Goal: Contribute content: Contribute content

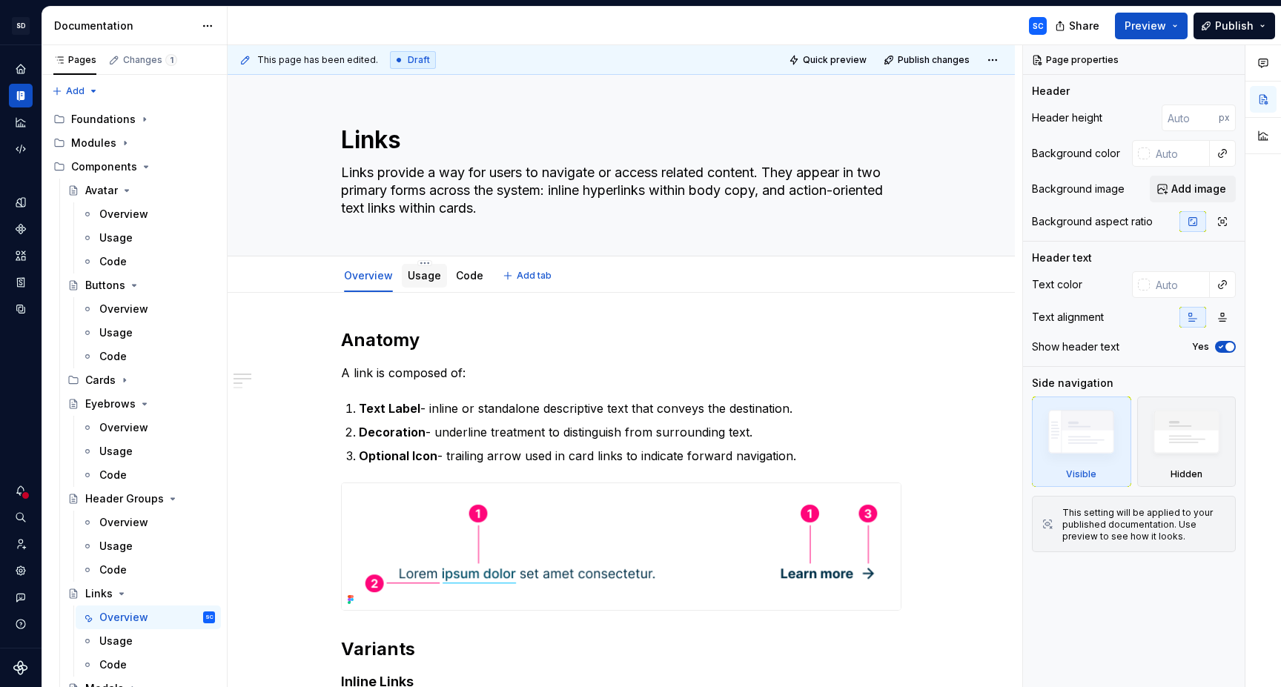
click at [417, 278] on link "Usage" at bounding box center [424, 275] width 33 height 13
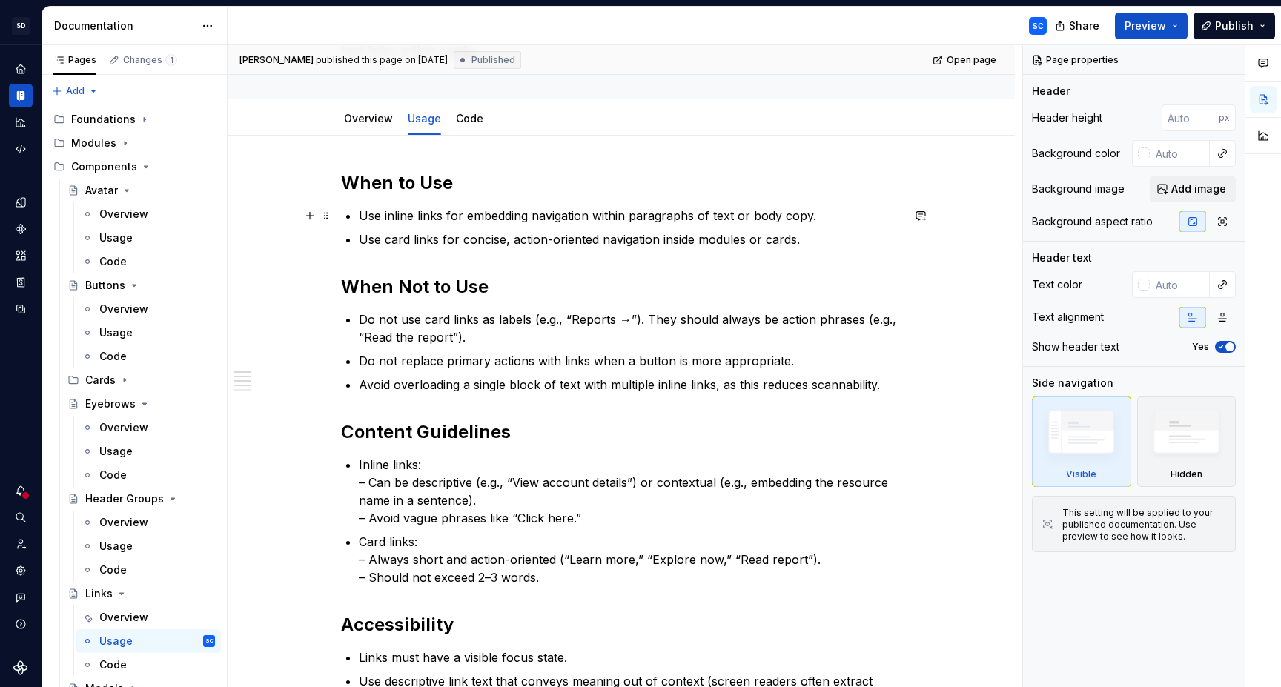
scroll to position [165, 0]
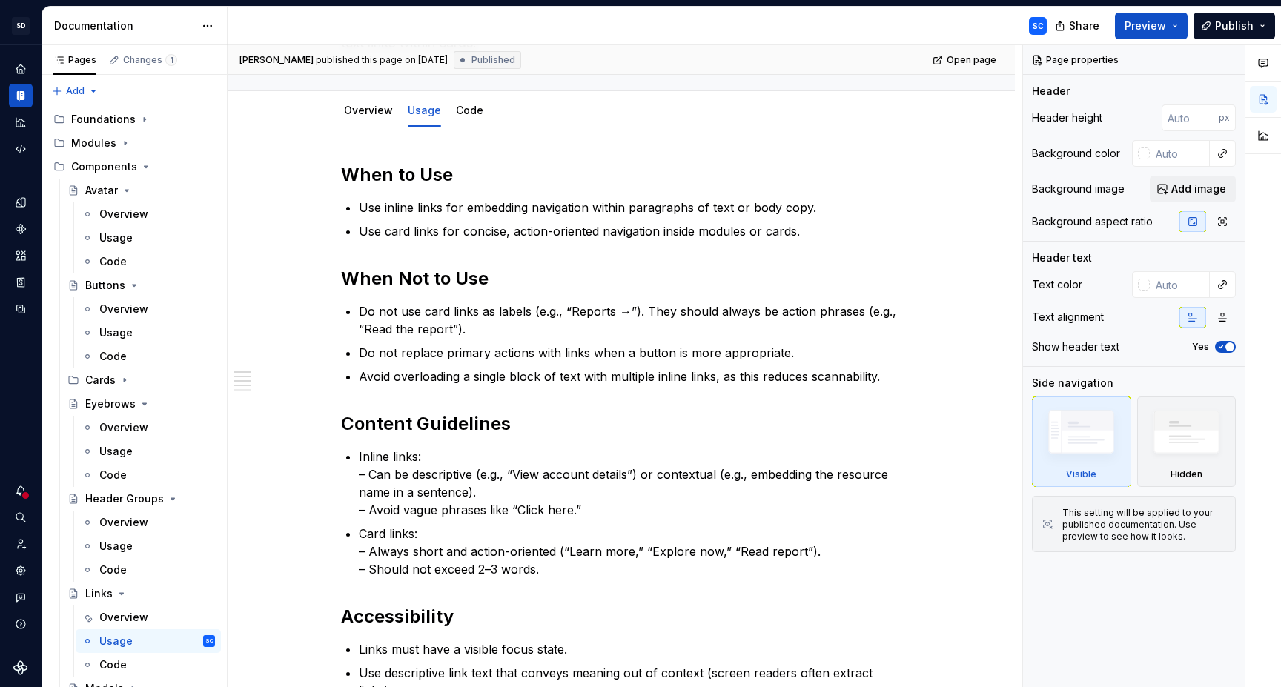
type textarea "*"
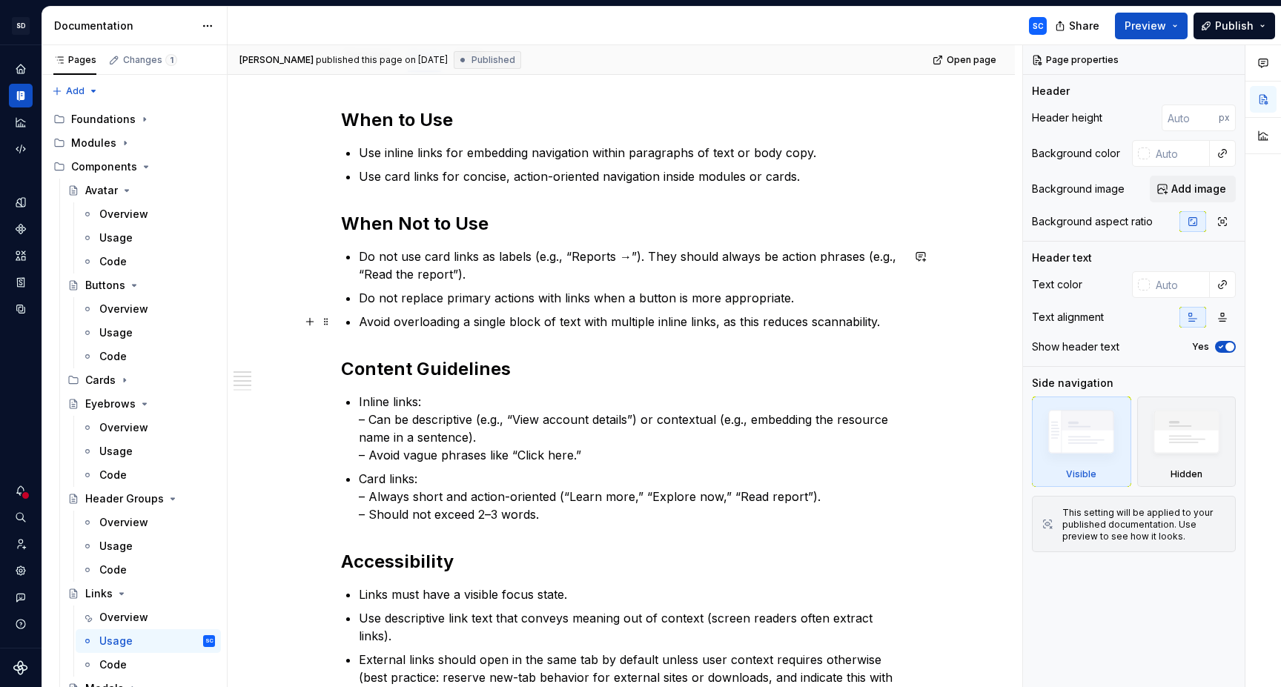
scroll to position [222, 0]
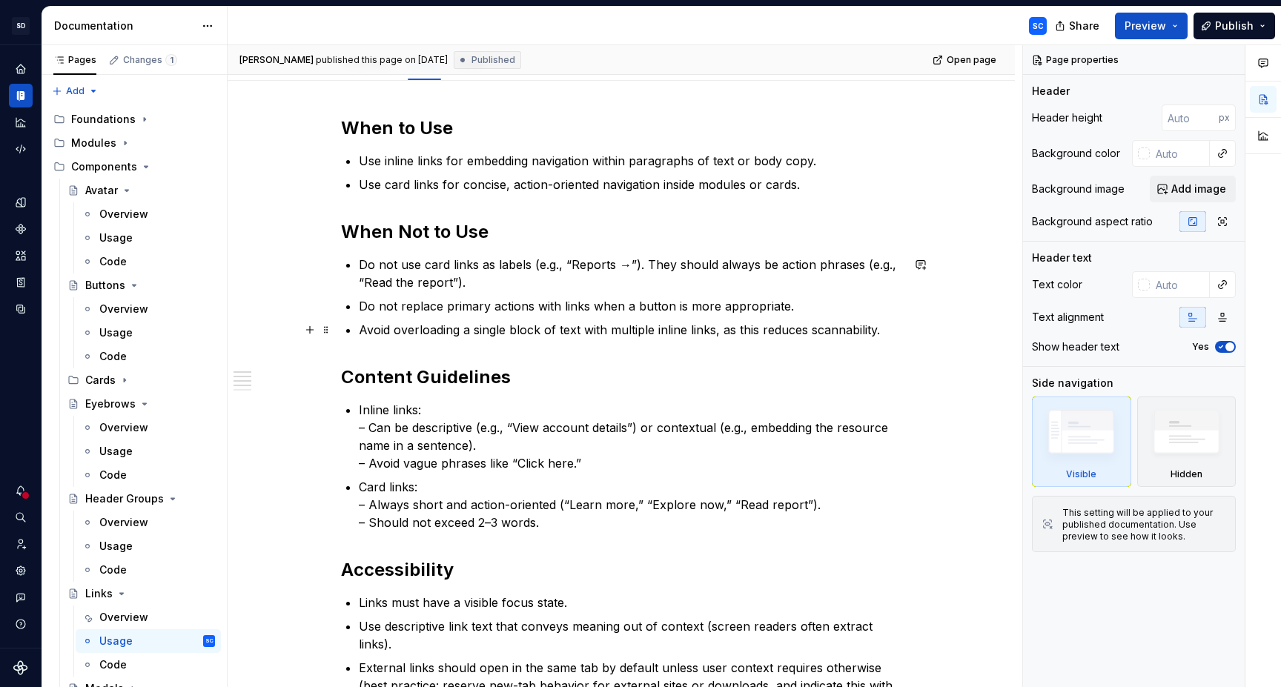
click at [562, 332] on p "Avoid overloading a single block of text with multiple inline links, as this re…" at bounding box center [630, 330] width 543 height 18
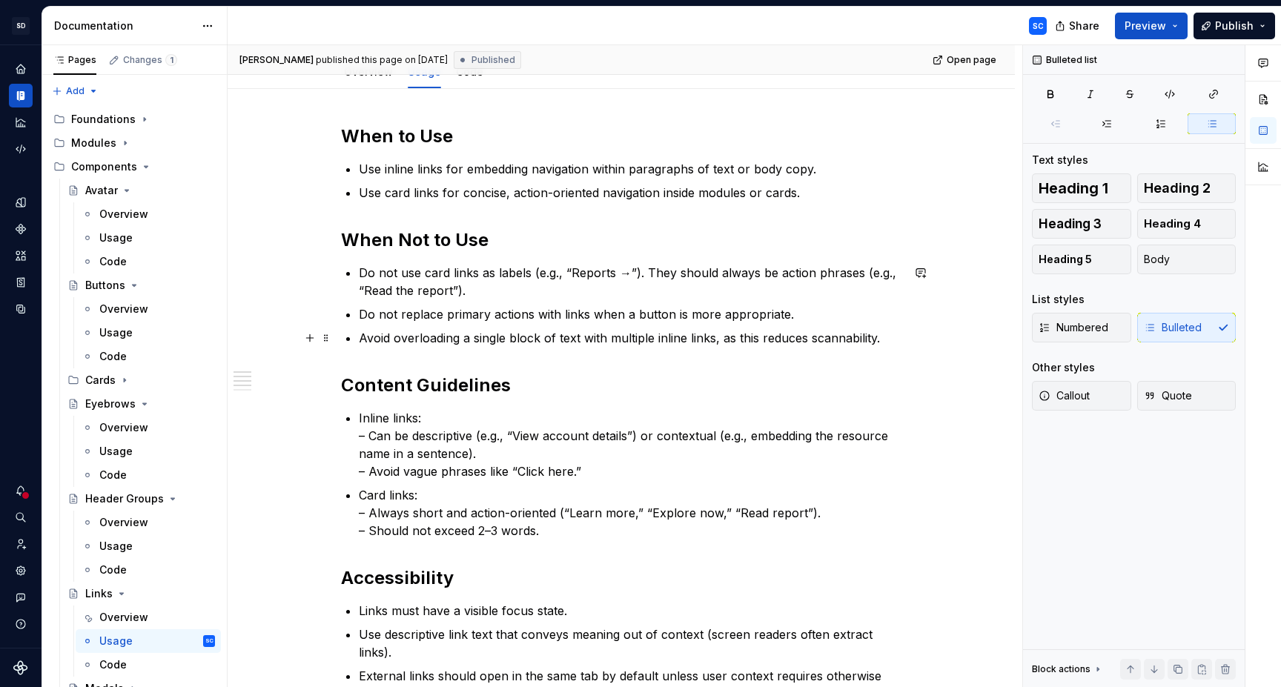
click at [562, 332] on p "Avoid overloading a single block of text with multiple inline links, as this re…" at bounding box center [630, 338] width 543 height 18
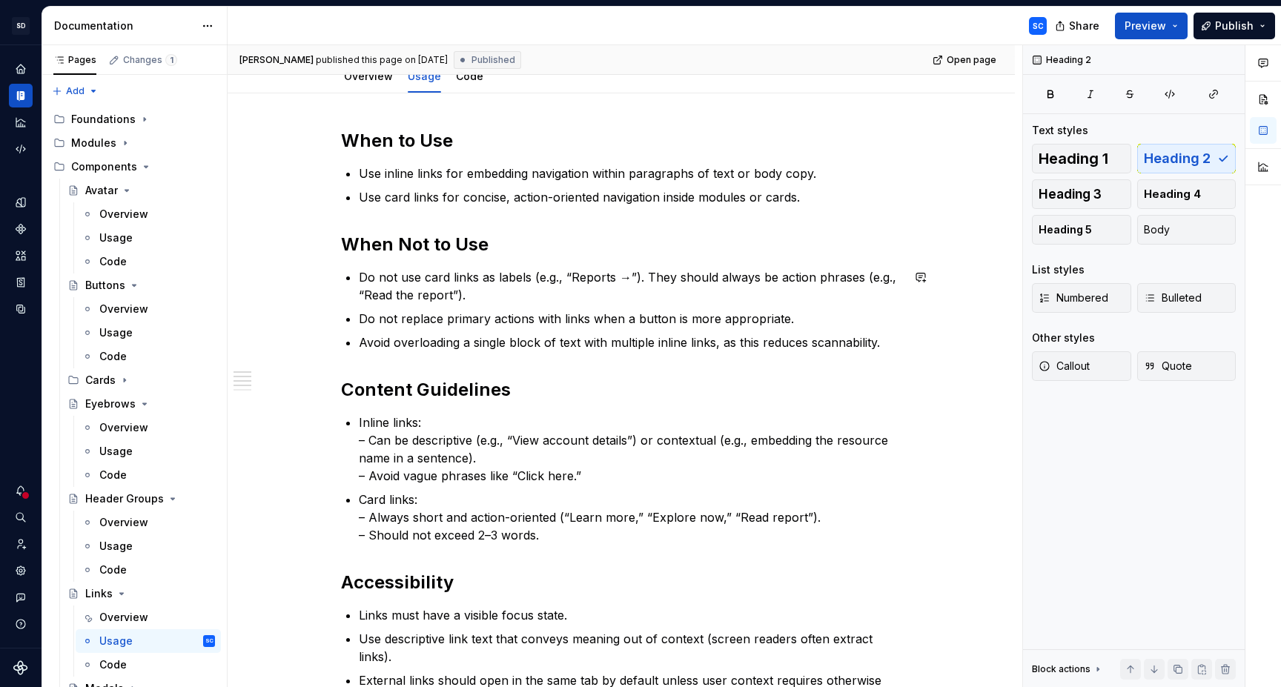
click at [568, 368] on div "When to Use Use inline links for embedding navigation within paragraphs of text…" at bounding box center [621, 541] width 560 height 824
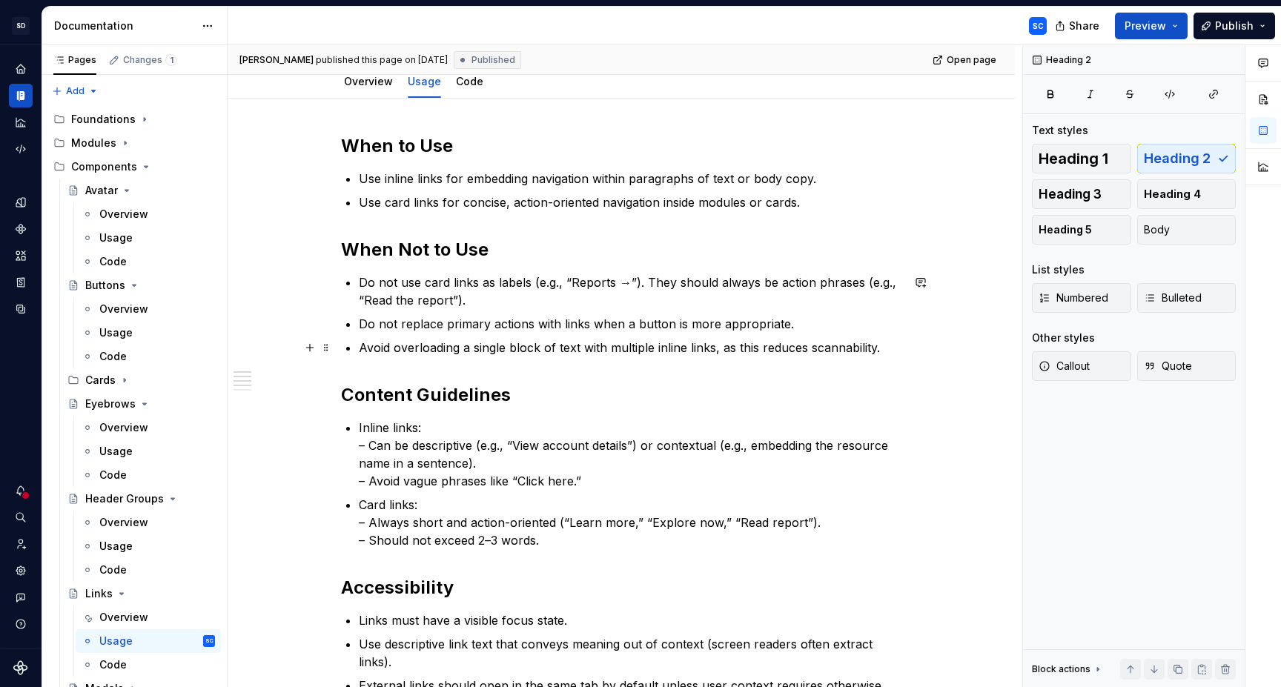
click at [854, 352] on p "Avoid overloading a single block of text with multiple inline links, as this re…" at bounding box center [630, 348] width 543 height 18
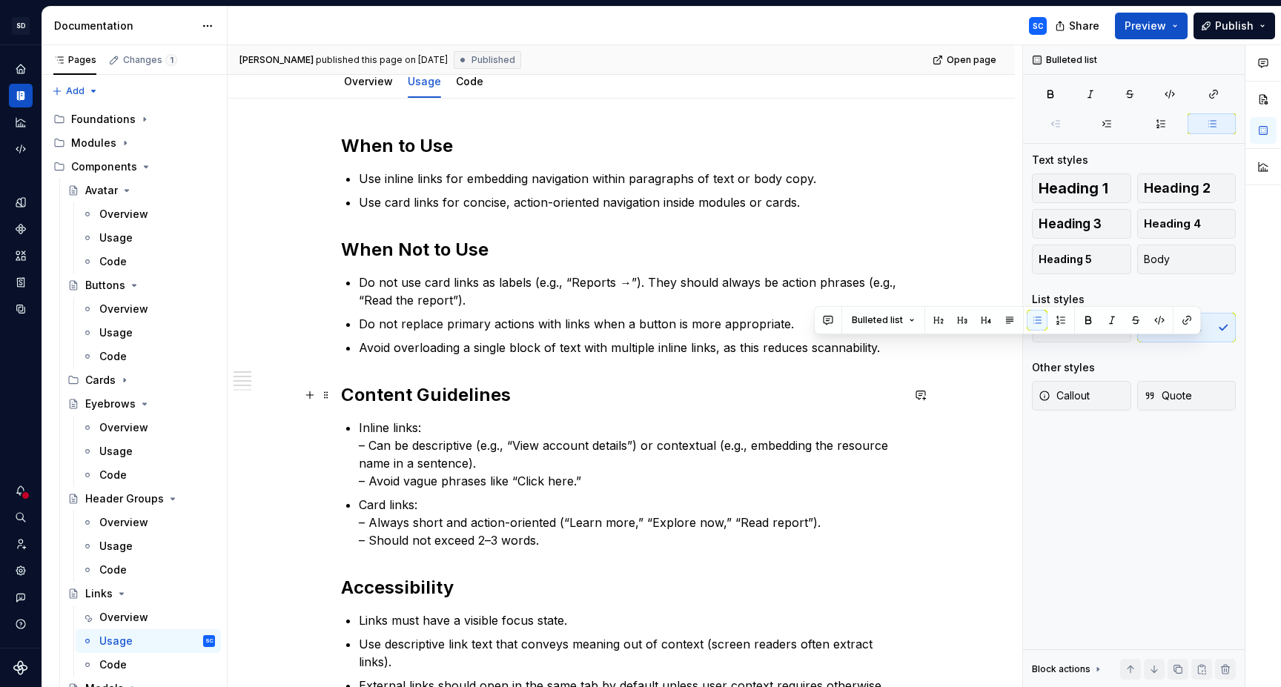
click at [547, 390] on h2 "Content Guidelines" at bounding box center [621, 395] width 560 height 24
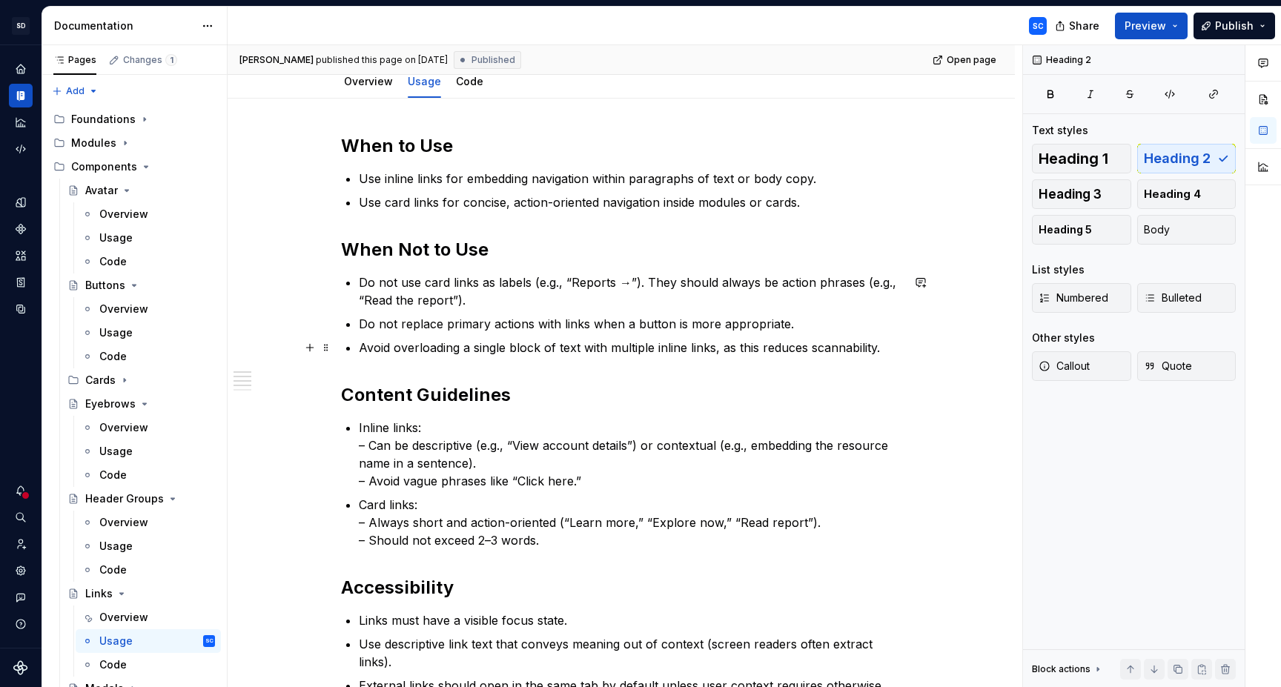
click at [847, 350] on p "Avoid overloading a single block of text with multiple inline links, as this re…" at bounding box center [630, 348] width 543 height 18
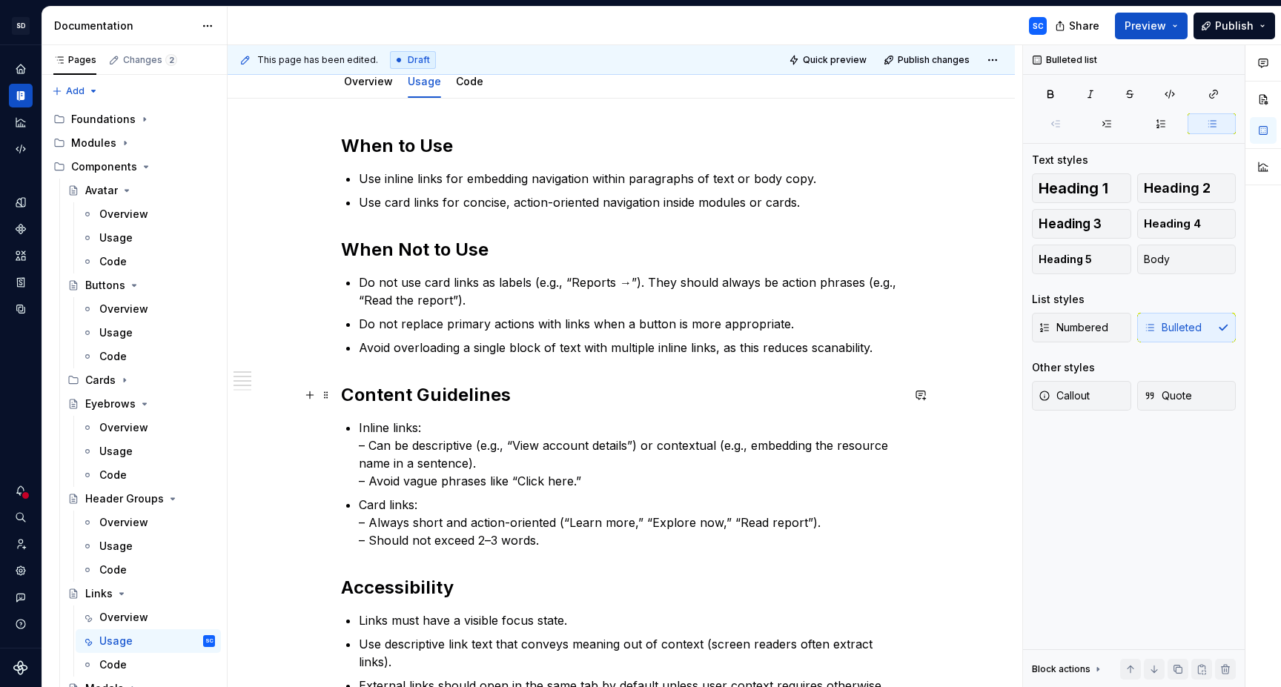
click at [808, 391] on h2 "Content Guidelines" at bounding box center [621, 395] width 560 height 24
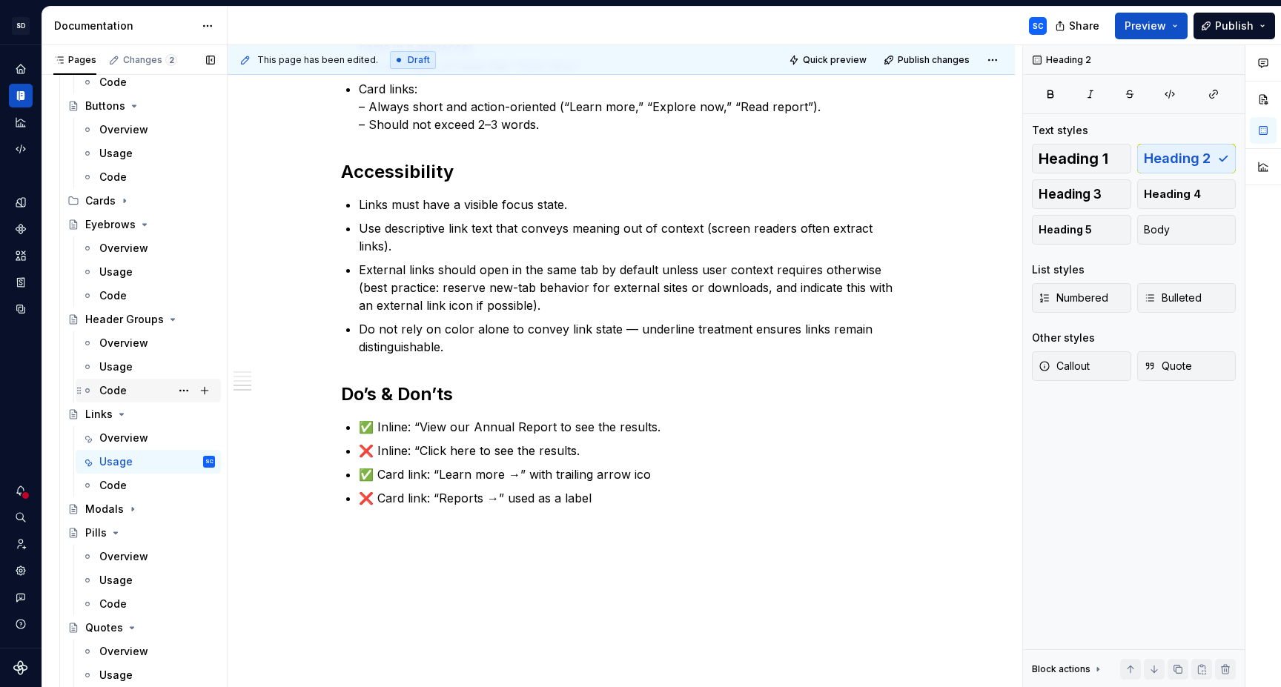
scroll to position [191, 0]
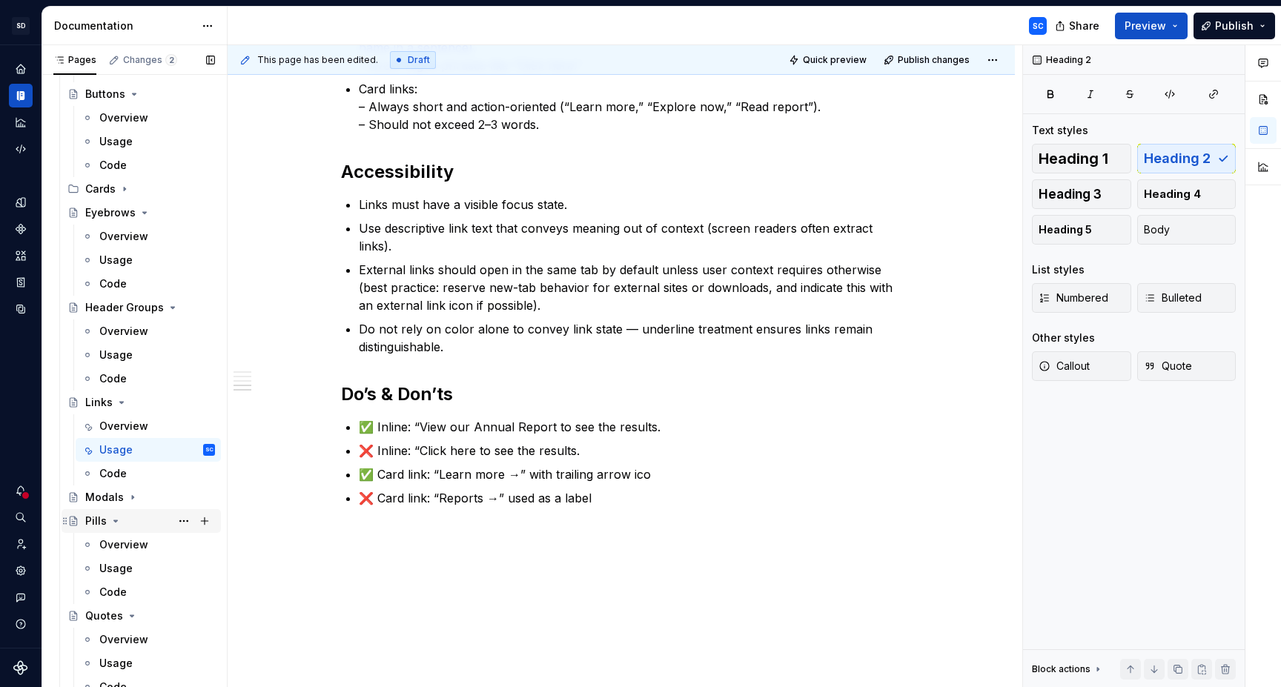
click at [94, 523] on div "Pills" at bounding box center [95, 521] width 21 height 15
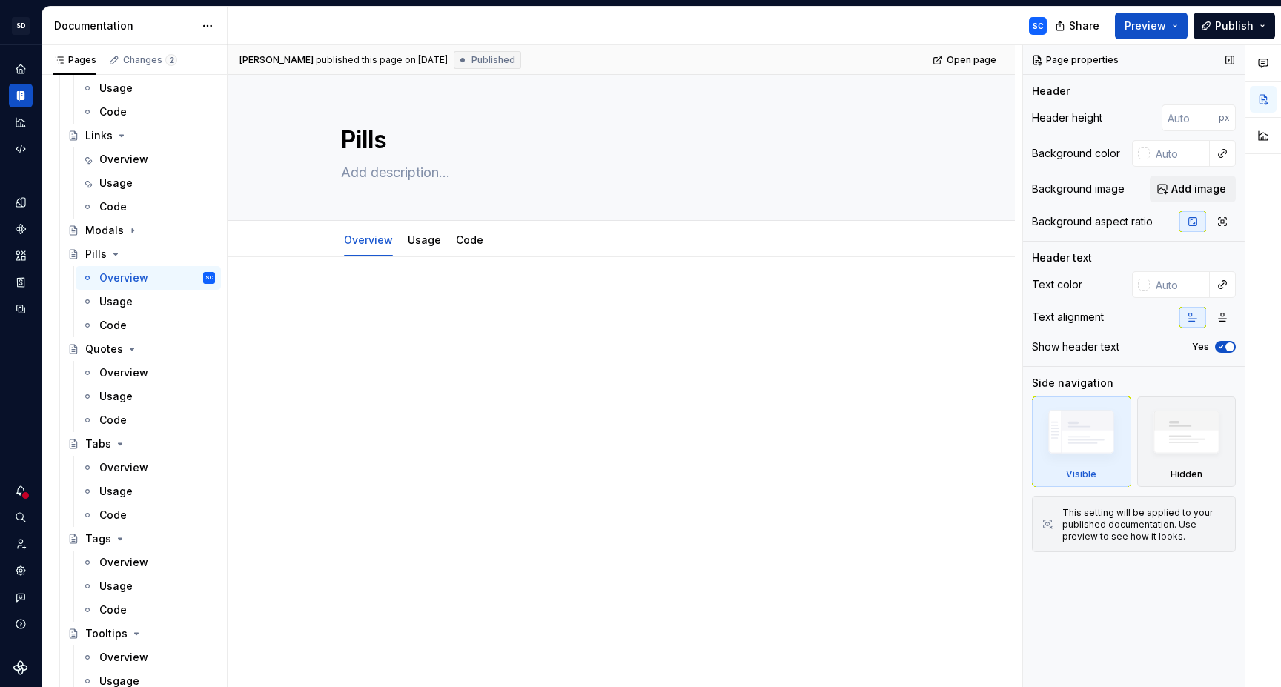
scroll to position [462, 0]
click at [184, 534] on button "Page tree" at bounding box center [183, 535] width 21 height 21
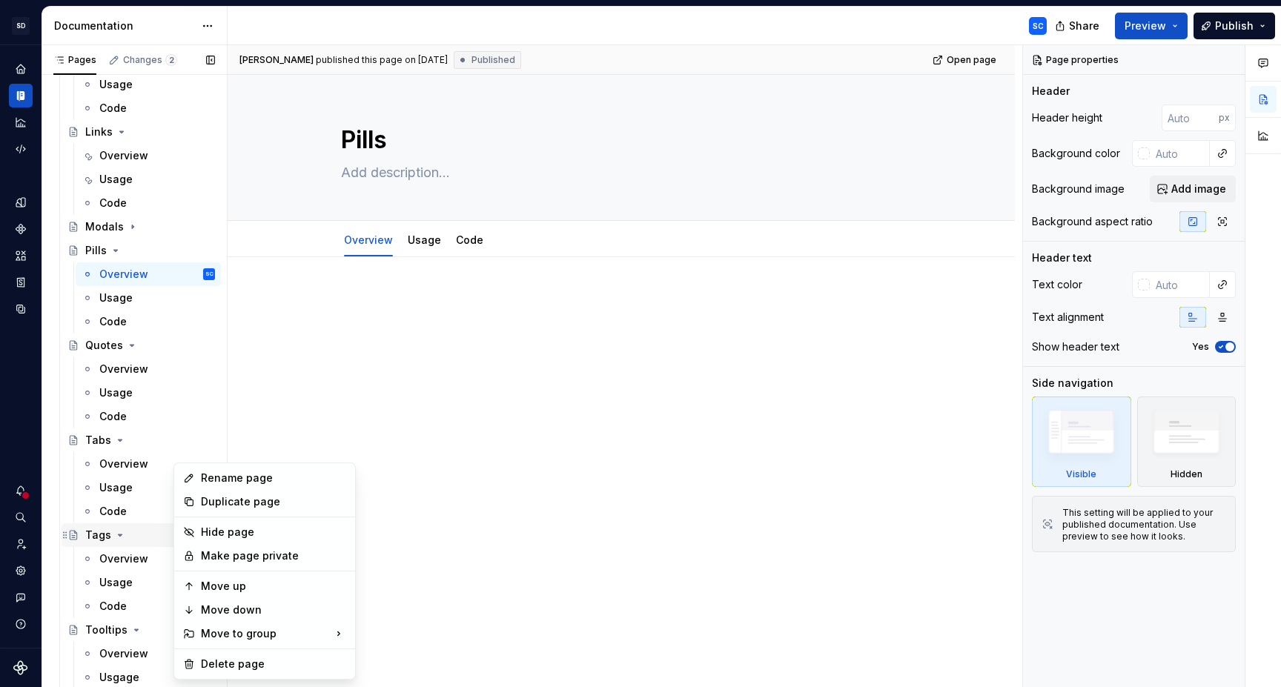
click at [130, 532] on div "Pages Changes 2 Add Accessibility guide for tree Page tree. Navigate the tree w…" at bounding box center [134, 369] width 185 height 649
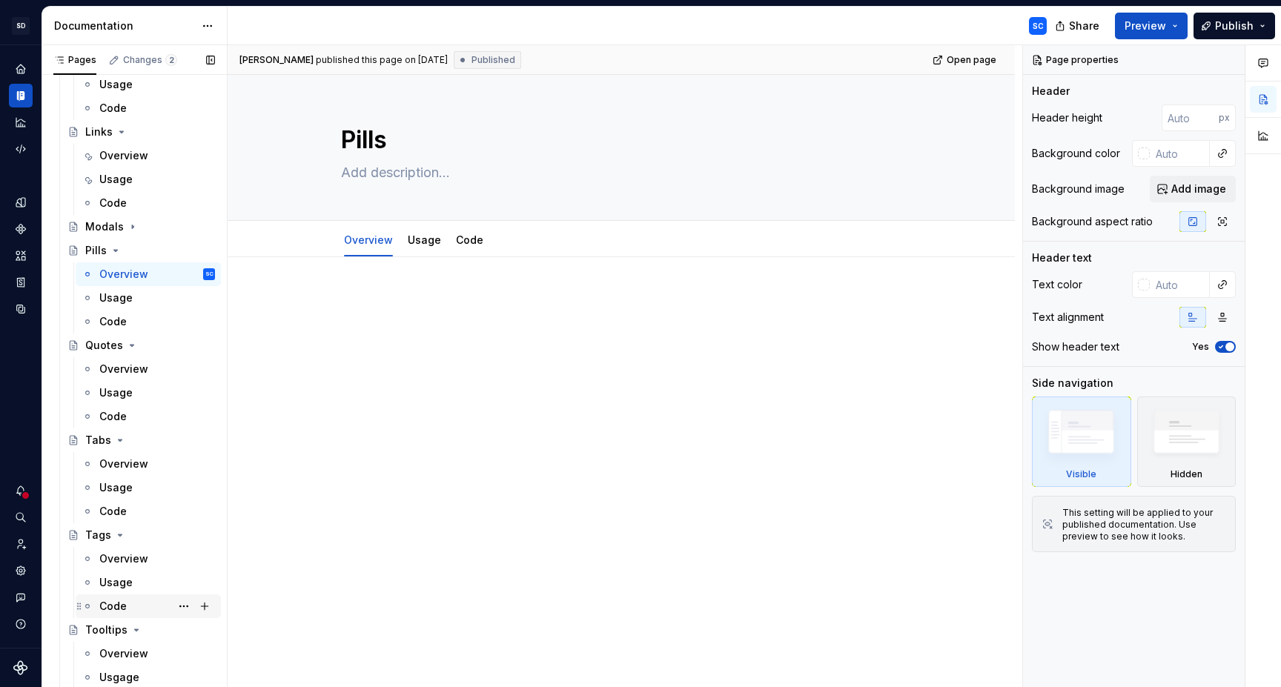
click at [117, 608] on div "Code" at bounding box center [112, 606] width 27 height 15
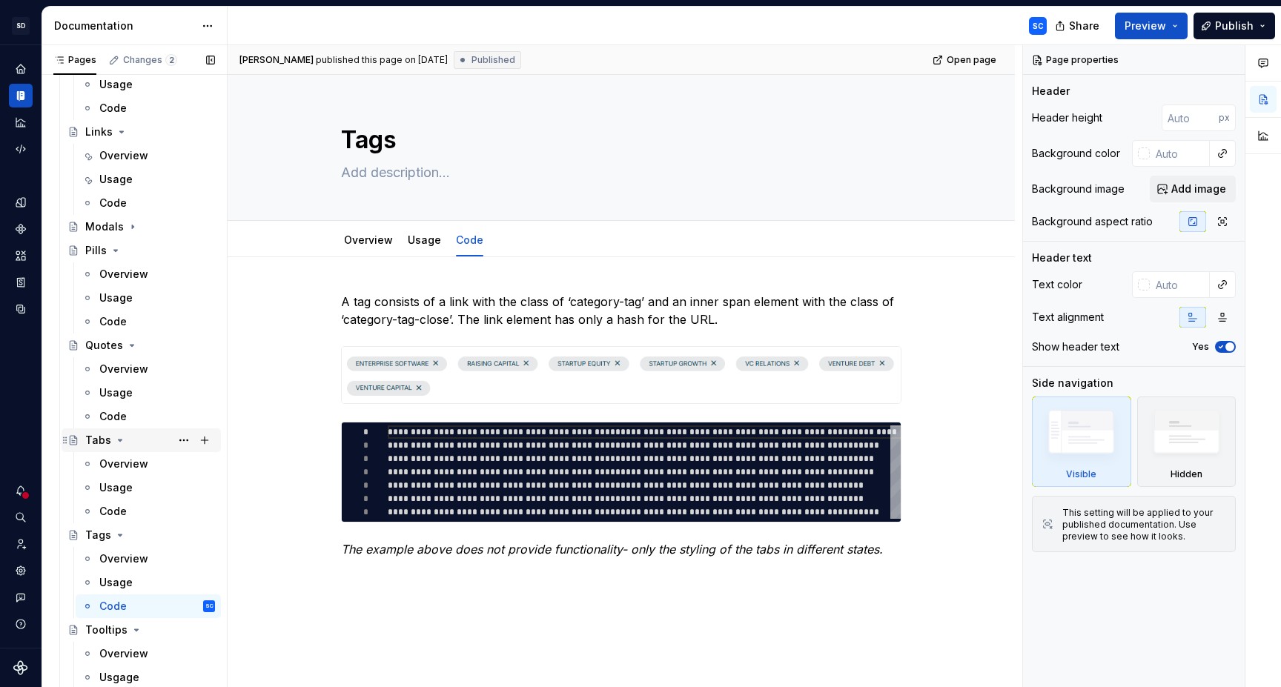
click at [99, 446] on div "Tabs" at bounding box center [98, 440] width 26 height 15
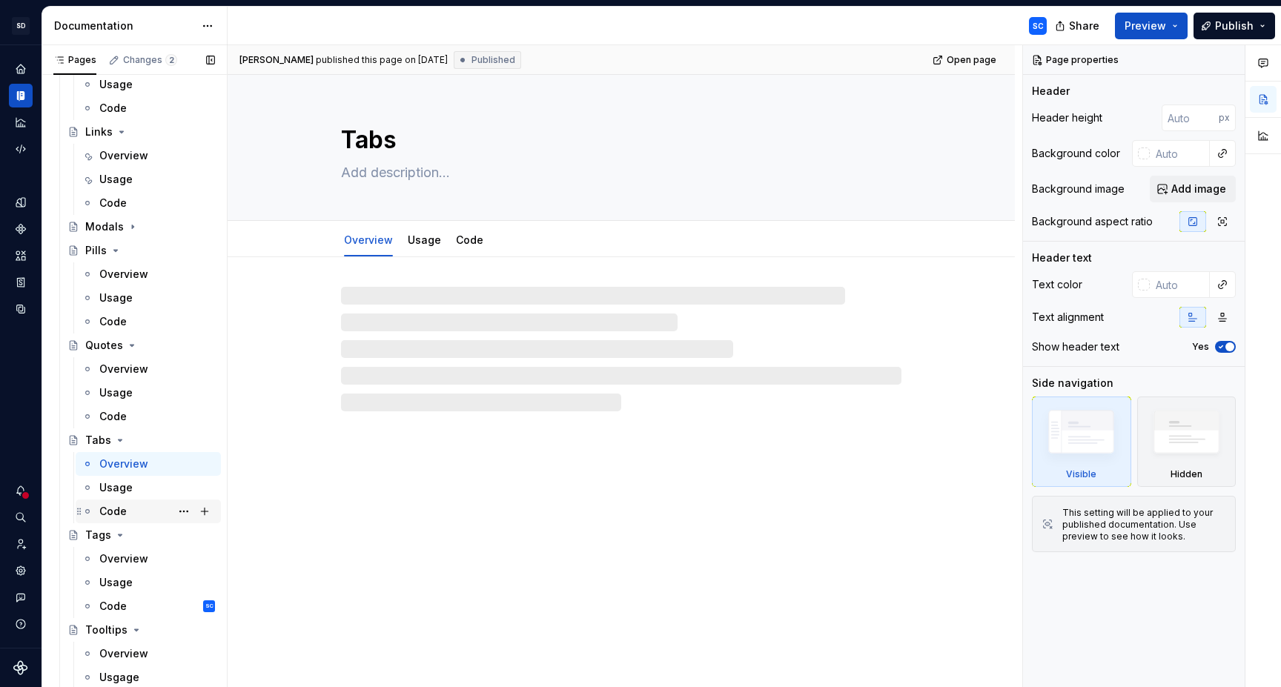
click at [117, 514] on div "Code" at bounding box center [112, 511] width 27 height 15
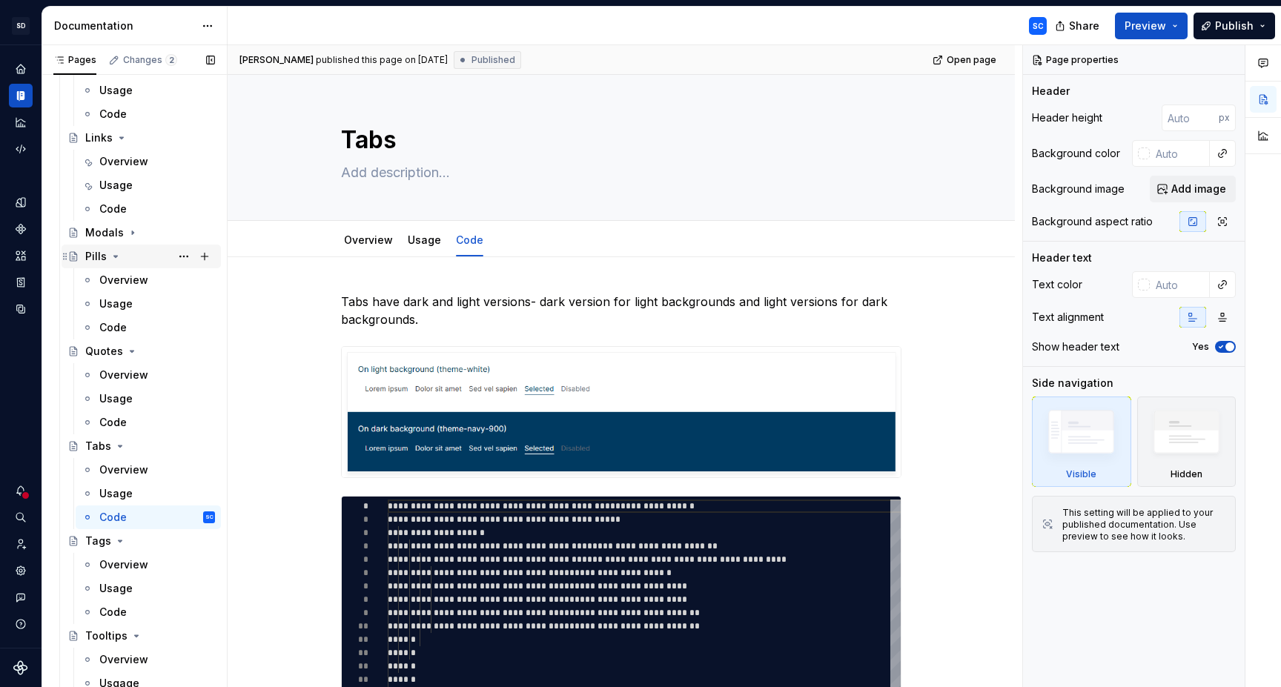
click at [102, 256] on div "Pills" at bounding box center [95, 256] width 21 height 15
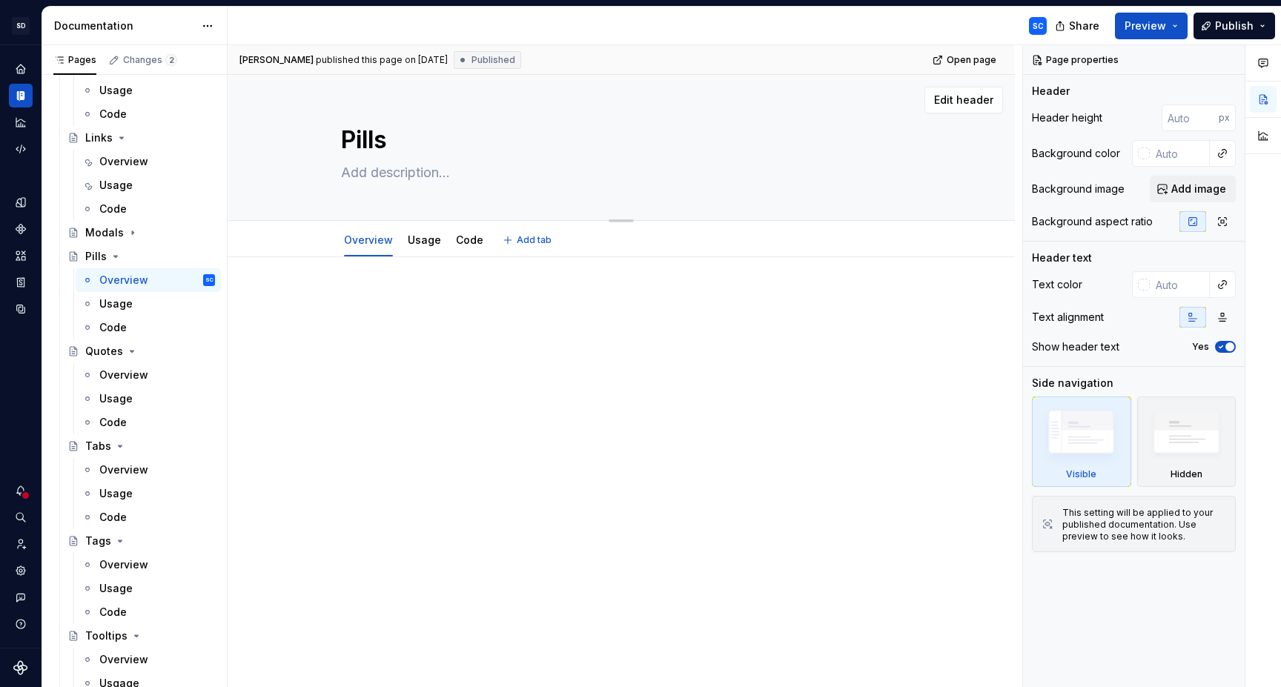
click at [471, 176] on textarea at bounding box center [618, 173] width 560 height 24
paste textarea "Pills are interactive selectors used to filter or personalize content on a page…"
type textarea "*"
type textarea "Pills are interactive selectors used to filter or personalize content on a page…"
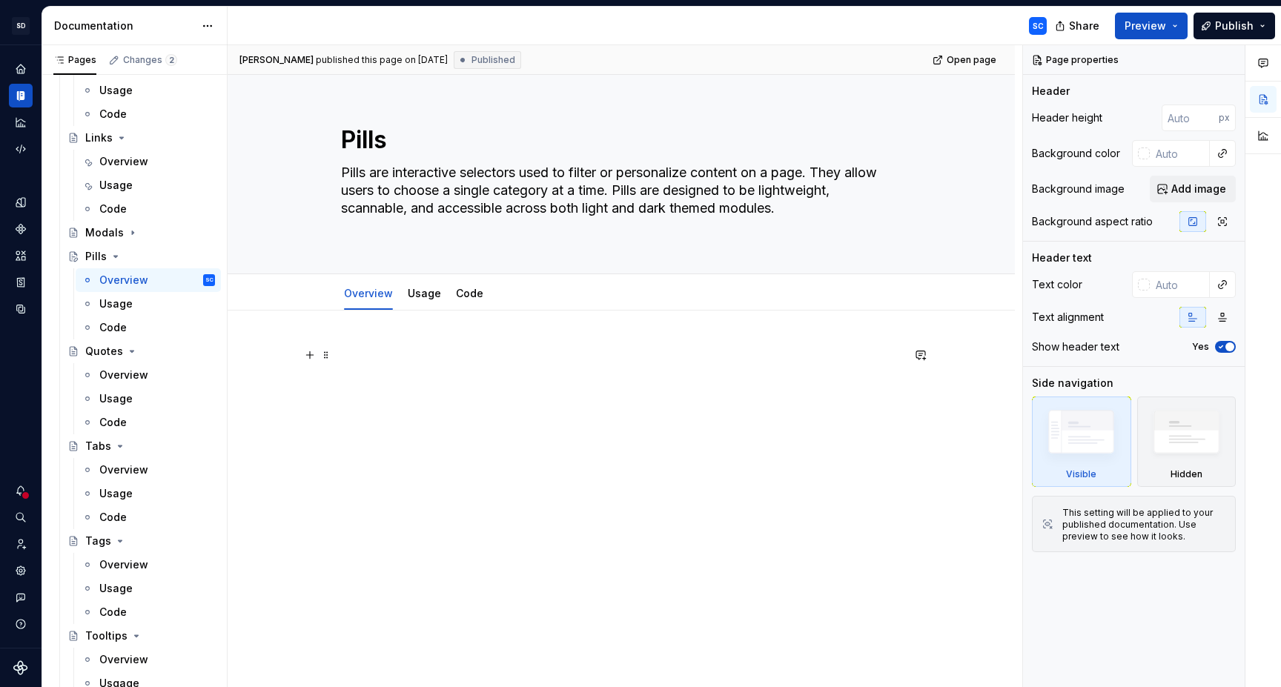
type textarea "*"
type textarea "Pills are interactive selectors used to filter or personalize content on a page…"
click at [385, 210] on textarea "Pills are interactive selectors used to filter or personalize content on a page…" at bounding box center [618, 190] width 560 height 59
type textarea "*"
type textarea "Pills are interactive selectors used to filter or personalize content on a page…"
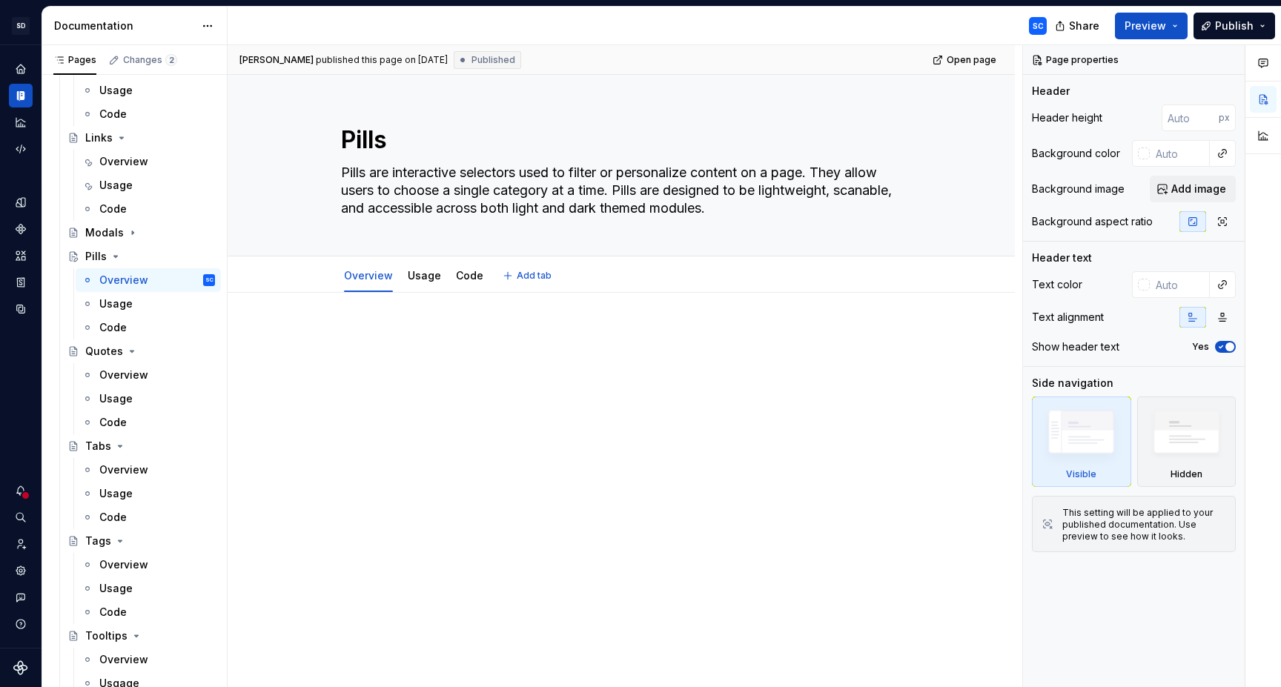
type textarea "*"
type textarea "Pills are interactive selectors used to filter or personalize content on a page…"
click at [406, 332] on p at bounding box center [621, 337] width 560 height 18
type textarea "*"
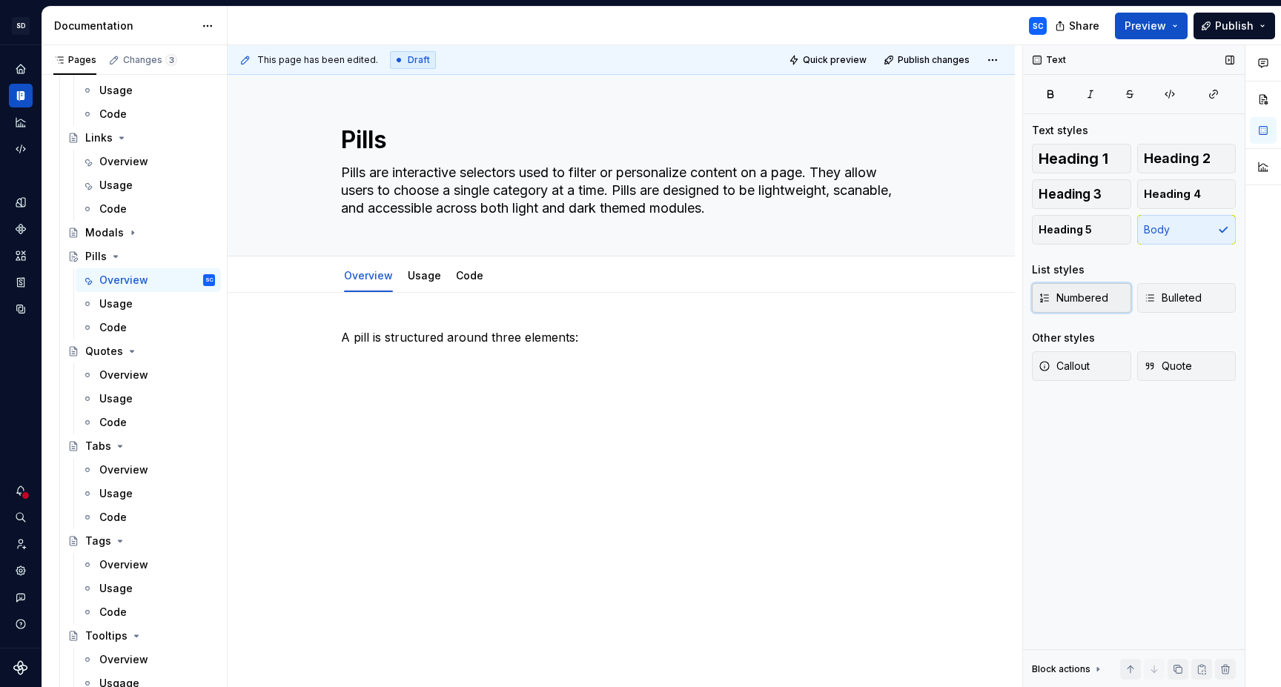
click at [1096, 295] on span "Numbered" at bounding box center [1074, 298] width 70 height 15
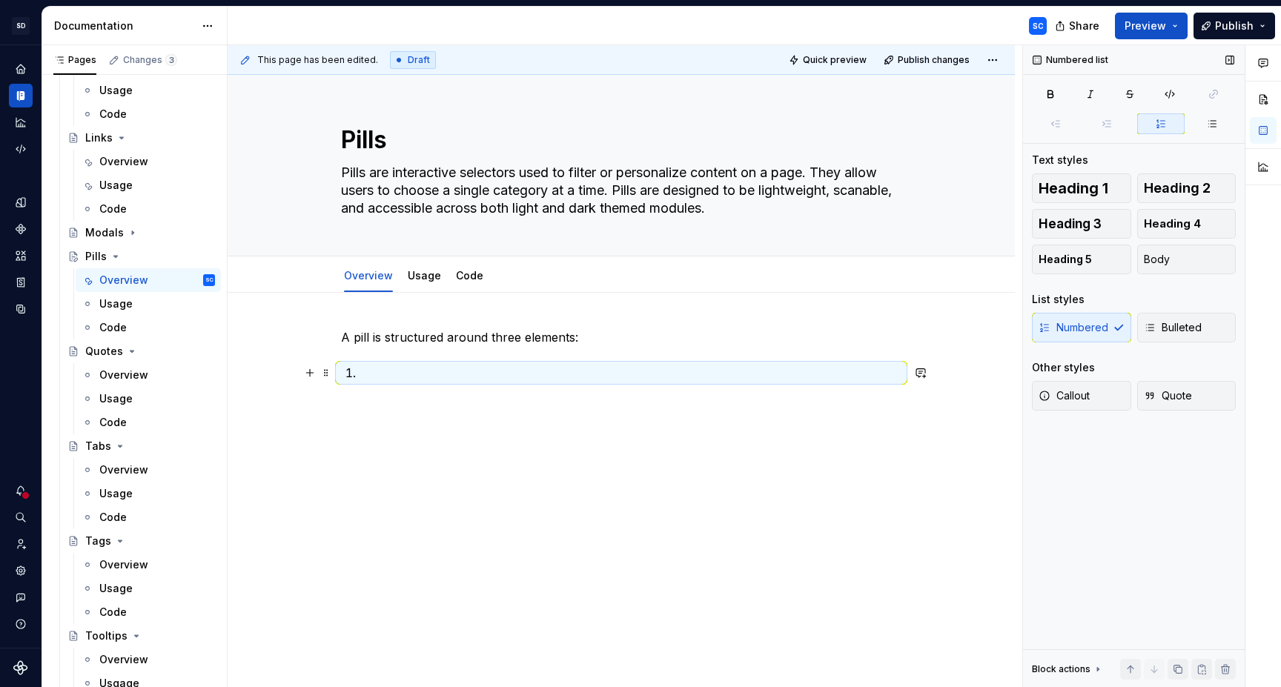
click at [658, 371] on p at bounding box center [630, 373] width 543 height 18
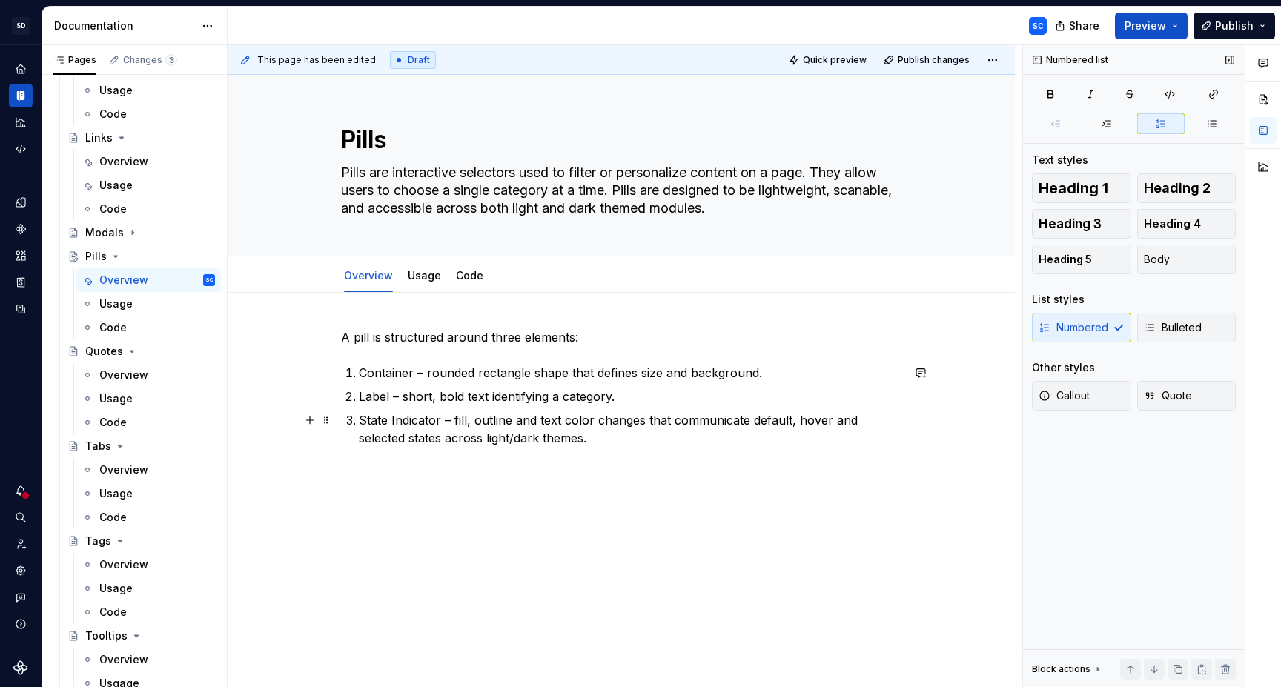
click at [420, 422] on p "State Indicator – fill, outline and text color changes that communicate default…" at bounding box center [630, 429] width 543 height 36
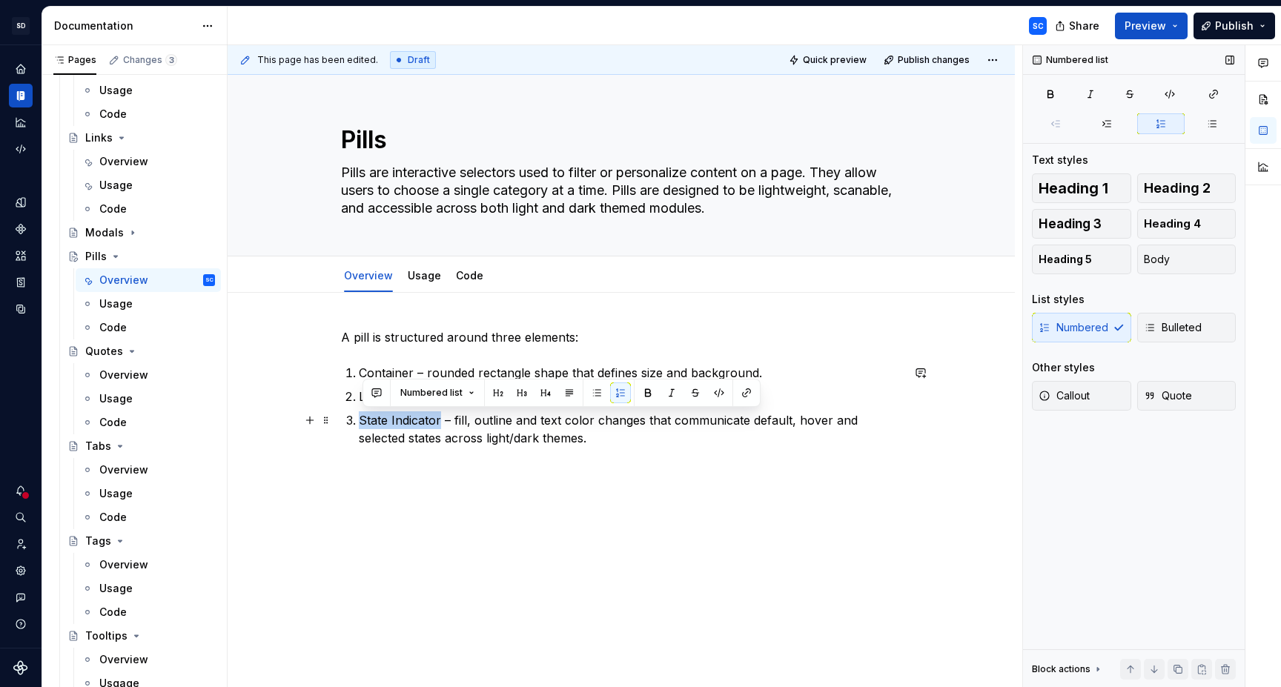
drag, startPoint x: 420, startPoint y: 422, endPoint x: 385, endPoint y: 422, distance: 34.8
click at [385, 422] on p "State Indicator – fill, outline and text color changes that communicate default…" at bounding box center [630, 429] width 543 height 36
click at [388, 368] on p "Container – rounded rectangle shape that defines size and background." at bounding box center [630, 373] width 543 height 18
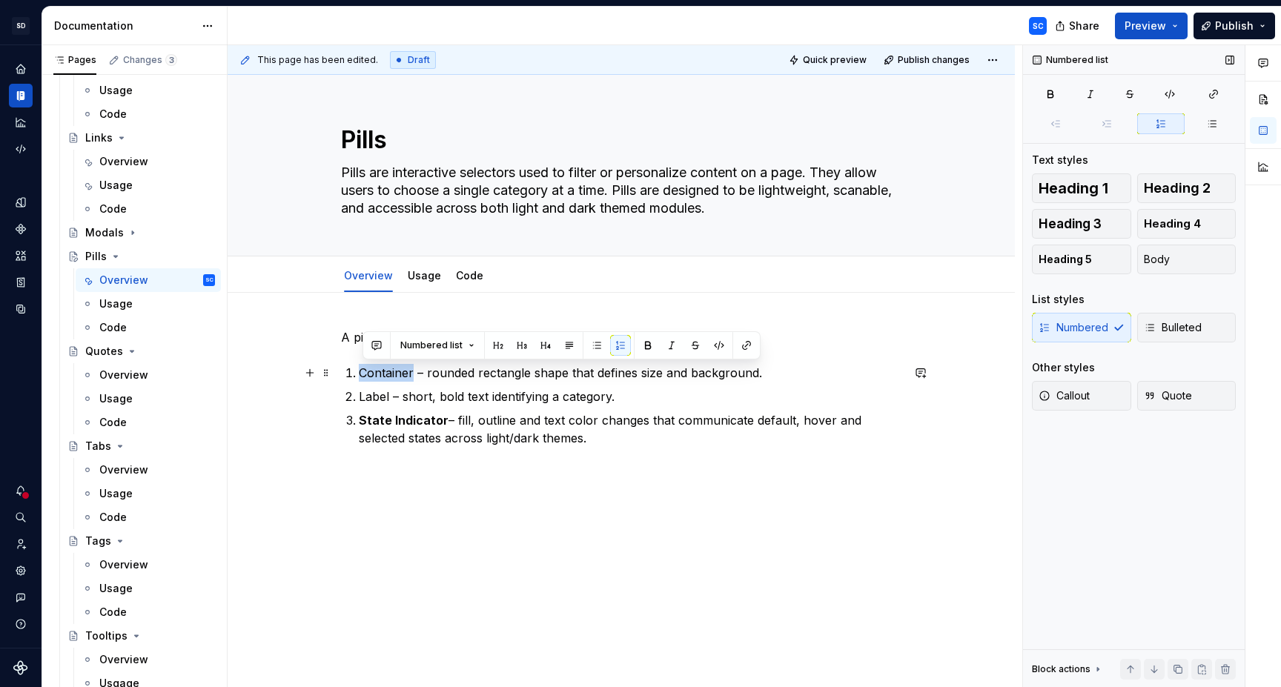
click at [388, 368] on p "Container – rounded rectangle shape that defines size and background." at bounding box center [630, 373] width 543 height 18
click at [381, 397] on p "Label – short, bold text identifying a category." at bounding box center [630, 397] width 543 height 18
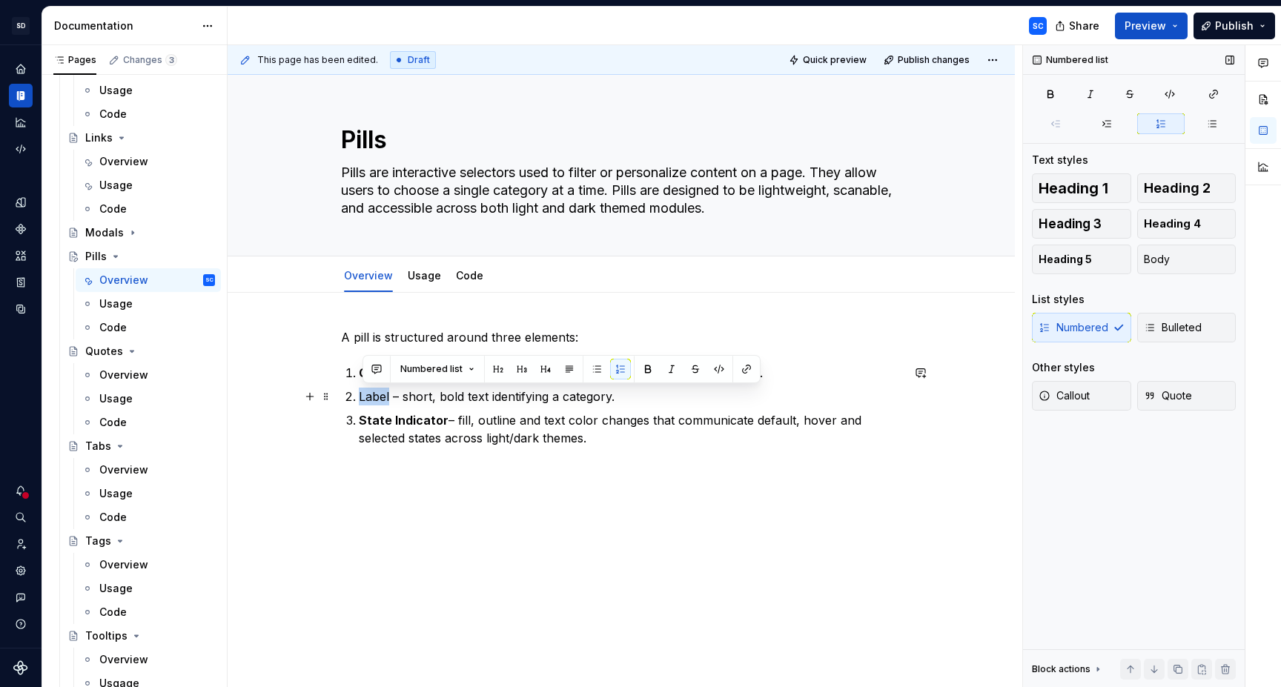
click at [381, 397] on p "Label – short, bold text identifying a category." at bounding box center [630, 397] width 543 height 18
click at [689, 457] on div "A pill is structured around three elements: Container – rounded rectangle shape…" at bounding box center [621, 396] width 560 height 136
click at [446, 494] on div "A pill is structured around three elements: Container – rounded rectangle shape…" at bounding box center [621, 482] width 787 height 378
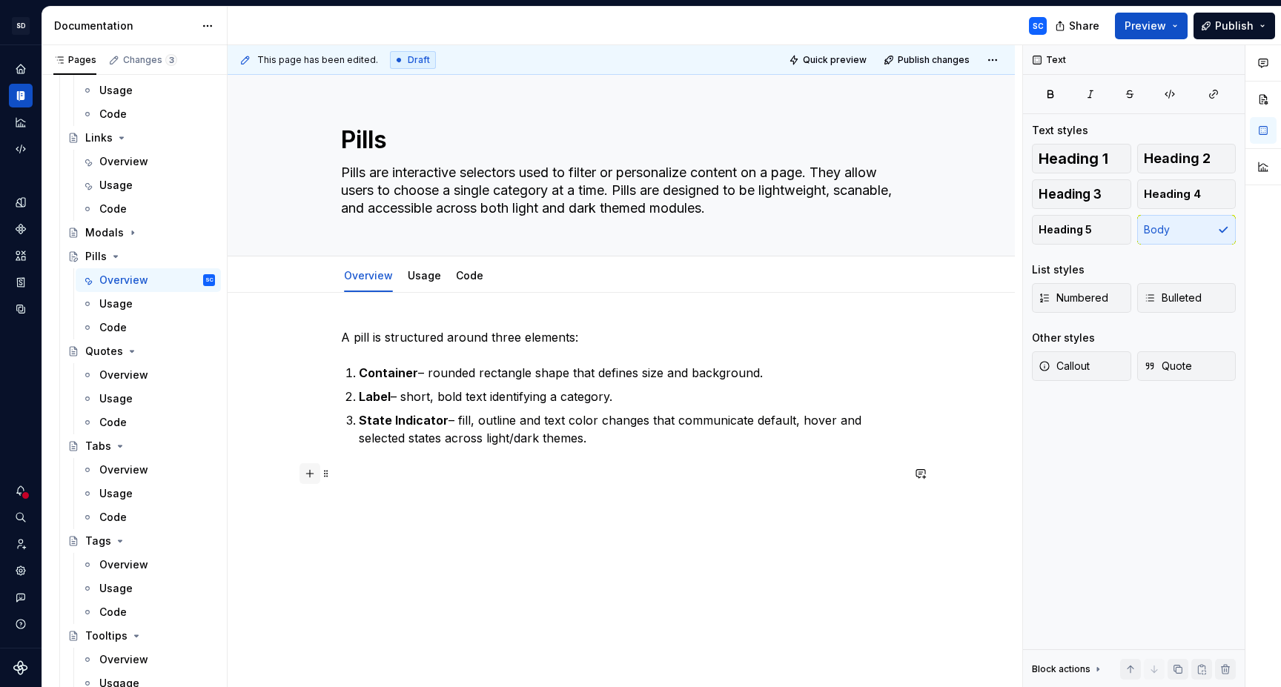
click at [315, 473] on button "button" at bounding box center [309, 473] width 21 height 21
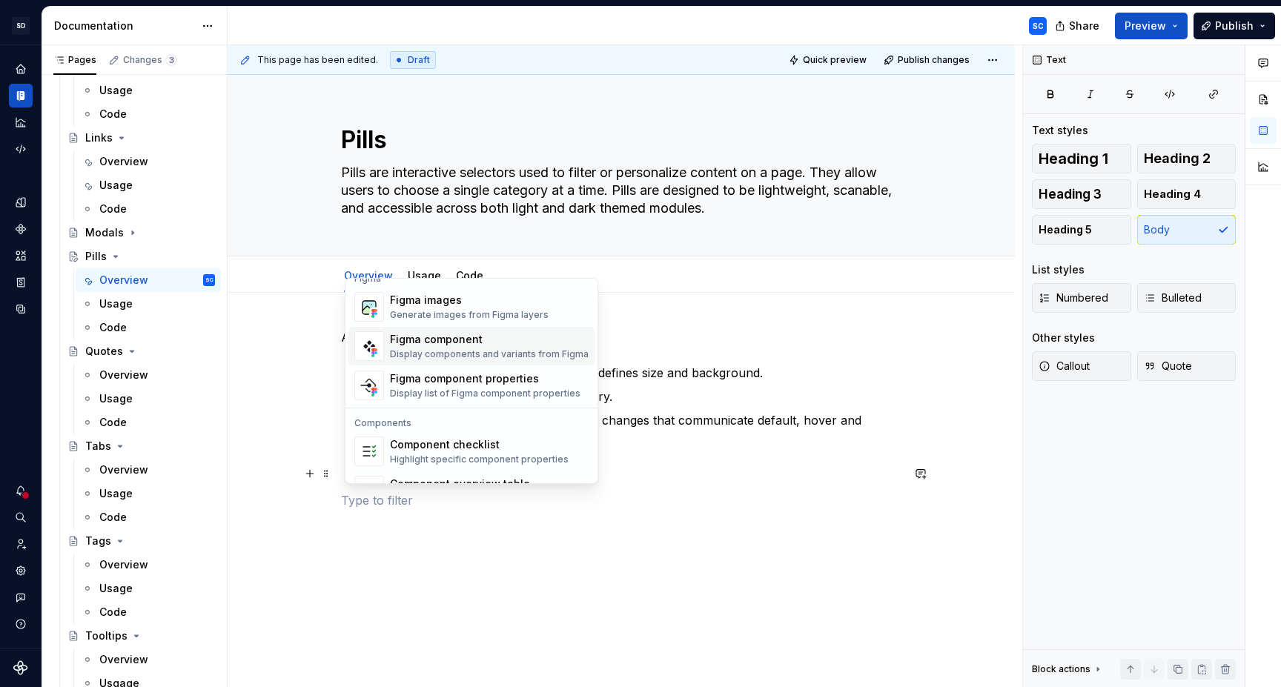
scroll to position [1377, 0]
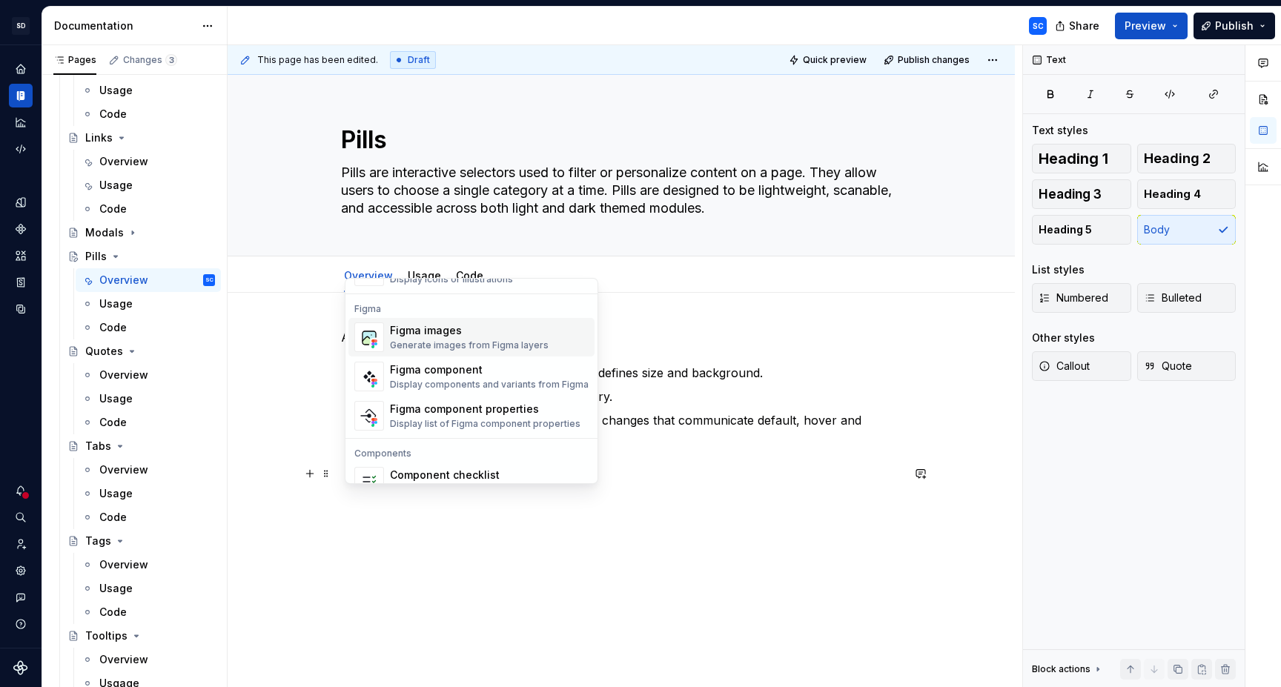
click at [464, 333] on div "Figma images" at bounding box center [469, 330] width 159 height 15
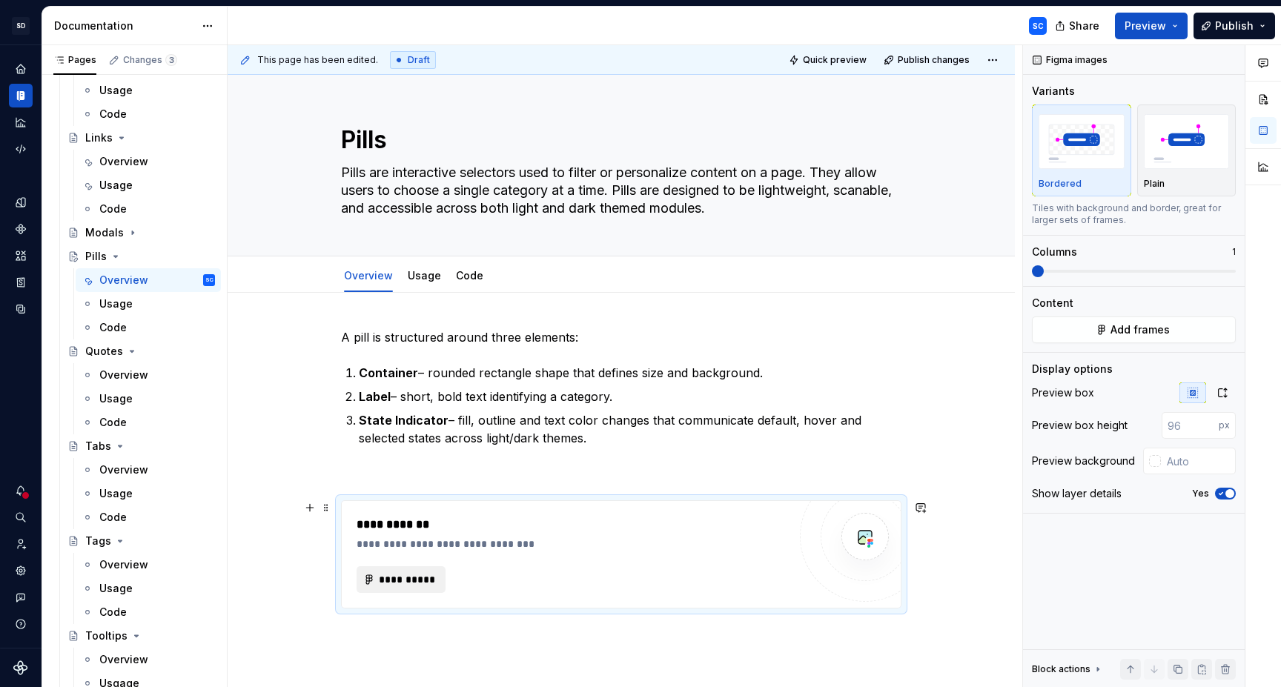
click at [409, 582] on span "**********" at bounding box center [407, 579] width 58 height 15
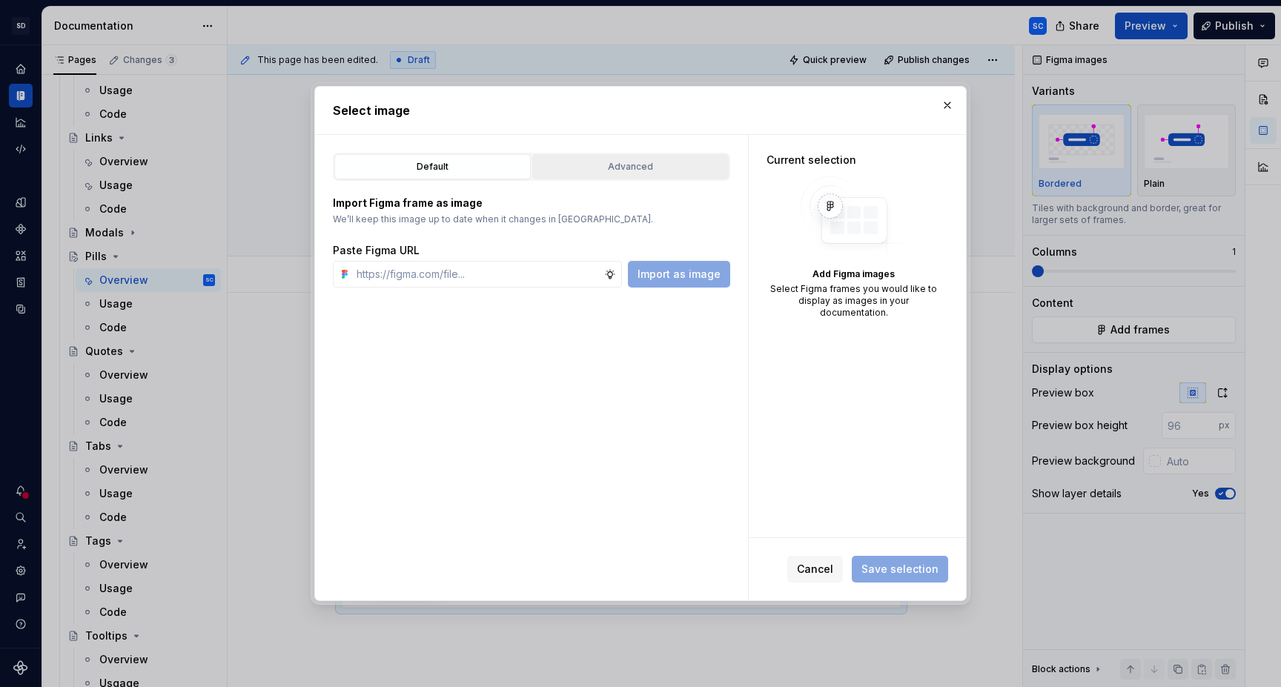
click at [637, 169] on div "Advanced" at bounding box center [630, 166] width 186 height 15
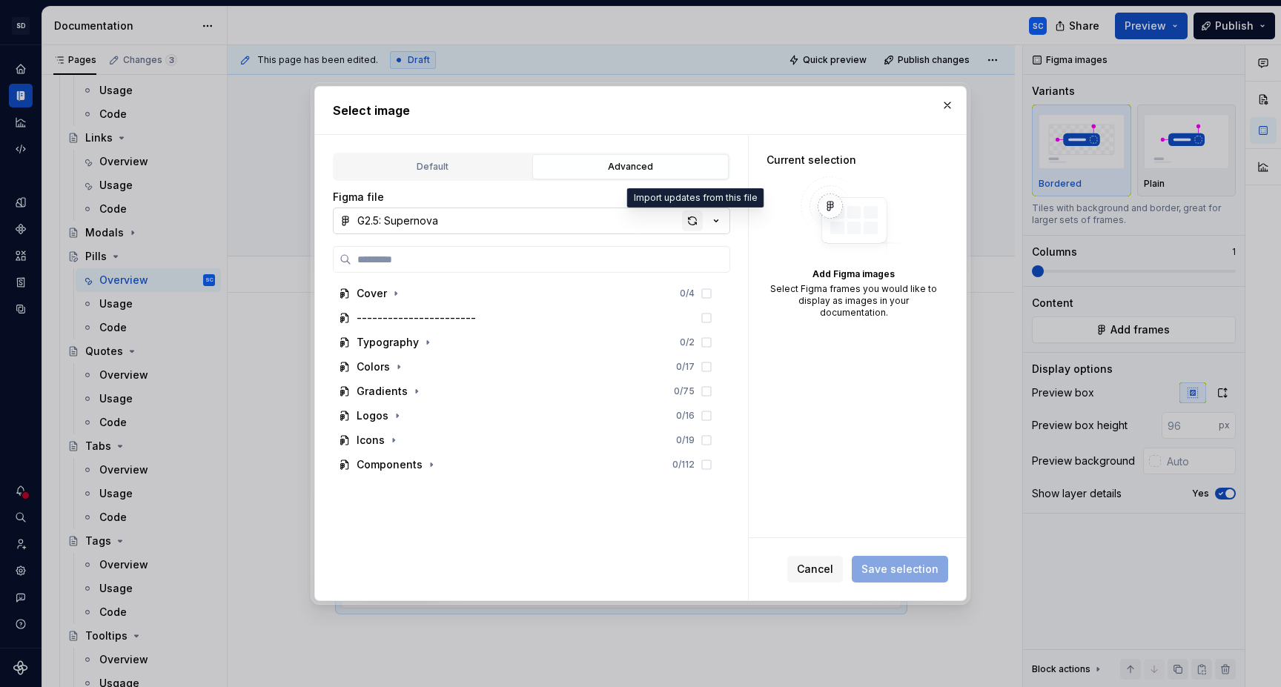
click at [689, 218] on div "button" at bounding box center [692, 221] width 21 height 21
click at [433, 464] on icon "button" at bounding box center [431, 465] width 12 height 12
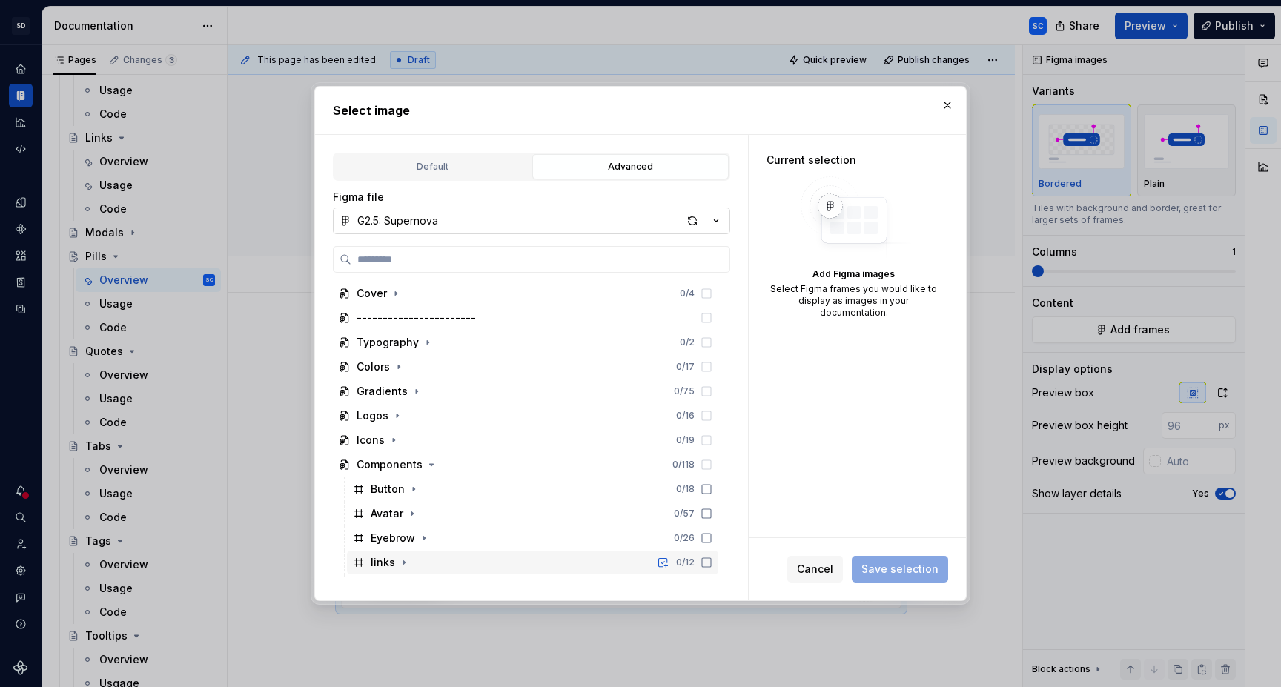
type textarea "*"
click at [400, 566] on icon "button" at bounding box center [400, 565] width 1 height 4
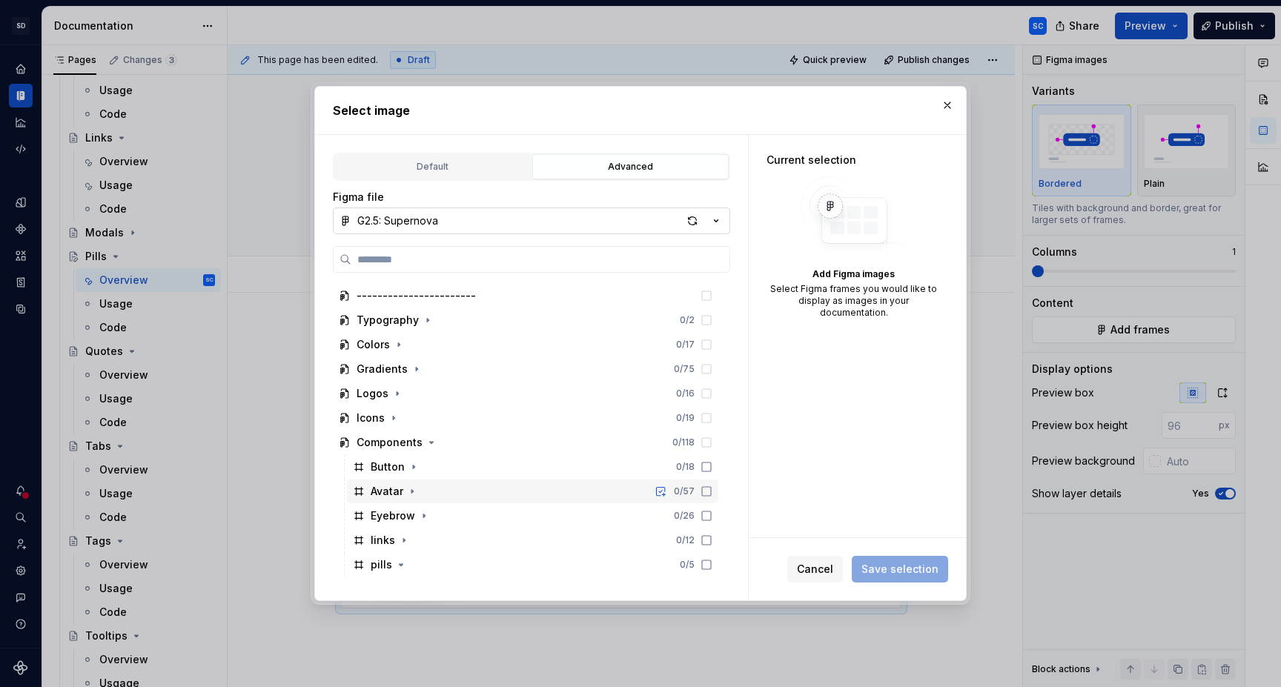
scroll to position [47, 0]
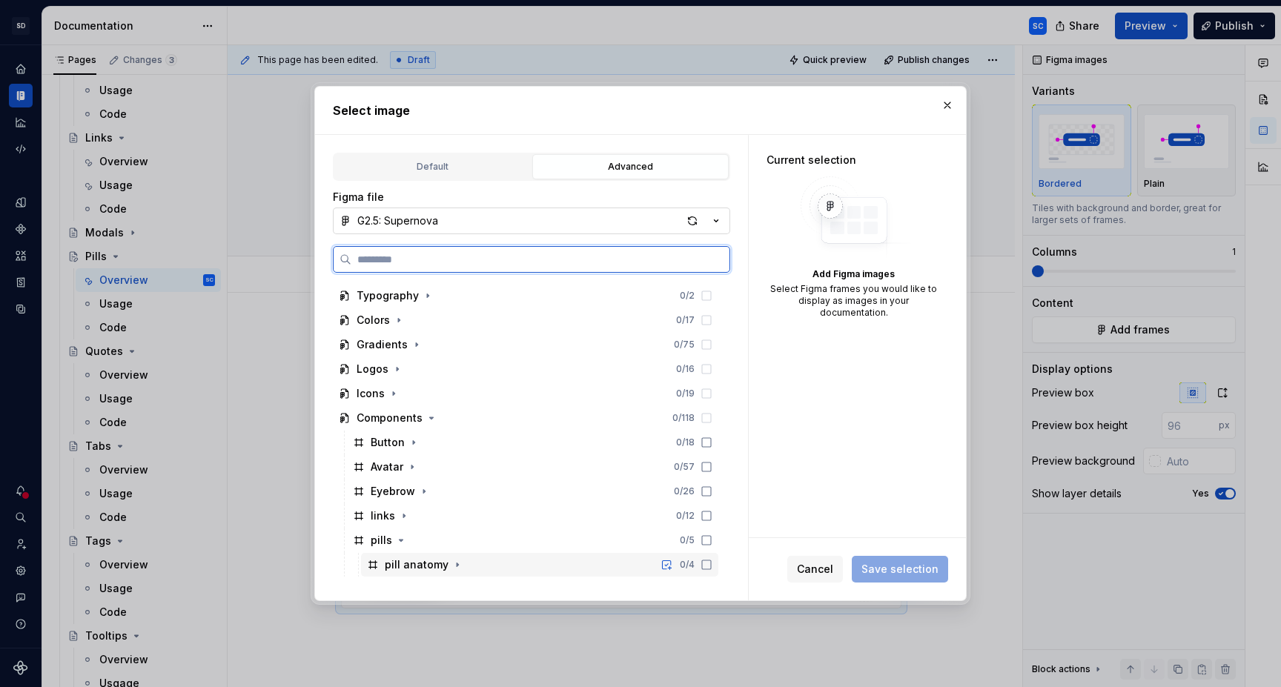
click at [482, 563] on div "pill anatomy 0 / 4" at bounding box center [539, 565] width 357 height 24
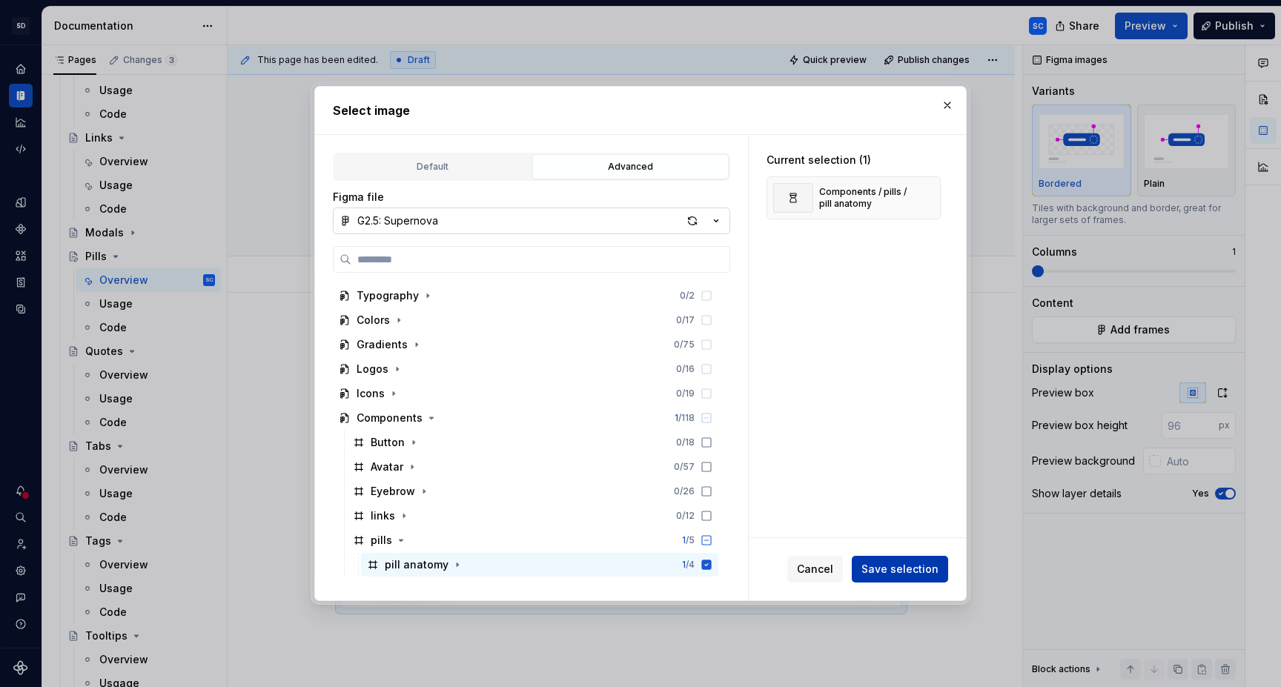
click at [917, 572] on span "Save selection" at bounding box center [899, 569] width 77 height 15
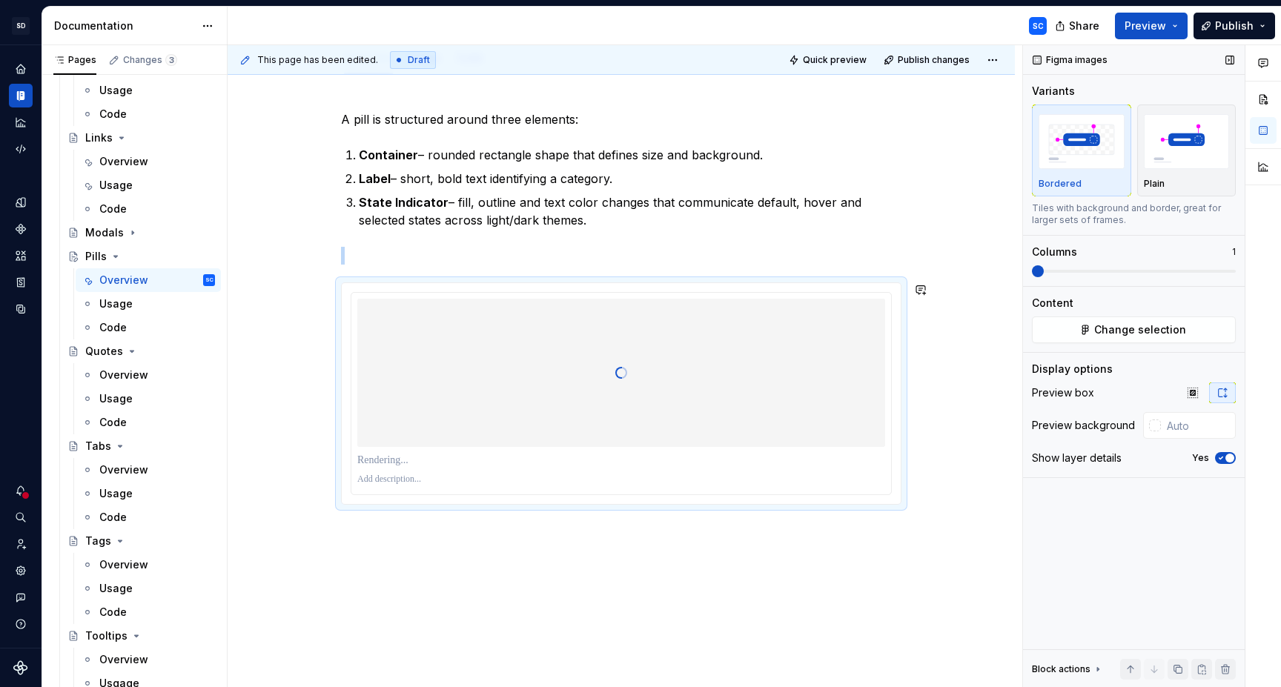
scroll to position [219, 0]
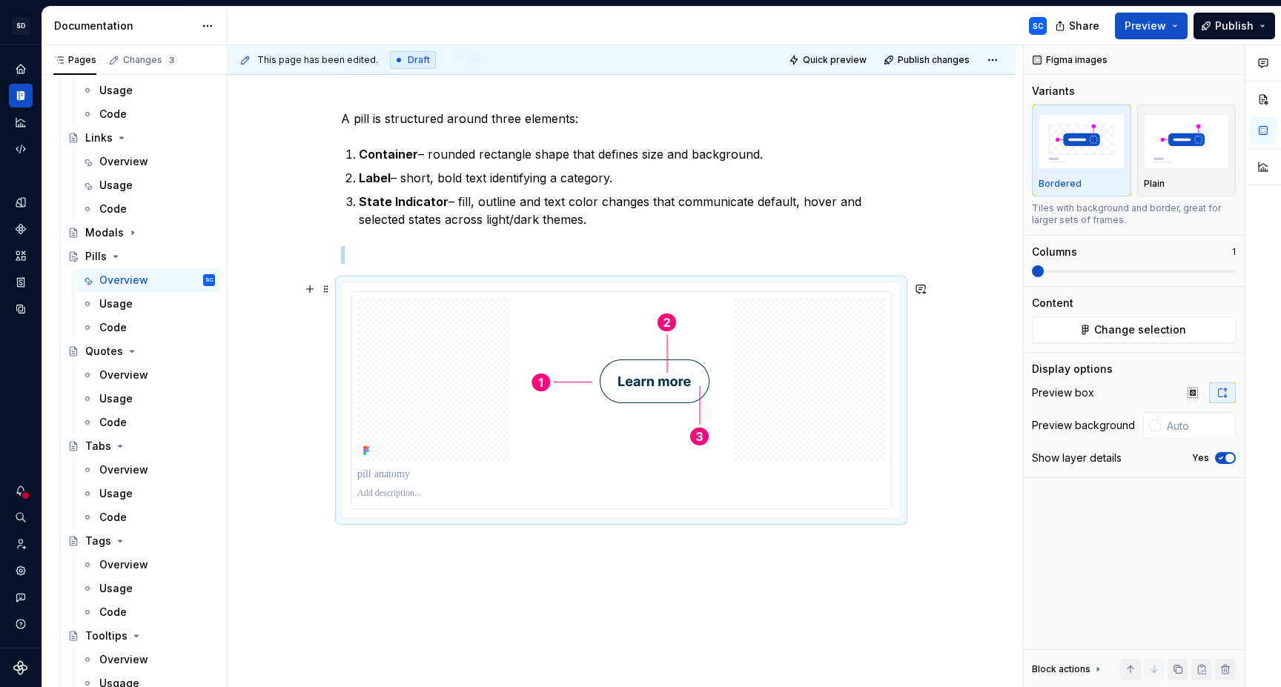
click at [288, 437] on div "A pill is structured around three elements: Container – rounded rectangle shape…" at bounding box center [621, 408] width 787 height 669
click at [1194, 398] on icon "button" at bounding box center [1193, 393] width 12 height 12
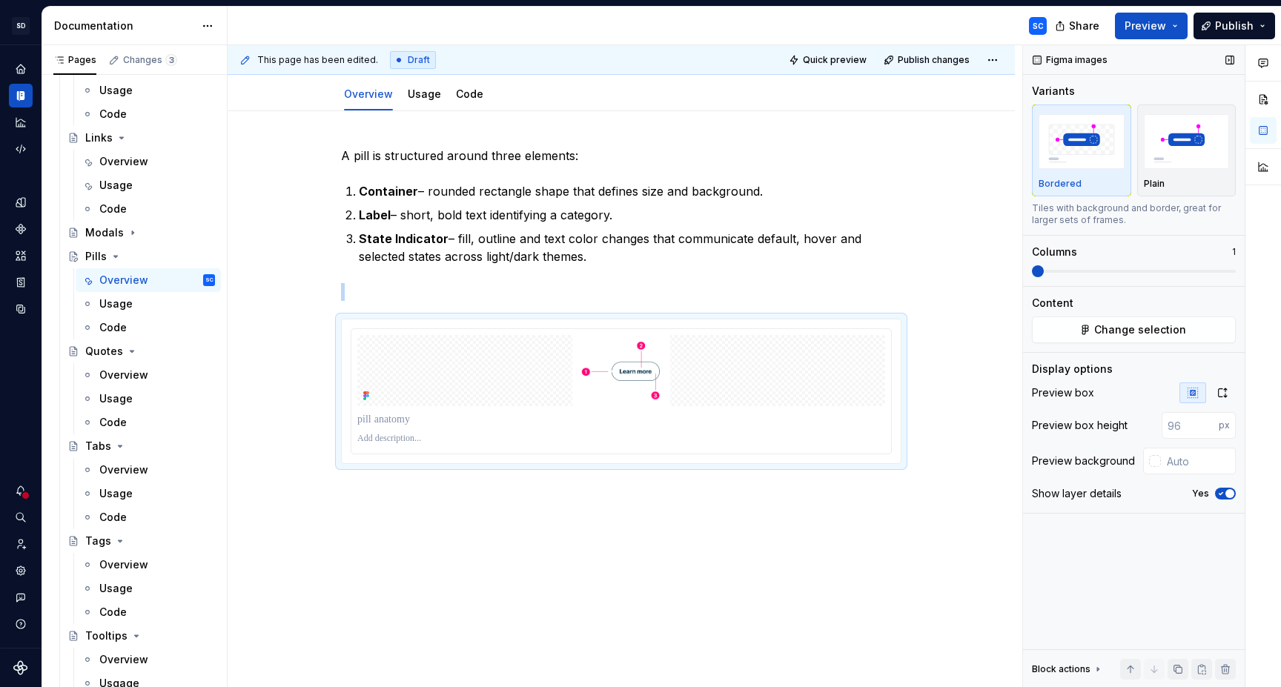
scroll to position [182, 0]
click at [1226, 394] on icon "button" at bounding box center [1222, 393] width 12 height 12
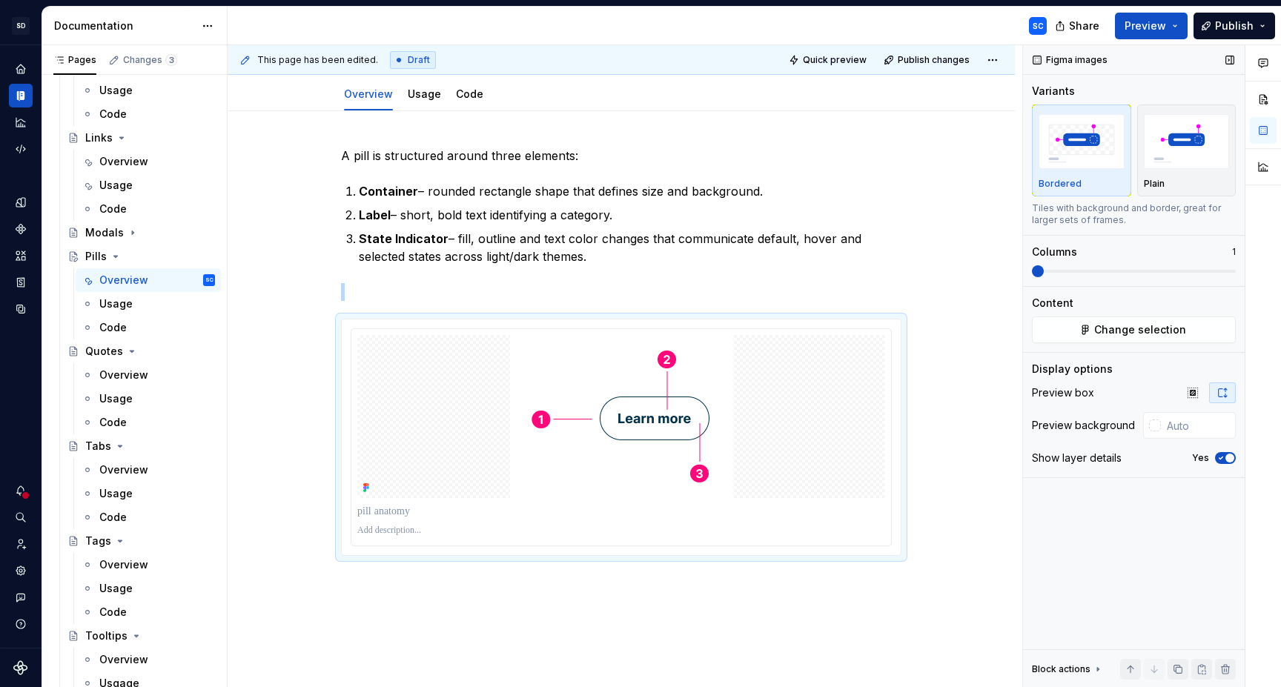
scroll to position [219, 0]
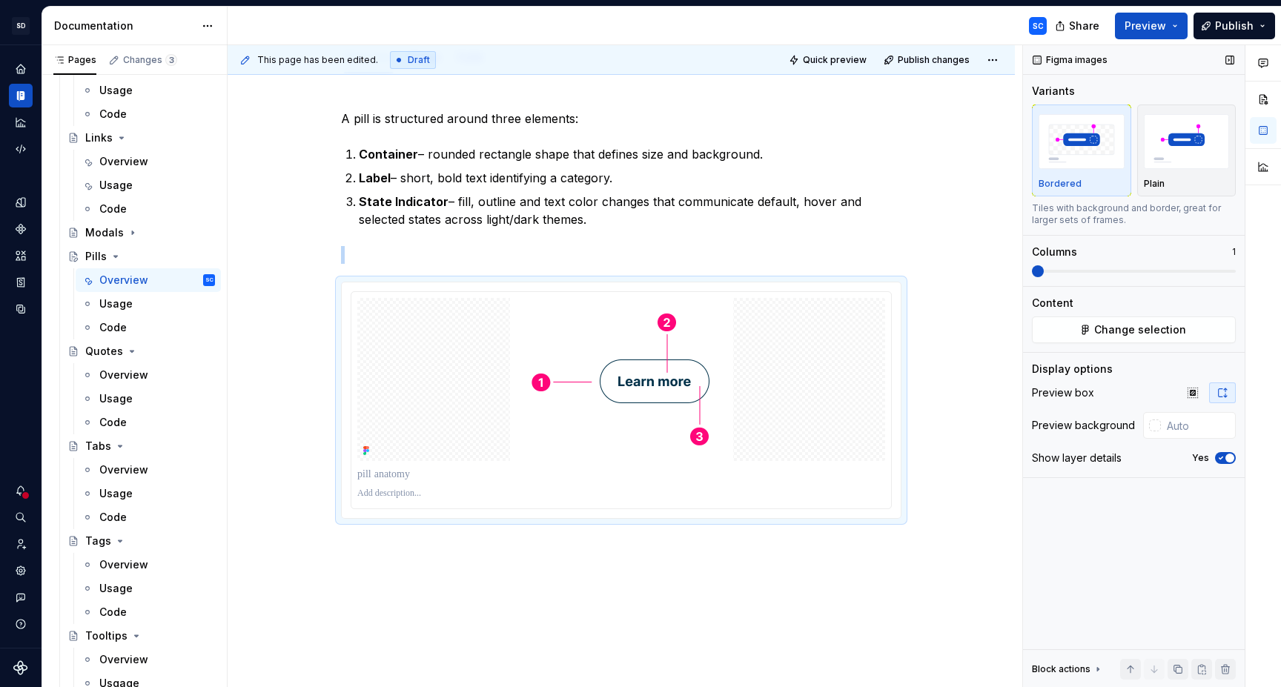
click at [1225, 456] on icon "button" at bounding box center [1221, 458] width 12 height 9
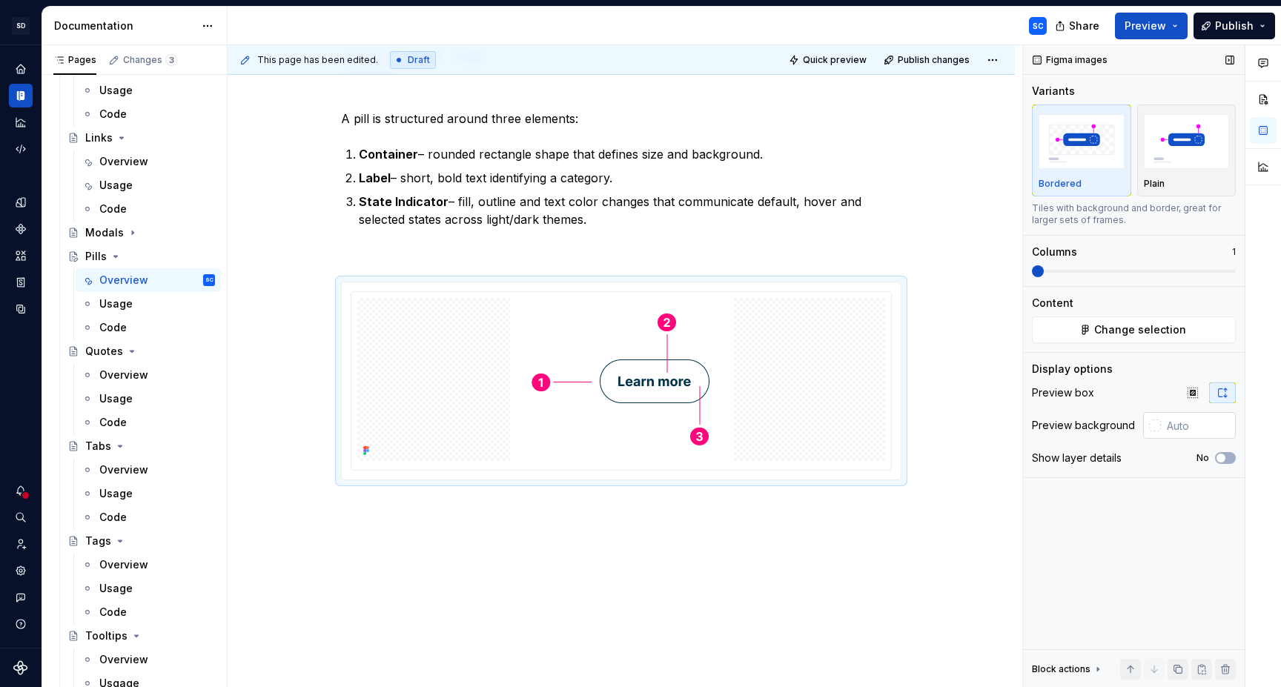
click at [1169, 428] on input "text" at bounding box center [1198, 425] width 75 height 27
click at [1159, 426] on div at bounding box center [1155, 426] width 12 height 12
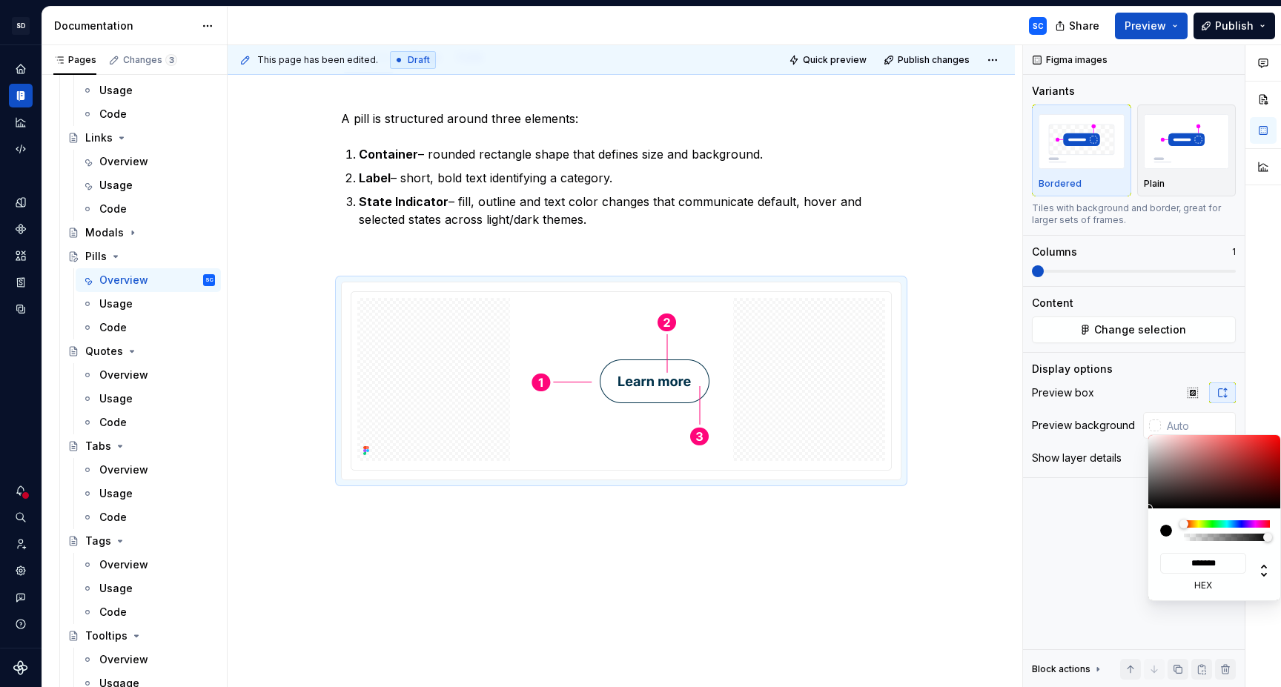
click at [1158, 427] on div "Comments Open comments No comments yet Select ‘Comment’ from the block context …" at bounding box center [1152, 366] width 258 height 643
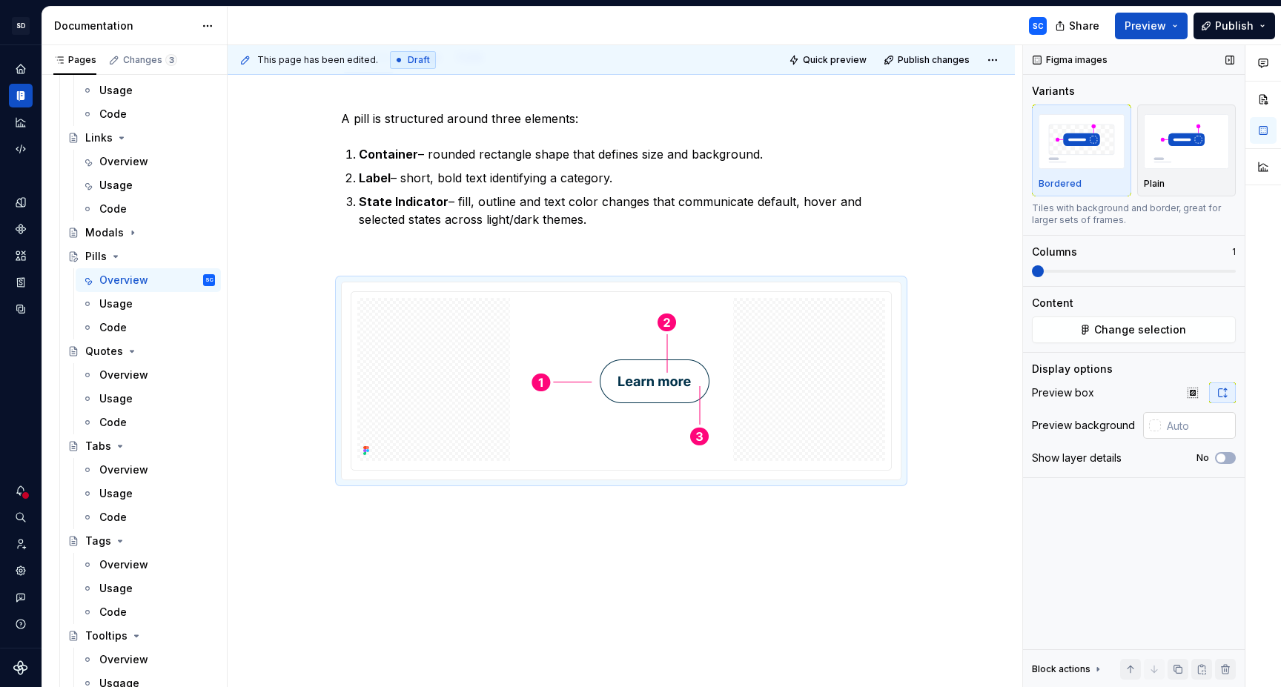
click at [1192, 420] on input "text" at bounding box center [1198, 425] width 75 height 27
click at [1151, 426] on div at bounding box center [1155, 426] width 12 height 12
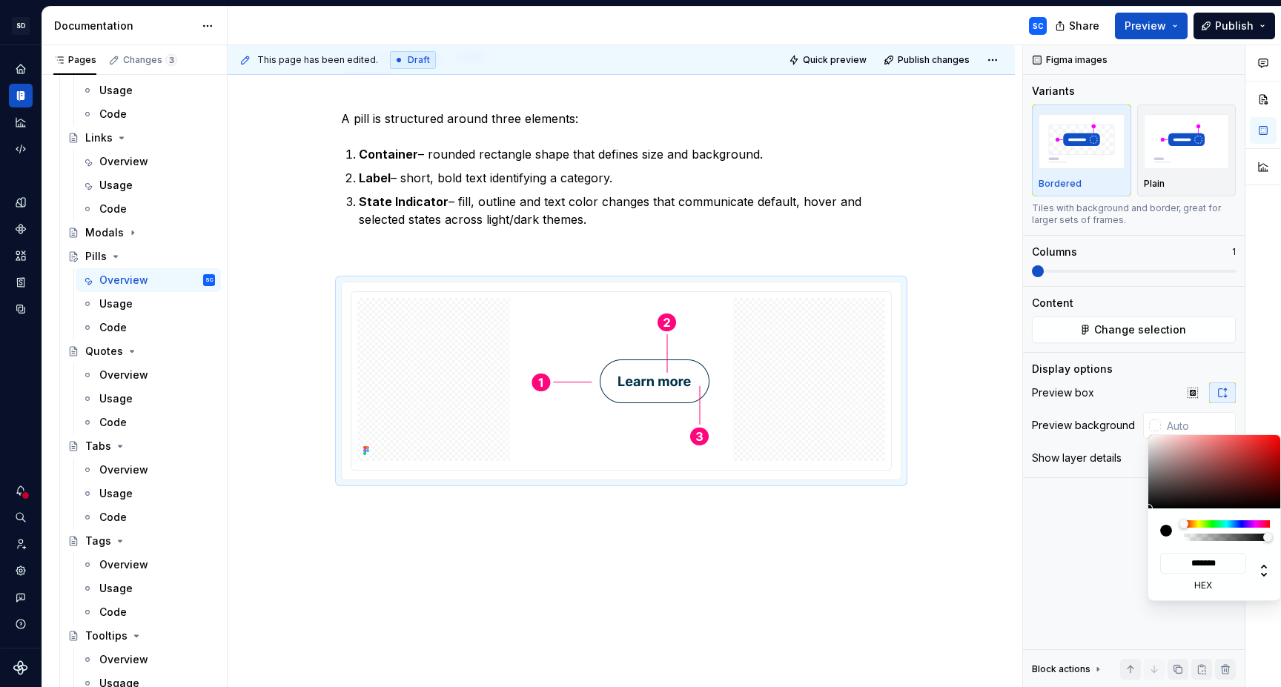
type input "#553E3E"
type input "*******"
type input "#5D4545"
type input "*******"
type input "#9D8A8A"
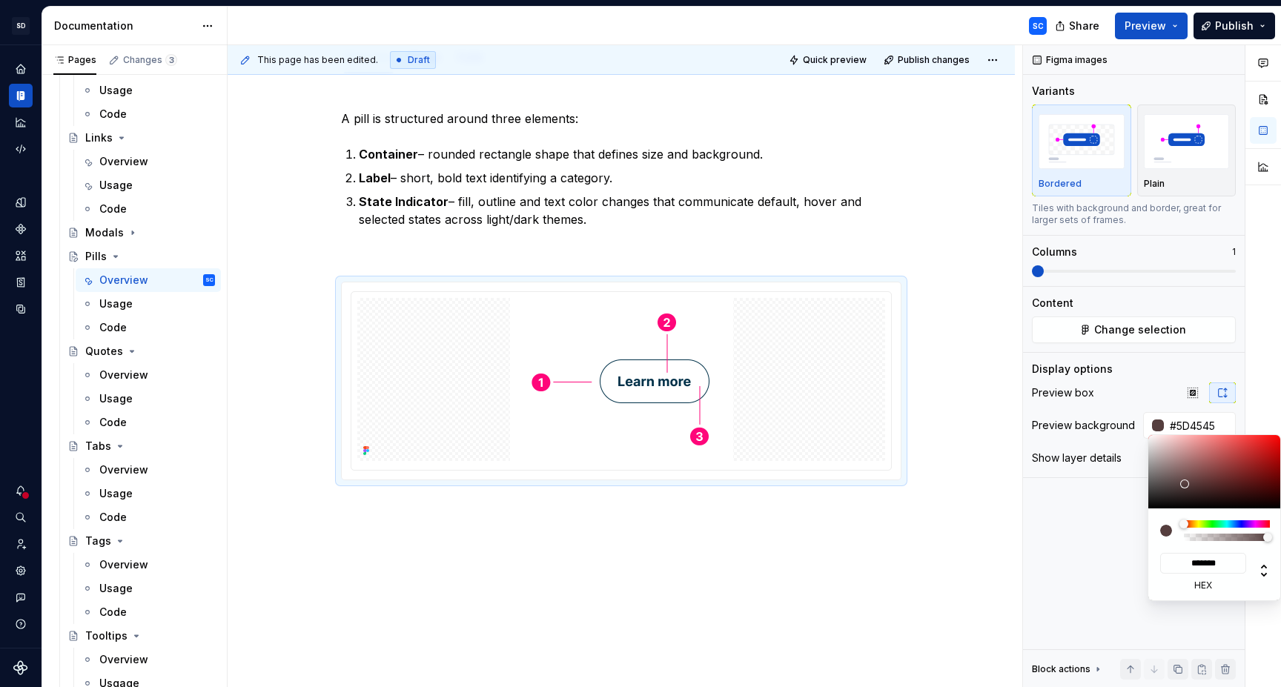
type input "*******"
type input "#DBDBDB"
type input "*******"
type input "#F5F5F5"
type input "*******"
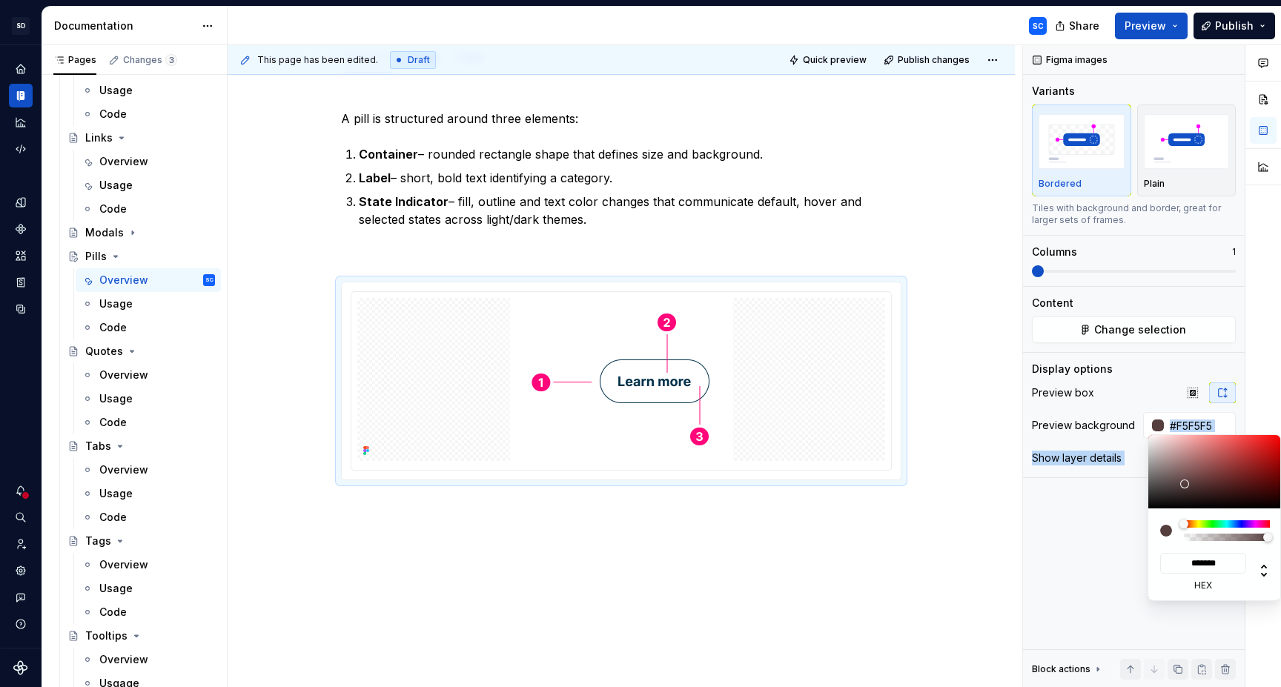
type input "#FFFFFF"
type input "*******"
drag, startPoint x: 1183, startPoint y: 483, endPoint x: 1133, endPoint y: 425, distance: 76.1
click at [1133, 425] on body "SD Galileo SC Design system data Documentation SC Share Preview Publish Pages C…" at bounding box center [640, 343] width 1281 height 687
click at [951, 315] on html "SD Galileo SC Design system data Documentation SC Share Preview Publish Pages C…" at bounding box center [640, 343] width 1281 height 687
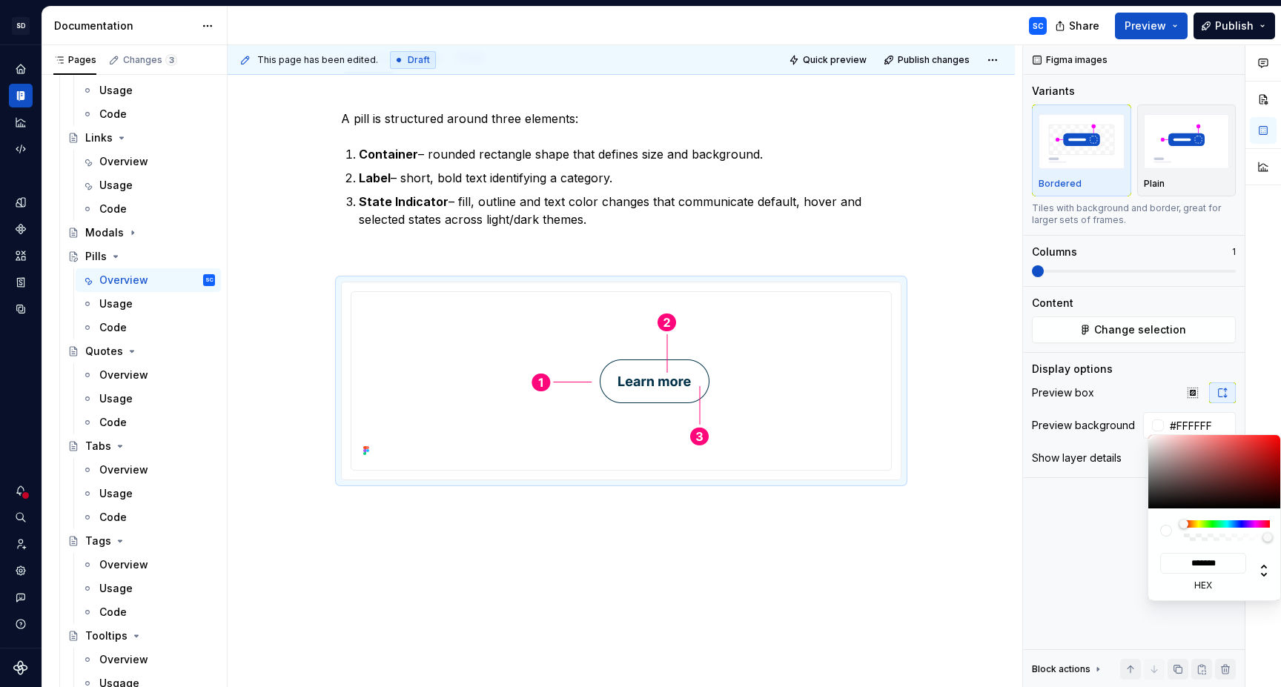
click at [984, 259] on html "SD Galileo SC Design system data Documentation SC Share Preview Publish Pages C…" at bounding box center [640, 343] width 1281 height 687
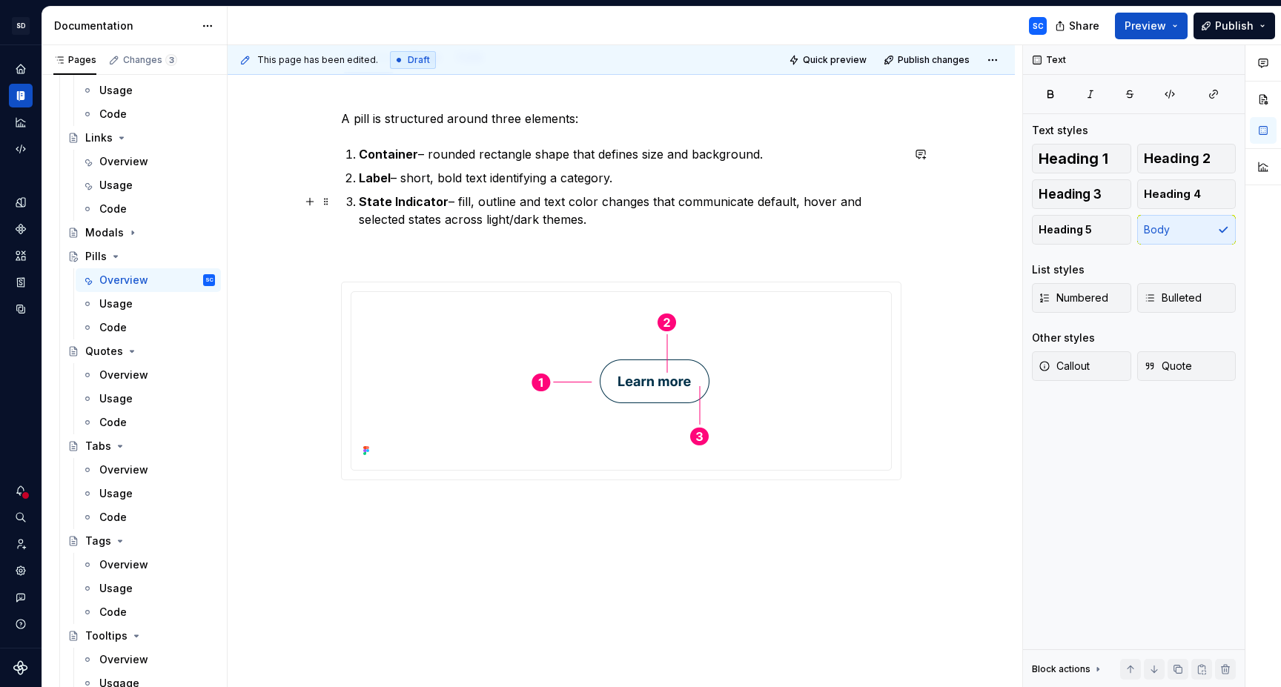
click at [973, 217] on div "A pill is structured around three elements: Container – rounded rectangle shape…" at bounding box center [621, 389] width 787 height 630
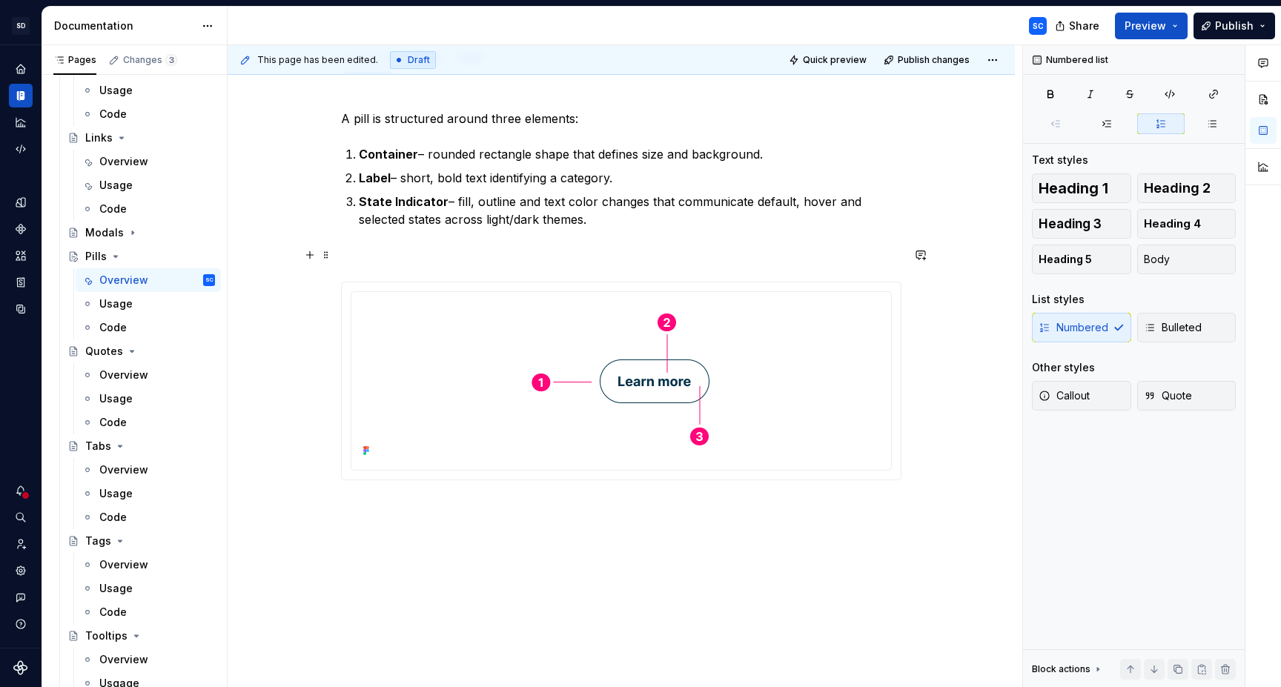
click at [973, 248] on div "A pill is structured around three elements: Container – rounded rectangle shape…" at bounding box center [621, 389] width 787 height 630
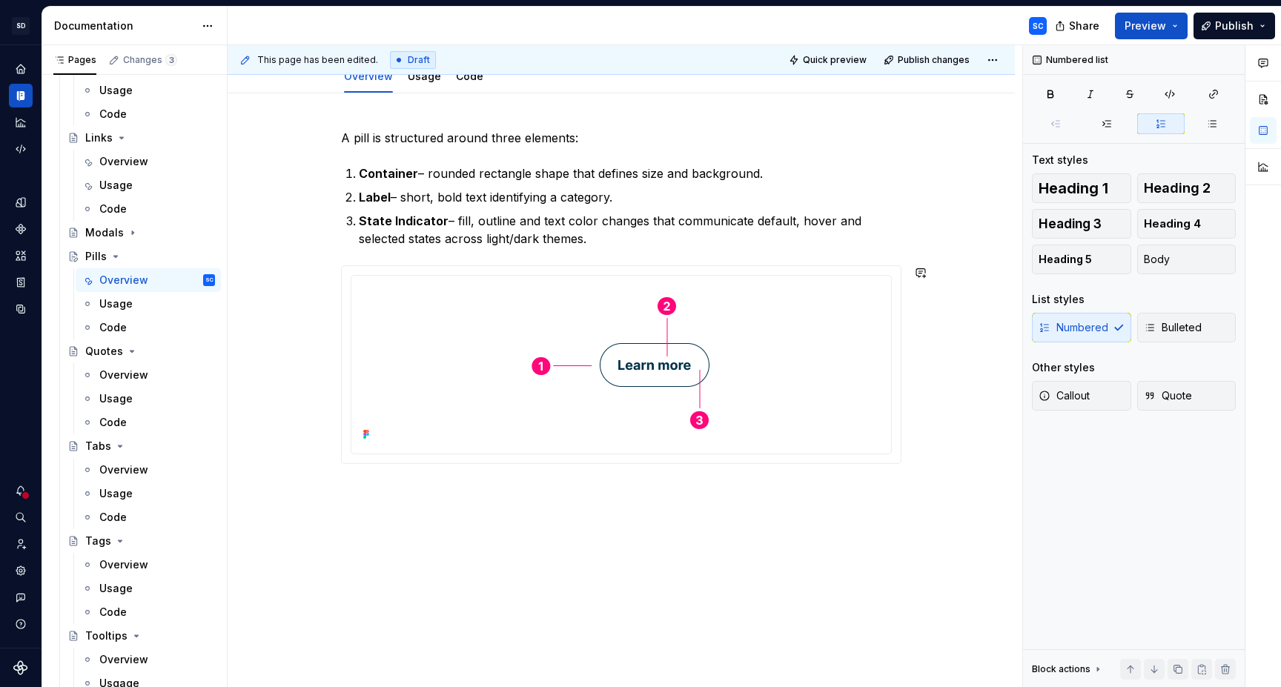
click at [827, 552] on div "A pill is structured around three elements: Container – rounded rectangle shape…" at bounding box center [621, 390] width 787 height 594
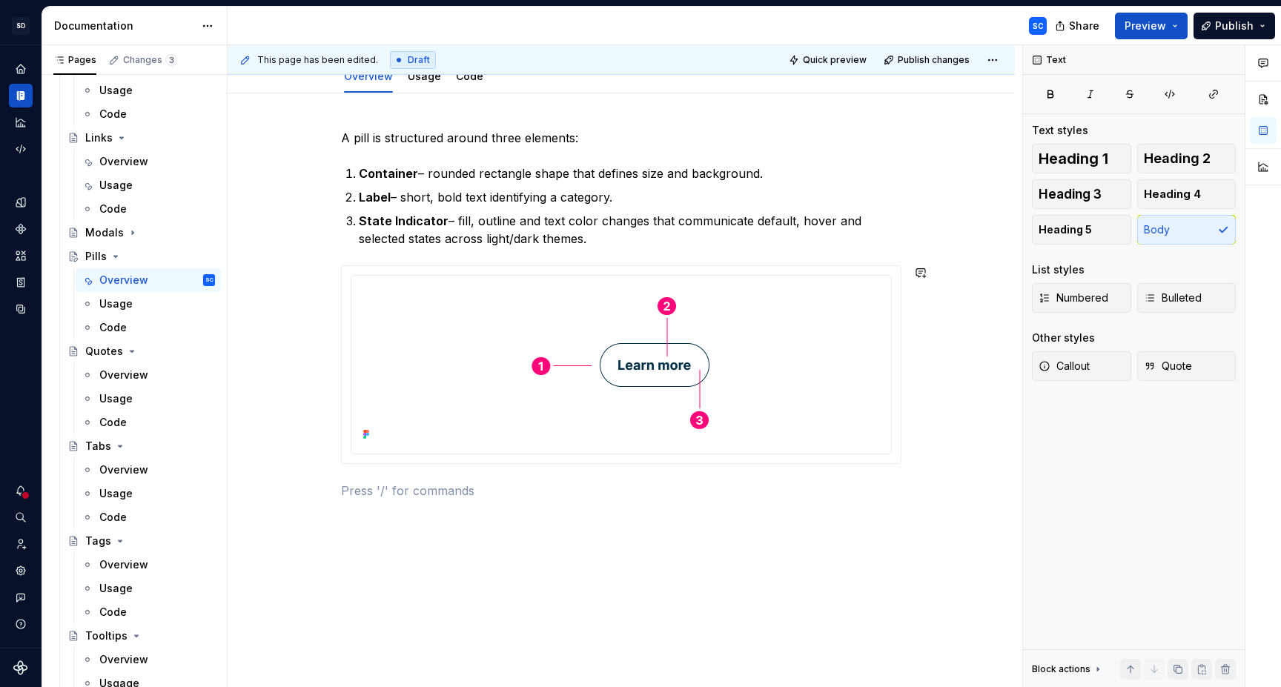
click at [954, 543] on div "A pill is structured around three elements: Container – rounded rectangle shape…" at bounding box center [621, 408] width 787 height 630
click at [795, 360] on div at bounding box center [621, 363] width 528 height 163
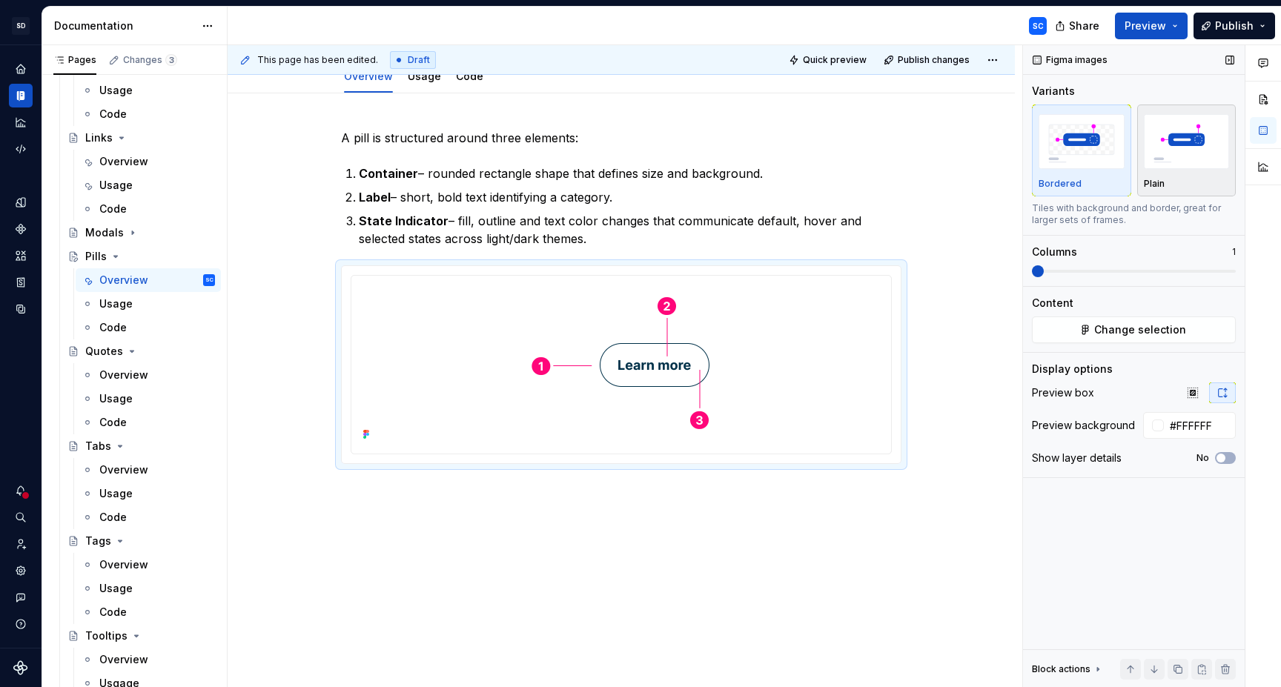
click at [1167, 136] on img "button" at bounding box center [1187, 141] width 86 height 54
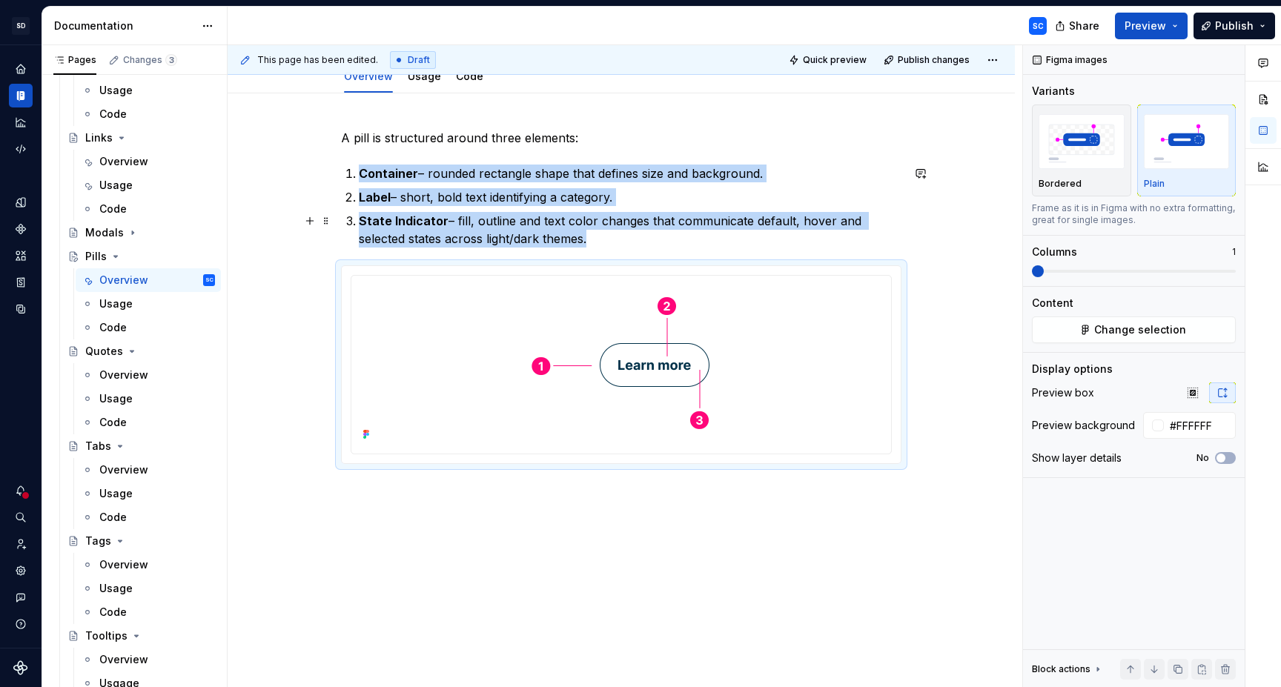
click at [950, 235] on div "A pill is structured around three elements: Container – rounded rectangle shape…" at bounding box center [621, 408] width 787 height 630
click at [986, 245] on div "A pill is structured around three elements: Container – rounded rectangle shape…" at bounding box center [621, 408] width 787 height 630
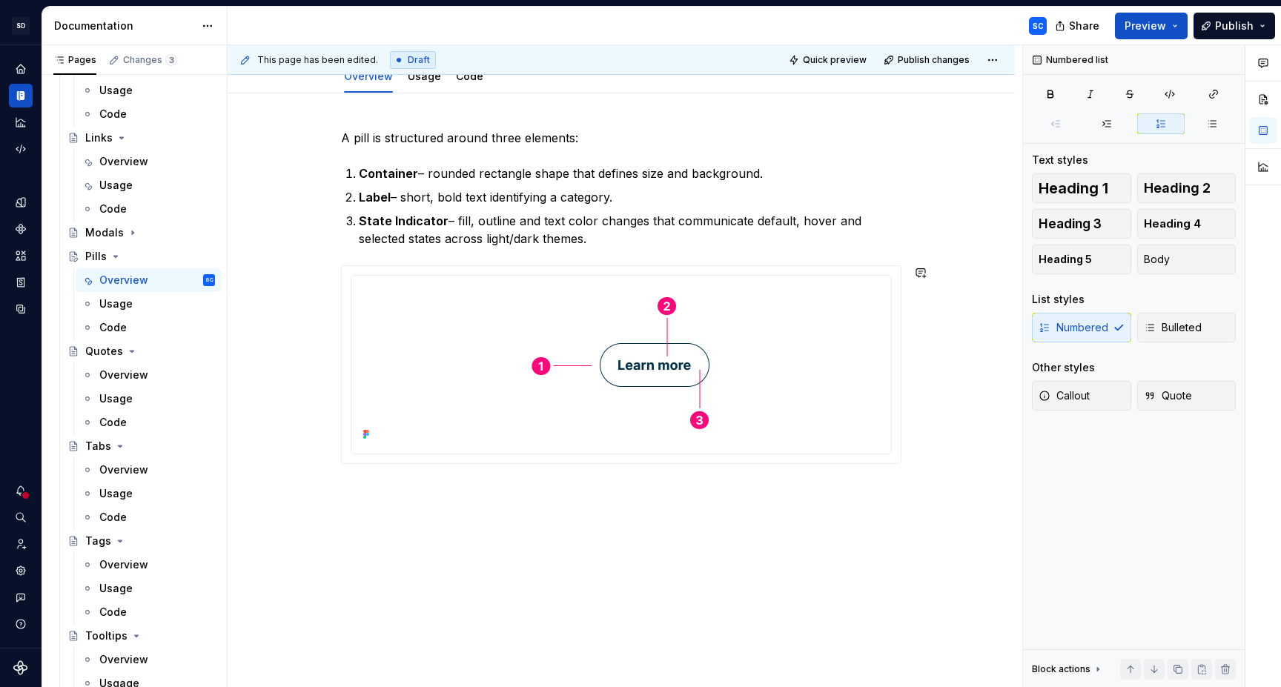
click at [916, 580] on div "A pill is structured around three elements: Container – rounded rectangle shape…" at bounding box center [621, 408] width 787 height 630
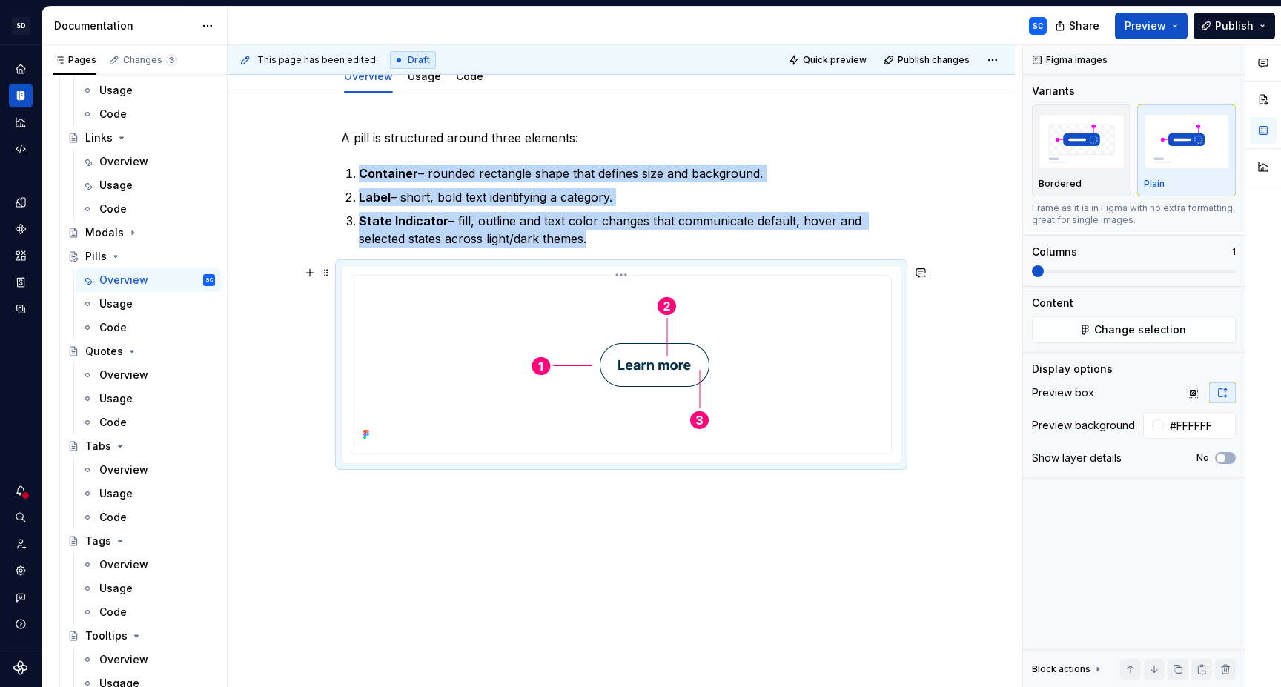
click at [843, 397] on div at bounding box center [621, 363] width 528 height 163
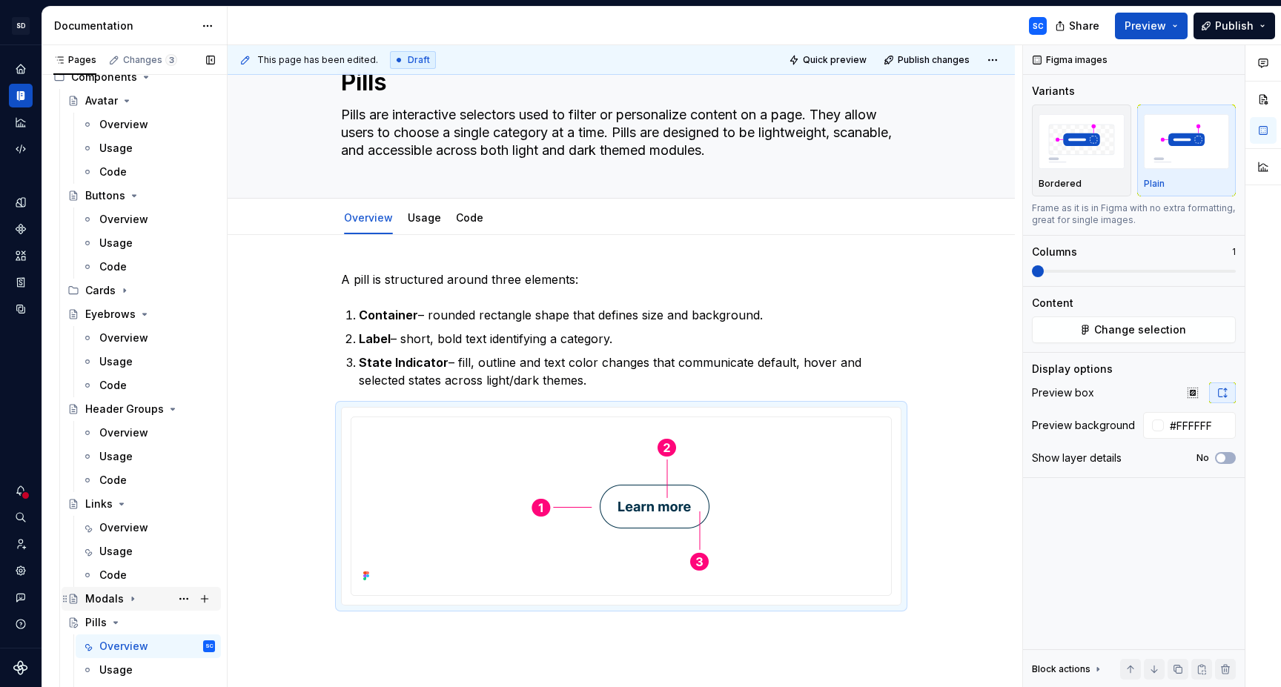
scroll to position [83, 0]
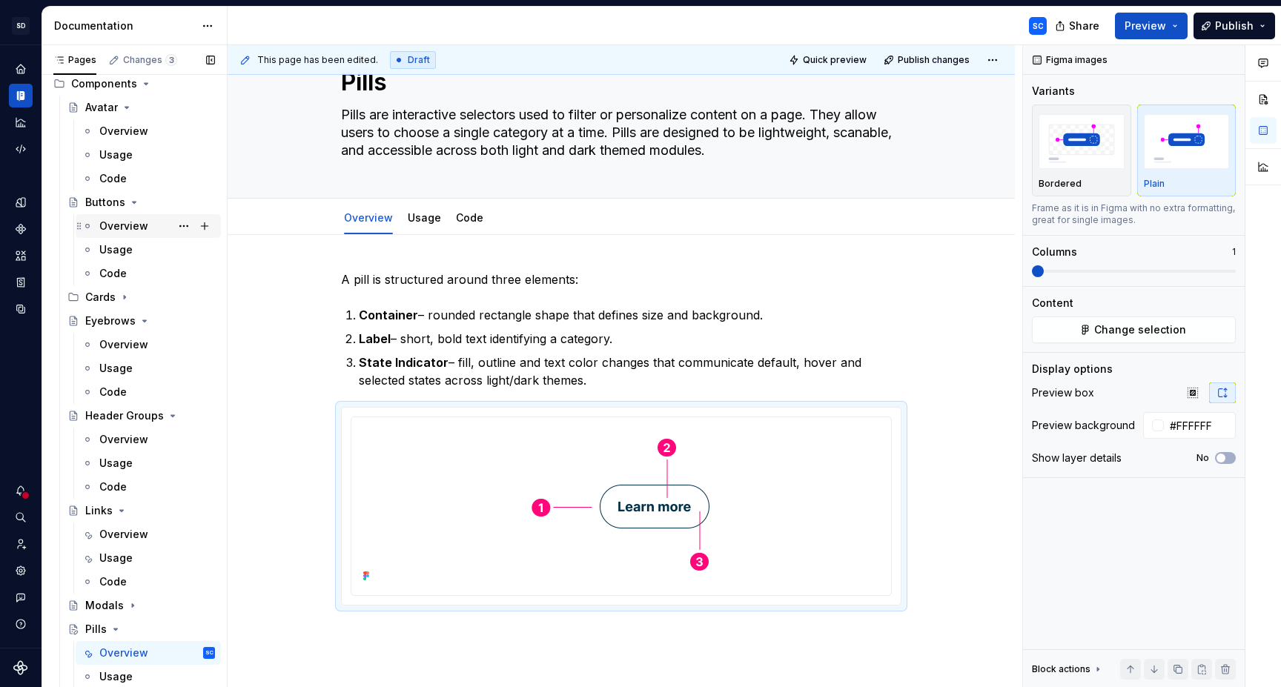
click at [129, 231] on div "Overview" at bounding box center [123, 226] width 49 height 15
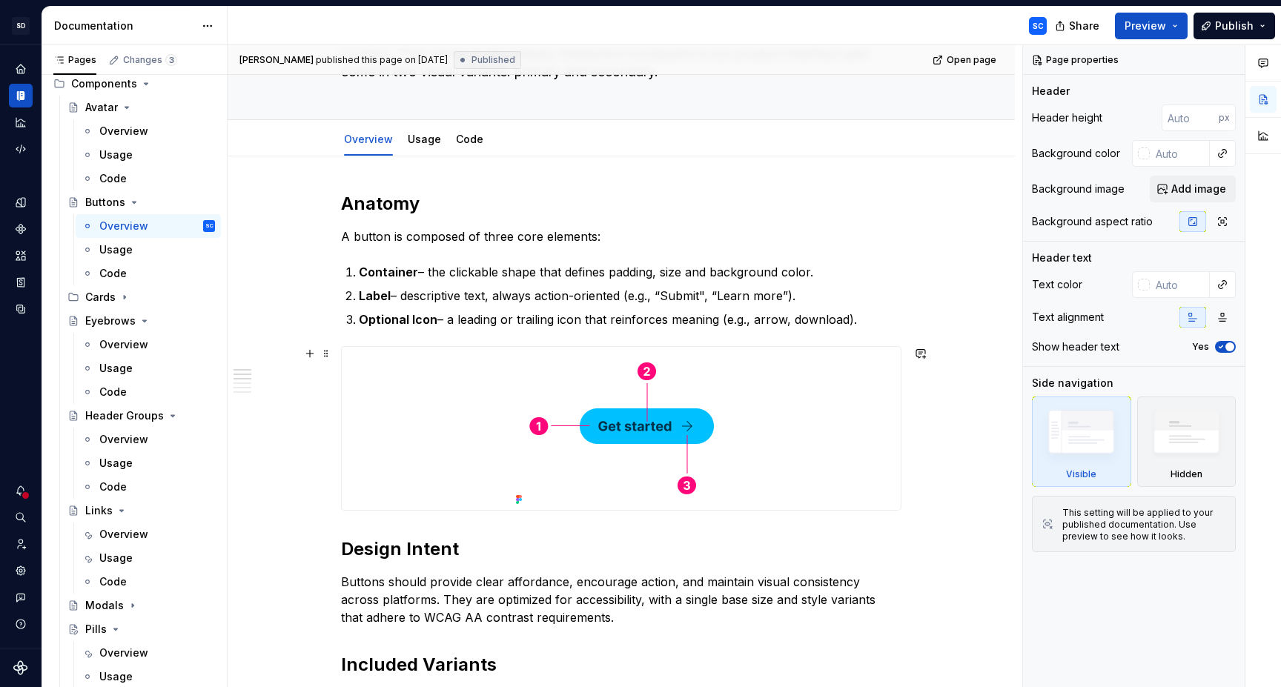
scroll to position [160, 0]
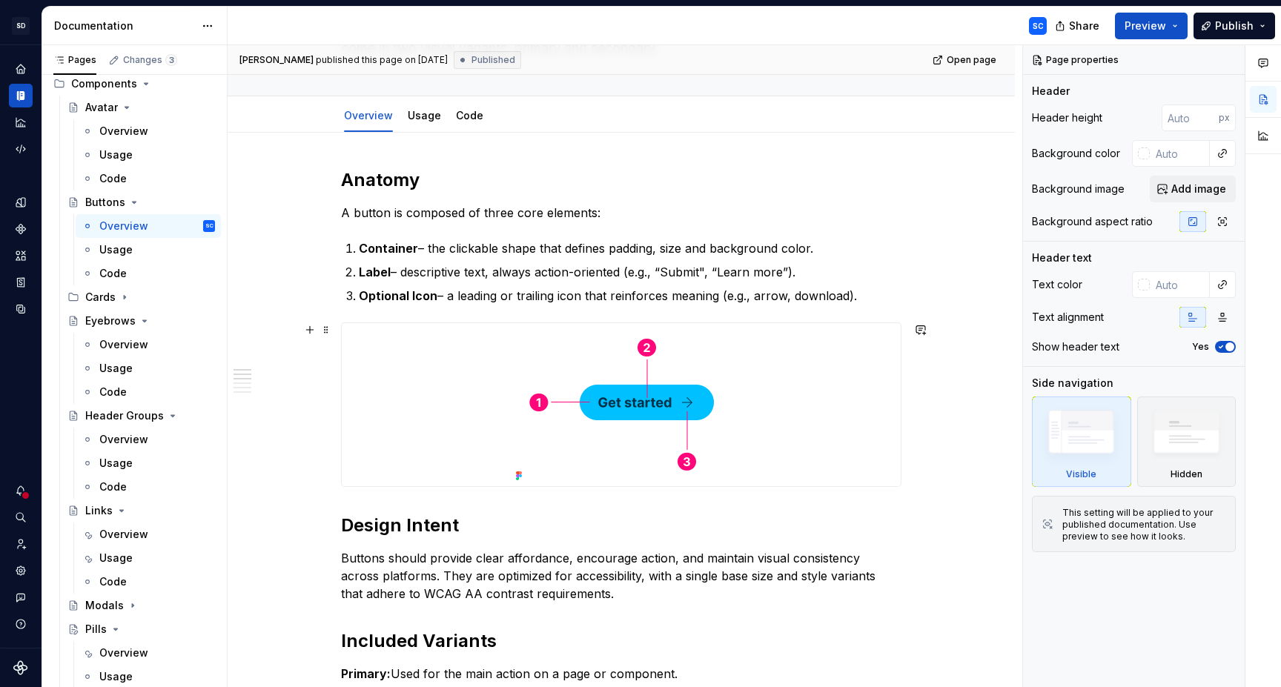
click at [818, 391] on div at bounding box center [621, 404] width 559 height 163
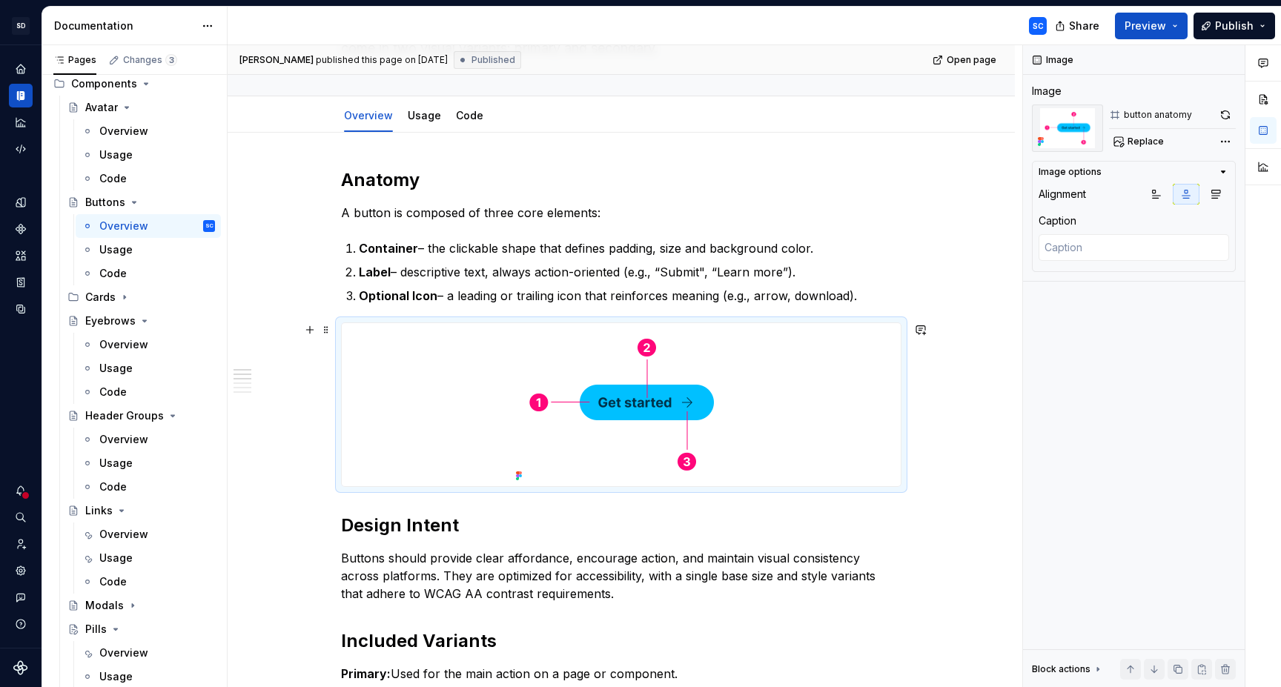
click at [311, 325] on button "button" at bounding box center [309, 329] width 21 height 21
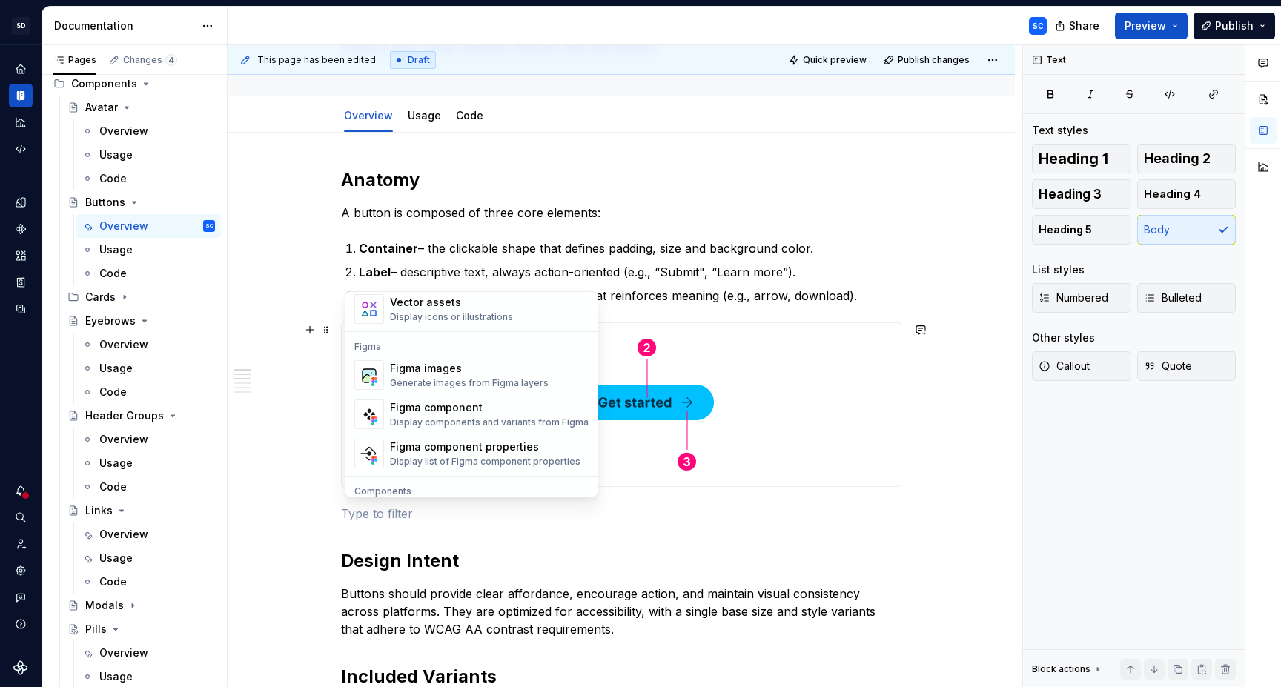
scroll to position [1353, 0]
click at [488, 377] on div "Generate images from Figma layers" at bounding box center [469, 383] width 159 height 12
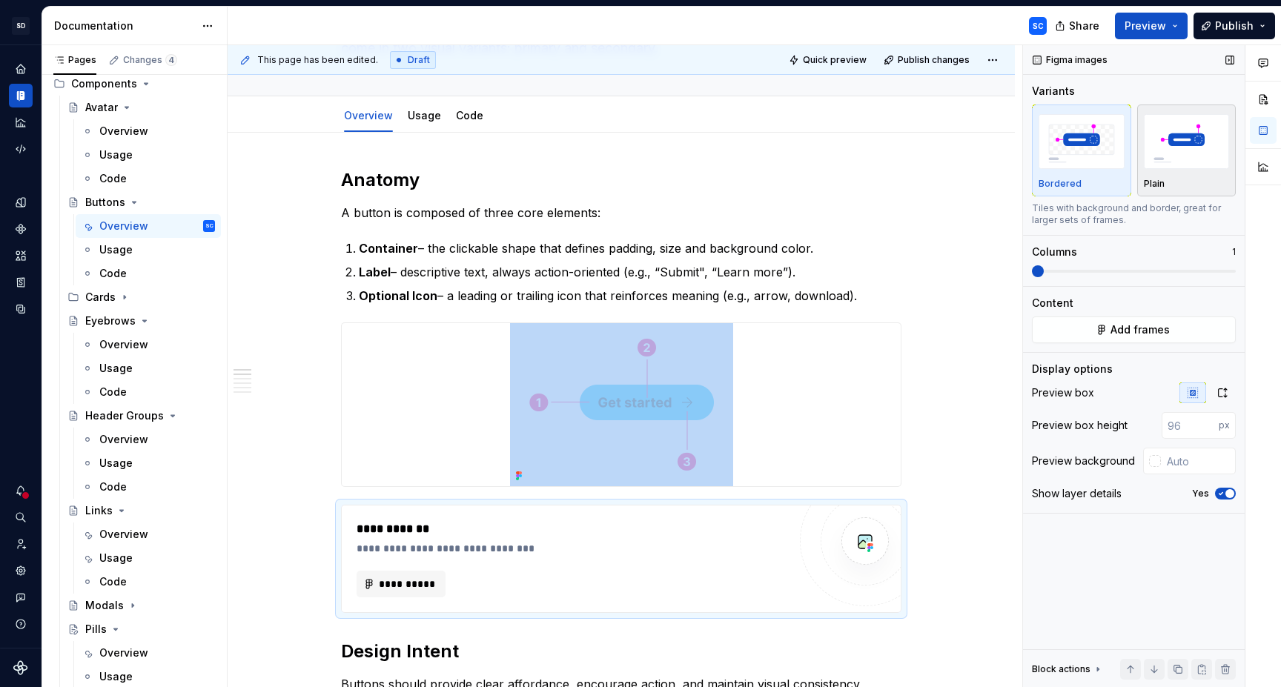
click at [1199, 157] on img "button" at bounding box center [1187, 141] width 86 height 54
click at [1227, 400] on button "button" at bounding box center [1222, 392] width 27 height 21
click at [1228, 458] on span "button" at bounding box center [1229, 458] width 9 height 9
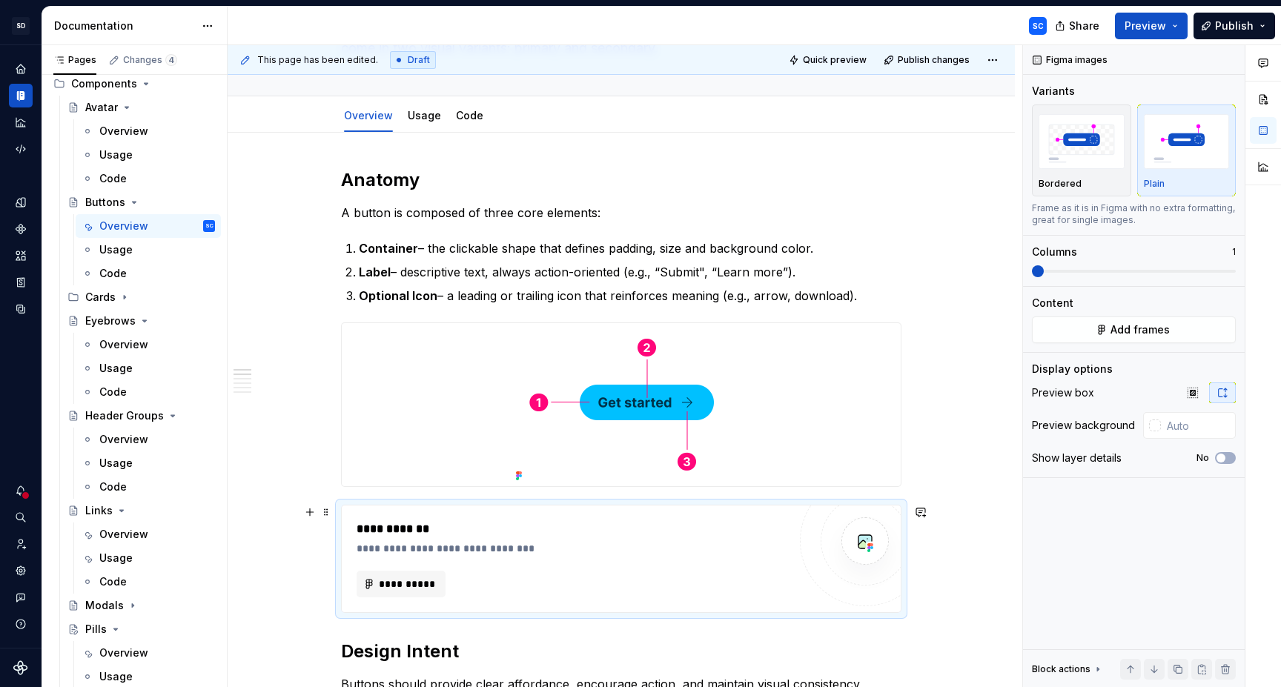
click at [696, 584] on div "**********" at bounding box center [572, 584] width 431 height 27
click at [404, 583] on span "**********" at bounding box center [407, 583] width 58 height 15
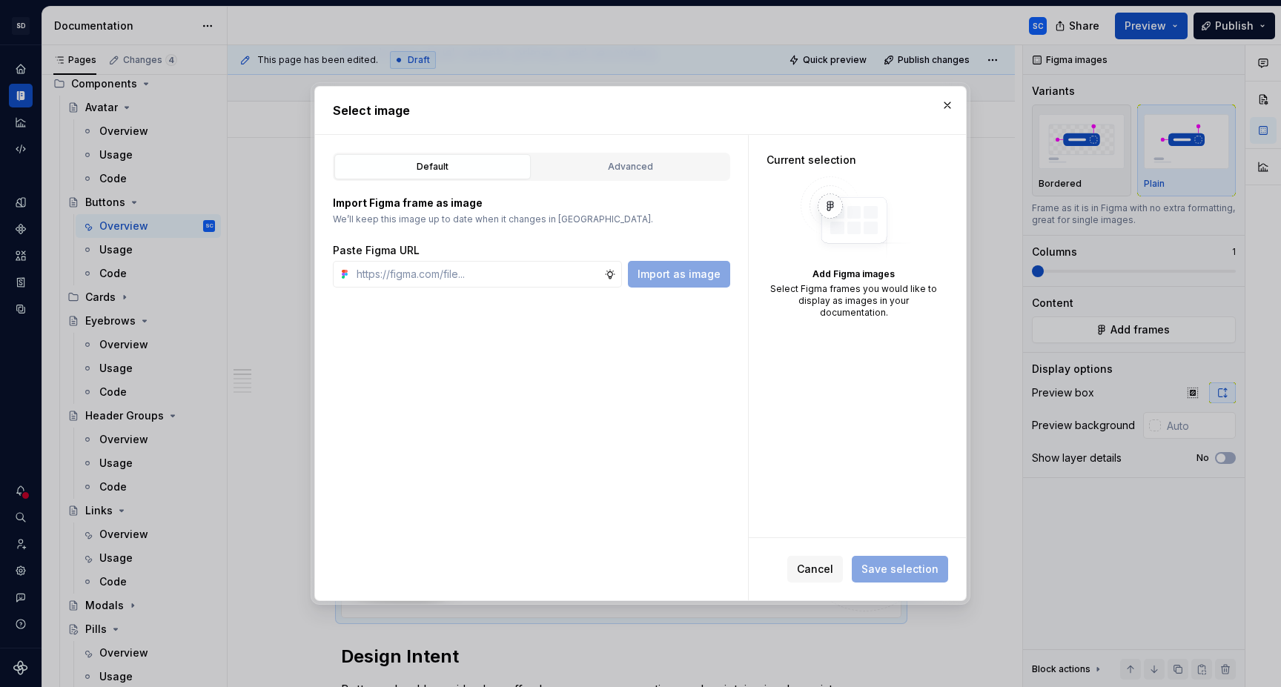
scroll to position [148, 0]
click at [632, 156] on button "Advanced" at bounding box center [630, 166] width 196 height 25
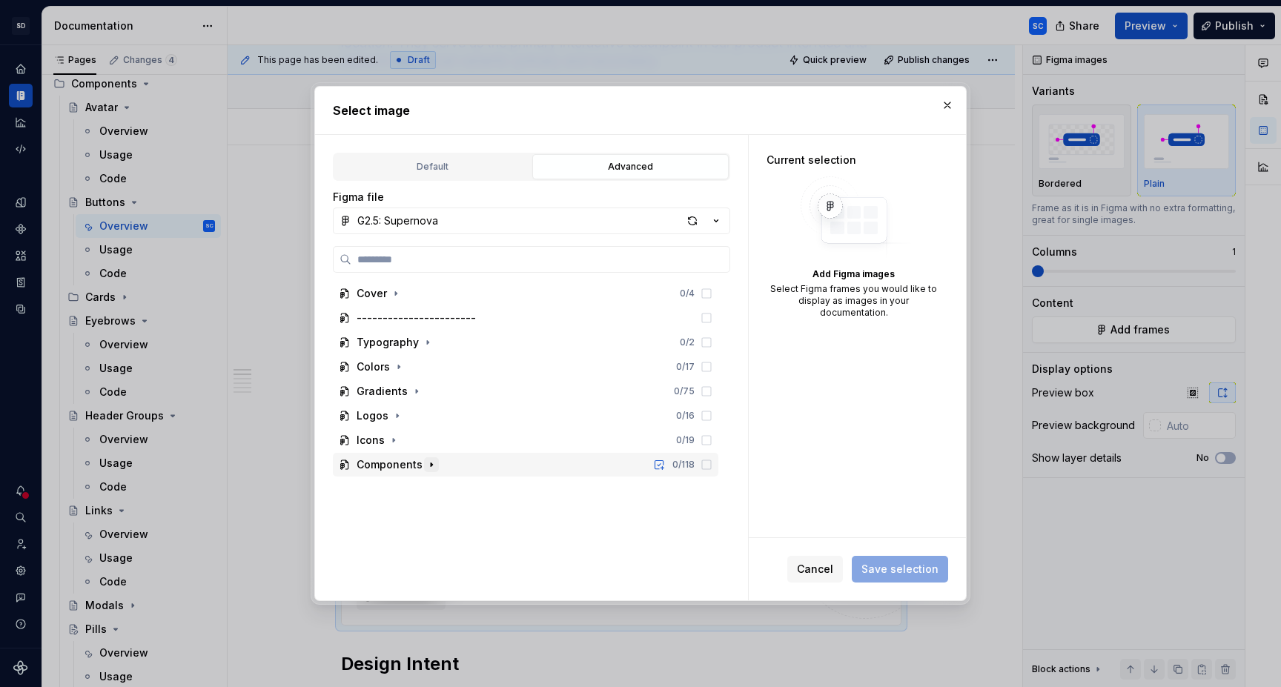
click at [428, 461] on icon "button" at bounding box center [431, 465] width 12 height 12
click at [417, 488] on icon "button" at bounding box center [414, 489] width 12 height 12
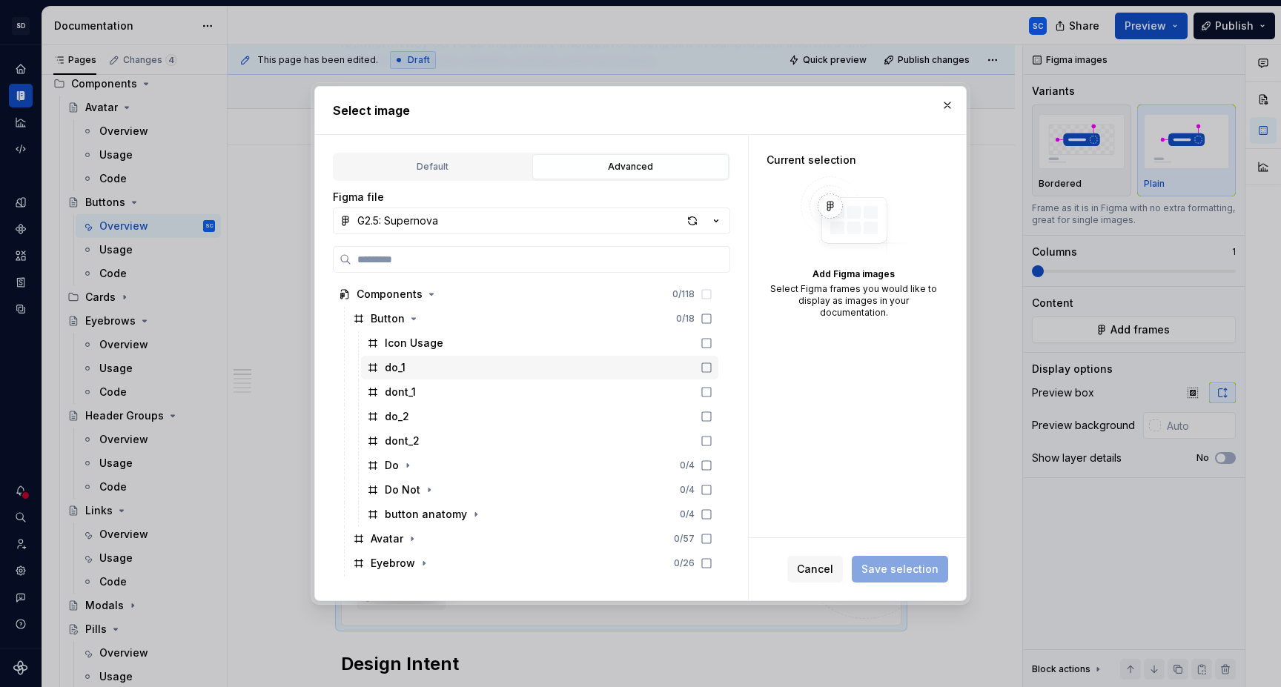
scroll to position [176, 0]
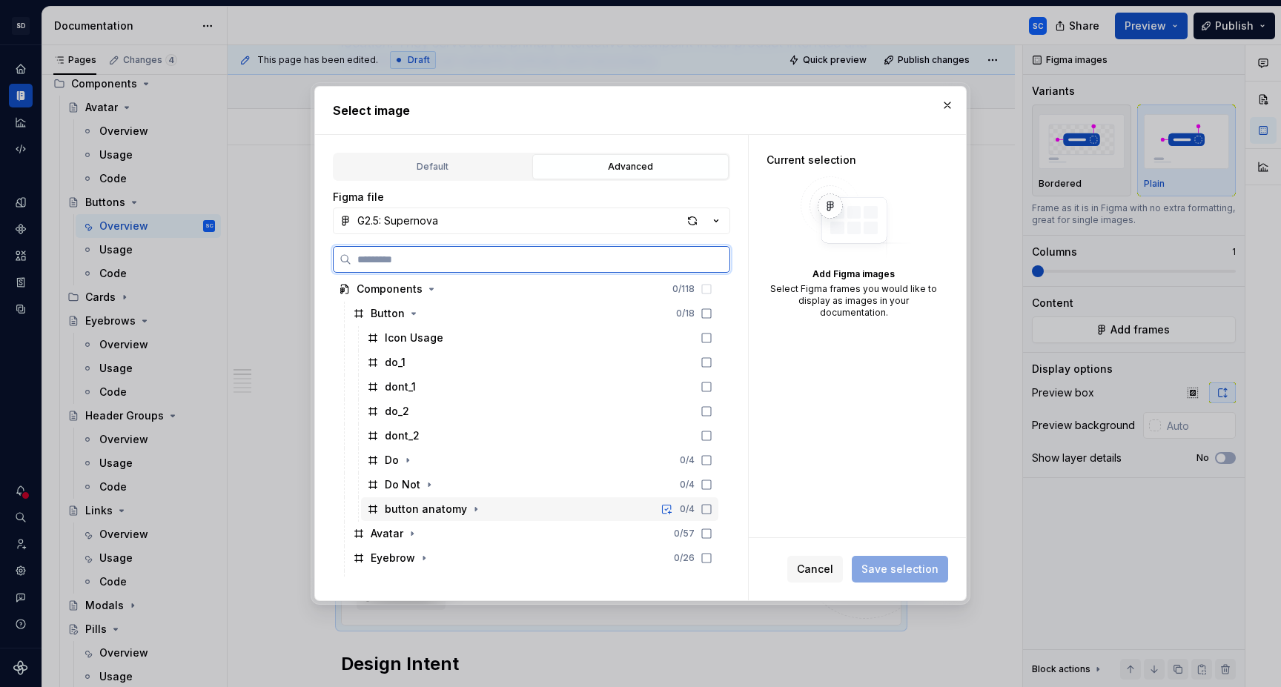
click at [488, 510] on div "button anatomy 0 / 4" at bounding box center [539, 509] width 357 height 24
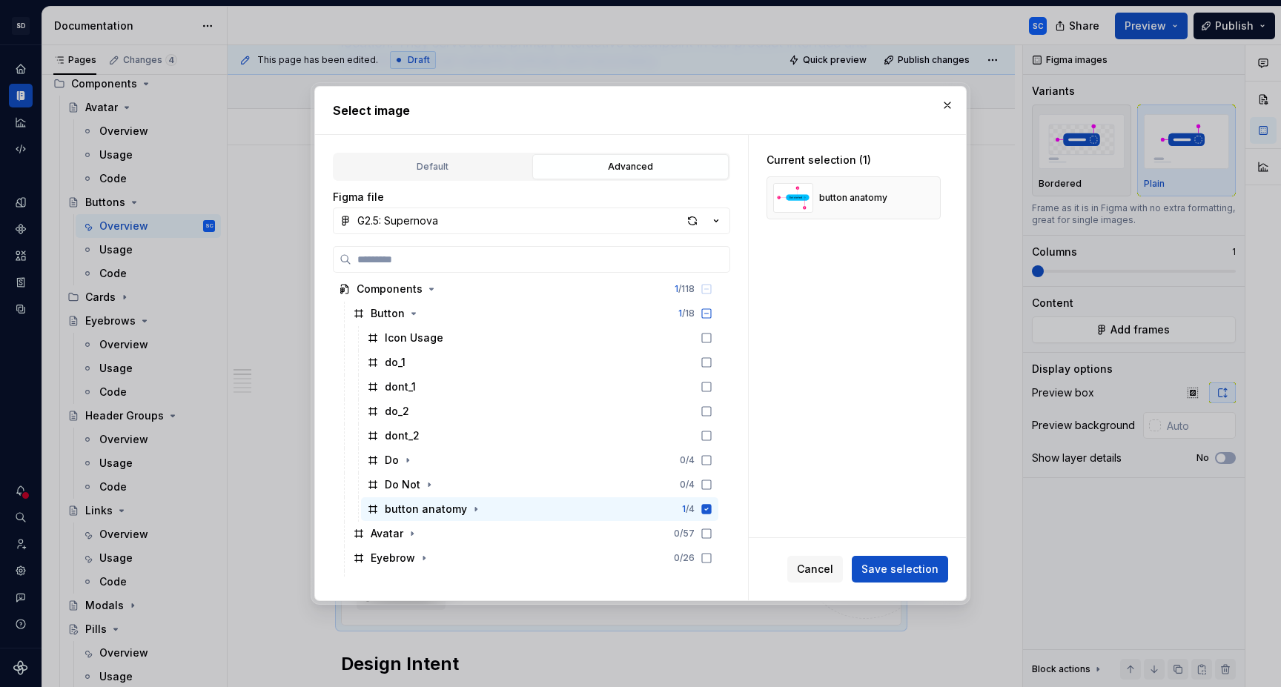
click at [887, 572] on span "Save selection" at bounding box center [899, 569] width 77 height 15
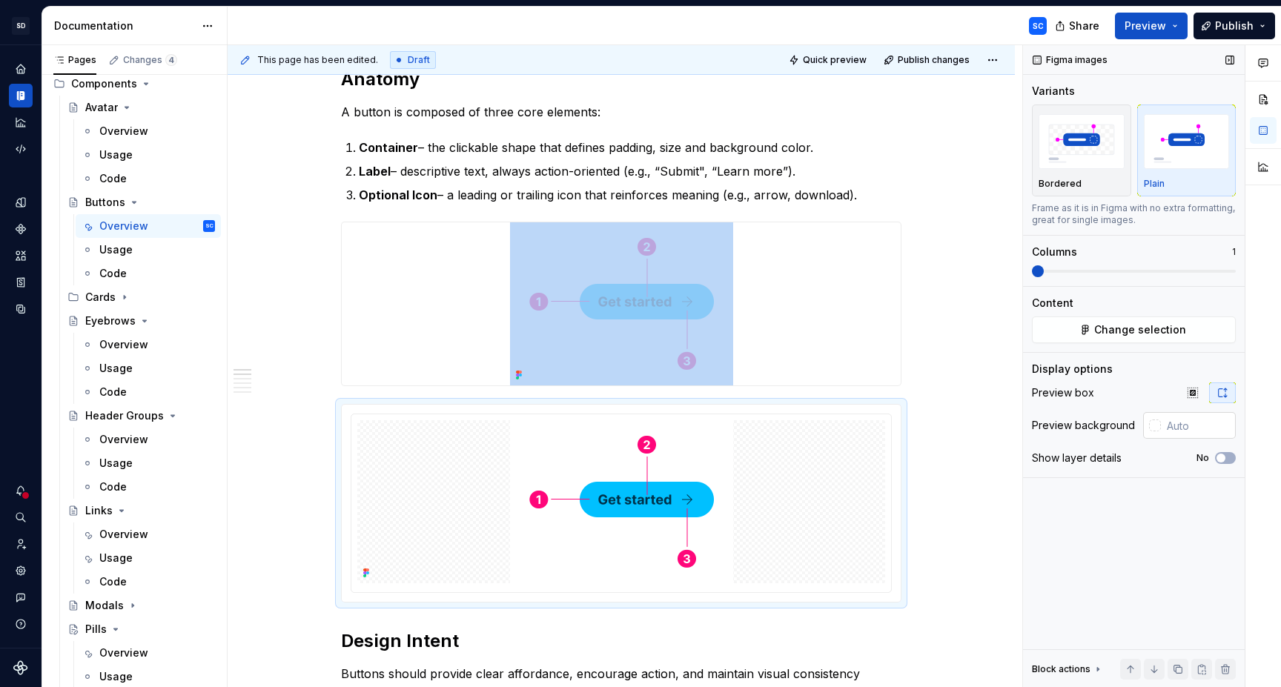
scroll to position [262, 0]
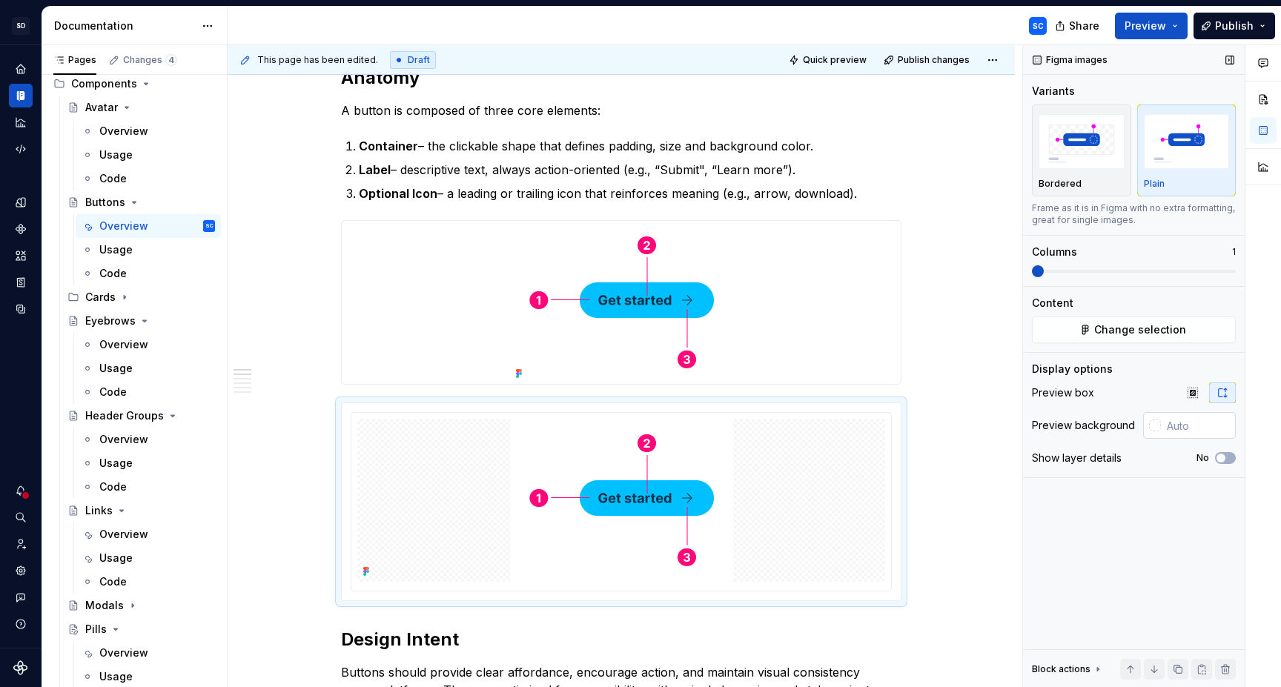
click at [1156, 426] on div at bounding box center [1155, 426] width 12 height 12
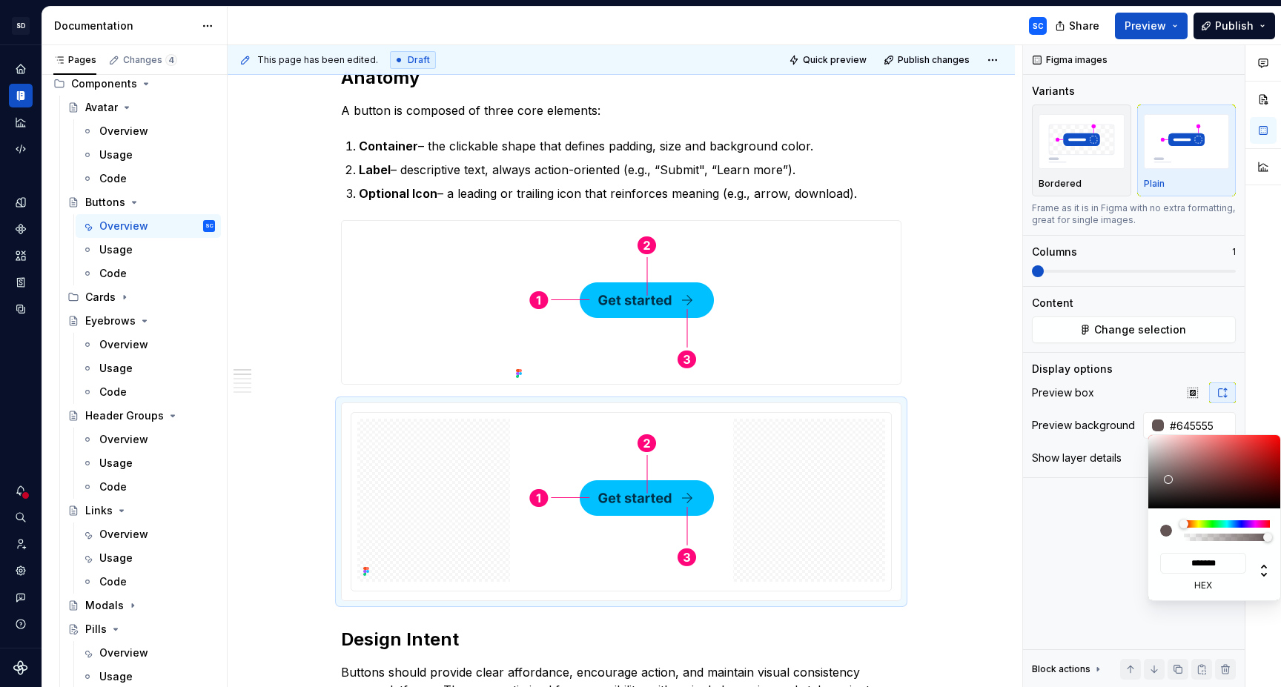
type textarea "*"
type input "#645555"
type input "*******"
type input "#817A7A"
type input "*******"
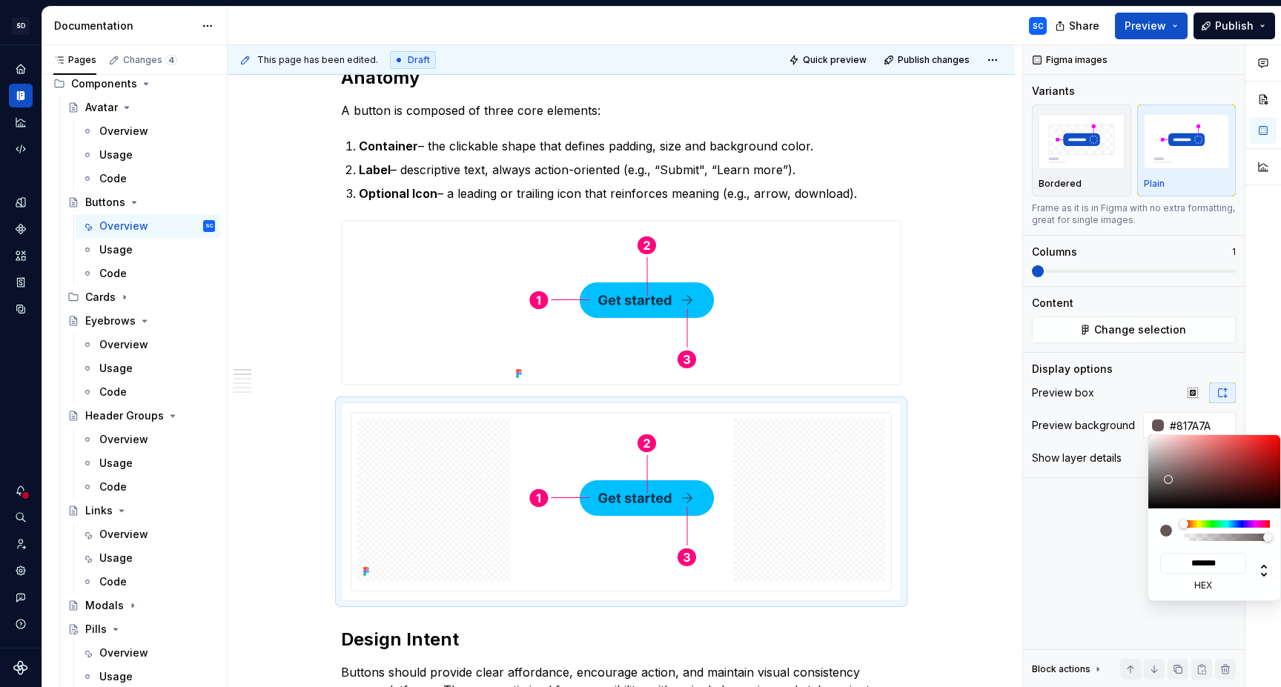
type input "#B2B2B2"
type input "*******"
type input "#BCBCBC"
type input "*******"
type input "#D1D1D1"
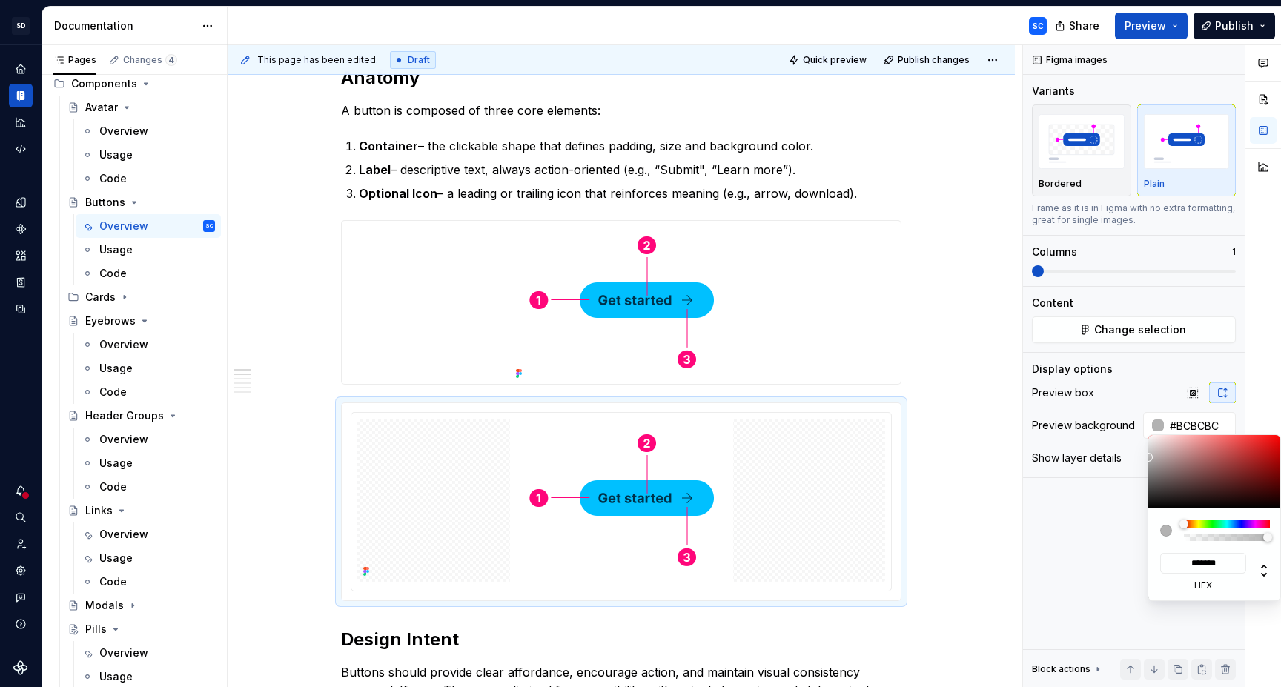
type input "*******"
type input "#DBDBDB"
type input "*******"
type input "#EDEDED"
type input "*******"
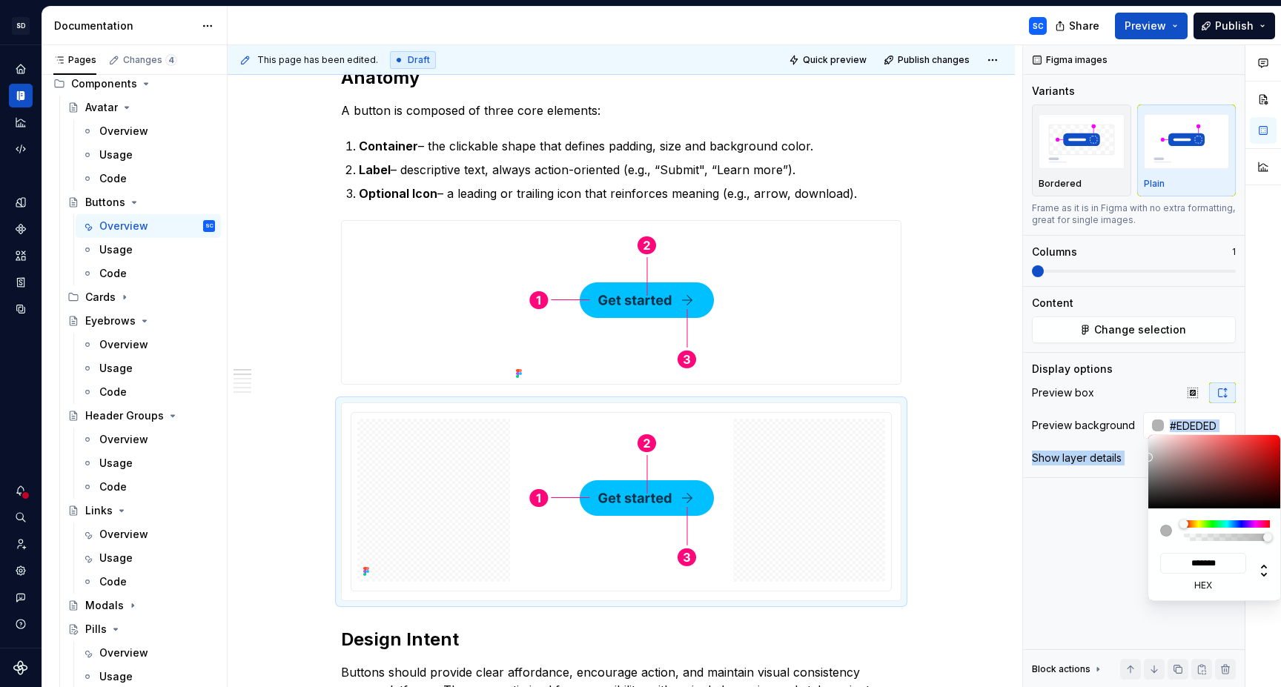
type input "#FFFFFF"
type input "*******"
drag, startPoint x: 1168, startPoint y: 480, endPoint x: 1136, endPoint y: 421, distance: 67.0
click at [1136, 421] on body "SD Galileo SC Design system data Documentation SC Share Preview Publish Pages C…" at bounding box center [640, 343] width 1281 height 687
click at [953, 328] on html "SD Galileo SC Design system data Documentation SC Share Preview Publish Pages C…" at bounding box center [640, 343] width 1281 height 687
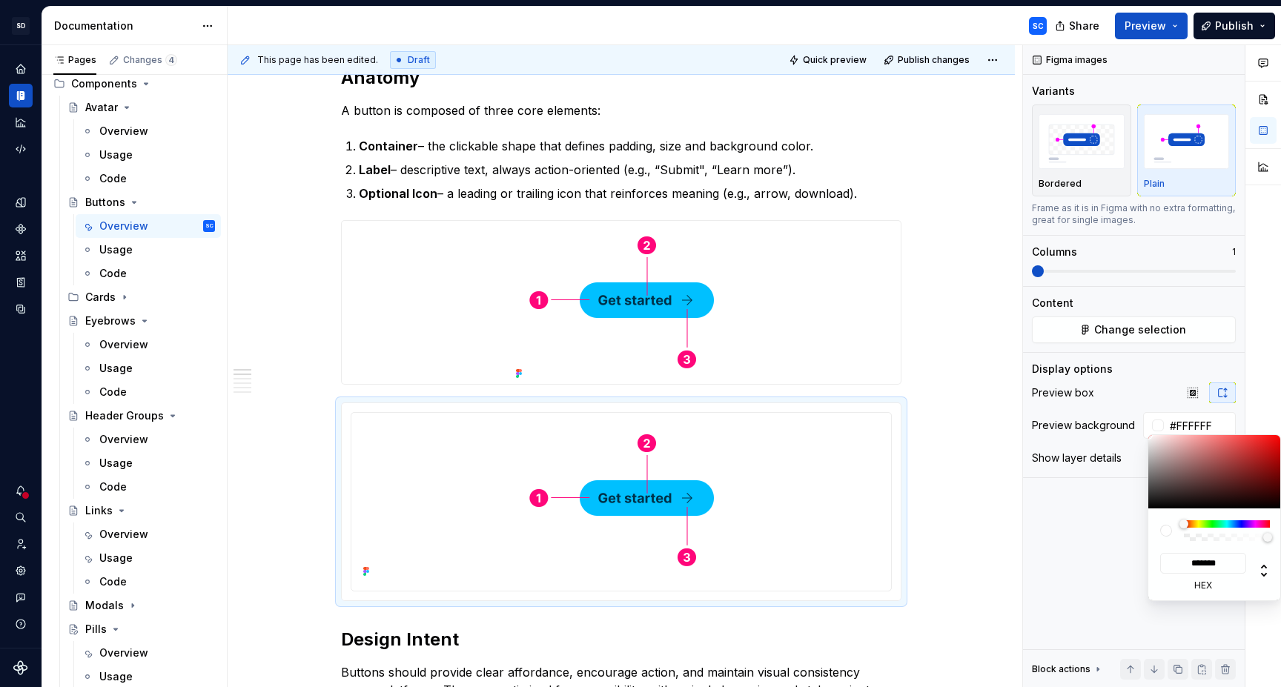
click at [865, 288] on html "SD Galileo SC Design system data Documentation SC Share Preview Publish Pages C…" at bounding box center [640, 343] width 1281 height 687
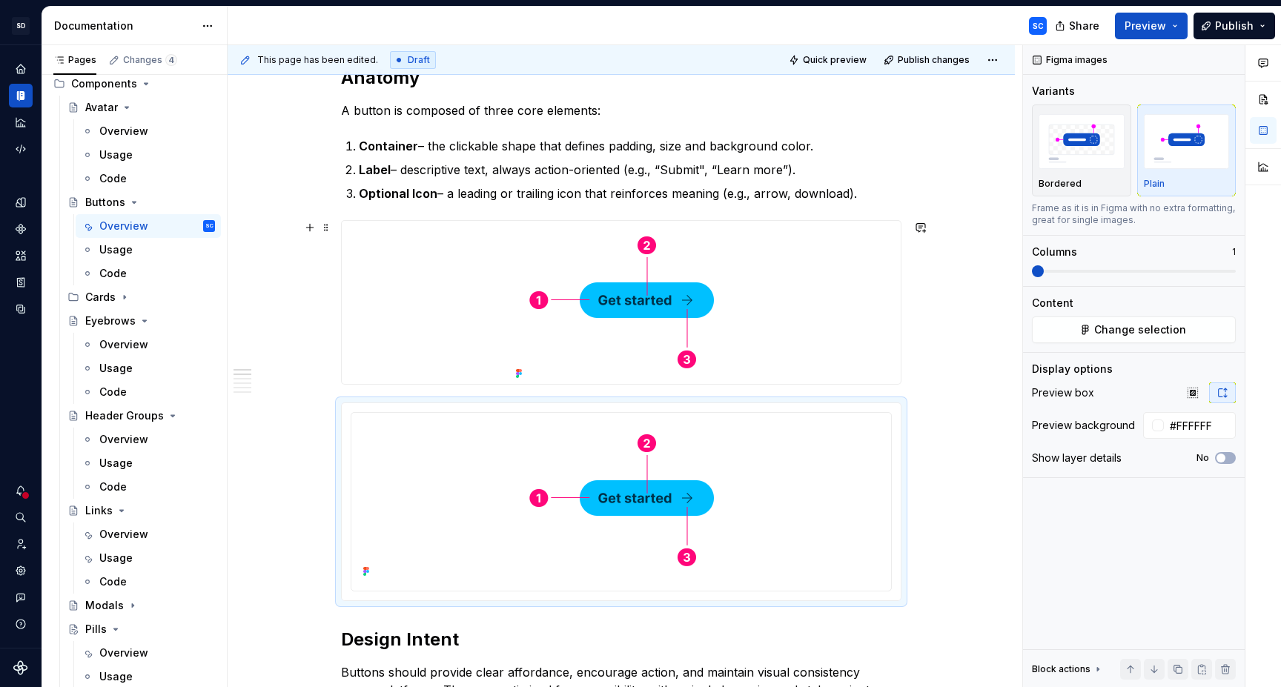
click at [886, 260] on div at bounding box center [621, 302] width 559 height 163
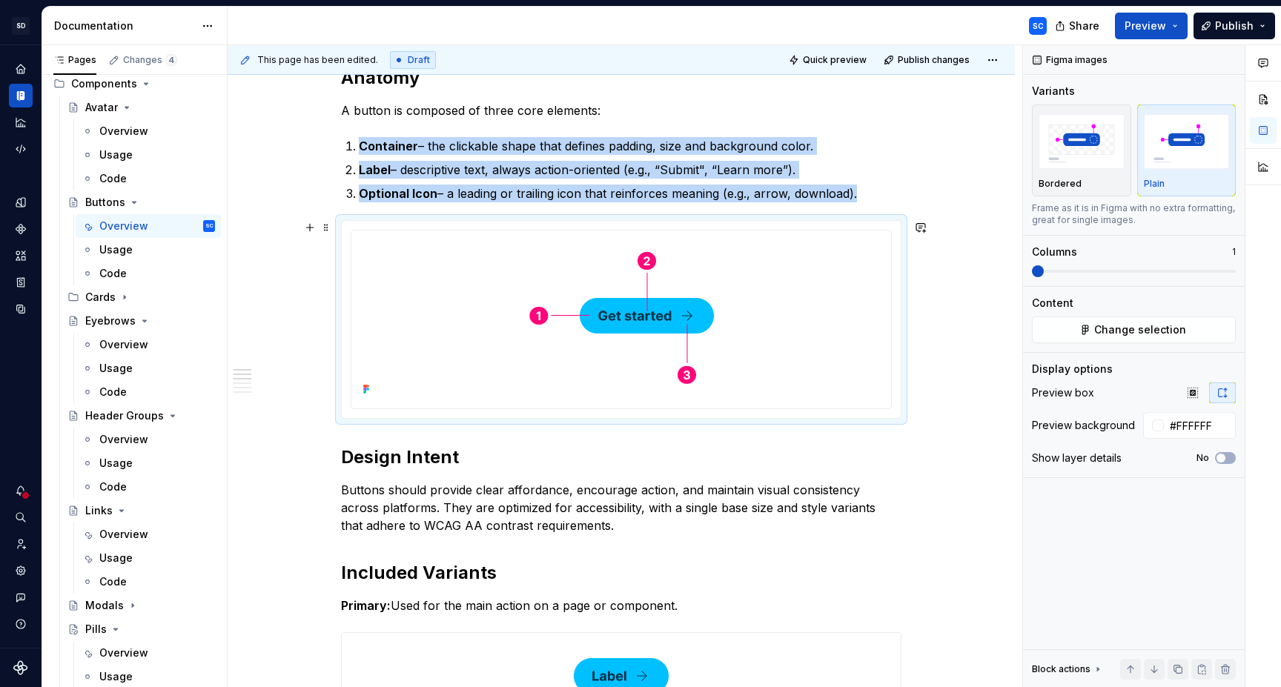
click at [626, 231] on html "SD Galileo SC Design system data Documentation SC Share Preview Publish Pages C…" at bounding box center [640, 343] width 1281 height 687
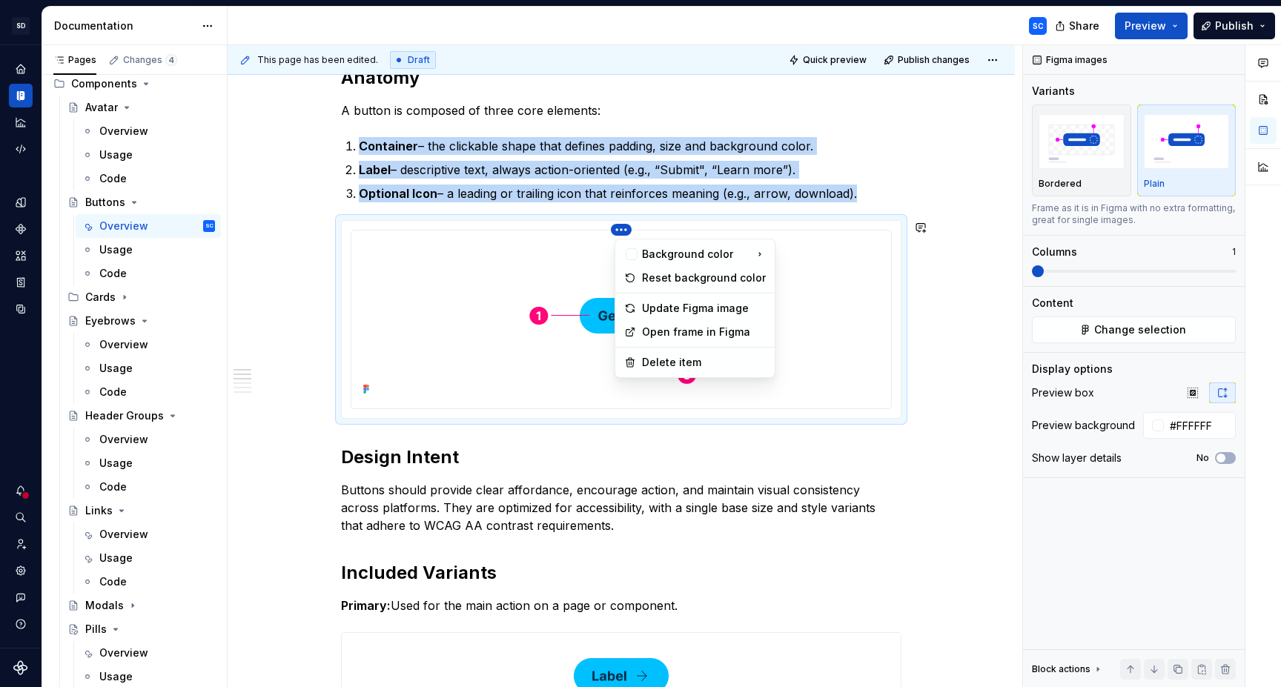
click at [971, 287] on html "SD Galileo SC Design system data Documentation SC Share Preview Publish Pages C…" at bounding box center [640, 343] width 1281 height 687
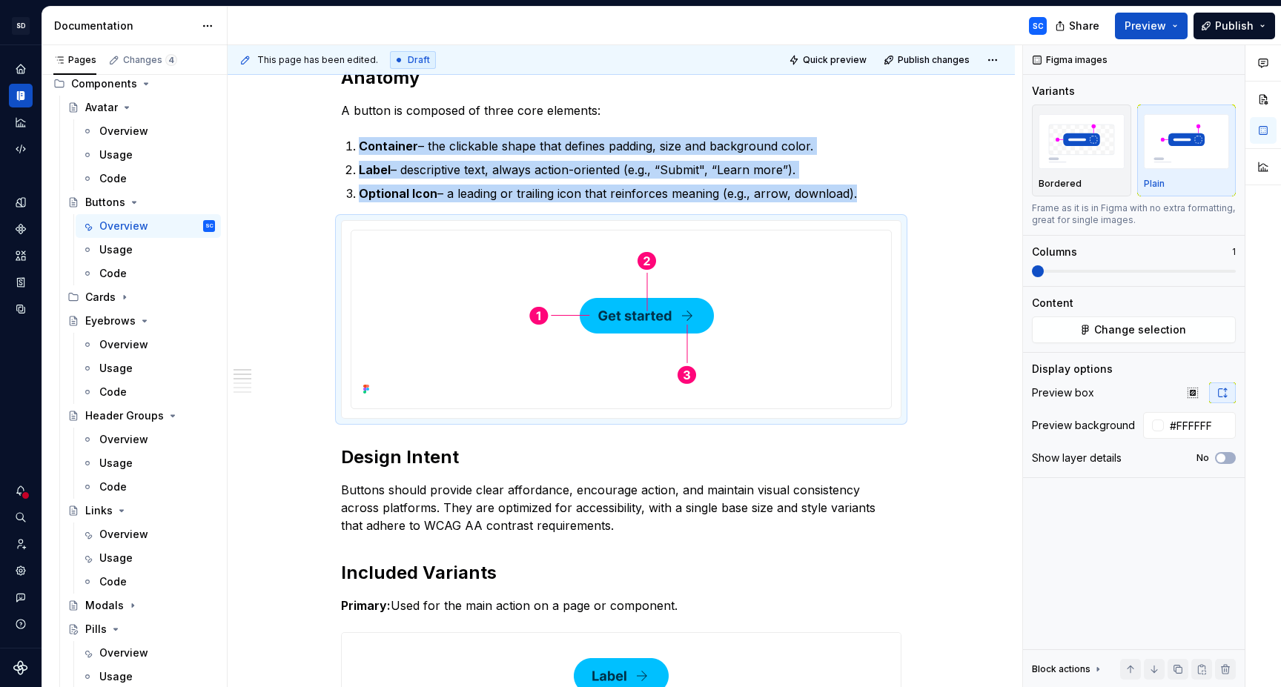
click at [1044, 267] on span at bounding box center [1134, 271] width 204 height 12
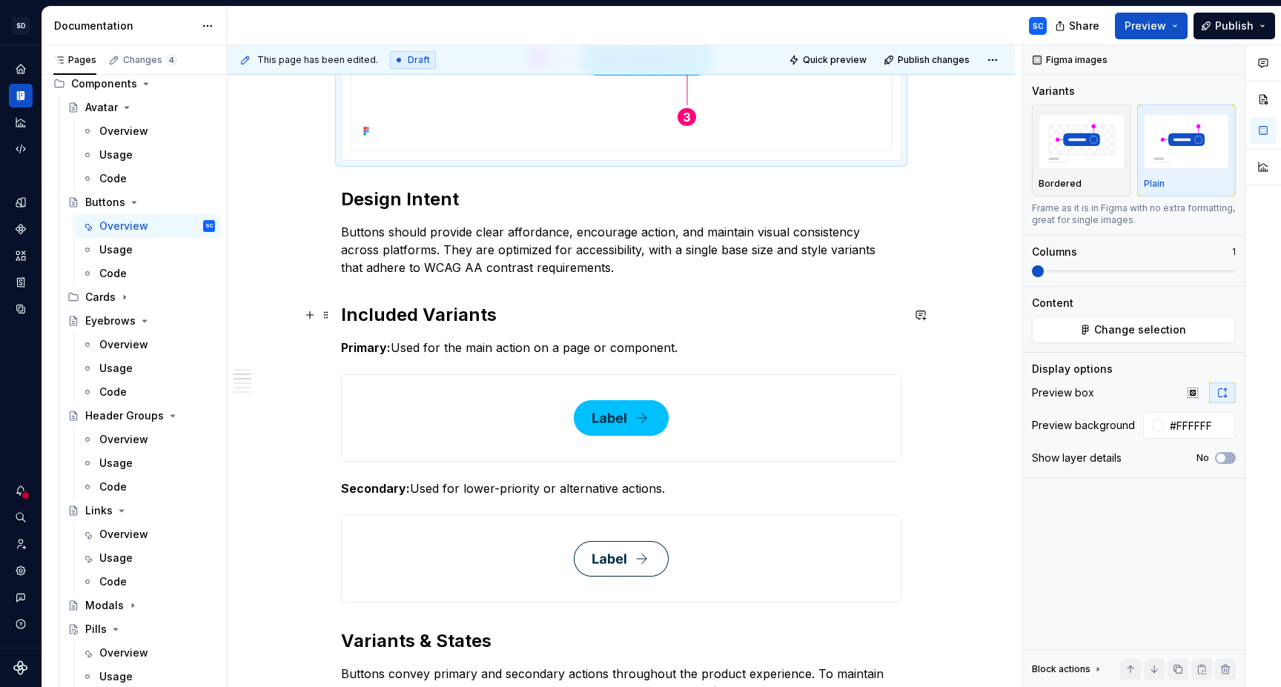
scroll to position [543, 0]
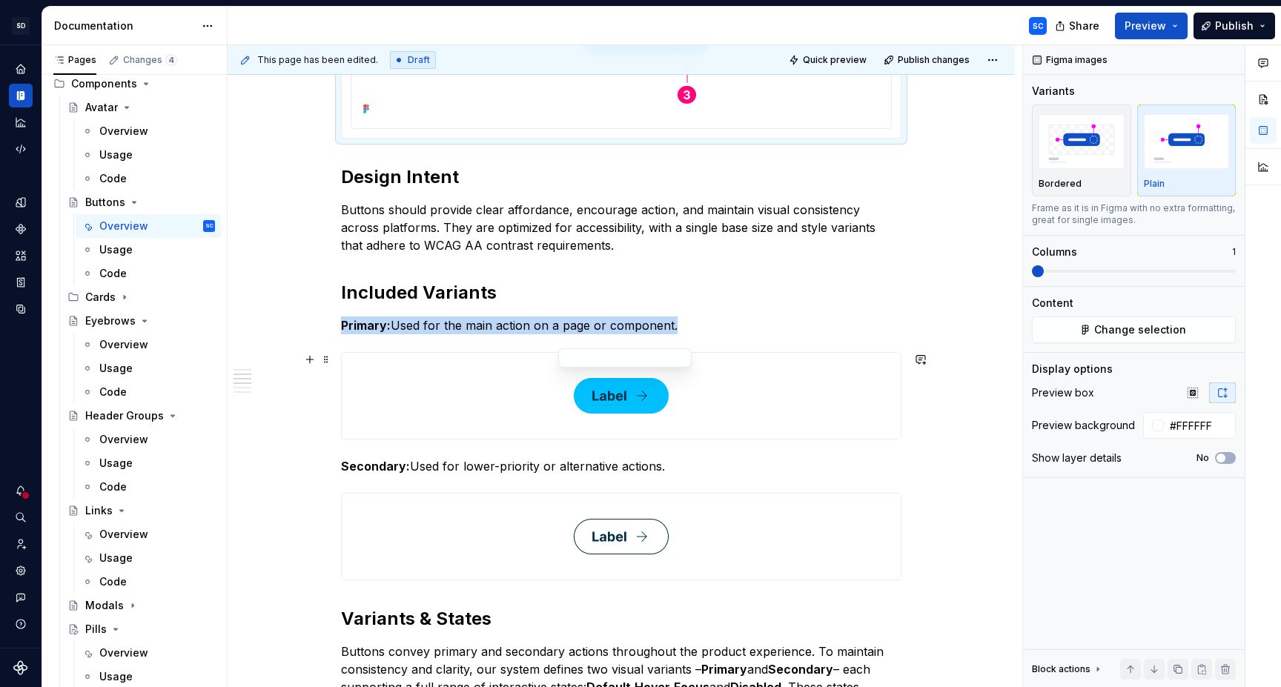
click at [806, 414] on div at bounding box center [621, 396] width 559 height 86
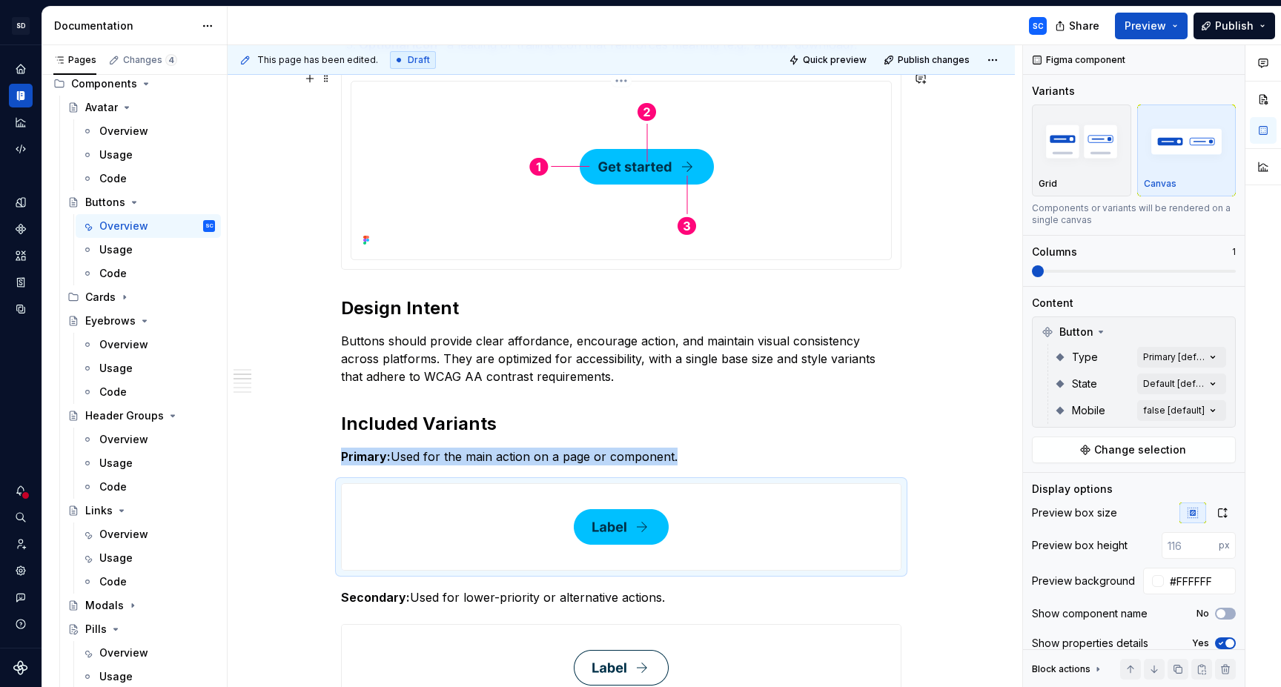
scroll to position [416, 0]
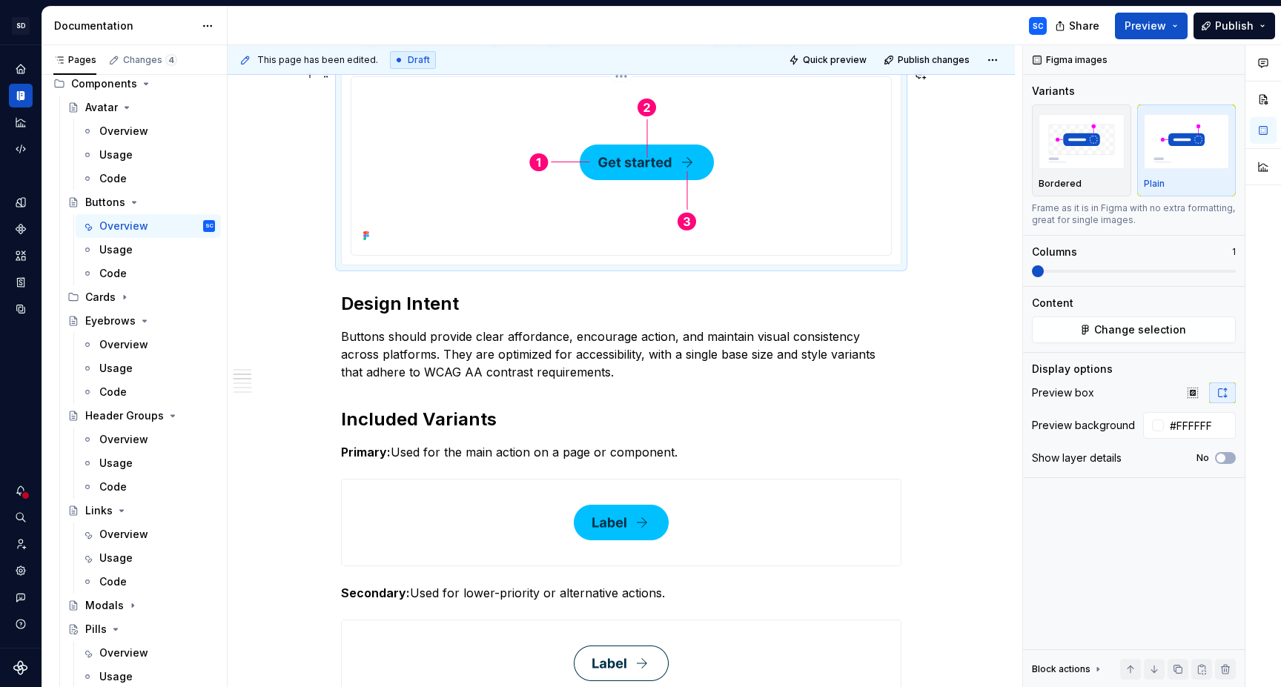
click at [799, 187] on div at bounding box center [621, 164] width 528 height 163
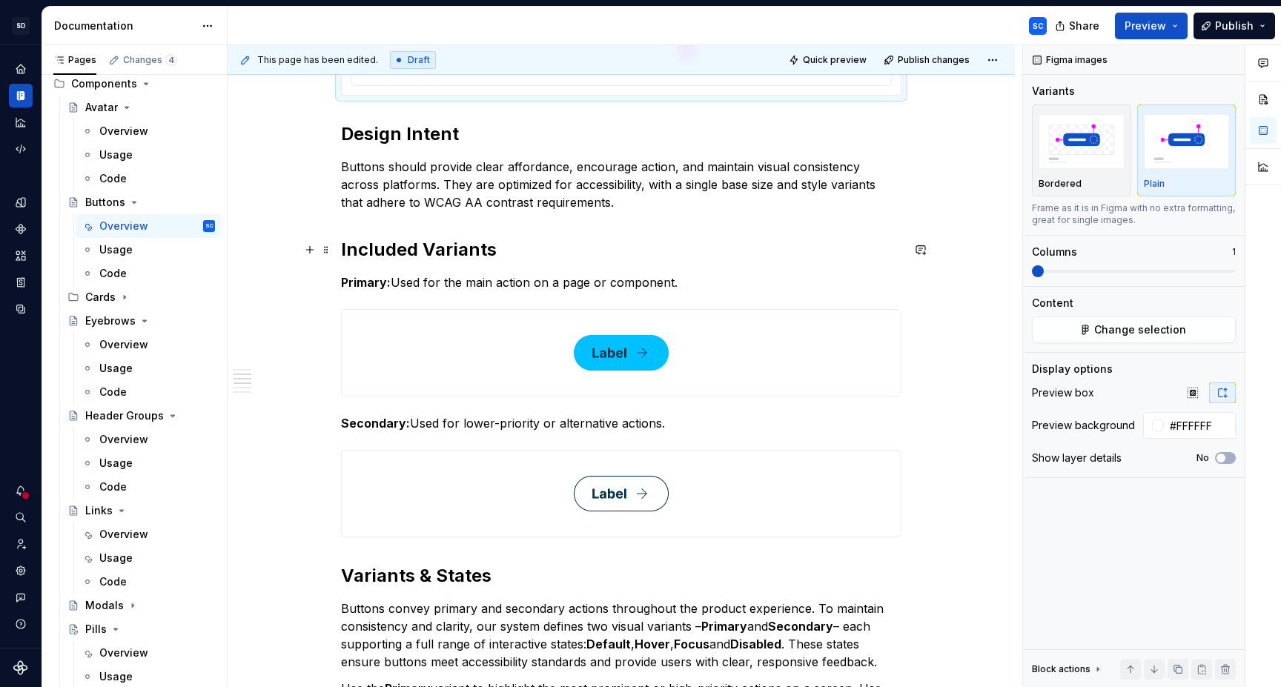
scroll to position [604, 0]
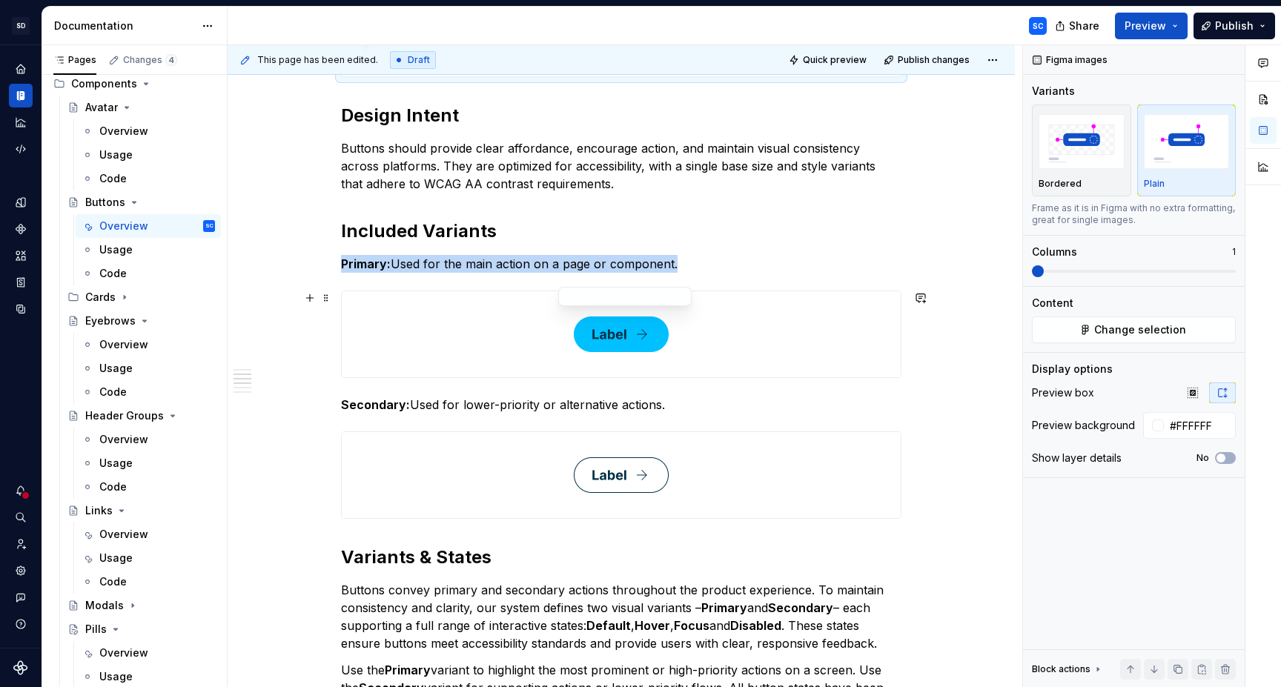
click at [785, 319] on div at bounding box center [621, 334] width 559 height 86
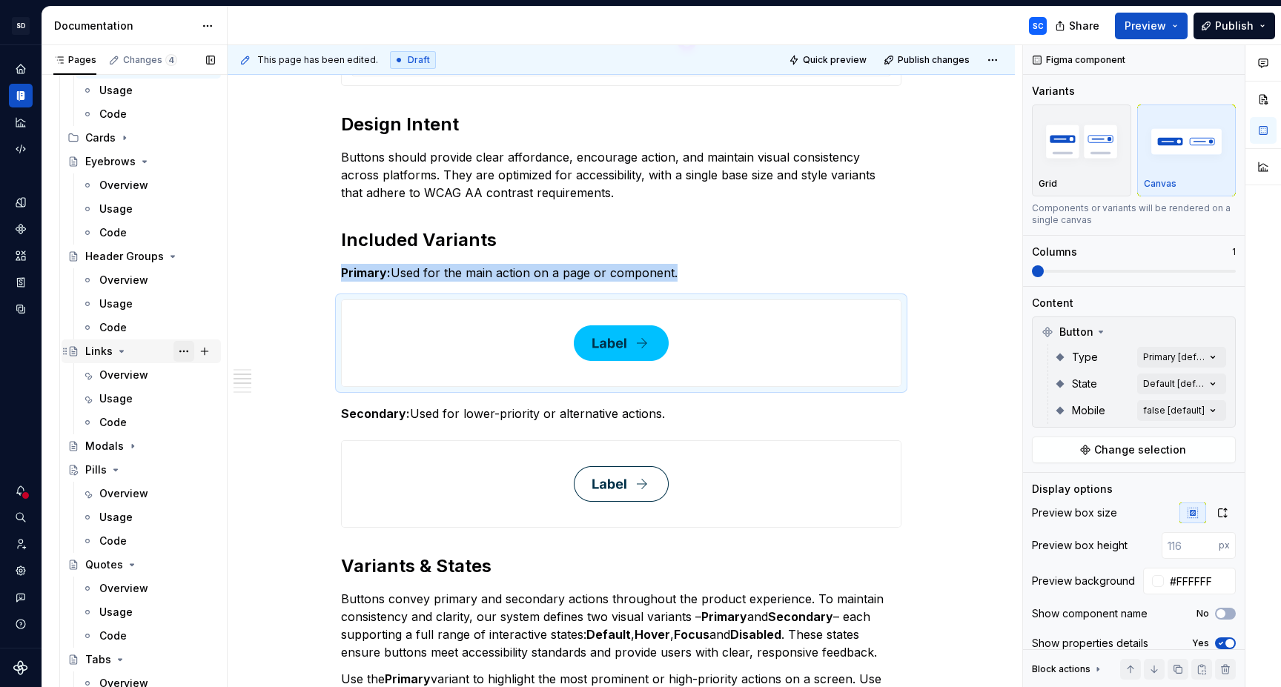
scroll to position [249, 0]
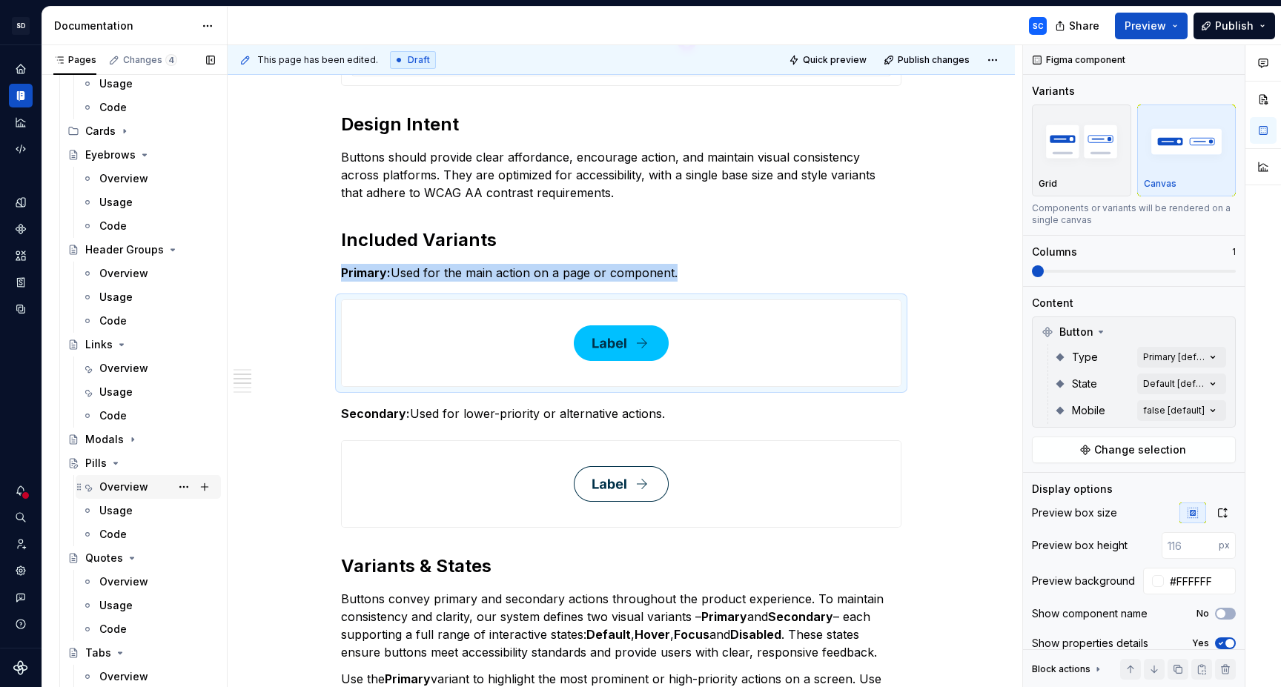
click at [142, 491] on div "Overview" at bounding box center [123, 487] width 49 height 15
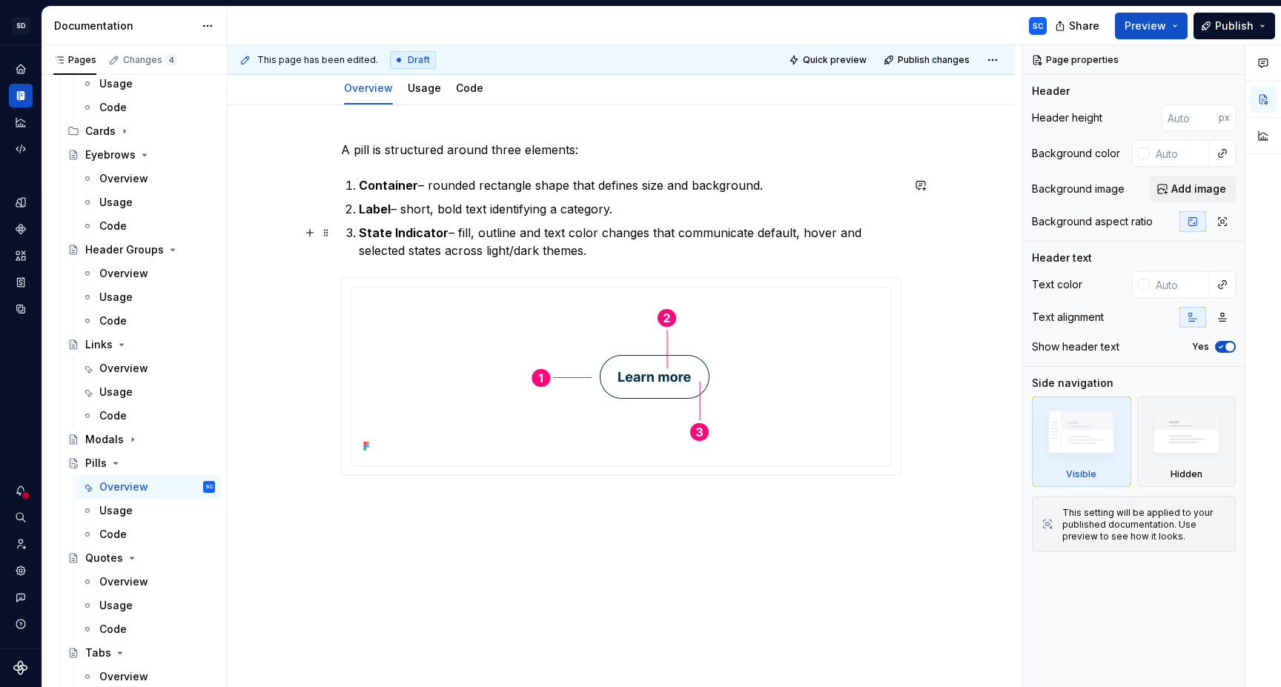
scroll to position [204, 0]
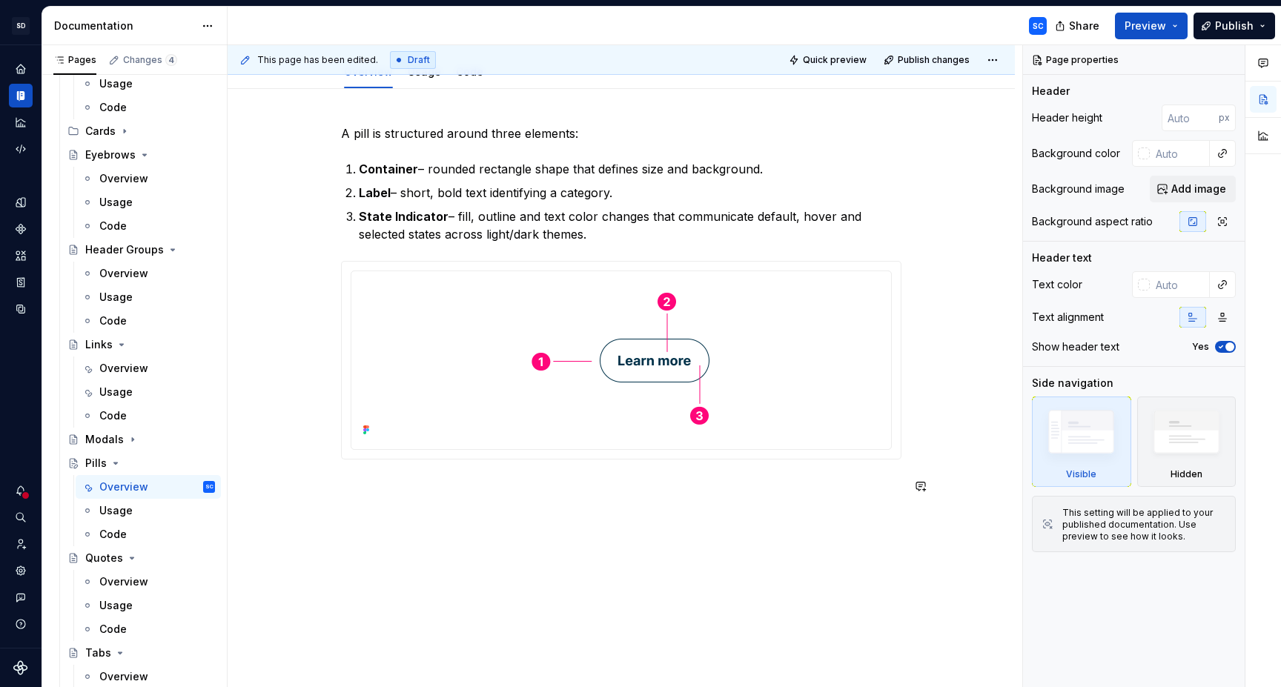
click at [512, 514] on div "A pill is structured around three elements: Container – rounded rectangle shape…" at bounding box center [621, 404] width 787 height 630
type textarea "*"
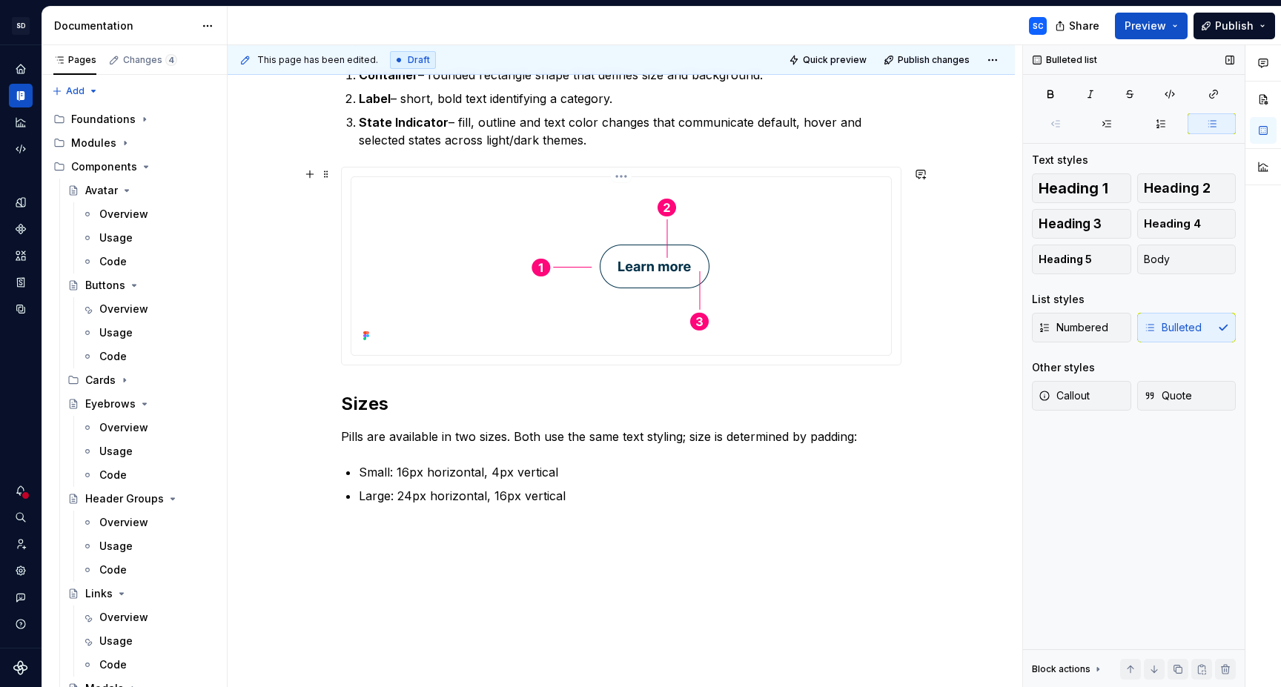
scroll to position [339, 0]
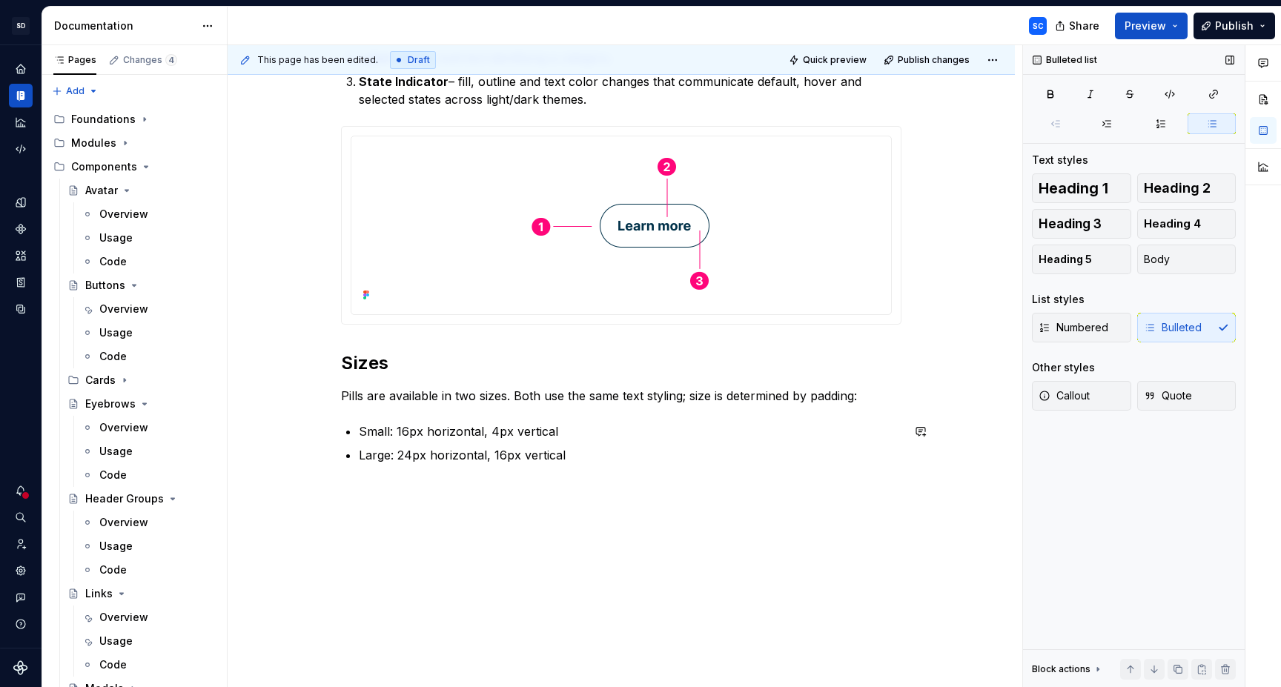
click at [622, 502] on div "A pill is structured around three elements: Container – rounded rectangle shape…" at bounding box center [621, 321] width 787 height 734
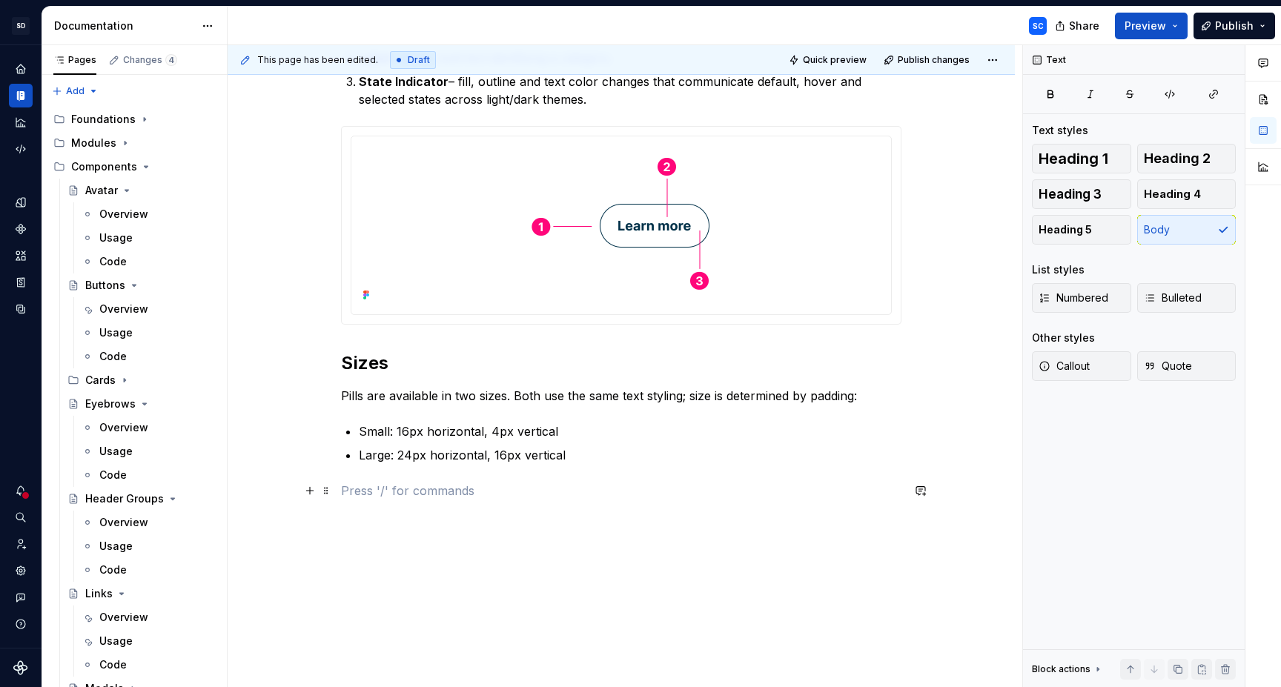
click at [650, 494] on p at bounding box center [621, 491] width 560 height 18
click at [317, 495] on button "button" at bounding box center [309, 490] width 21 height 21
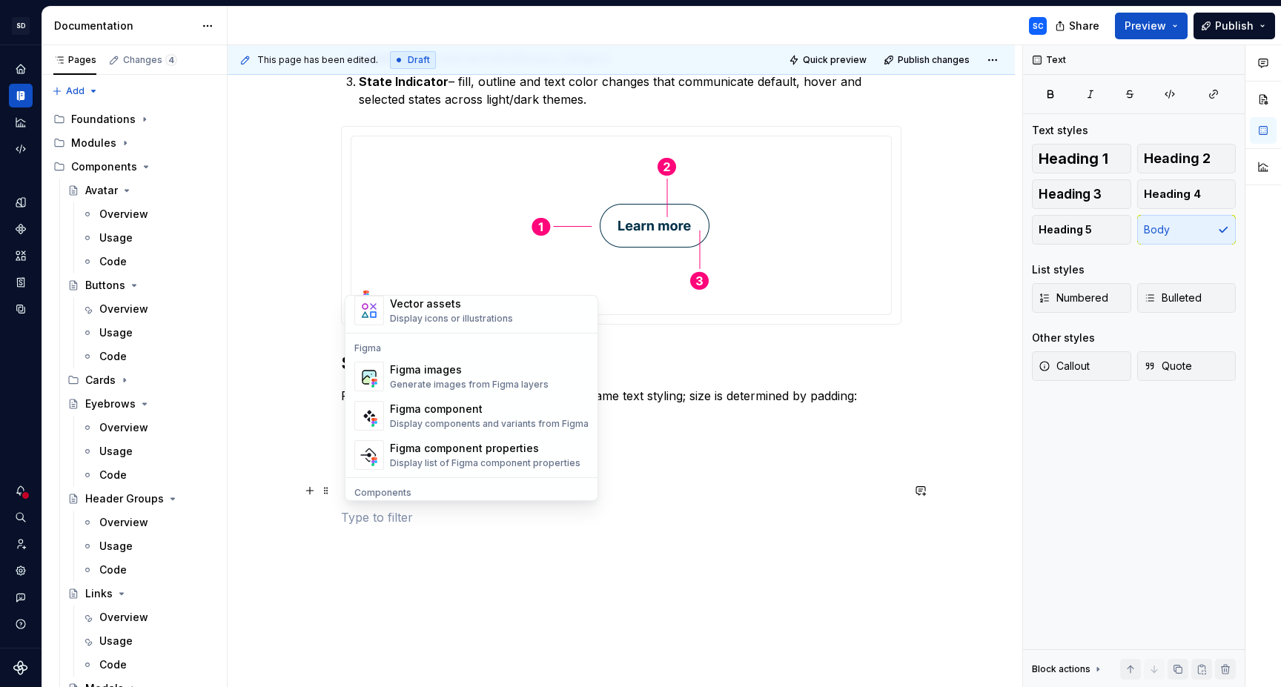
scroll to position [1365, 0]
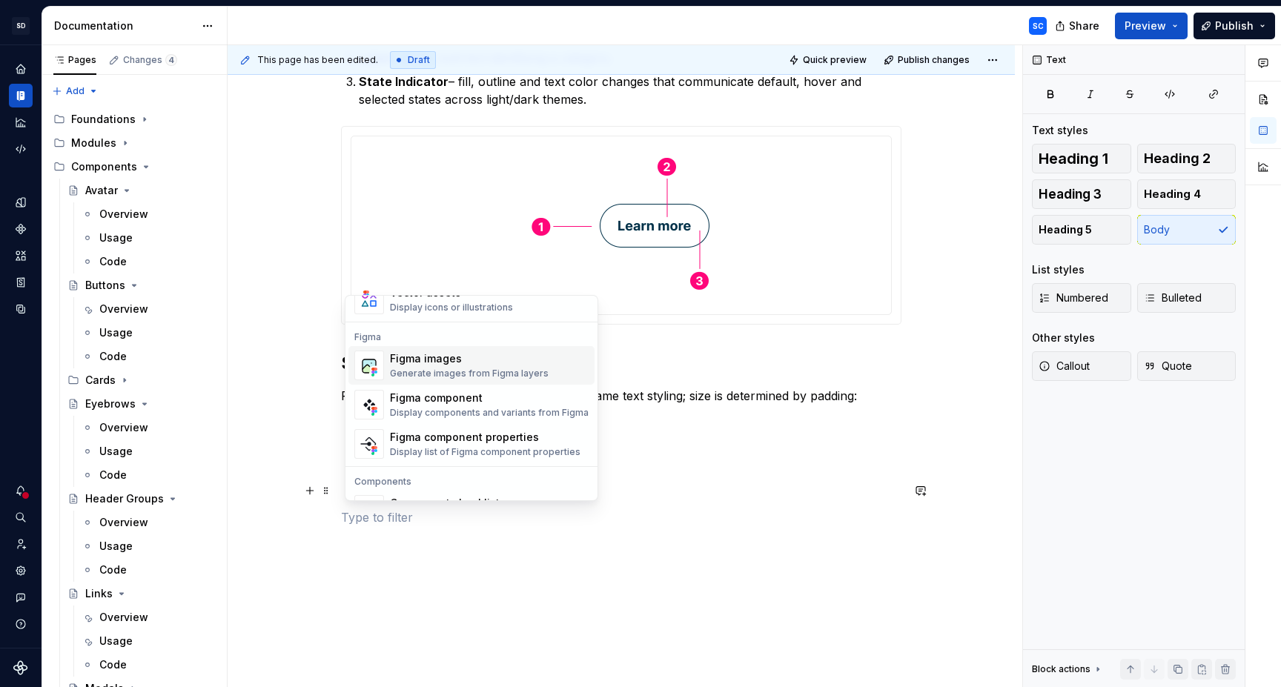
click at [469, 368] on div "Generate images from Figma layers" at bounding box center [469, 374] width 159 height 12
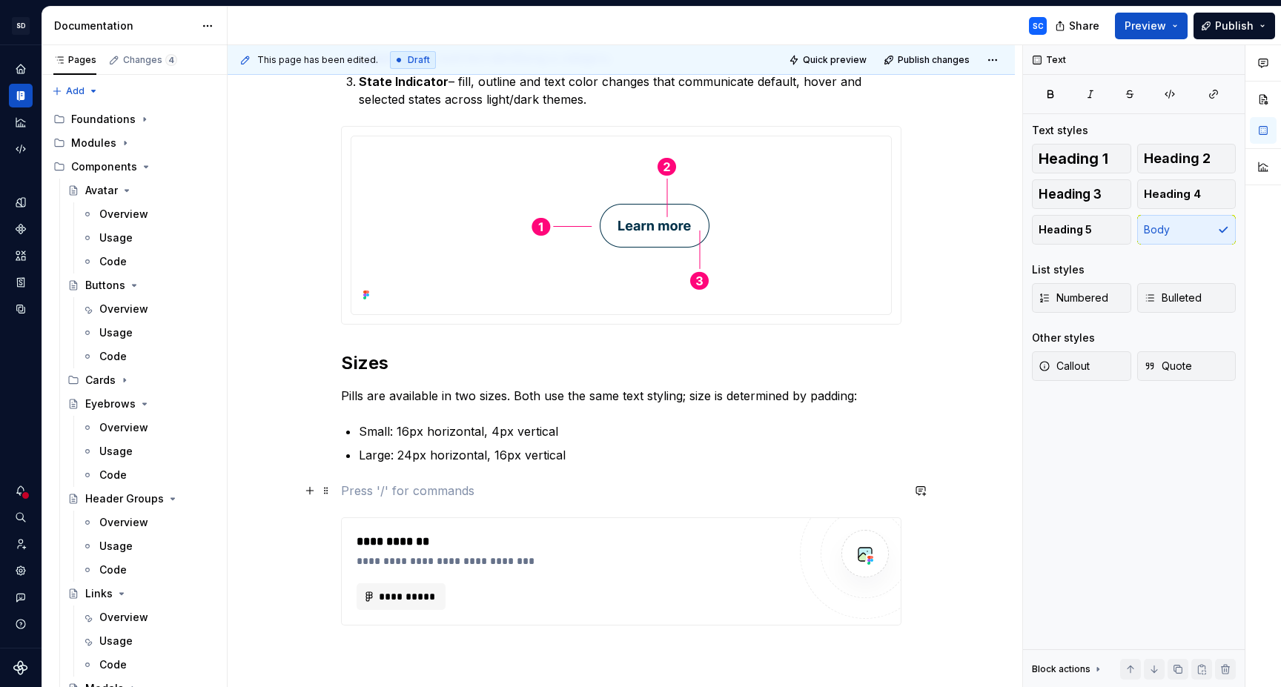
click at [570, 483] on p at bounding box center [621, 491] width 560 height 18
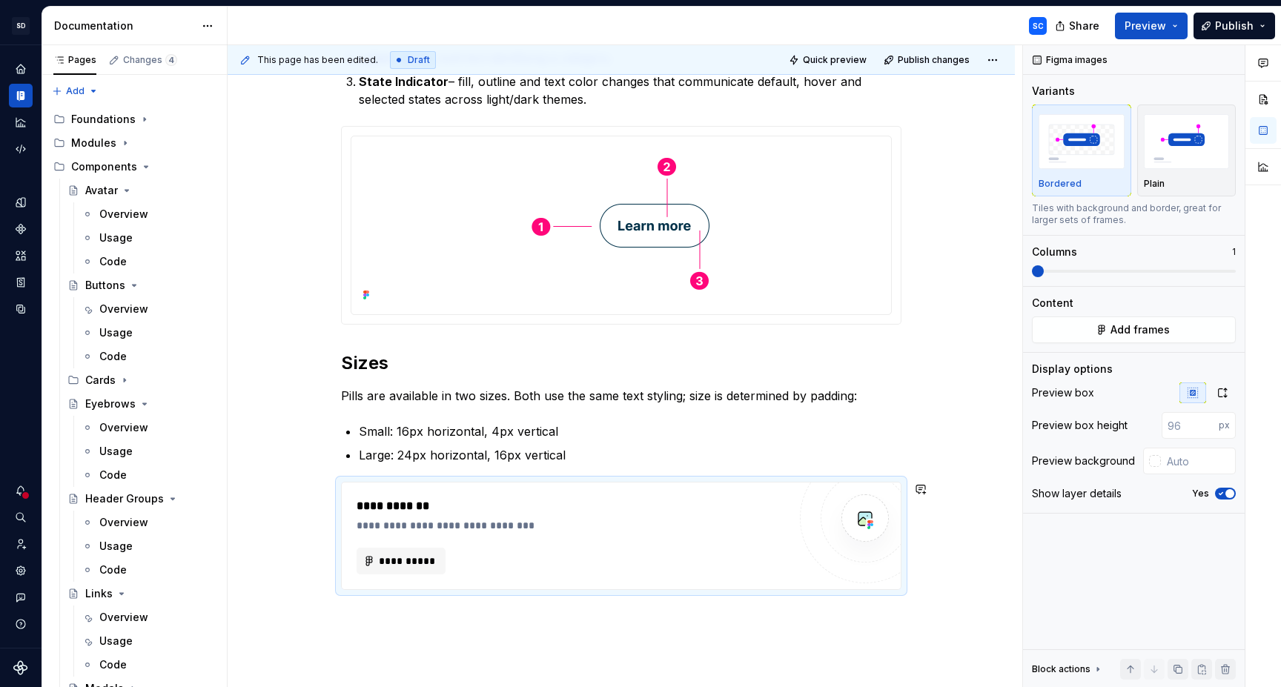
click at [528, 629] on div "**********" at bounding box center [621, 384] width 787 height 860
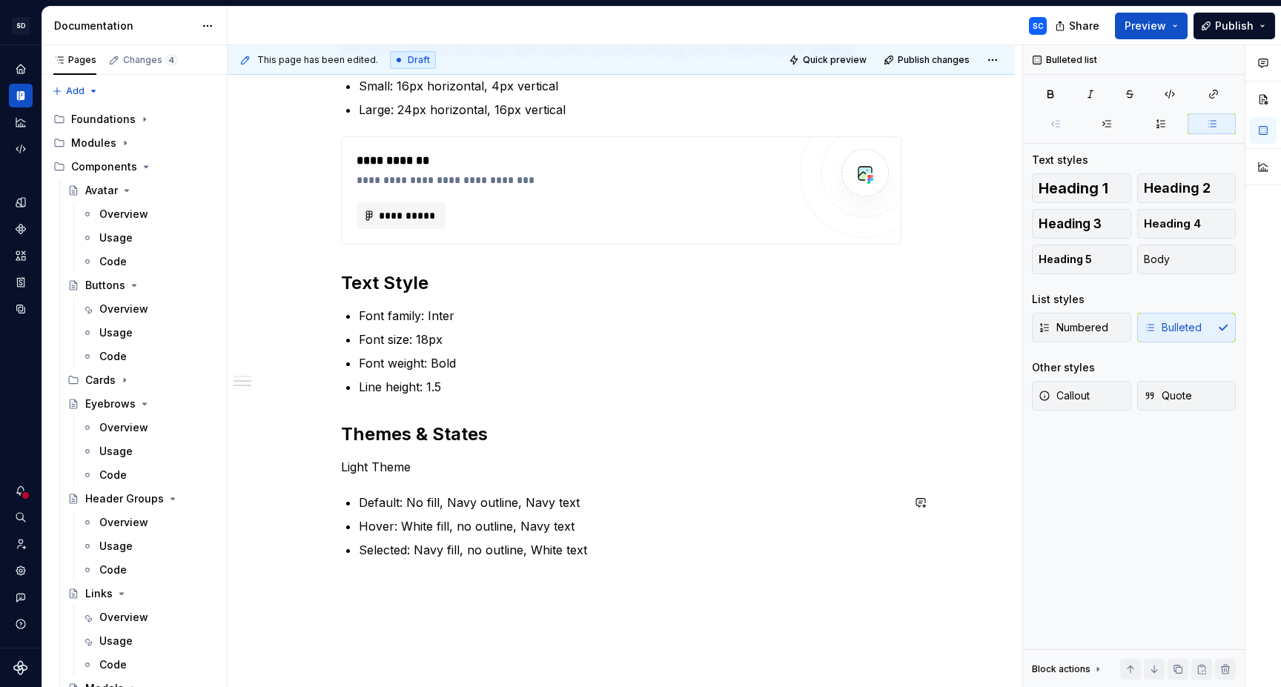
scroll to position [700, 0]
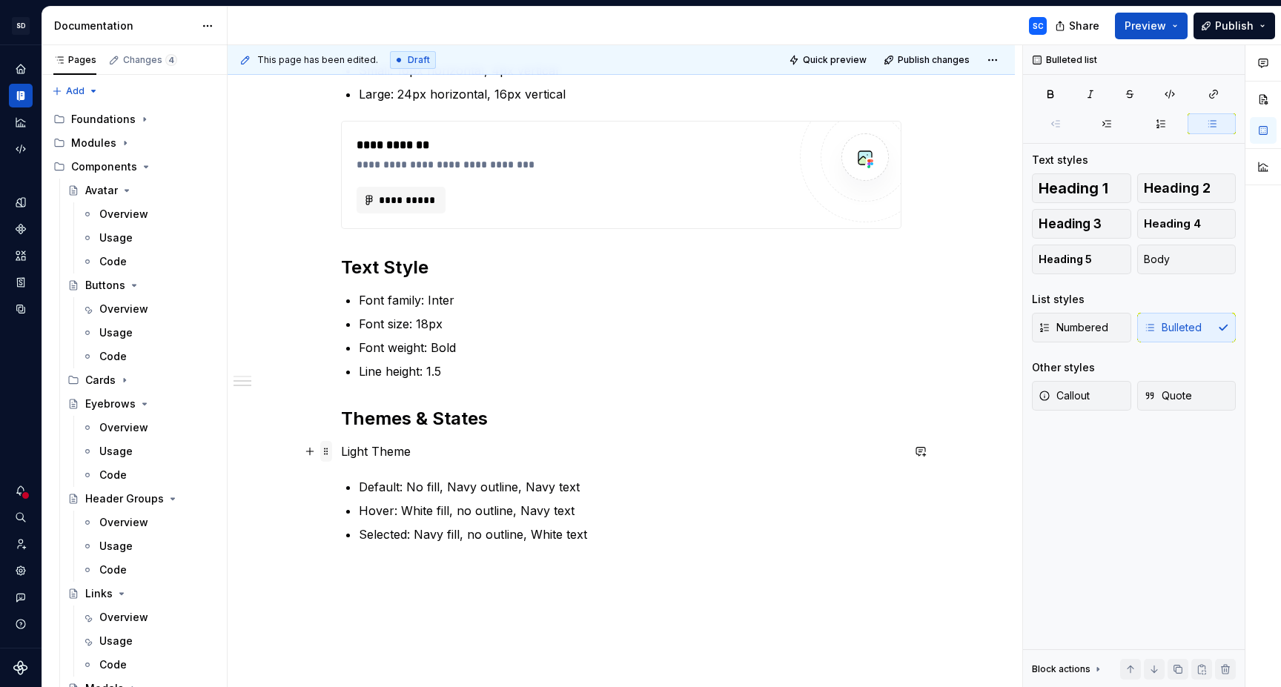
drag, startPoint x: 636, startPoint y: 546, endPoint x: 335, endPoint y: 451, distance: 315.6
click at [341, 451] on div "**********" at bounding box center [621, 95] width 560 height 933
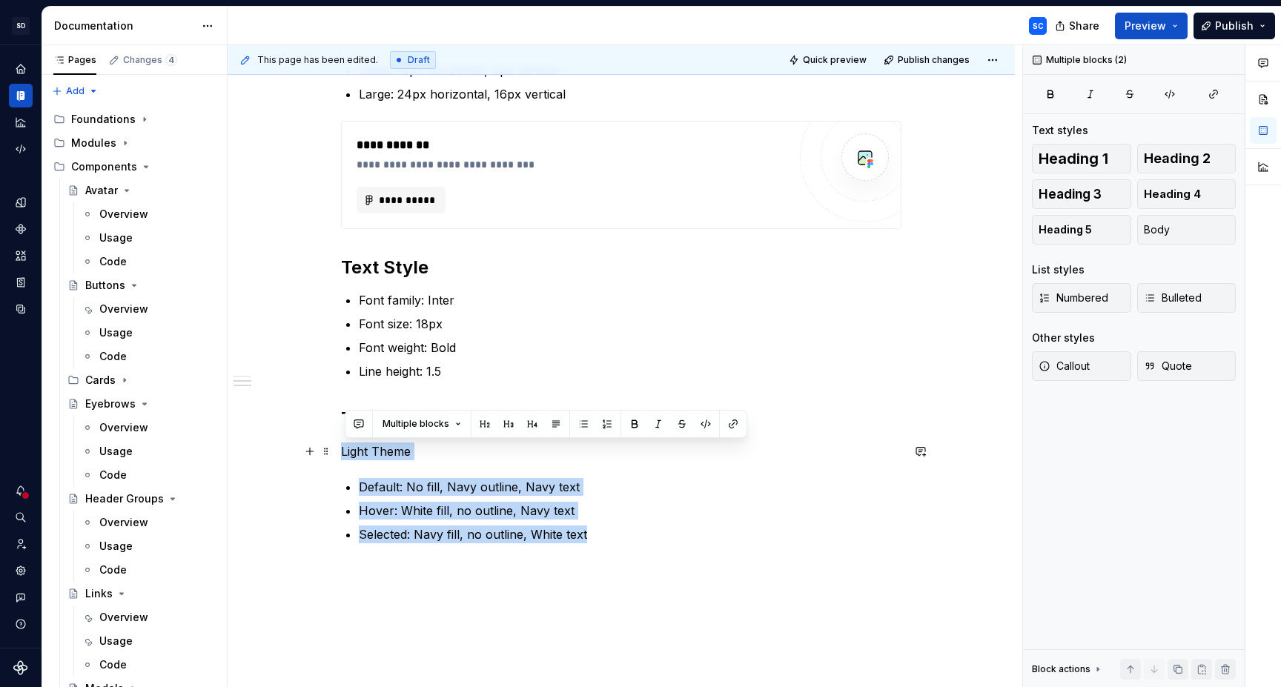
drag, startPoint x: 594, startPoint y: 540, endPoint x: 338, endPoint y: 459, distance: 268.2
click at [338, 459] on div "**********" at bounding box center [621, 180] width 787 height 1174
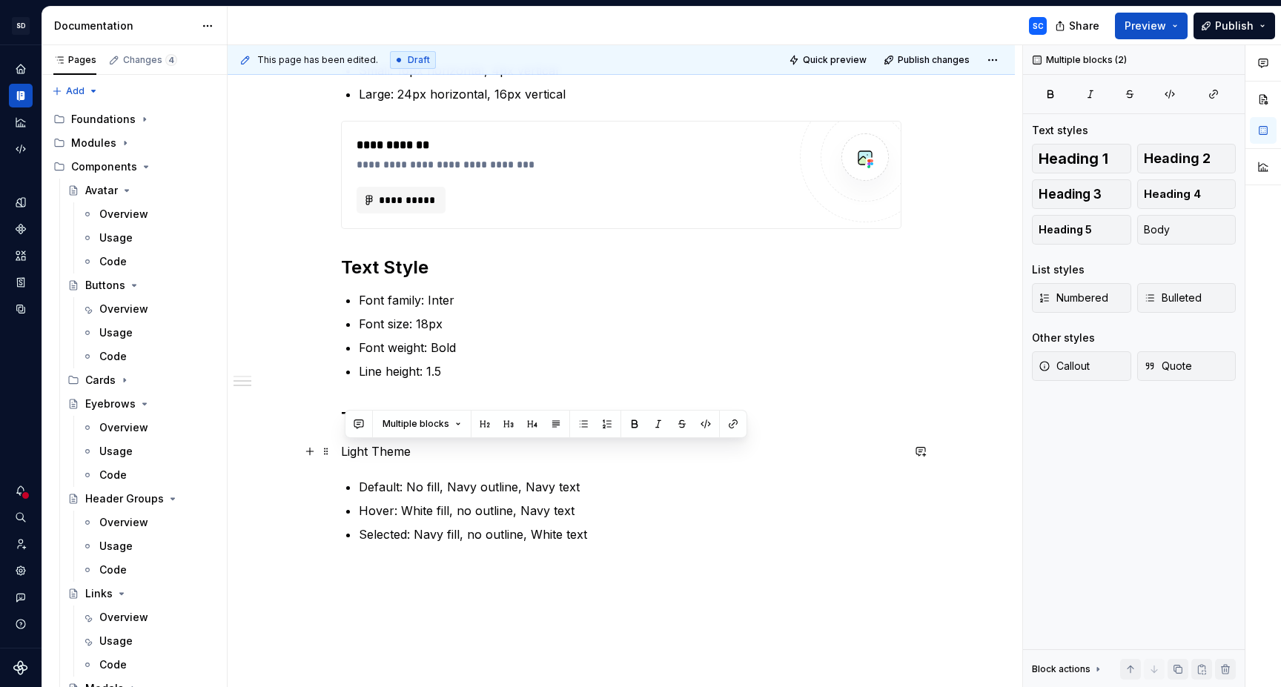
scroll to position [696, 0]
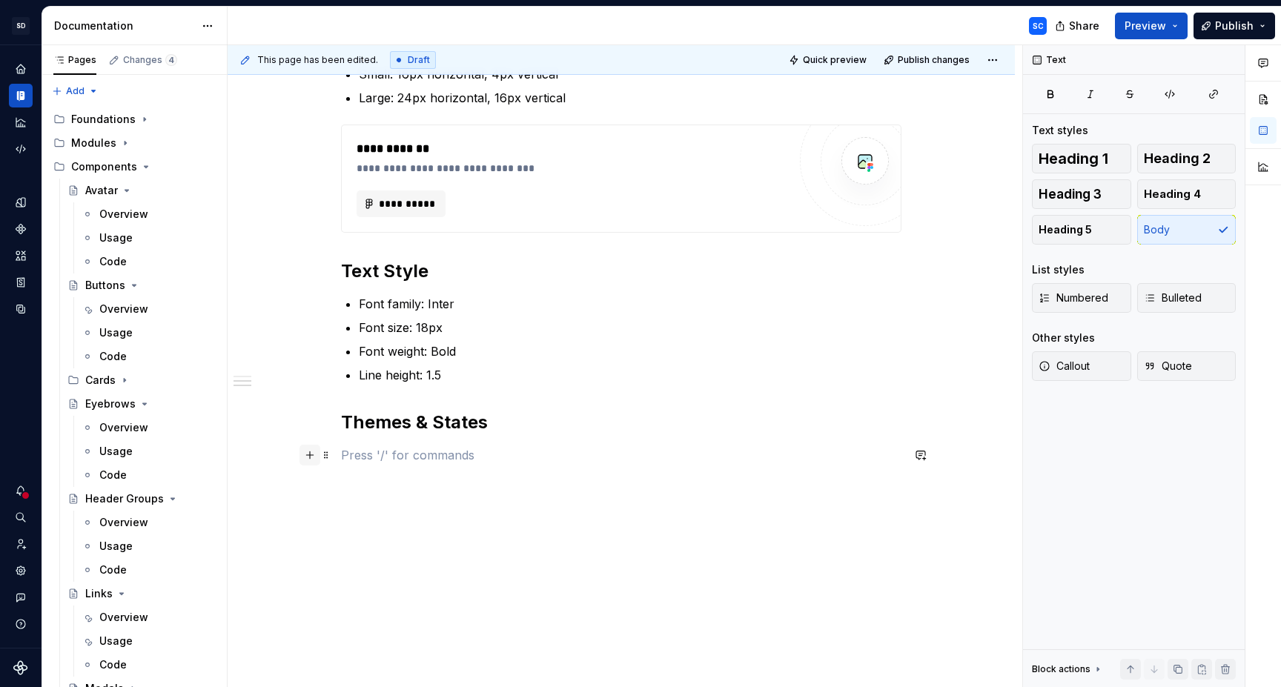
click at [314, 458] on button "button" at bounding box center [309, 455] width 21 height 21
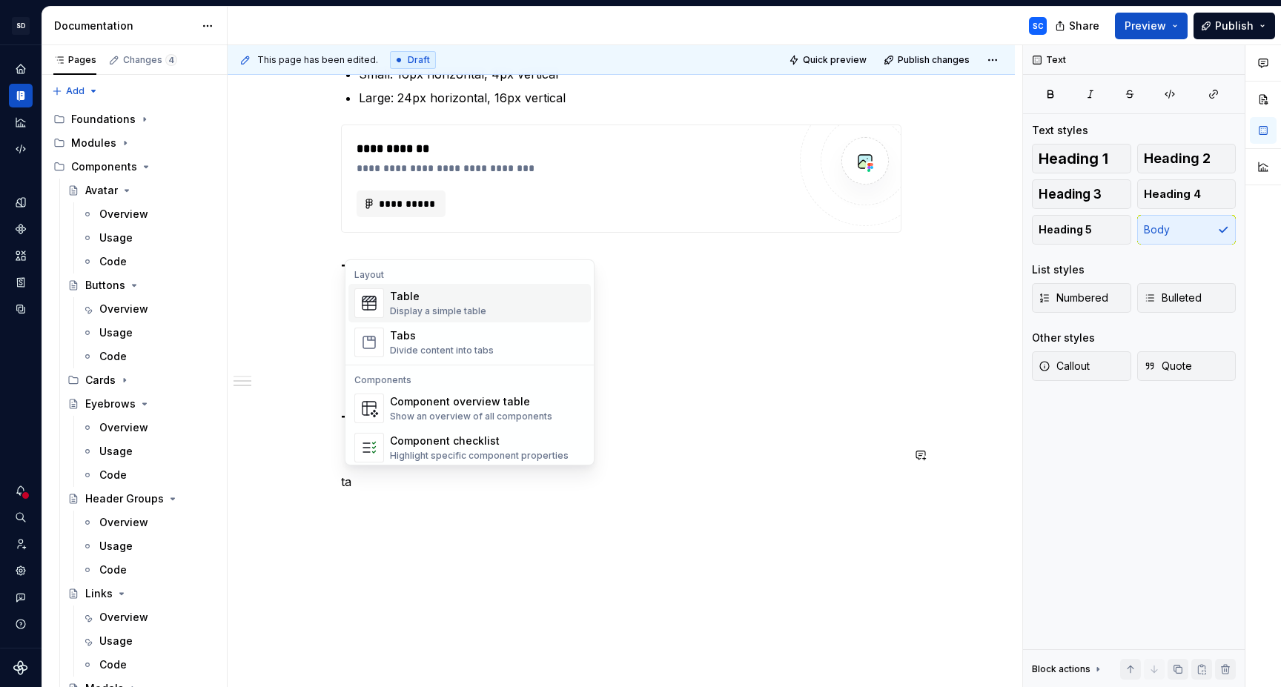
click at [439, 303] on div "Table" at bounding box center [438, 296] width 96 height 15
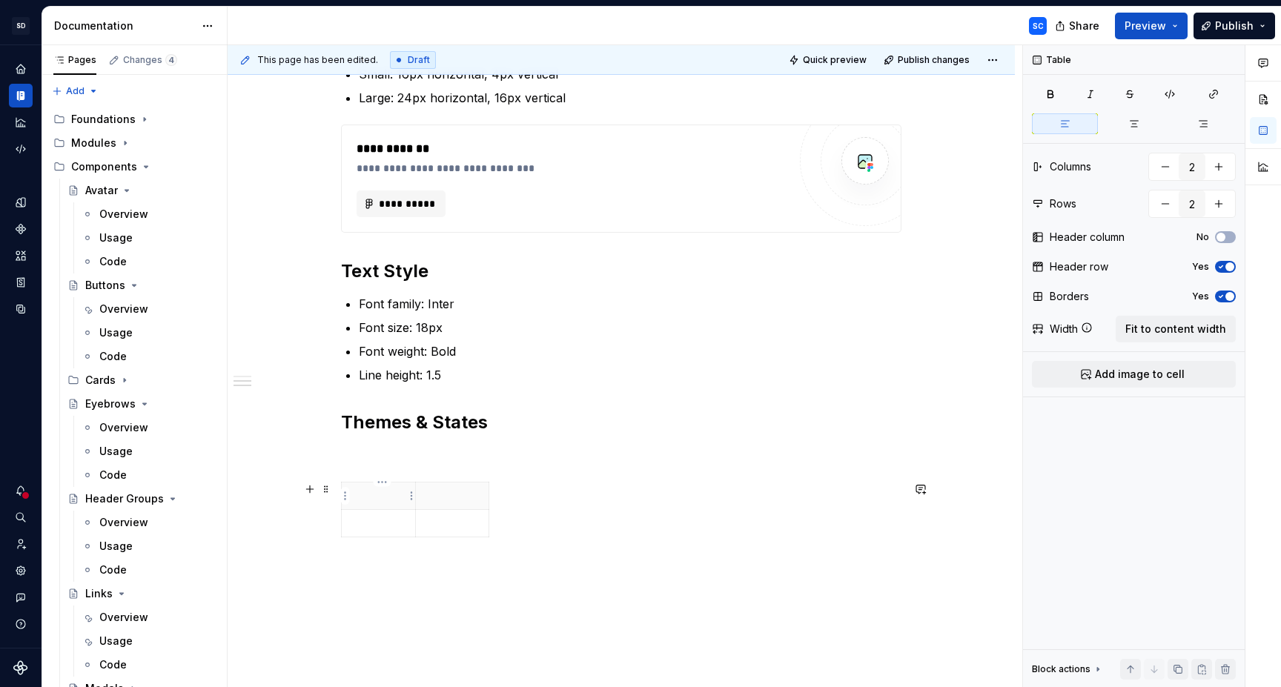
click at [381, 497] on p at bounding box center [379, 495] width 56 height 15
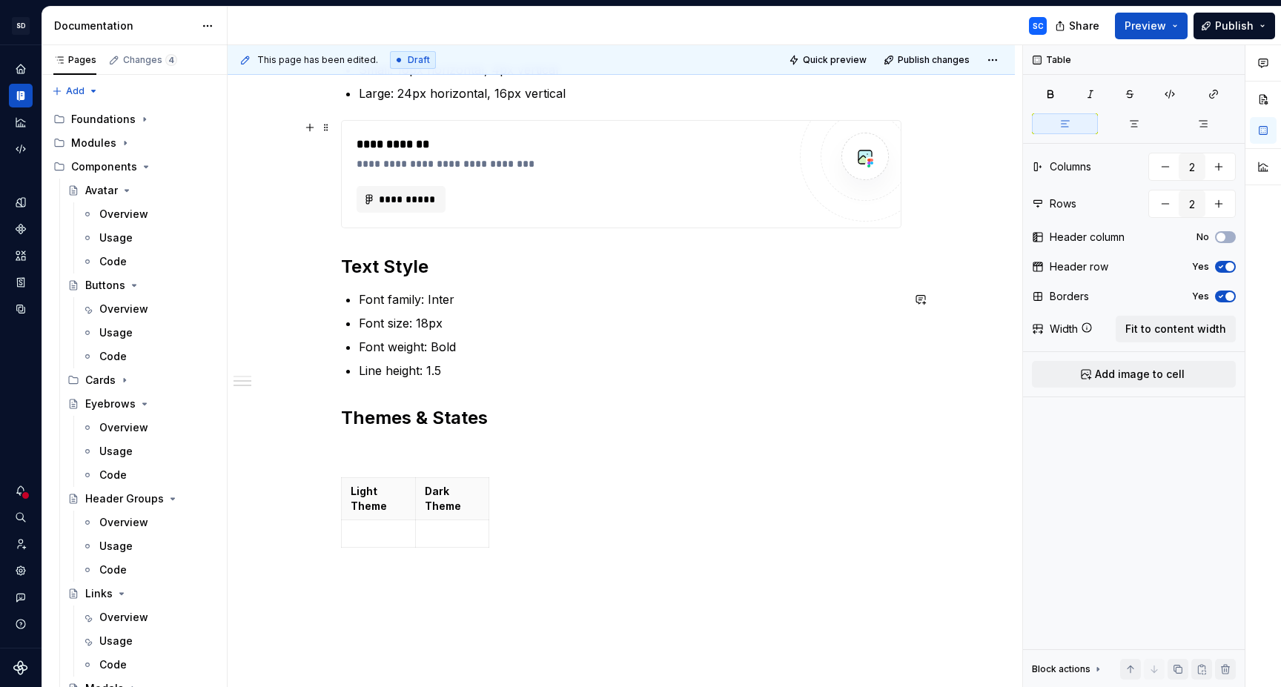
scroll to position [697, 0]
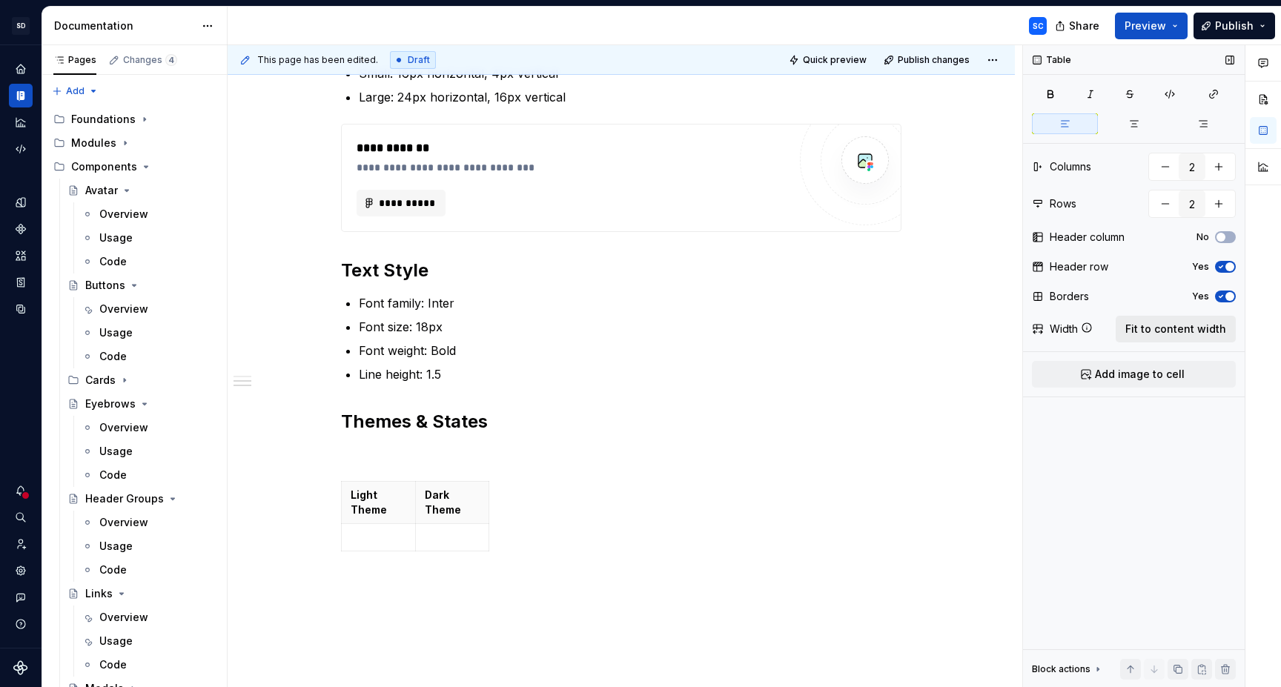
click at [1204, 337] on button "Fit to content width" at bounding box center [1176, 329] width 120 height 27
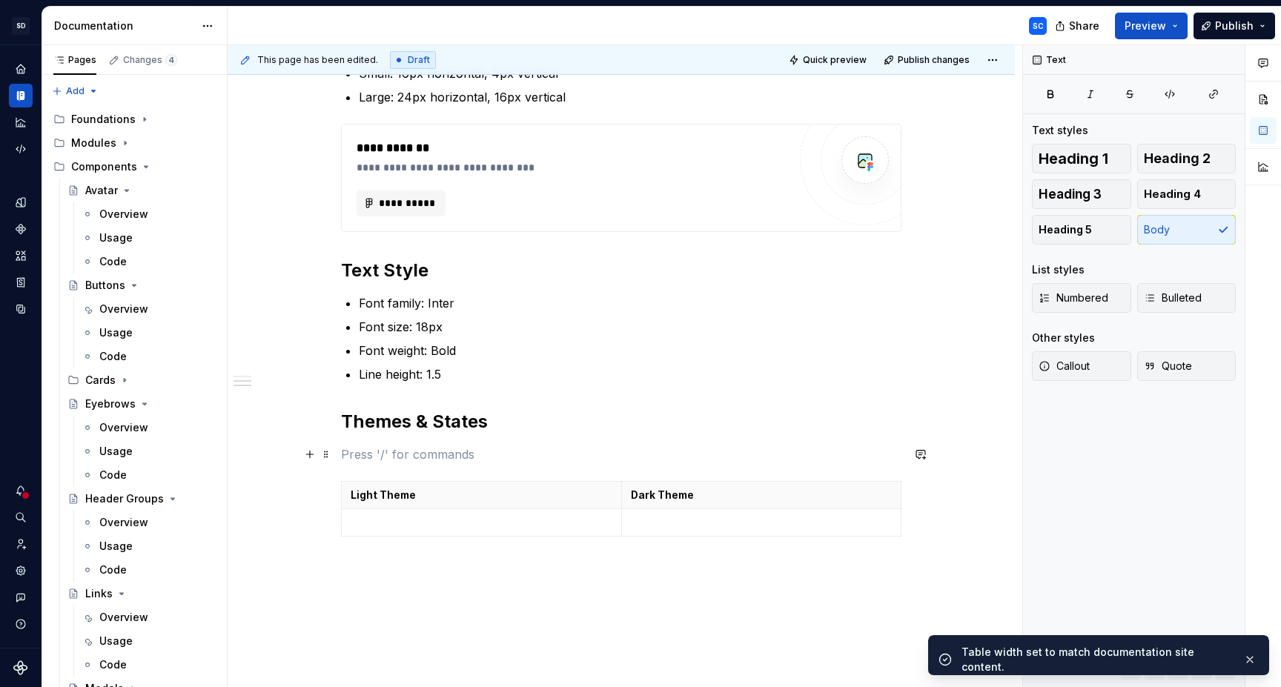
click at [584, 452] on p at bounding box center [621, 454] width 560 height 18
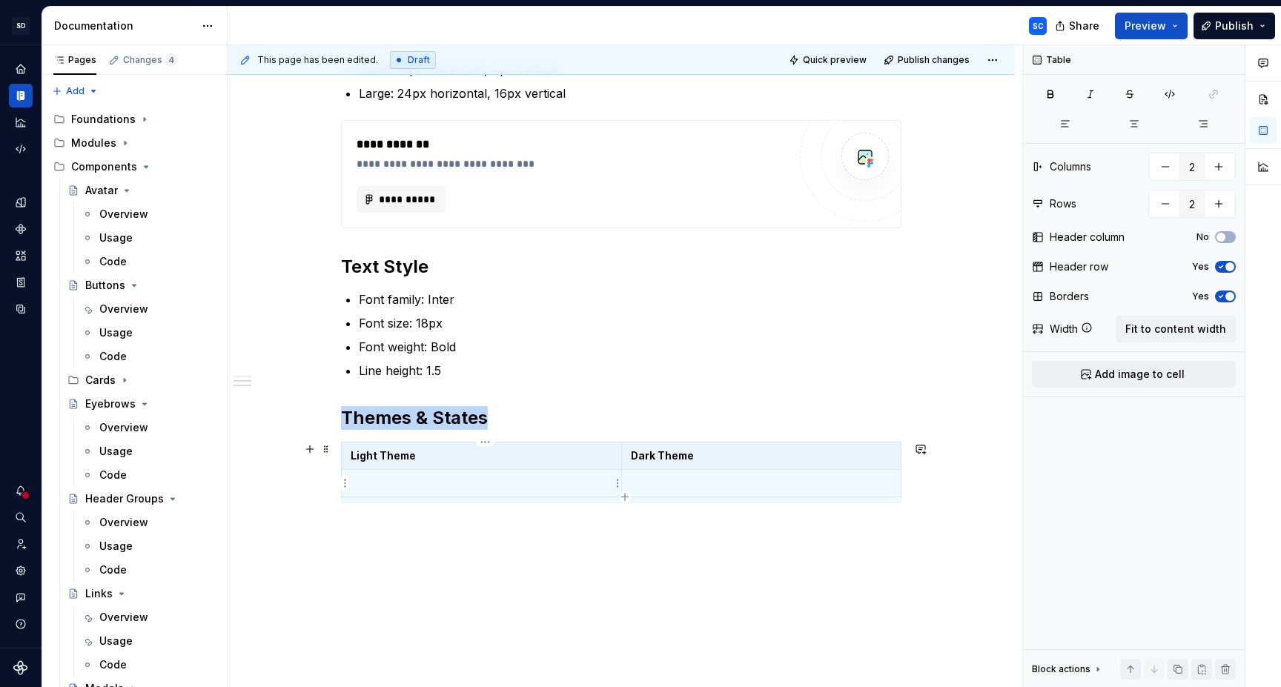
click at [447, 486] on p at bounding box center [482, 483] width 262 height 15
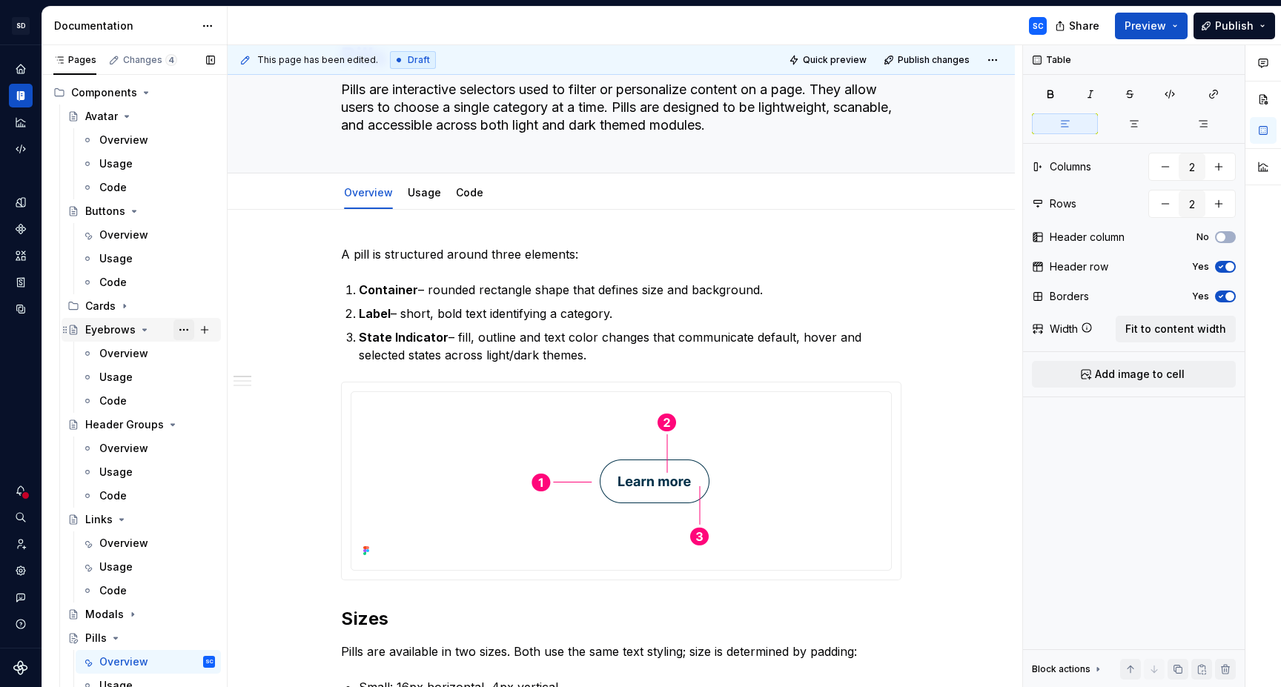
scroll to position [91, 0]
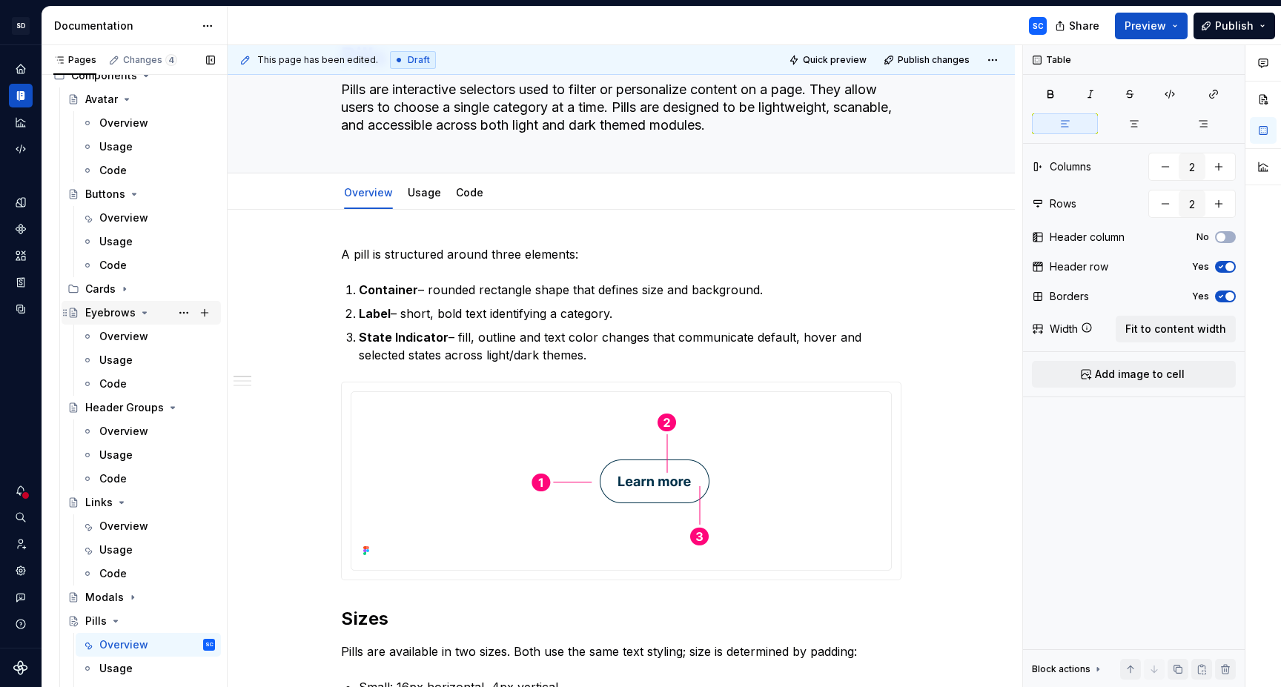
click at [103, 314] on div "Eyebrows" at bounding box center [110, 312] width 50 height 15
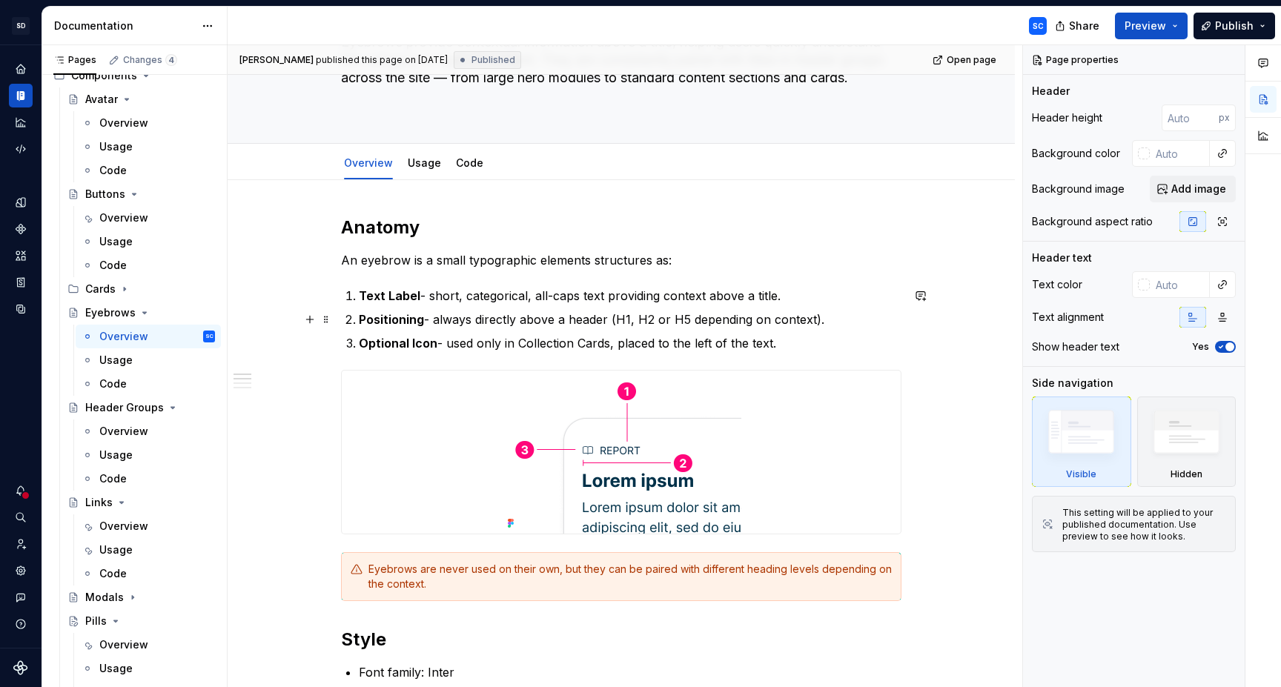
scroll to position [105, 0]
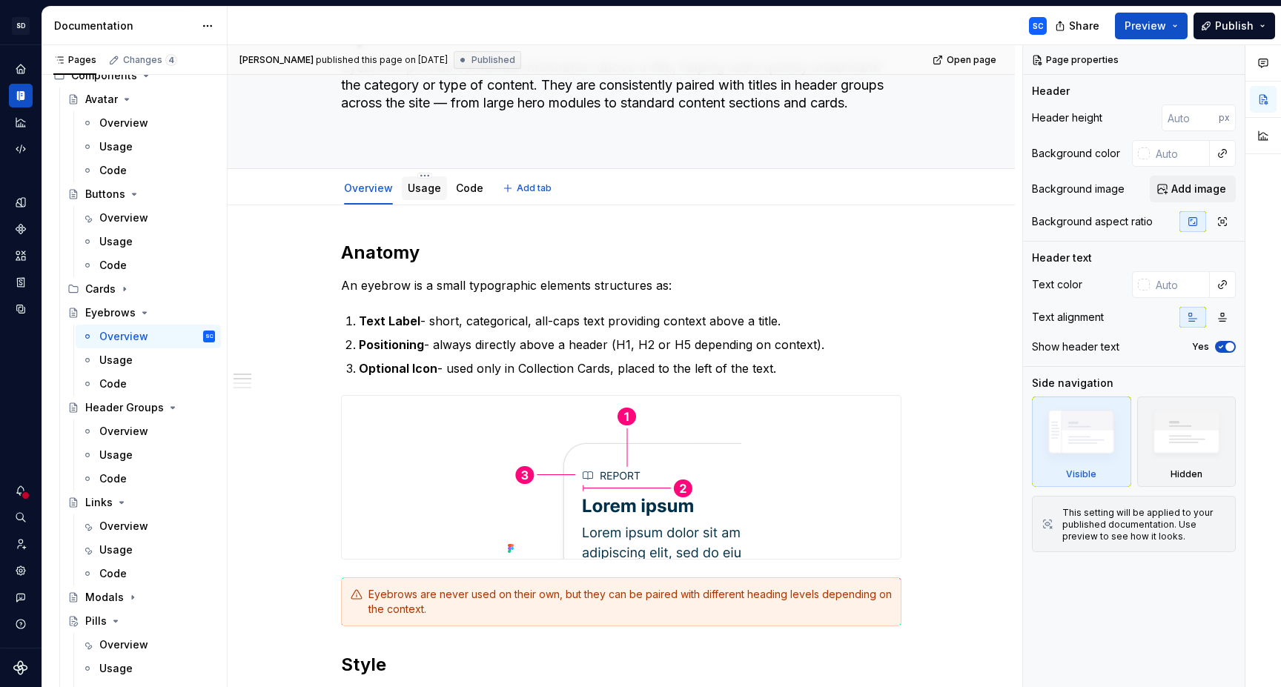
click at [423, 188] on link "Usage" at bounding box center [424, 188] width 33 height 13
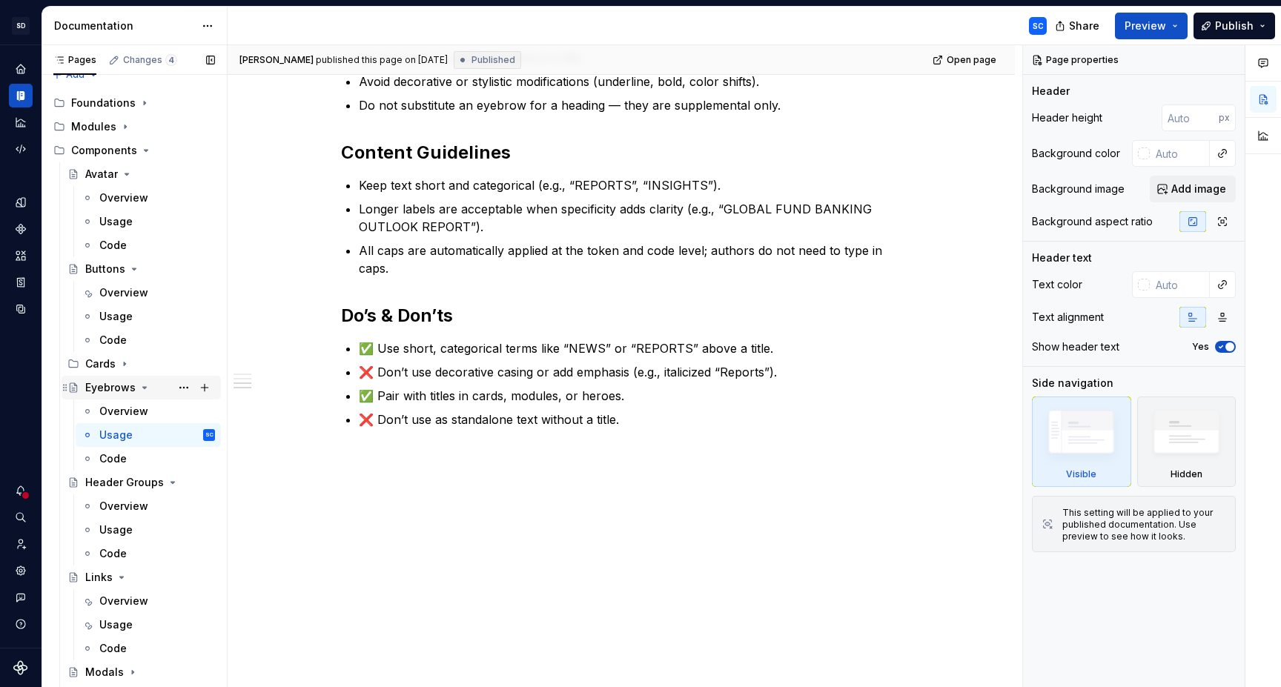
scroll to position [16, 0]
click at [124, 202] on div "Overview" at bounding box center [123, 198] width 49 height 15
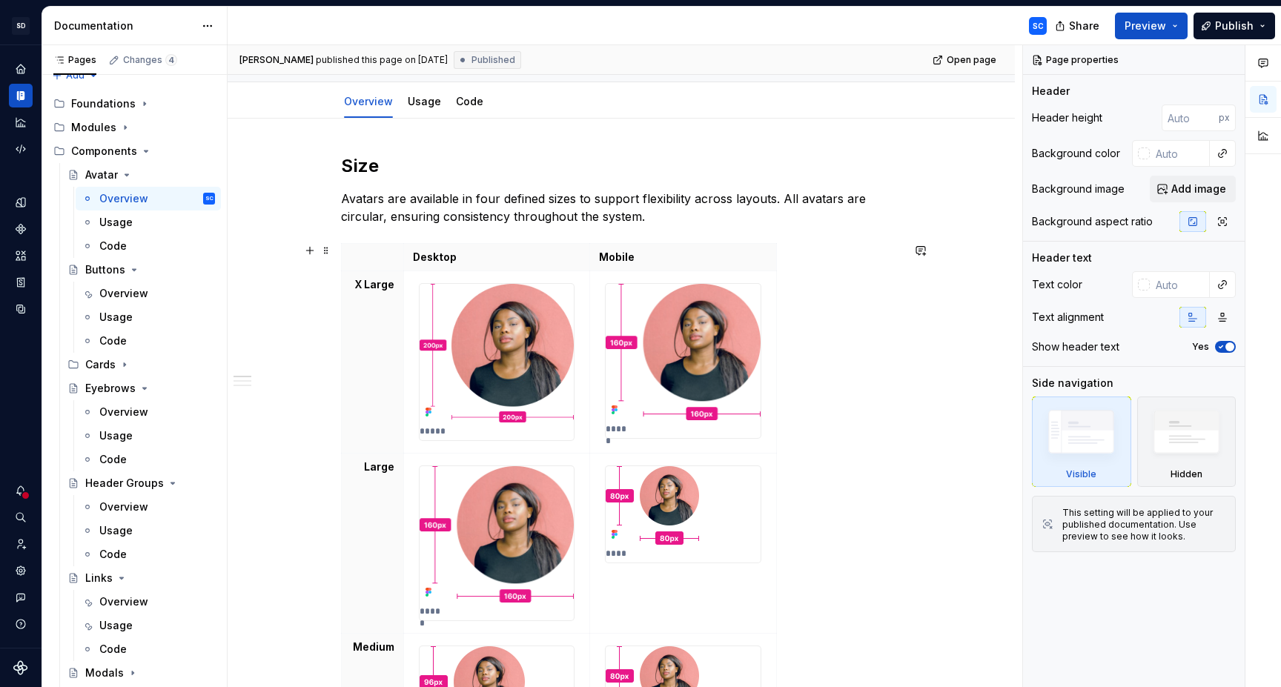
scroll to position [175, 0]
click at [506, 257] on p "Desktop" at bounding box center [497, 256] width 168 height 15
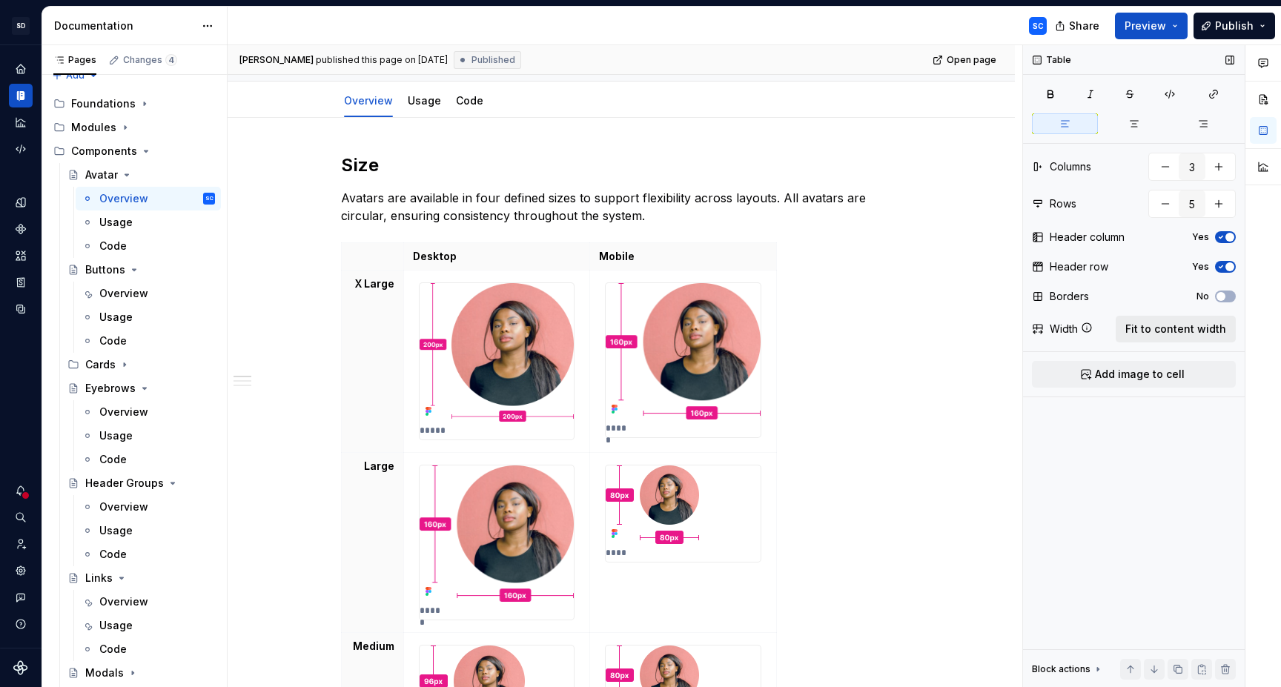
click at [1168, 323] on span "Fit to content width" at bounding box center [1175, 329] width 101 height 15
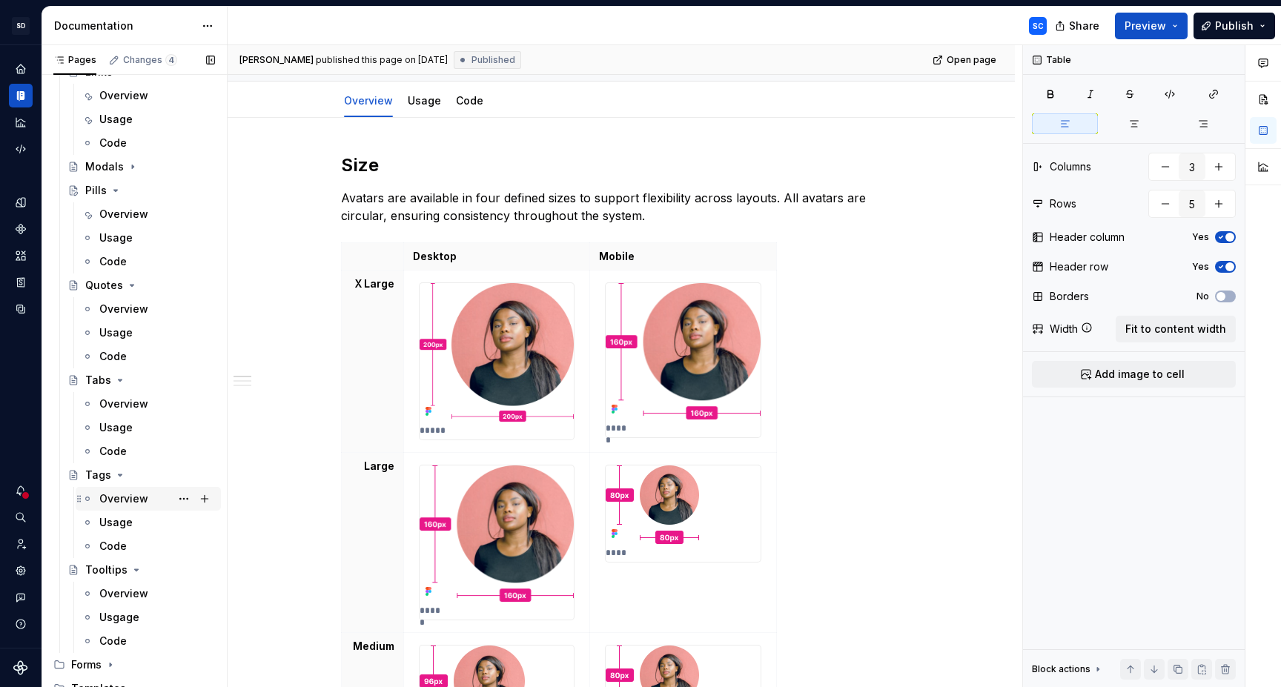
scroll to position [527, 0]
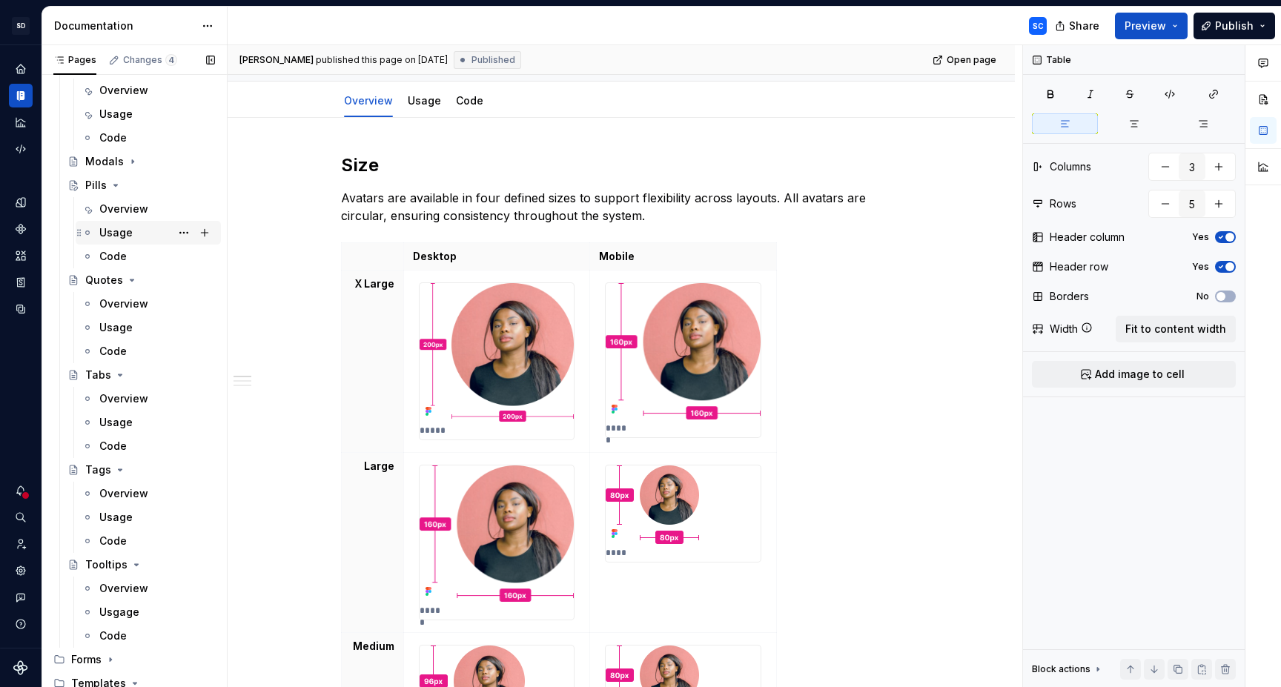
click at [136, 236] on div "Usage" at bounding box center [157, 232] width 116 height 21
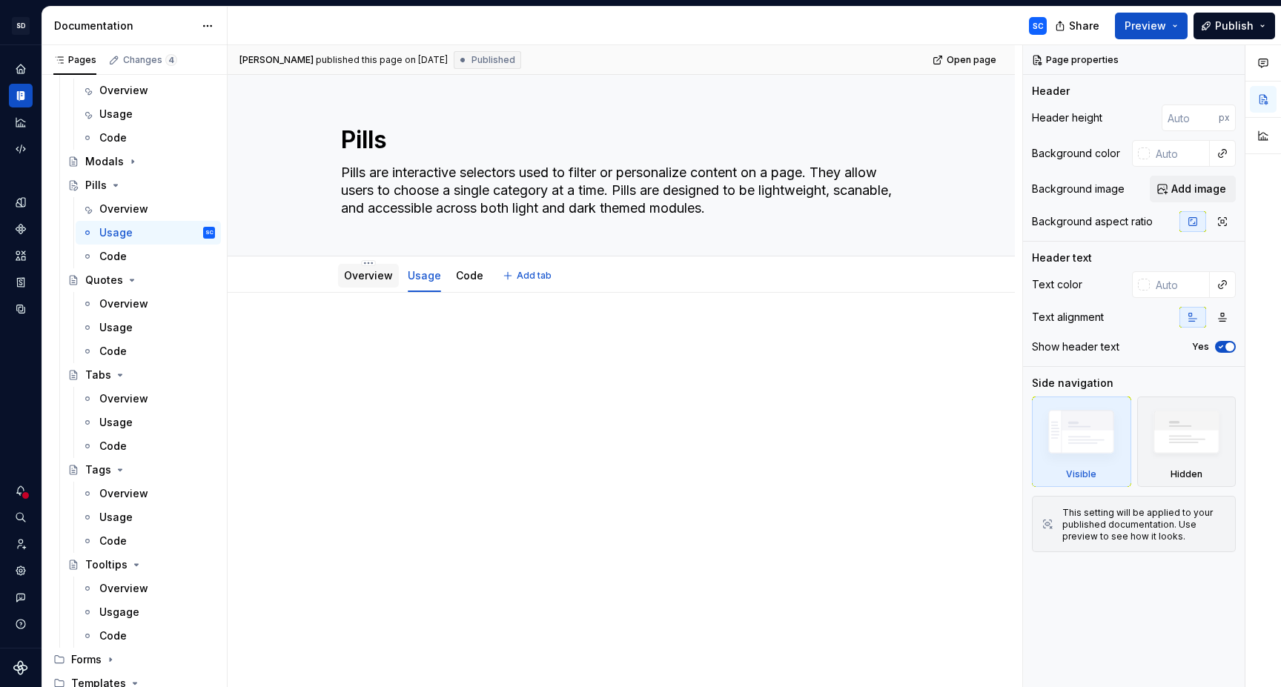
click at [368, 278] on link "Overview" at bounding box center [368, 275] width 49 height 13
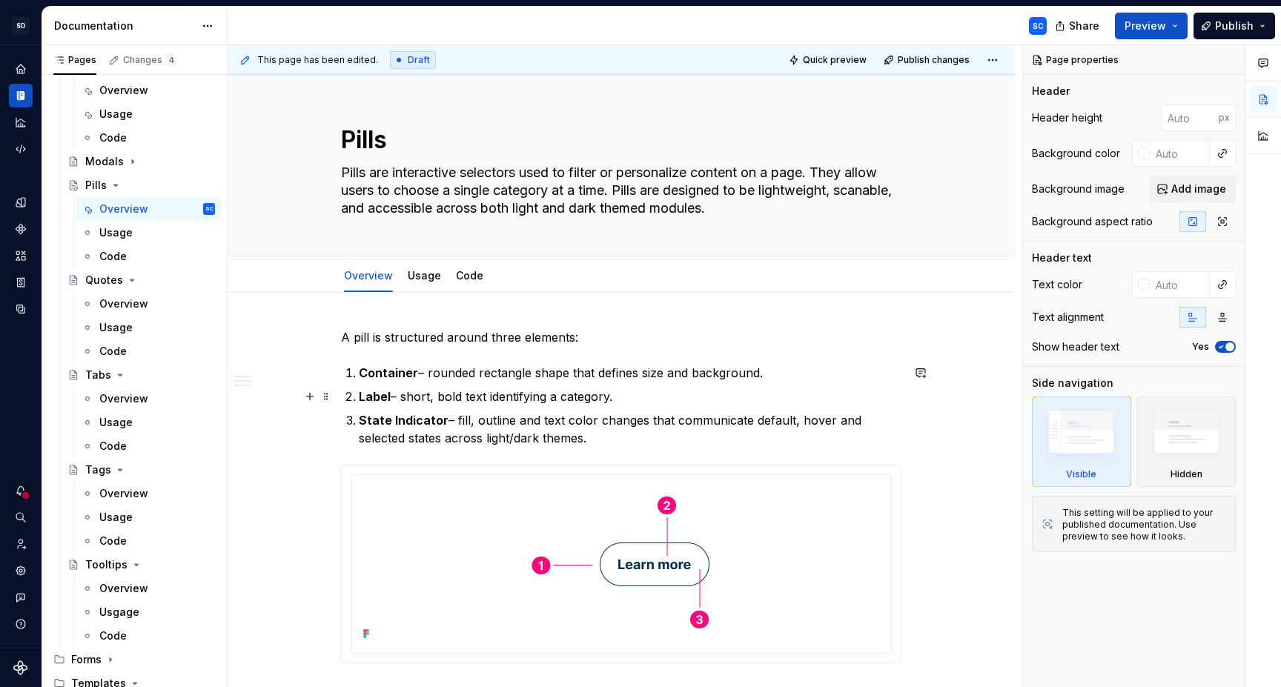
type textarea "*"
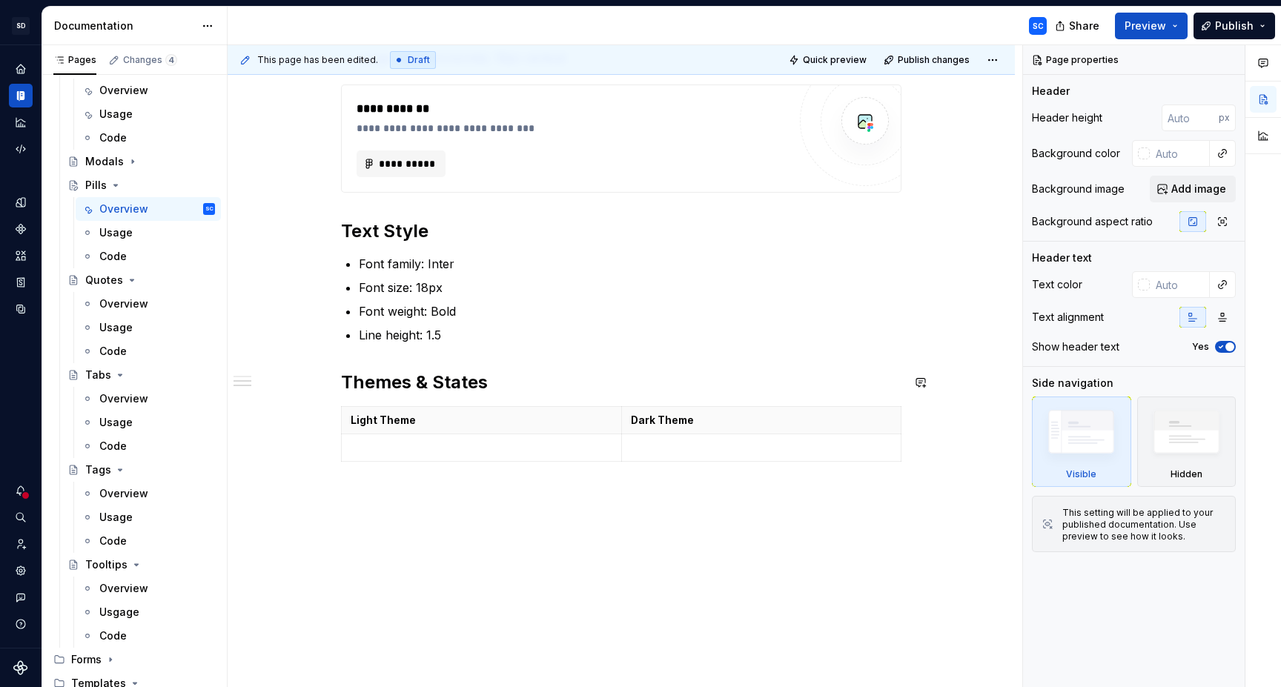
scroll to position [740, 0]
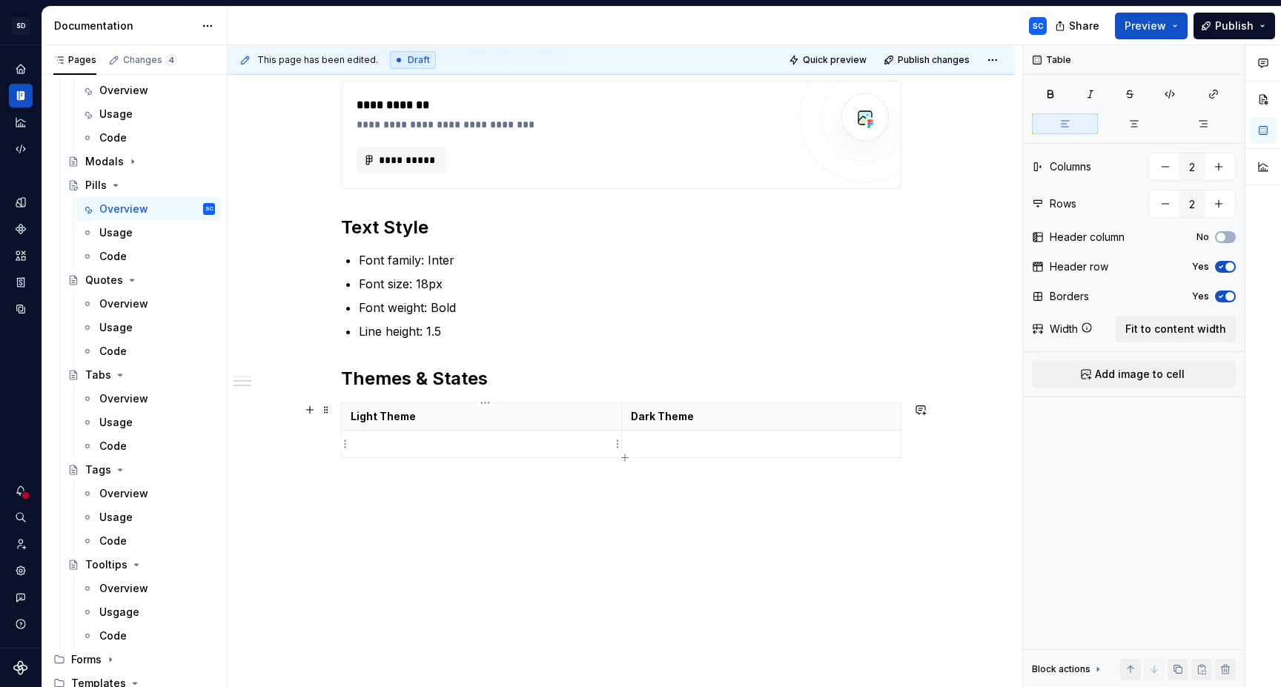
click at [575, 433] on td at bounding box center [482, 444] width 280 height 27
click at [585, 420] on p "Light Theme" at bounding box center [482, 416] width 262 height 15
click at [1227, 168] on button "button" at bounding box center [1218, 166] width 27 height 27
type input "3"
click at [458, 413] on p "Light Theme" at bounding box center [482, 416] width 262 height 15
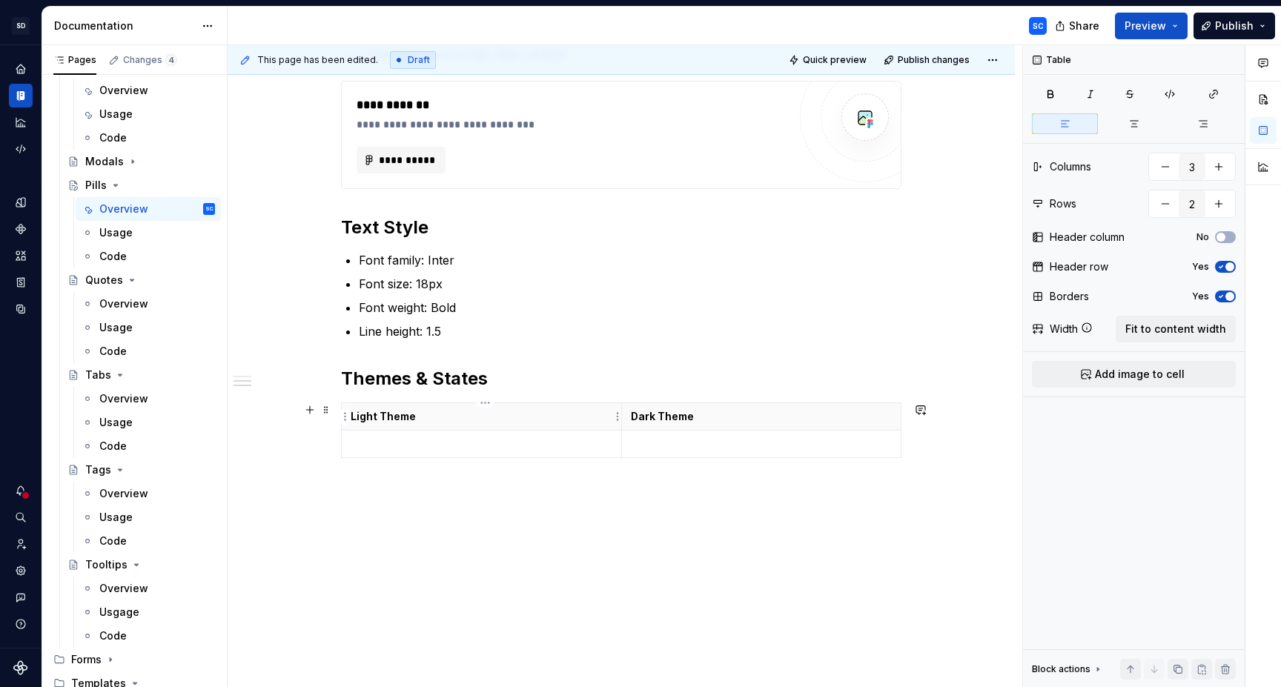
click at [364, 420] on p "Light Theme" at bounding box center [482, 416] width 262 height 15
click at [375, 425] on th "Light Theme" at bounding box center [482, 416] width 280 height 27
click at [459, 417] on p "Light Theme" at bounding box center [482, 416] width 262 height 15
click at [345, 421] on html "SD Galileo SC Design system data Documentation SC Share Preview Publish Pages C…" at bounding box center [640, 343] width 1281 height 687
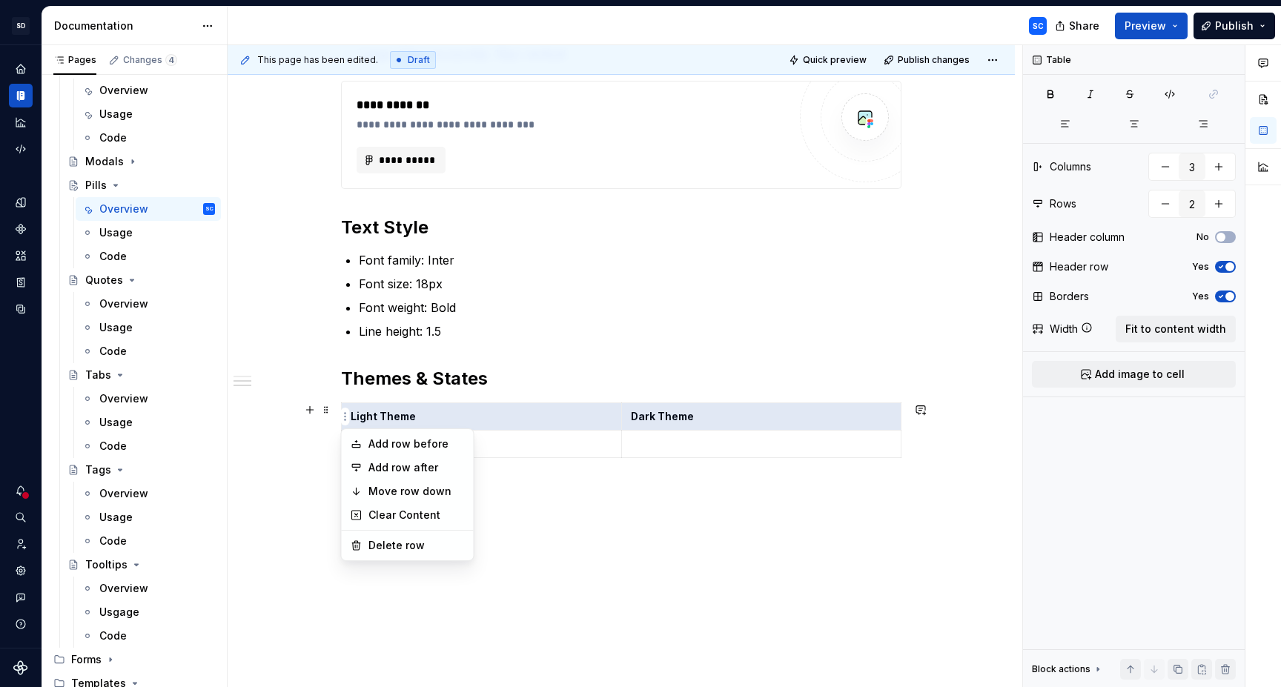
click at [526, 542] on html "SD Galileo SC Design system data Documentation SC Share Preview Publish Pages C…" at bounding box center [640, 343] width 1281 height 687
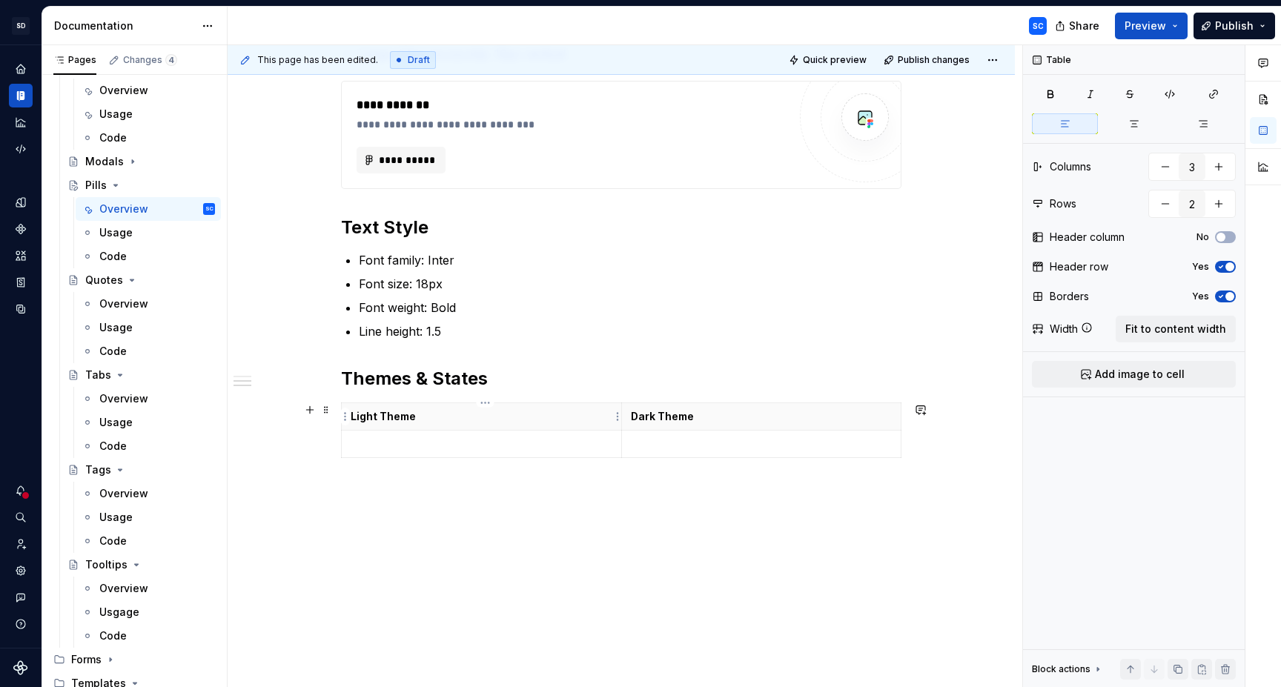
click at [542, 412] on p "Light Theme" at bounding box center [482, 416] width 262 height 15
click at [1222, 167] on button "button" at bounding box center [1218, 166] width 27 height 27
click at [1217, 167] on button "button" at bounding box center [1218, 166] width 27 height 27
click at [1158, 168] on button "button" at bounding box center [1165, 166] width 27 height 27
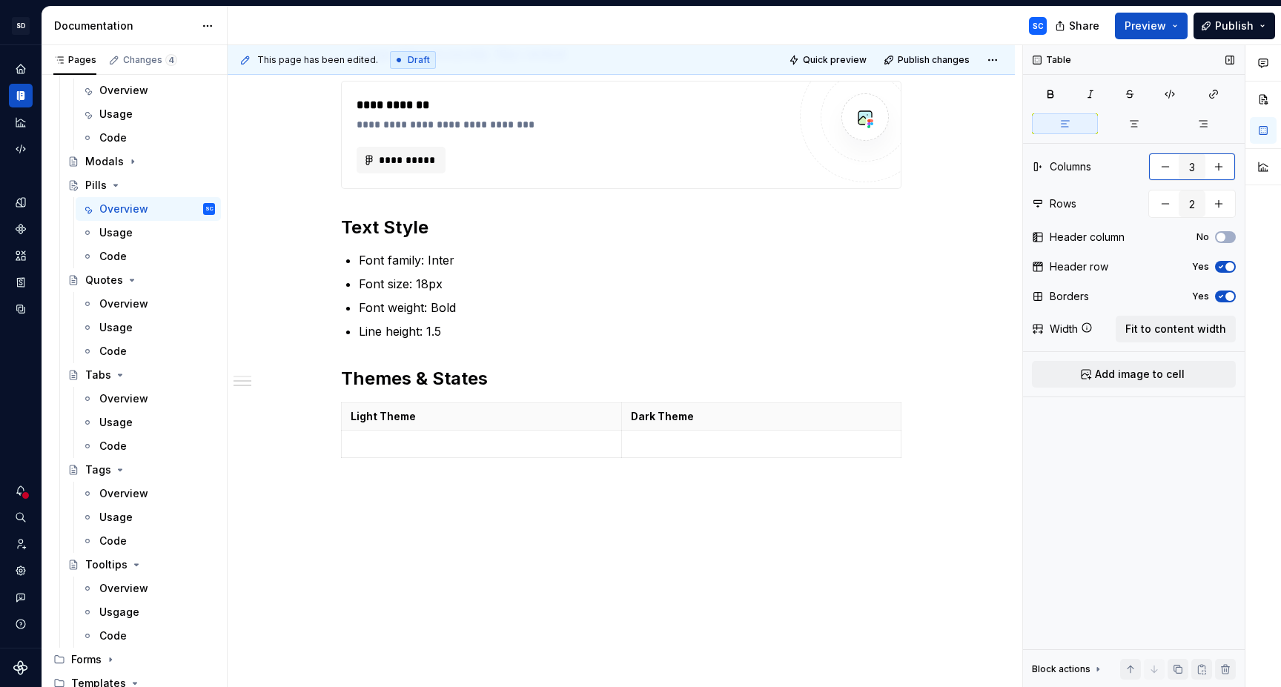
click at [1158, 168] on button "button" at bounding box center [1165, 166] width 27 height 27
click at [1226, 167] on button "button" at bounding box center [1218, 166] width 27 height 27
click at [1224, 169] on button "button" at bounding box center [1218, 166] width 27 height 27
type input "3"
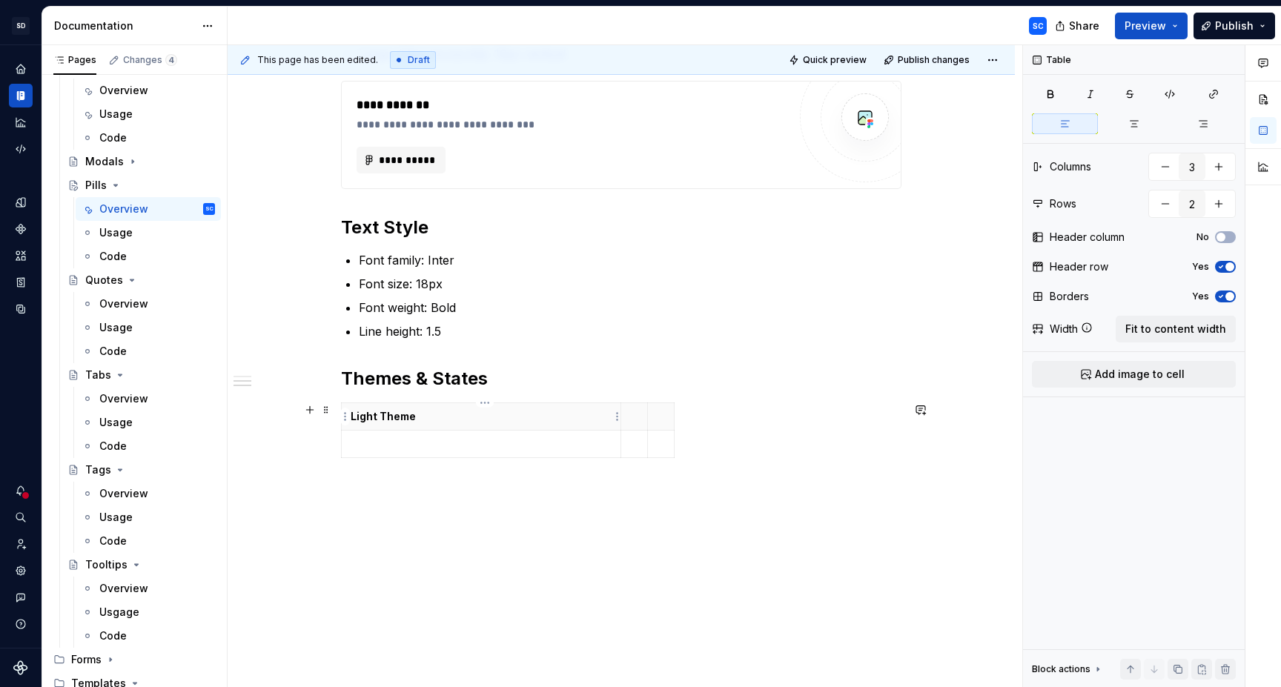
click at [392, 419] on p "Light Theme" at bounding box center [481, 416] width 261 height 15
click at [639, 423] on html "SD Galileo SC Design system data Documentation SC Share Preview Publish Pages C…" at bounding box center [640, 343] width 1281 height 687
click at [626, 418] on html "SD Galileo SC Design system data Documentation SC Share Preview Publish Pages C…" at bounding box center [640, 343] width 1281 height 687
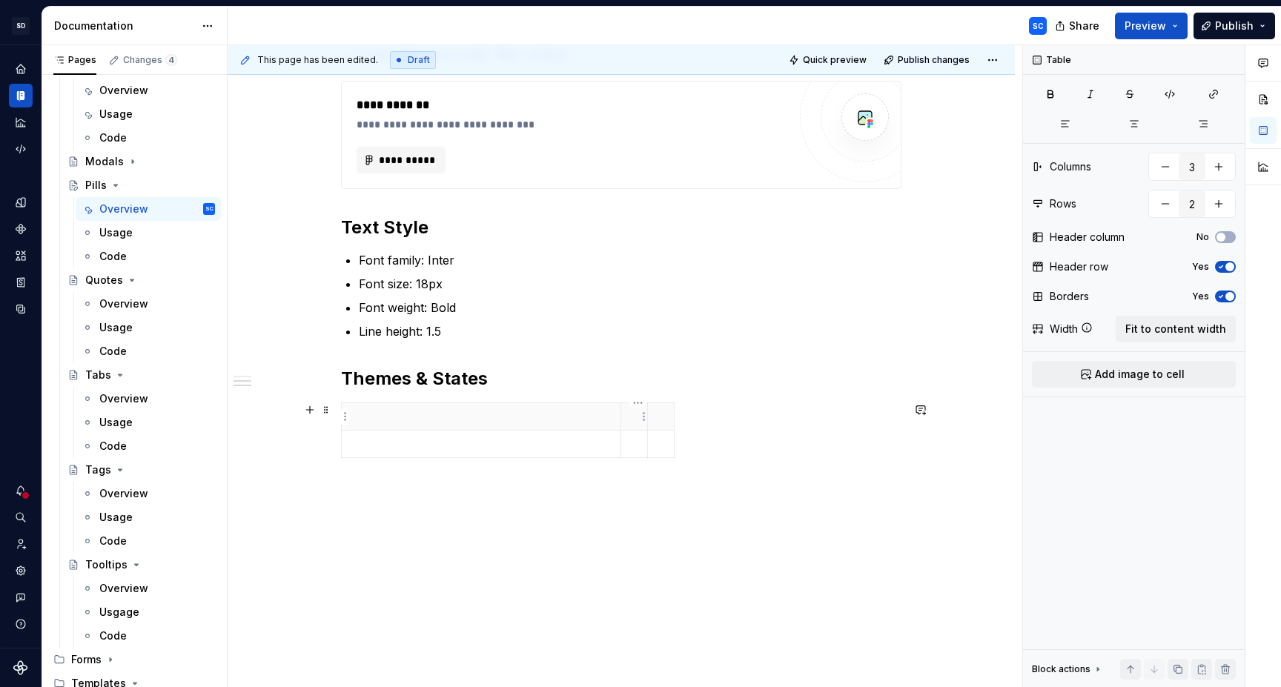
click at [631, 418] on th at bounding box center [634, 416] width 27 height 27
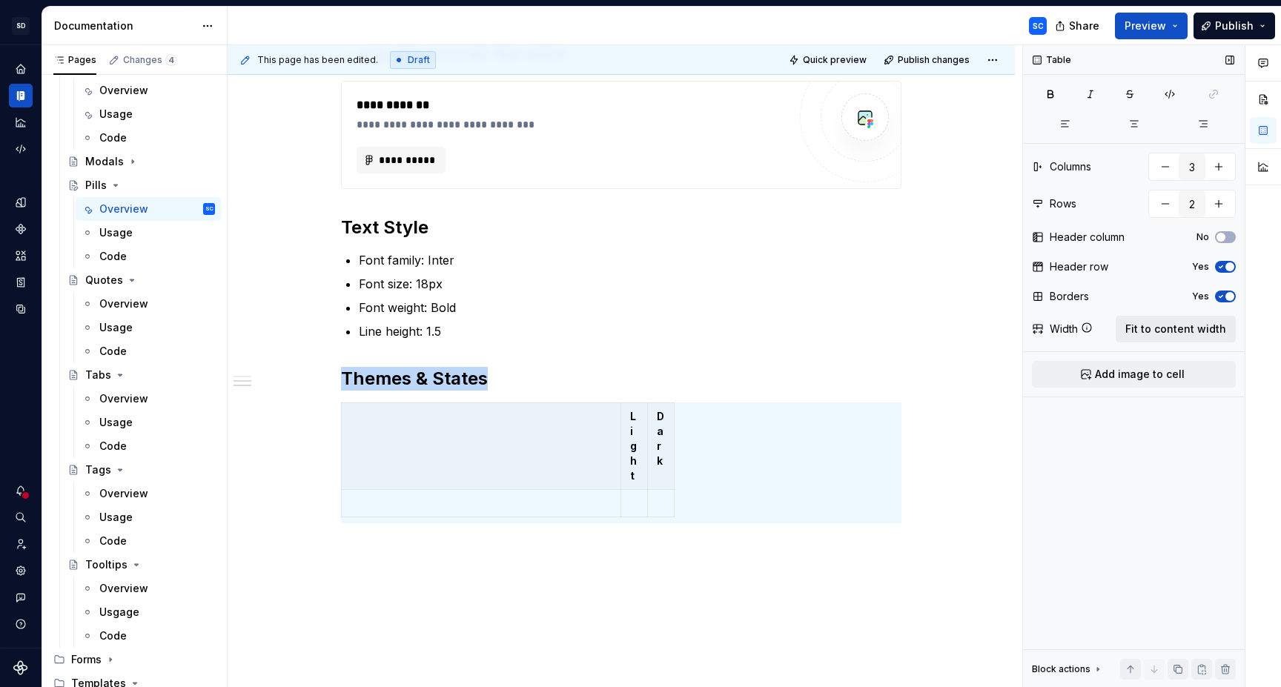
click at [1203, 337] on button "Fit to content width" at bounding box center [1176, 329] width 120 height 27
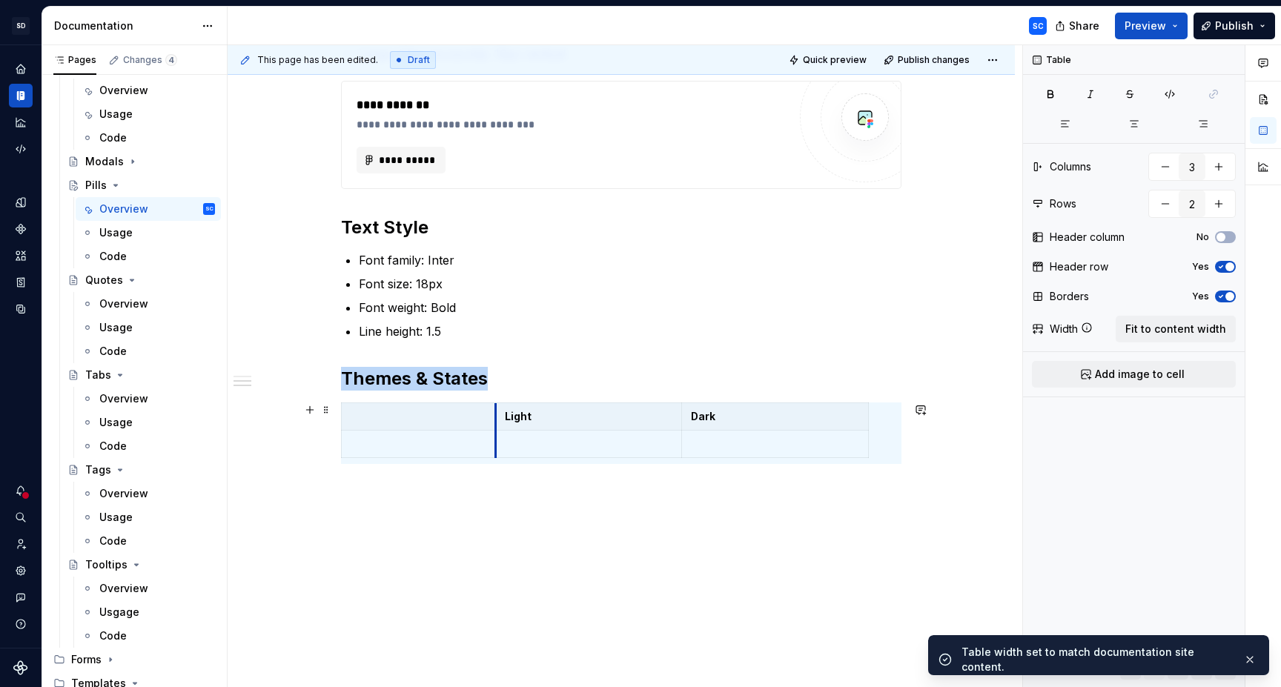
drag, startPoint x: 531, startPoint y: 430, endPoint x: 495, endPoint y: 431, distance: 36.4
click at [495, 431] on td at bounding box center [588, 444] width 187 height 27
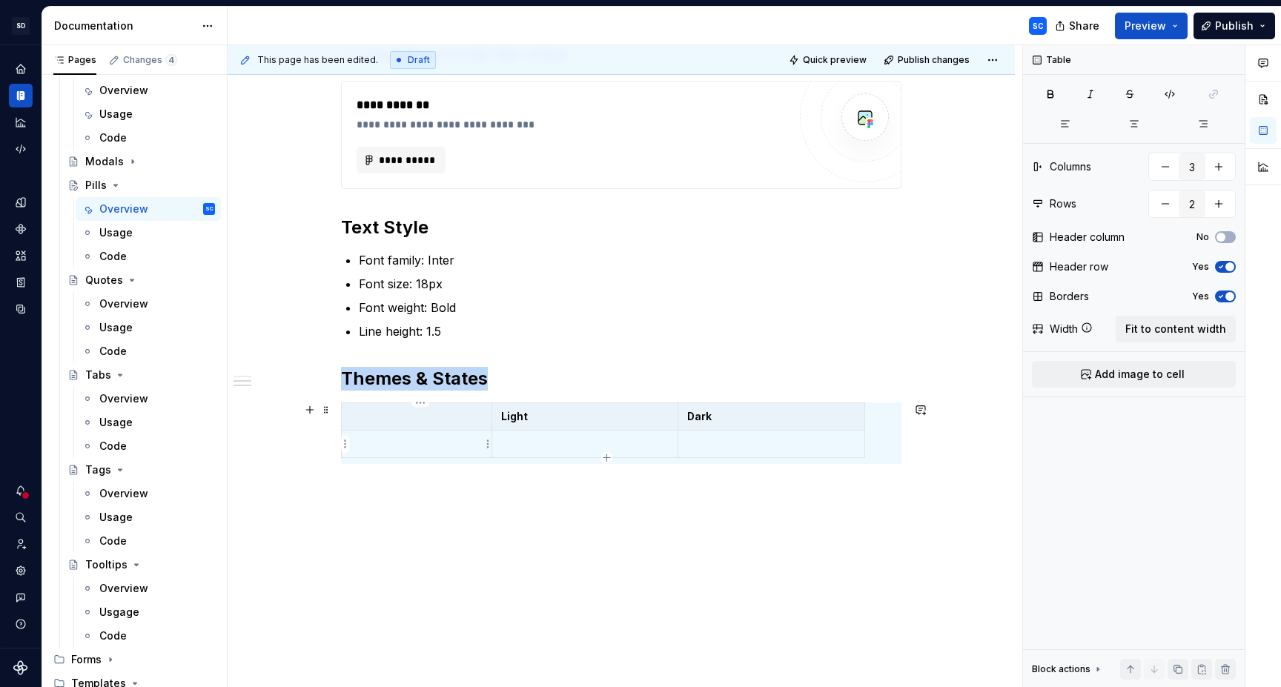
click at [418, 446] on p at bounding box center [417, 444] width 132 height 15
type textarea "*"
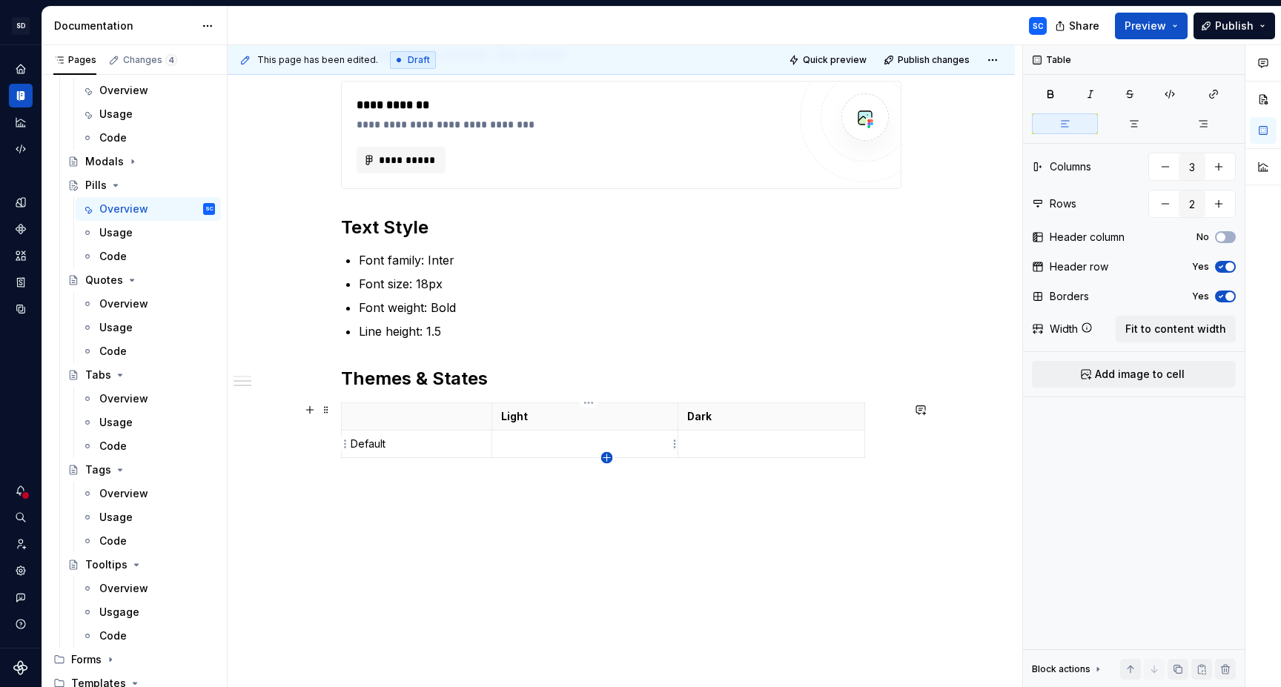
click at [606, 457] on icon "button" at bounding box center [607, 458] width 12 height 12
click at [430, 476] on p at bounding box center [417, 471] width 132 height 15
click at [609, 484] on icon "button" at bounding box center [607, 486] width 12 height 12
type input "4"
click at [405, 500] on p at bounding box center [417, 498] width 132 height 15
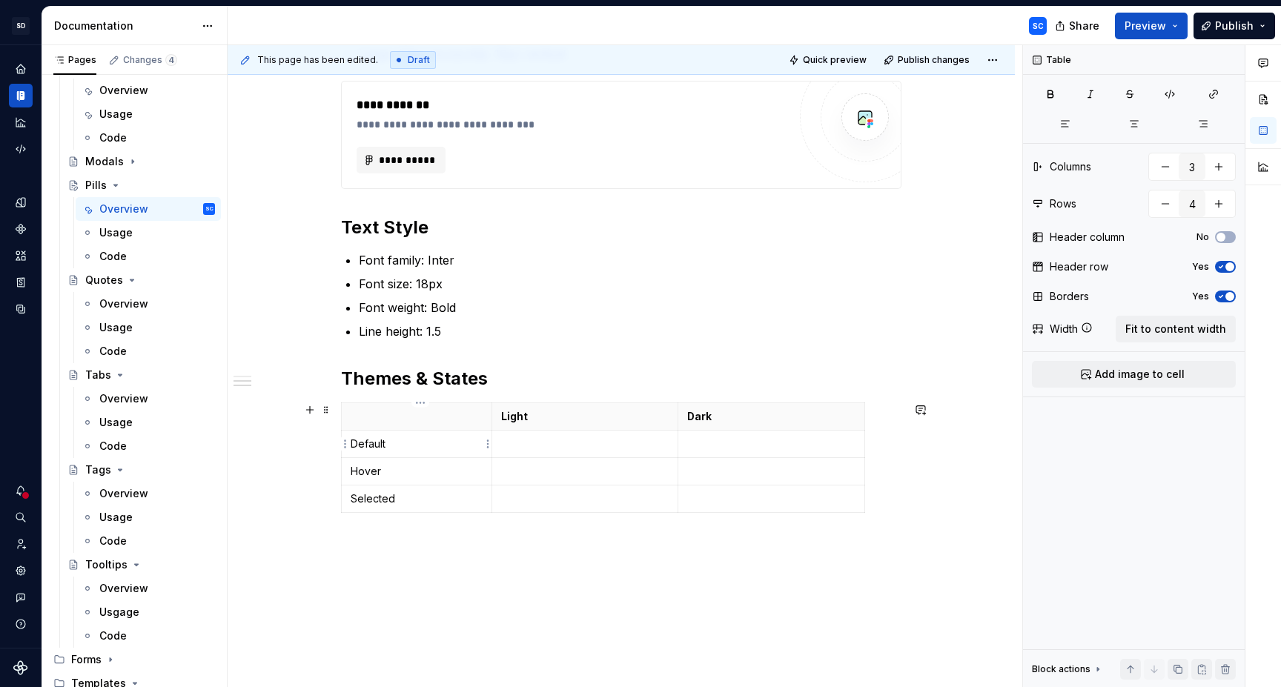
click at [373, 444] on p "Default" at bounding box center [417, 444] width 132 height 15
click at [371, 473] on p "Hover" at bounding box center [417, 471] width 132 height 15
click at [385, 503] on p "Selected" at bounding box center [417, 498] width 132 height 15
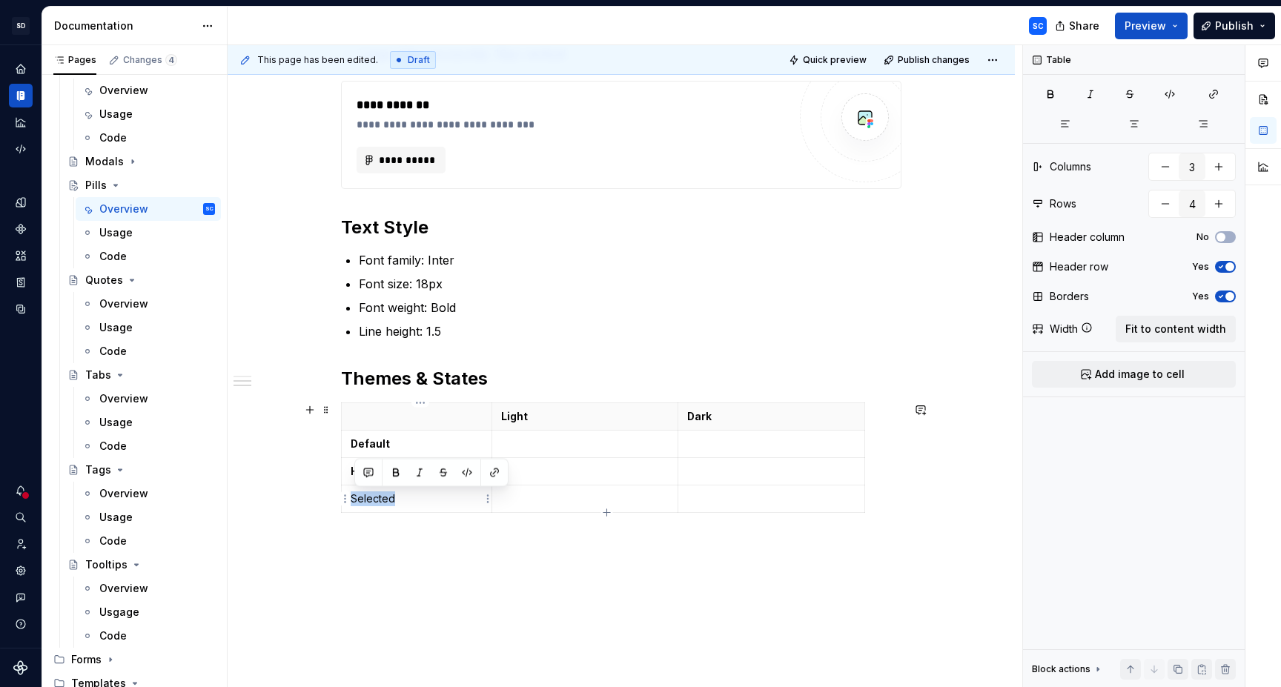
click at [385, 503] on p "Selected" at bounding box center [417, 498] width 132 height 15
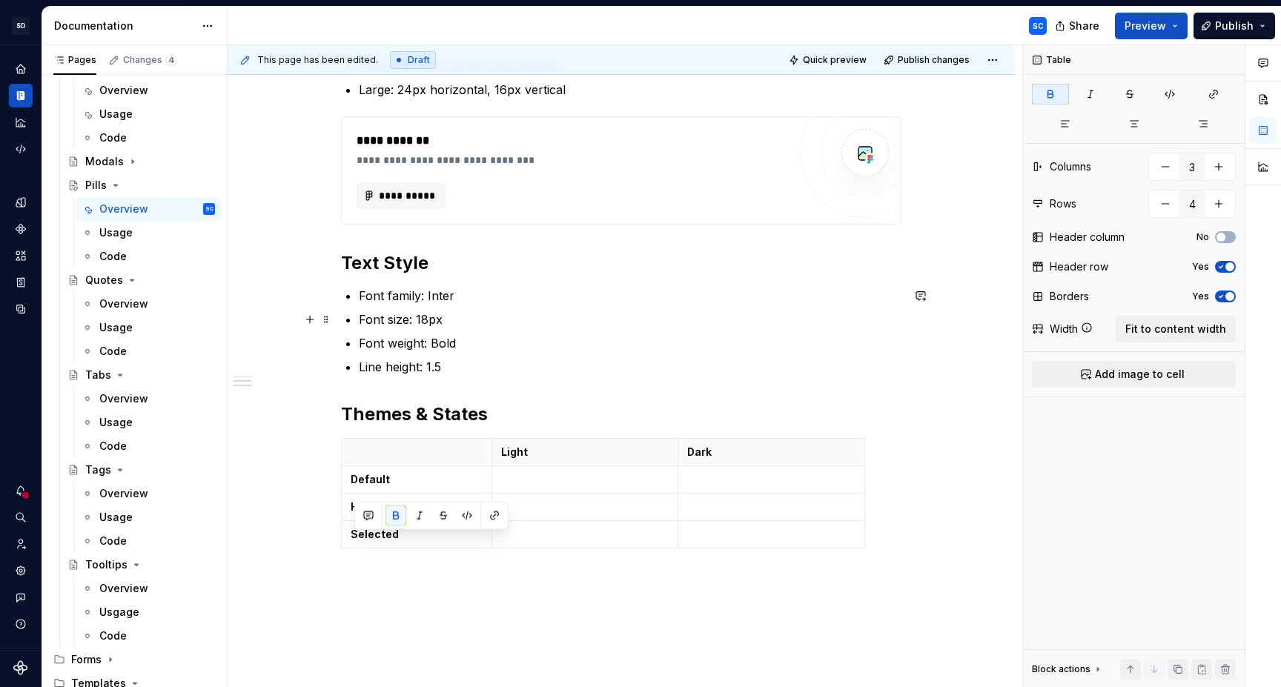
scroll to position [710, 0]
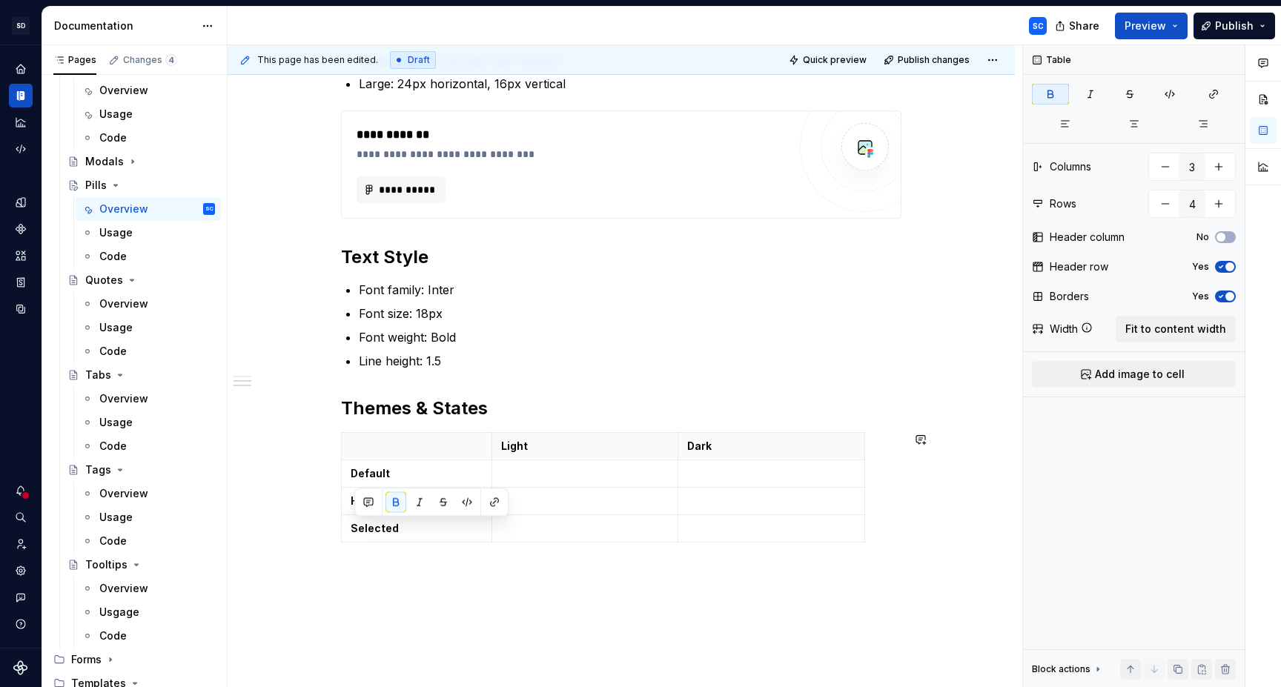
click at [574, 608] on div "**********" at bounding box center [621, 178] width 787 height 1190
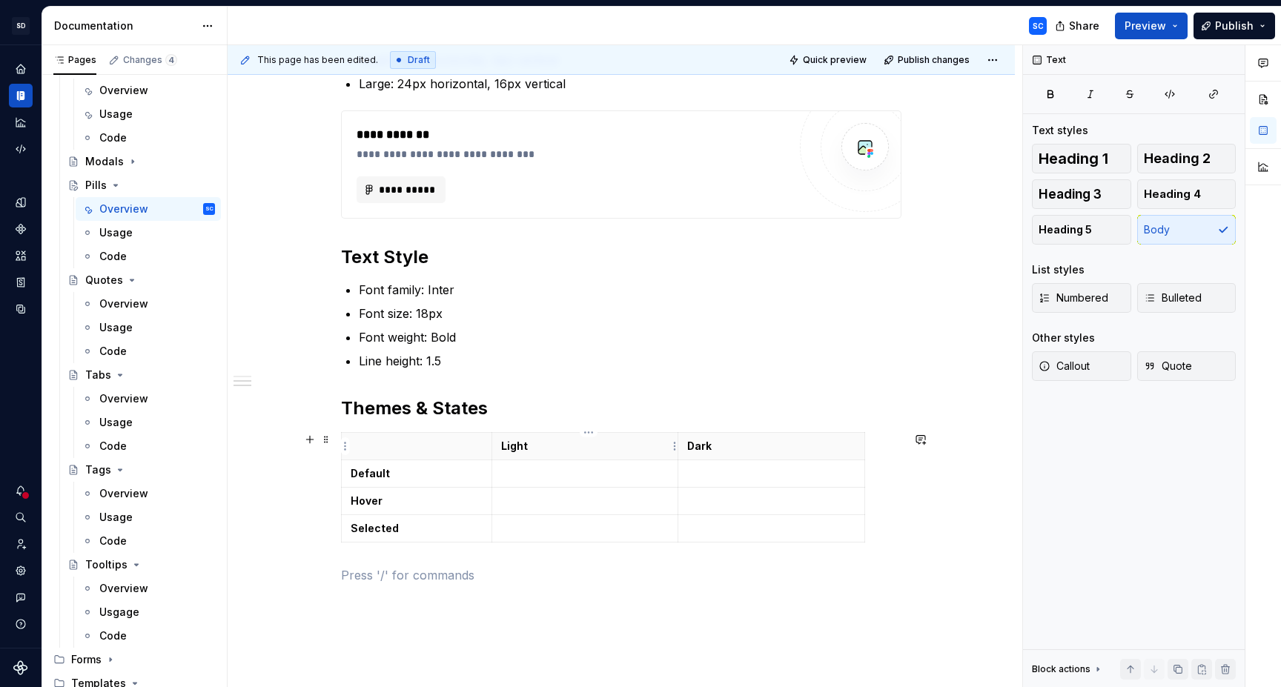
click at [515, 447] on p "Light" at bounding box center [585, 446] width 168 height 15
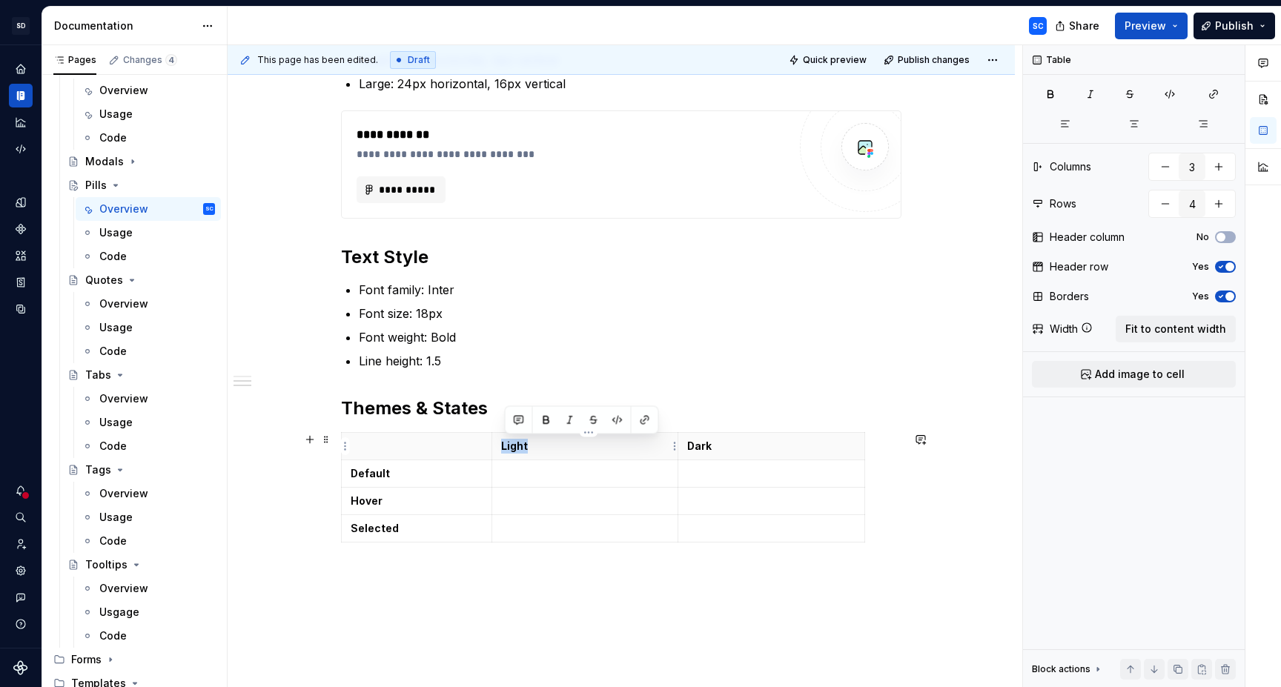
click at [515, 447] on p "Light" at bounding box center [585, 446] width 168 height 15
click at [692, 612] on div "**********" at bounding box center [625, 366] width 795 height 643
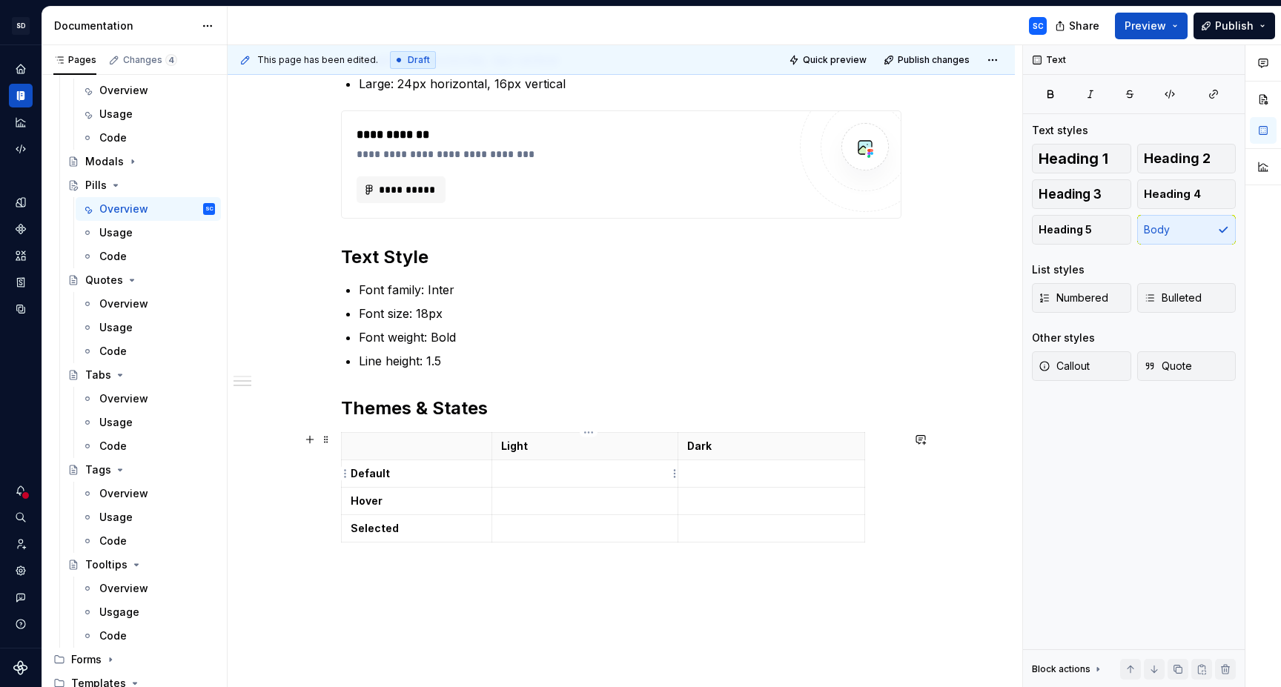
click at [594, 469] on p at bounding box center [585, 473] width 168 height 15
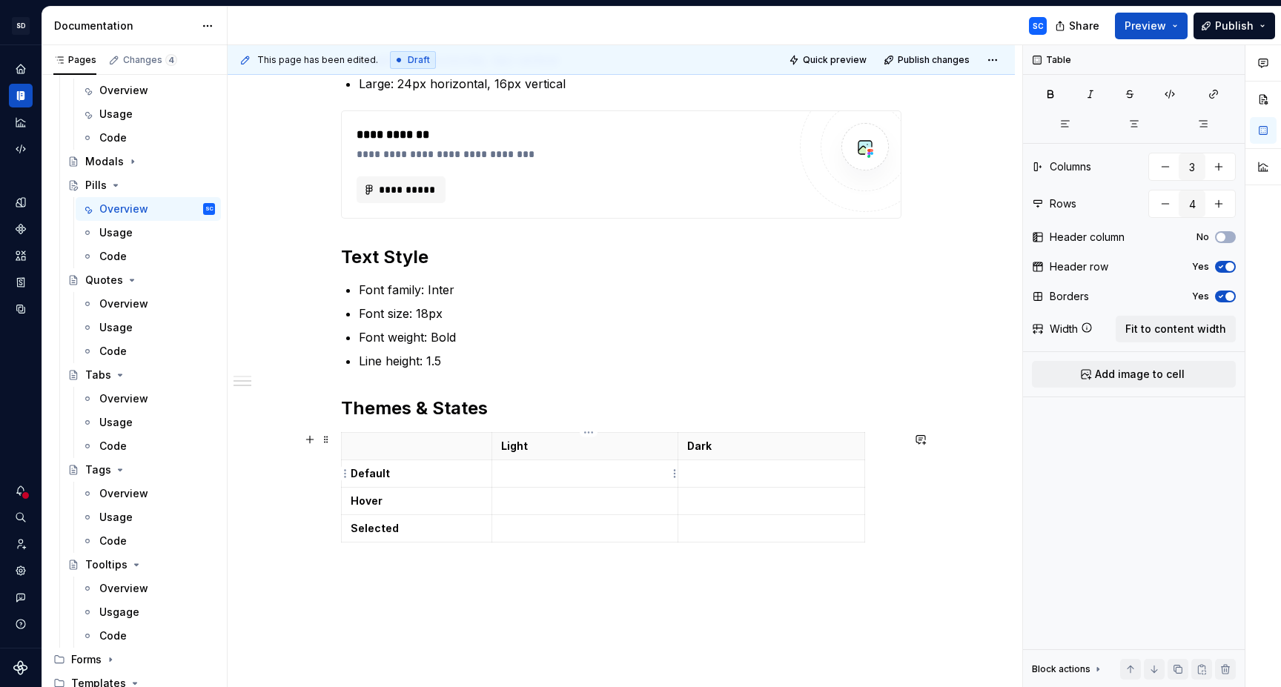
click at [579, 475] on p at bounding box center [585, 473] width 168 height 15
click at [672, 471] on html "SD Galileo SC Design system data Documentation SC Share Preview Publish Pages C…" at bounding box center [640, 343] width 1281 height 687
drag, startPoint x: 549, startPoint y: 468, endPoint x: 560, endPoint y: 470, distance: 10.5
click at [549, 468] on html "SD Galileo SC Design system data Documentation SC Share Preview Publish Pages C…" at bounding box center [640, 343] width 1281 height 687
click at [631, 471] on p at bounding box center [585, 473] width 168 height 15
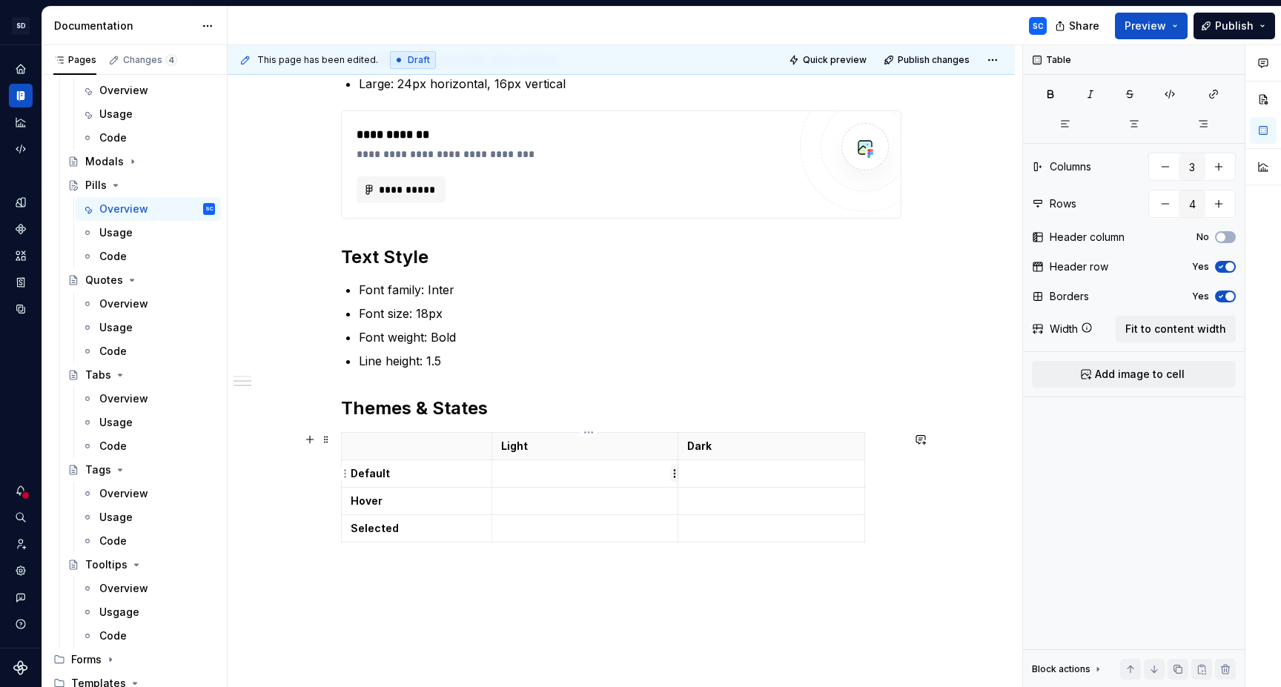
click at [675, 474] on html "SD Galileo SC Design system data Documentation SC Share Preview Publish Pages C…" at bounding box center [640, 343] width 1281 height 687
click at [723, 503] on div "Add image" at bounding box center [746, 501] width 96 height 15
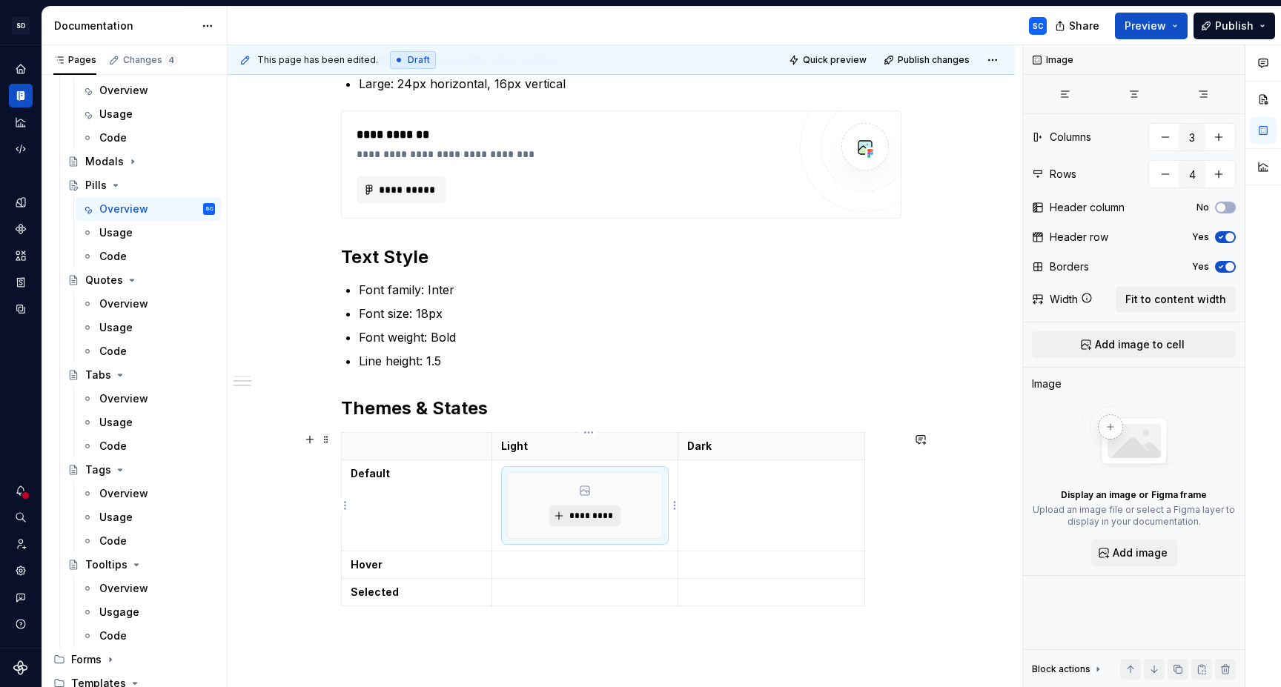
click at [592, 515] on span "*********" at bounding box center [590, 516] width 45 height 12
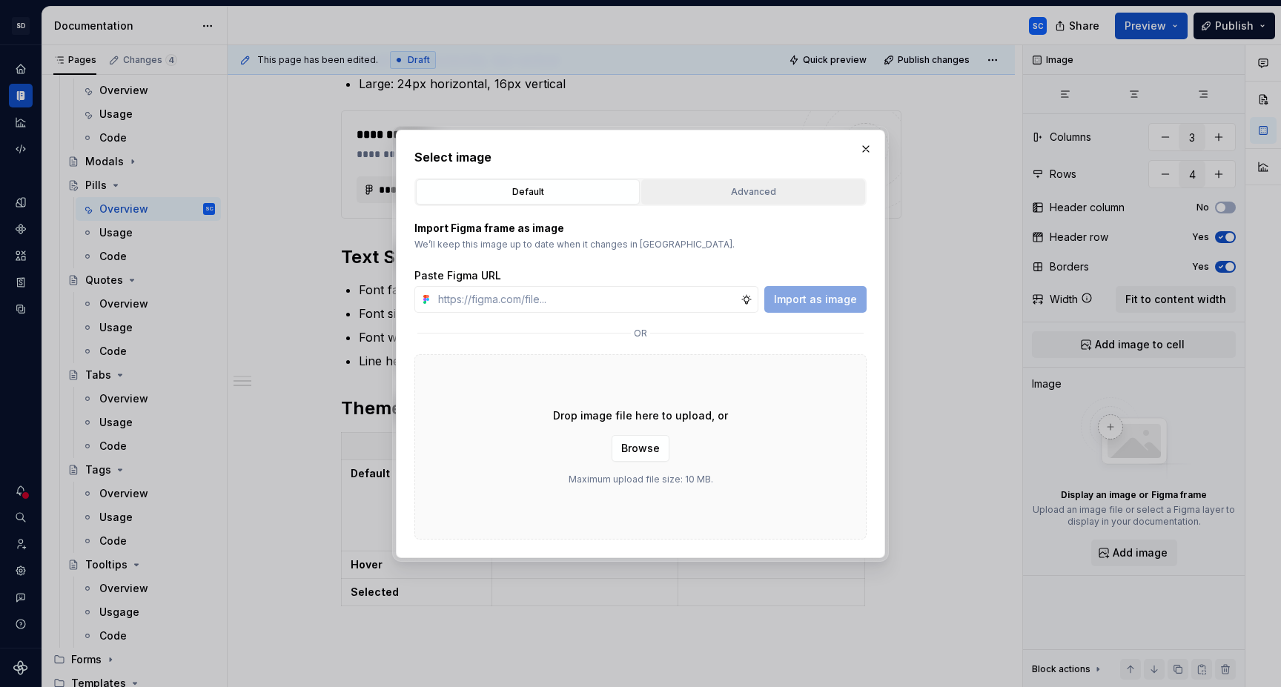
click at [760, 197] on div "Advanced" at bounding box center [752, 192] width 213 height 15
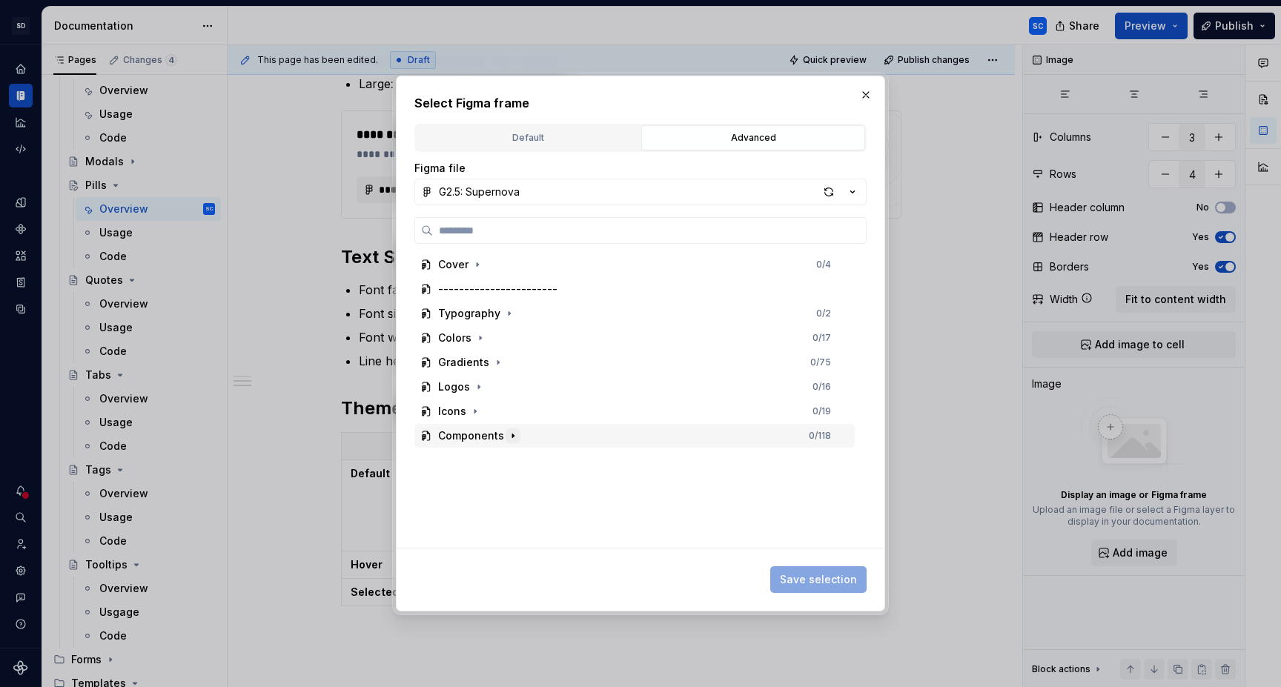
click at [512, 441] on button "button" at bounding box center [513, 435] width 15 height 15
click at [828, 192] on div "button" at bounding box center [828, 192] width 21 height 21
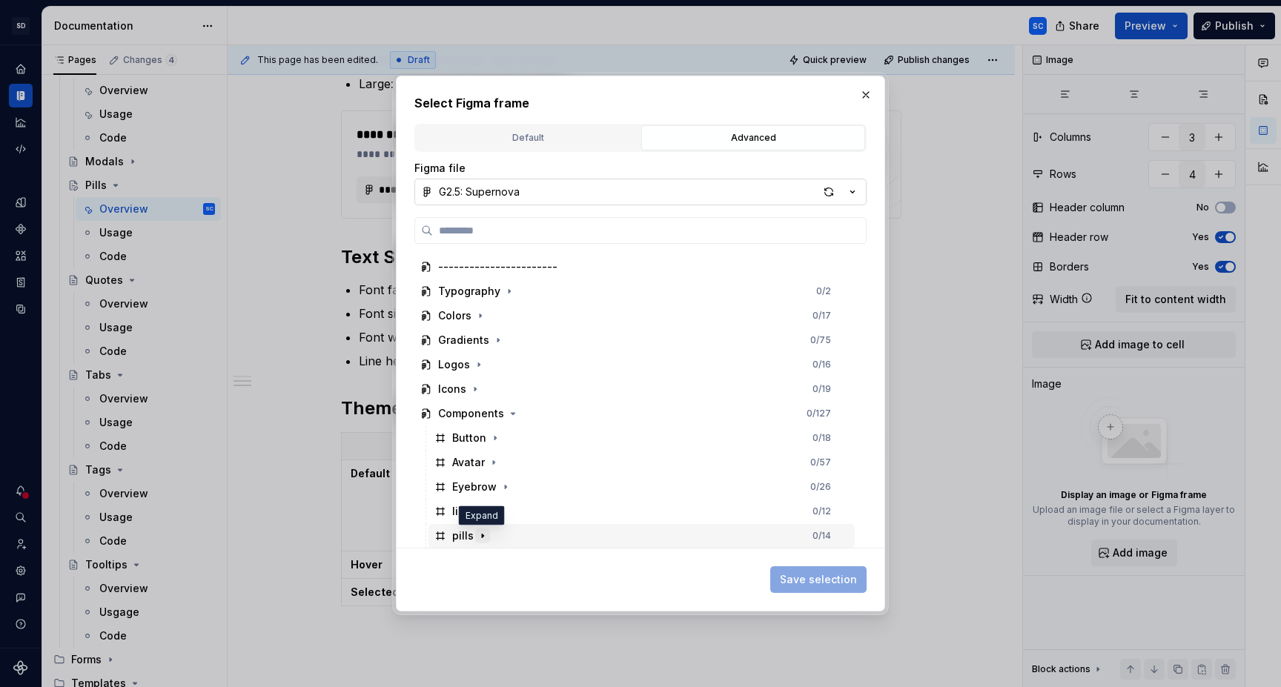
click at [483, 535] on icon "button" at bounding box center [483, 536] width 12 height 12
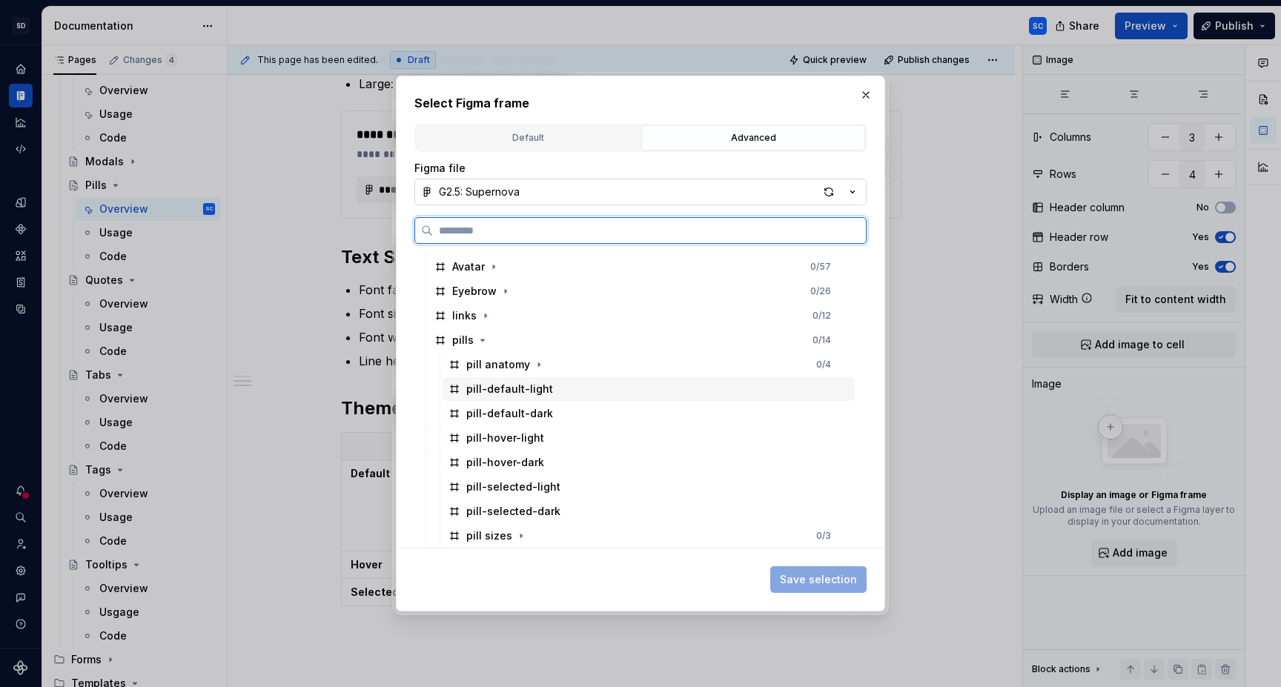
click at [594, 383] on div "pill-default-light" at bounding box center [649, 389] width 412 height 24
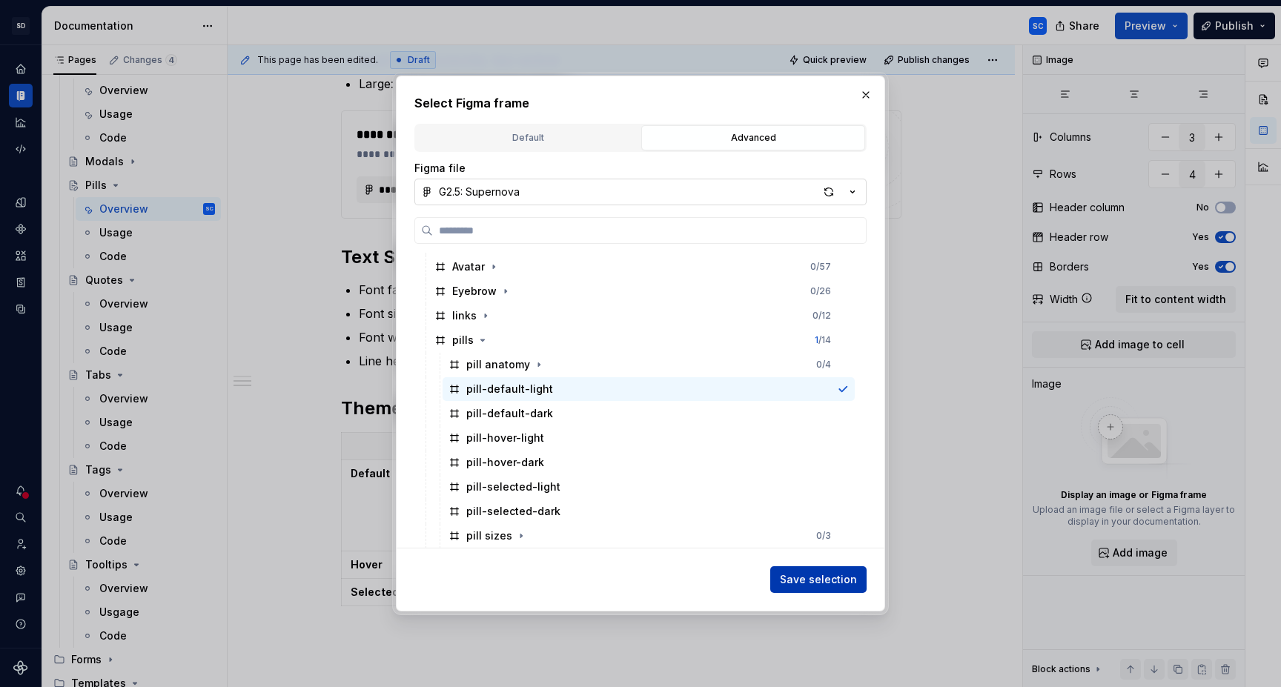
click at [824, 578] on span "Save selection" at bounding box center [818, 579] width 77 height 15
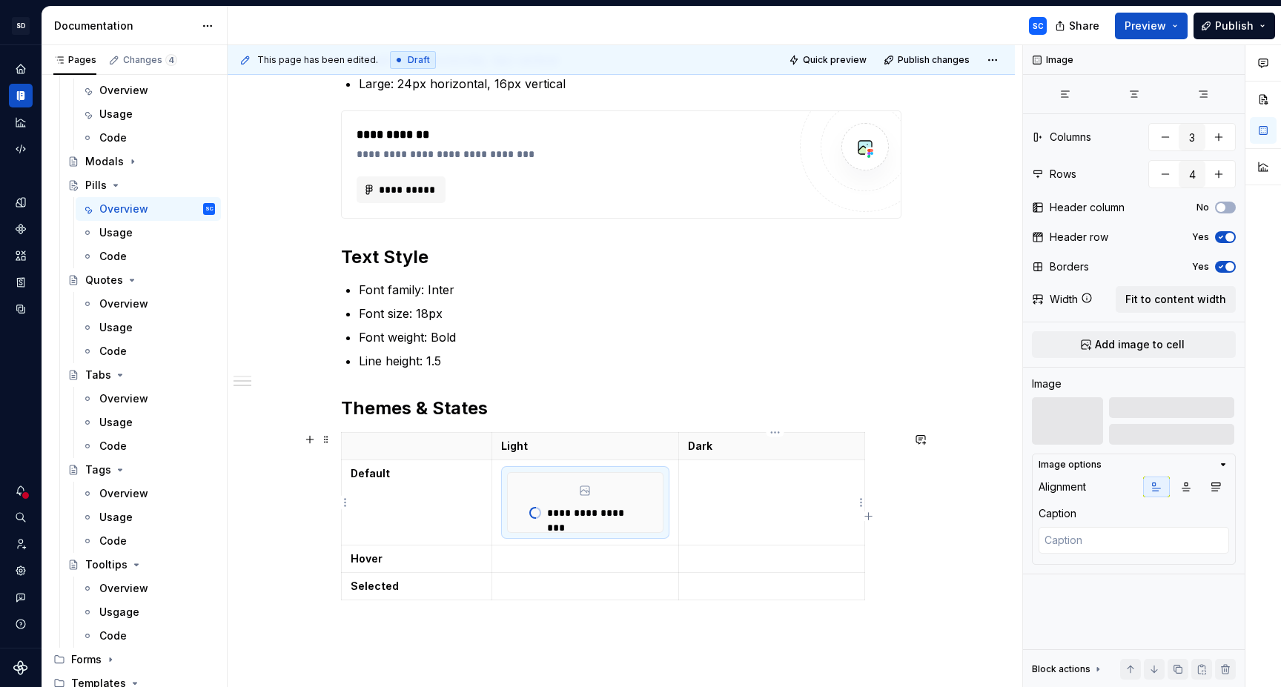
click at [745, 497] on td at bounding box center [771, 502] width 187 height 85
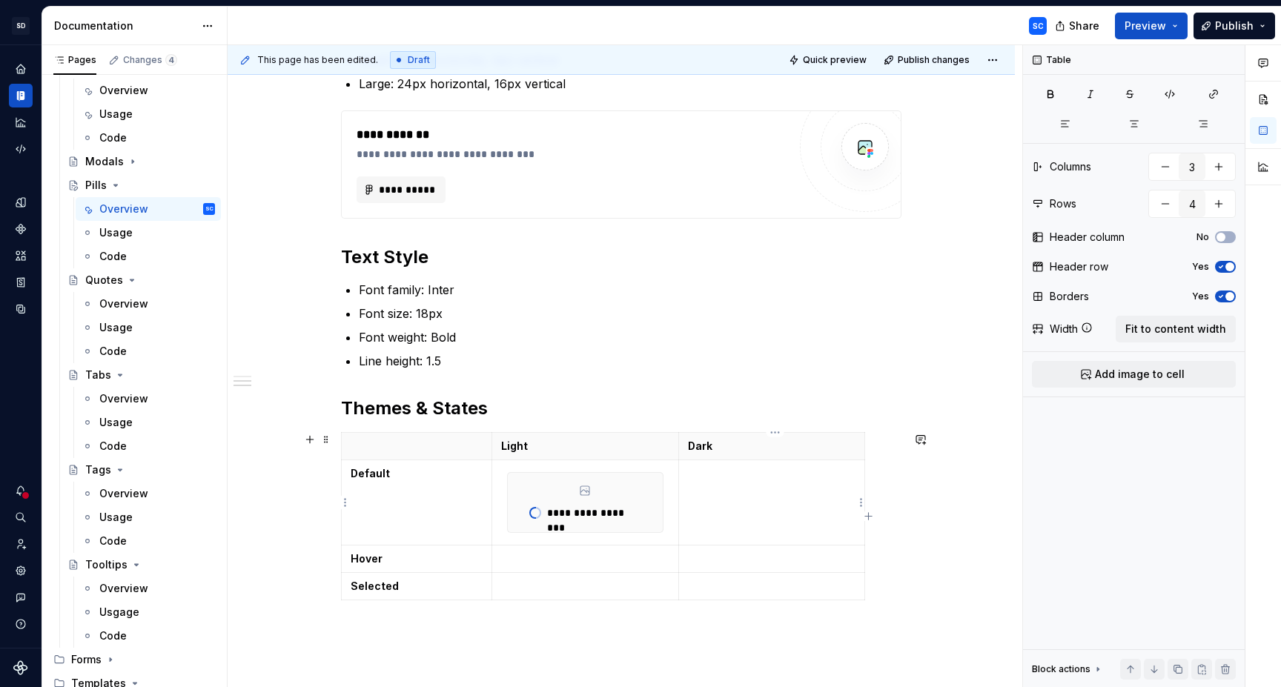
click at [860, 504] on html "SD Galileo SC Design system data Documentation SC Share Preview Publish Pages C…" at bounding box center [640, 343] width 1281 height 687
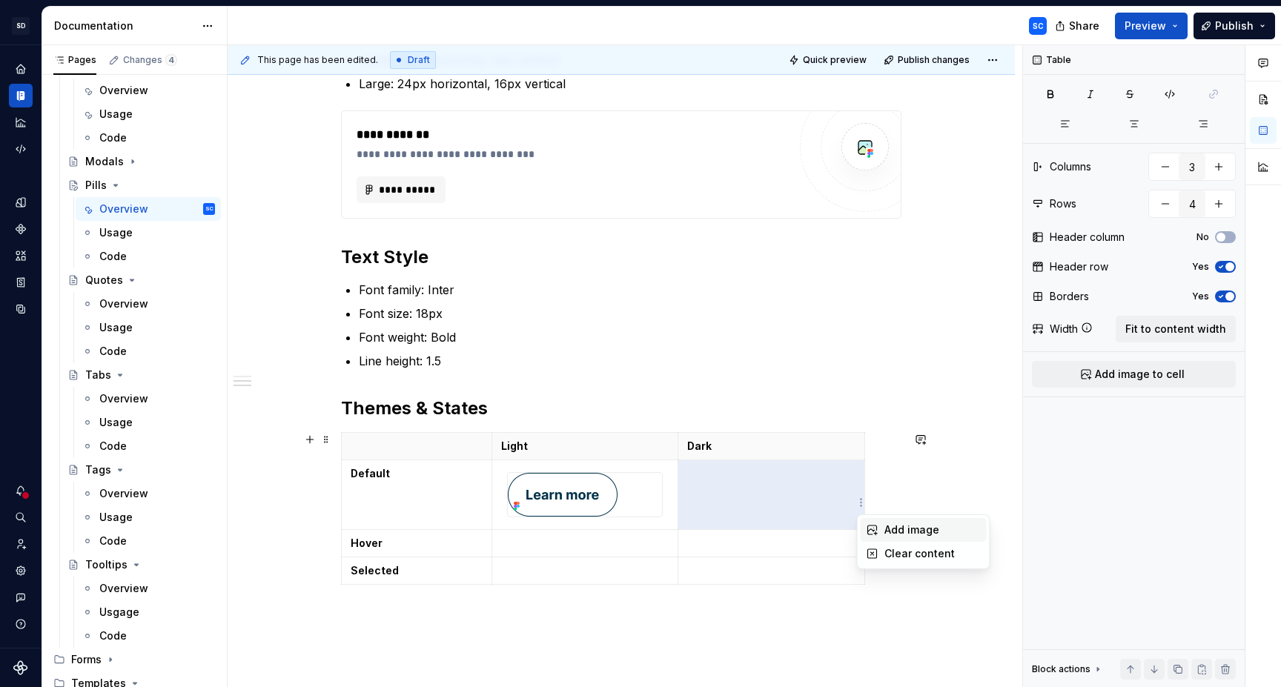
click at [897, 529] on div "Add image" at bounding box center [932, 530] width 96 height 15
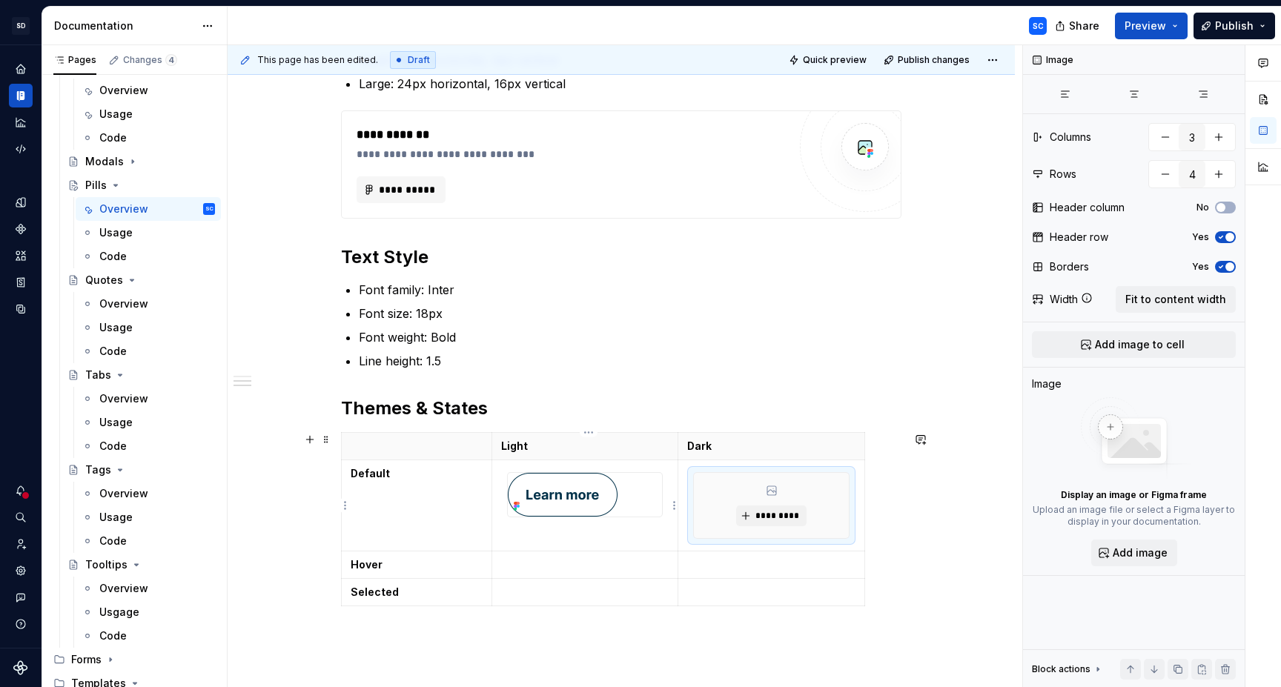
click at [639, 498] on div at bounding box center [585, 495] width 155 height 44
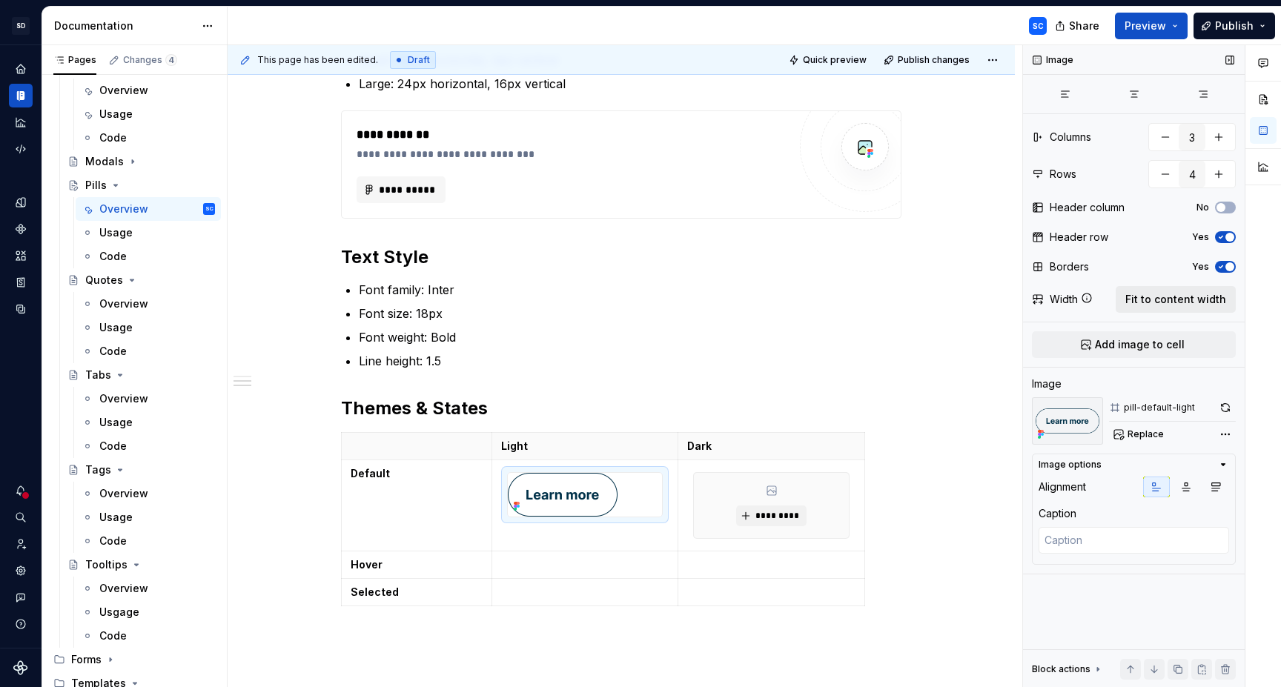
click at [1185, 302] on span "Fit to content width" at bounding box center [1175, 299] width 101 height 15
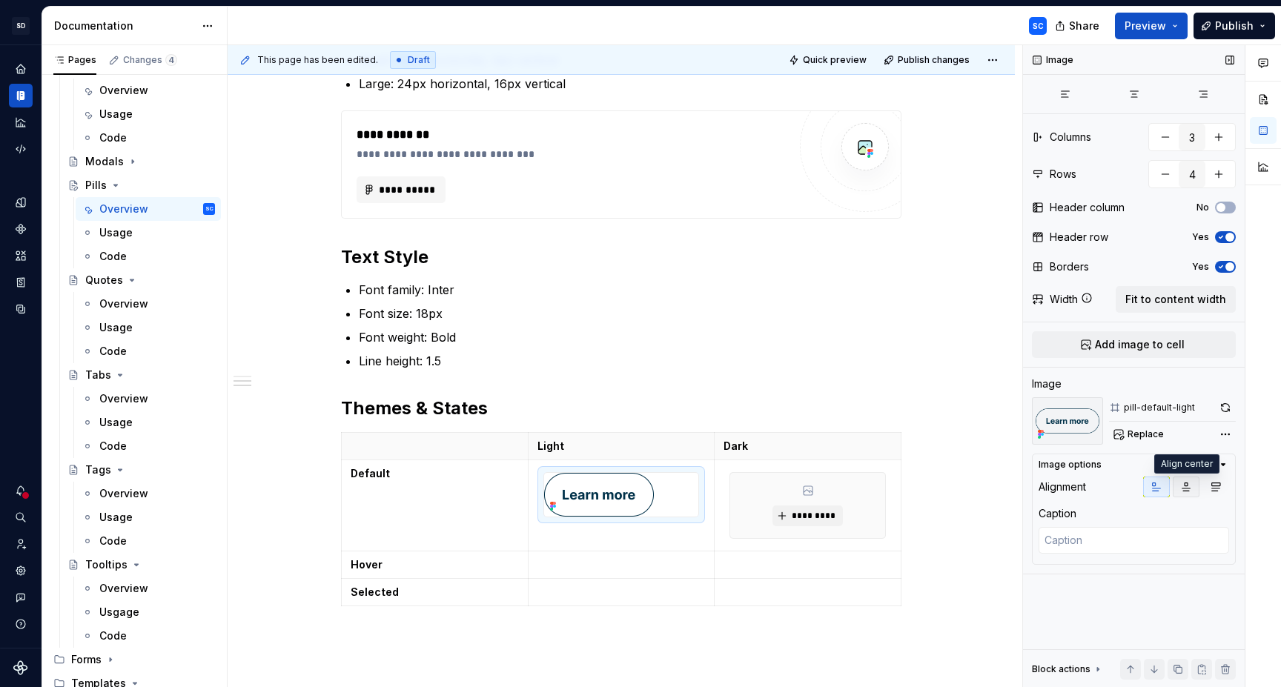
click at [1186, 488] on icon "button" at bounding box center [1186, 487] width 12 height 12
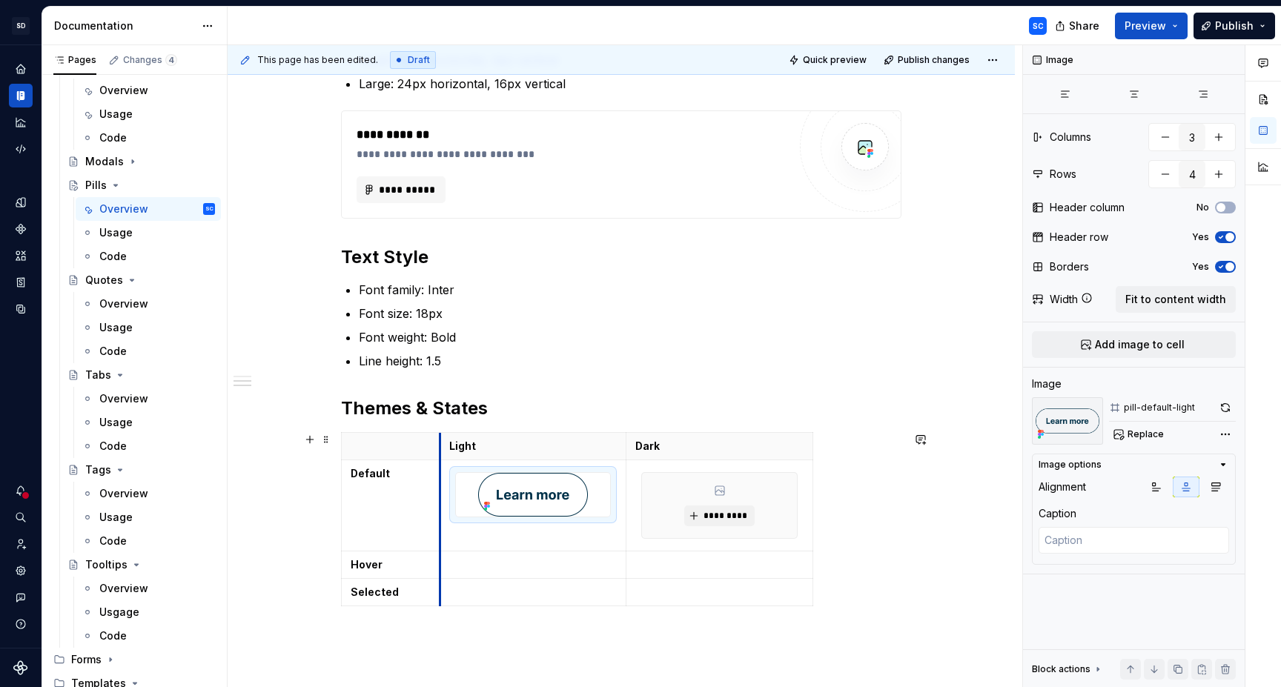
click at [446, 484] on td at bounding box center [533, 505] width 187 height 91
drag, startPoint x: 815, startPoint y: 471, endPoint x: 884, endPoint y: 474, distance: 69.0
click at [632, 466] on td "*********" at bounding box center [754, 505] width 256 height 91
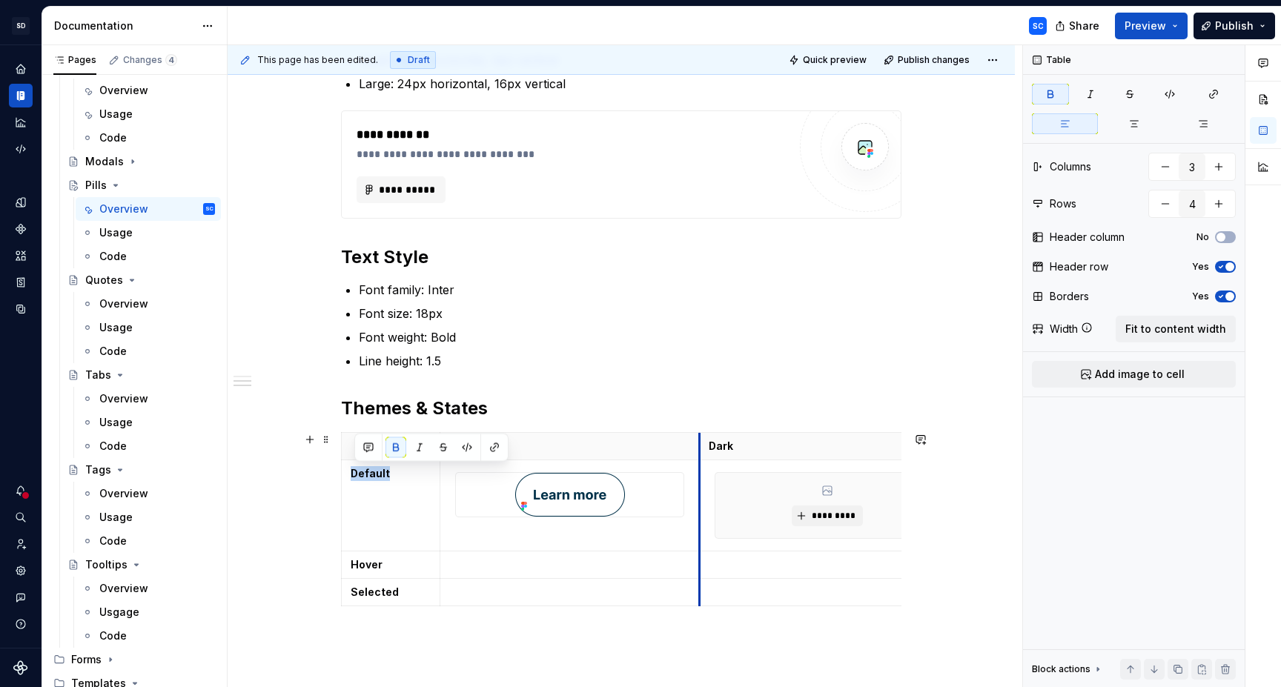
drag, startPoint x: 631, startPoint y: 468, endPoint x: 881, endPoint y: 483, distance: 251.0
click at [705, 468] on td "*********" at bounding box center [828, 505] width 256 height 91
click at [900, 466] on td "*********" at bounding box center [828, 505] width 256 height 91
click at [883, 463] on td "*********" at bounding box center [828, 505] width 256 height 91
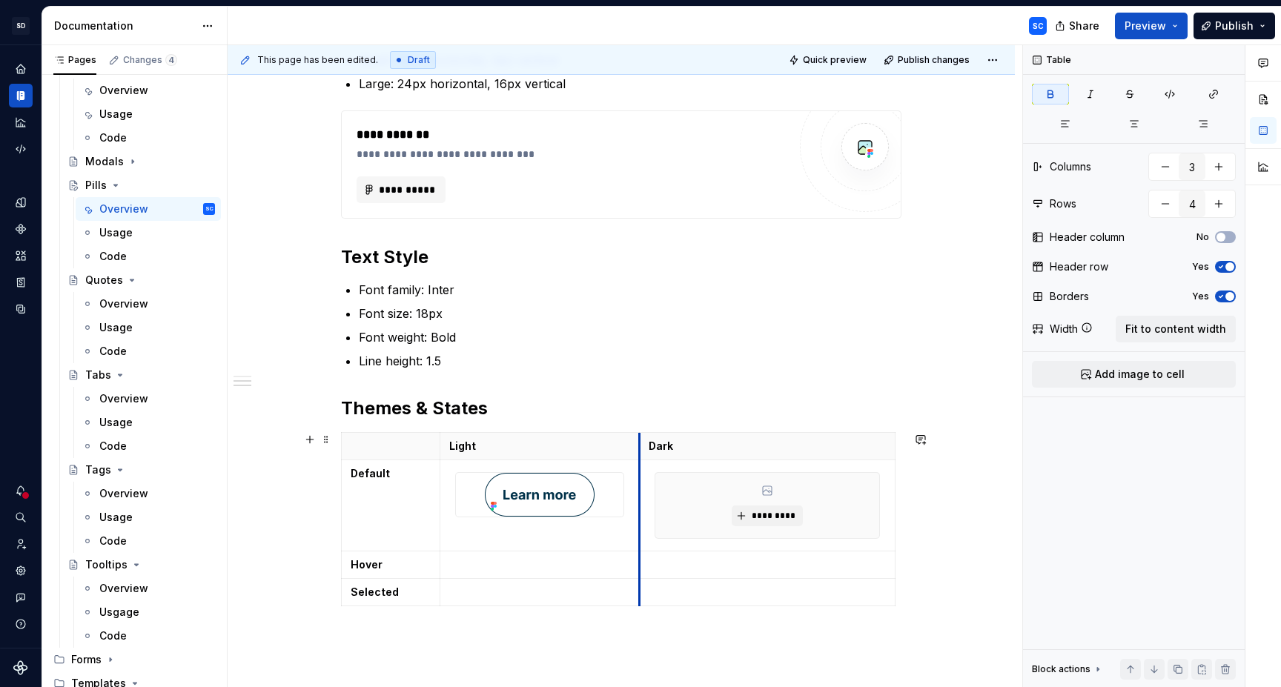
drag, startPoint x: 705, startPoint y: 466, endPoint x: 728, endPoint y: 478, distance: 26.2
click at [644, 474] on td "*********" at bounding box center [768, 505] width 256 height 91
drag, startPoint x: 898, startPoint y: 466, endPoint x: 867, endPoint y: 468, distance: 30.5
click at [772, 502] on div "*********" at bounding box center [751, 505] width 193 height 65
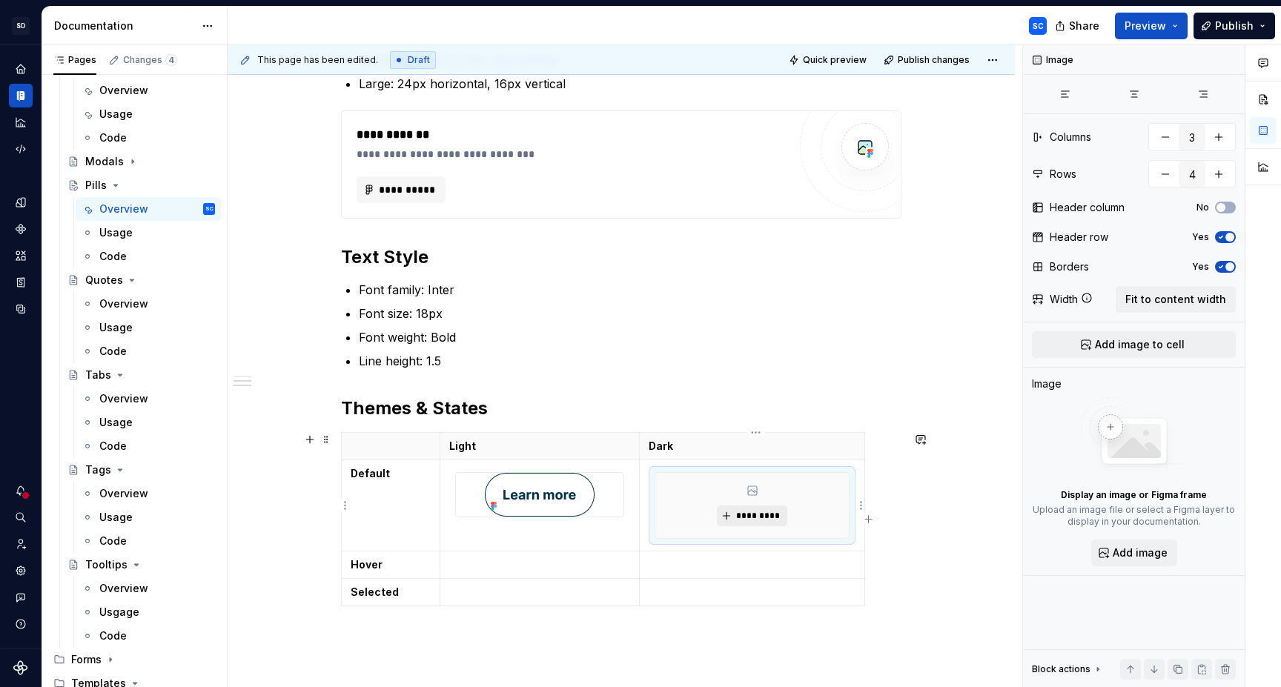
click at [761, 517] on span "*********" at bounding box center [757, 516] width 45 height 12
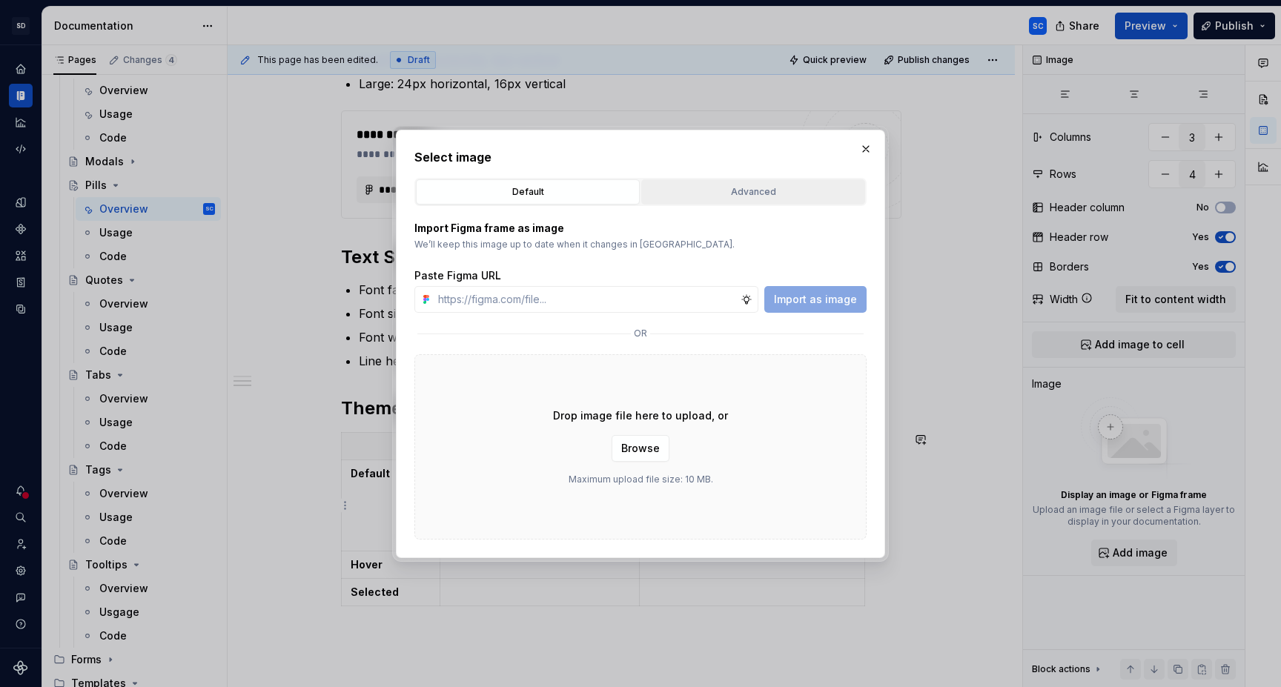
click at [752, 191] on div "Advanced" at bounding box center [752, 192] width 213 height 15
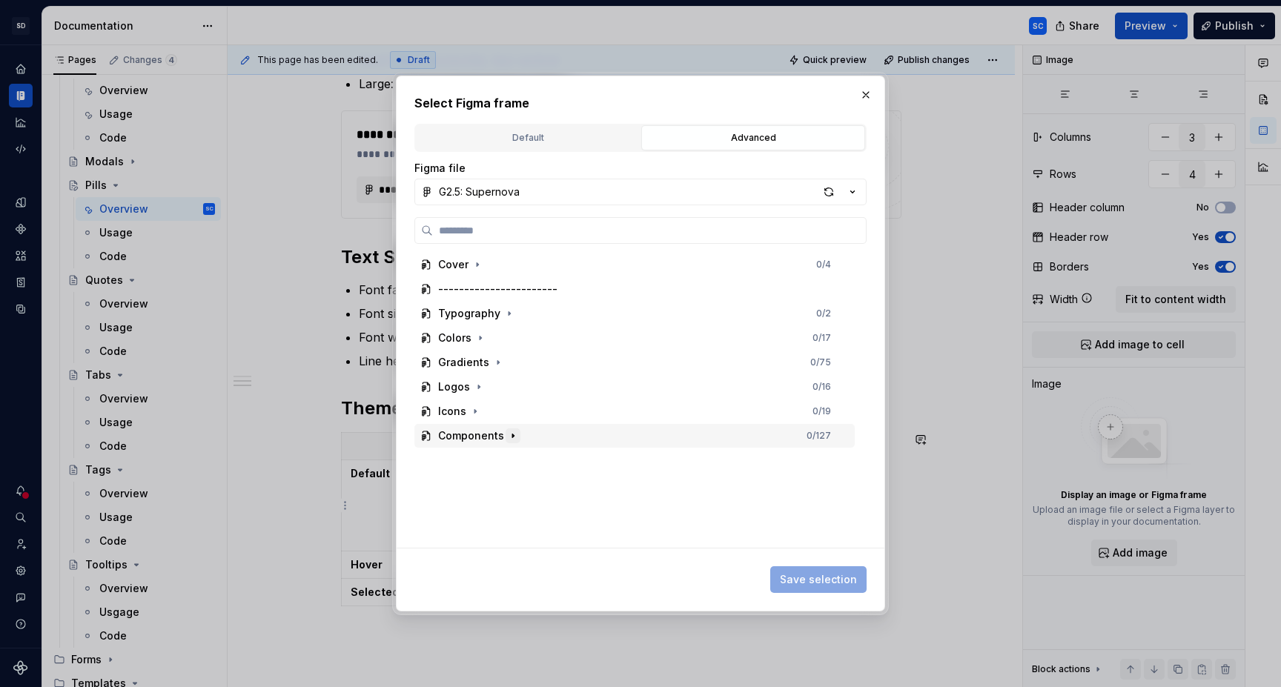
click at [513, 431] on icon "button" at bounding box center [513, 436] width 12 height 12
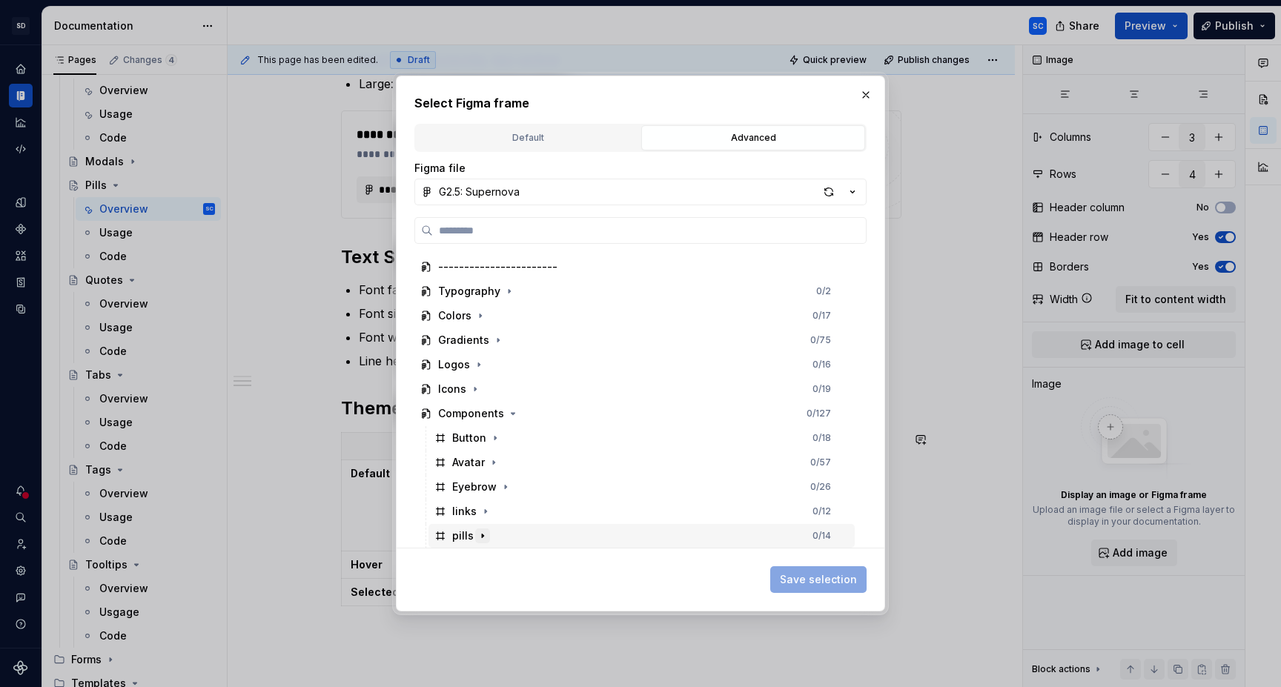
click at [483, 537] on icon "button" at bounding box center [483, 536] width 12 height 12
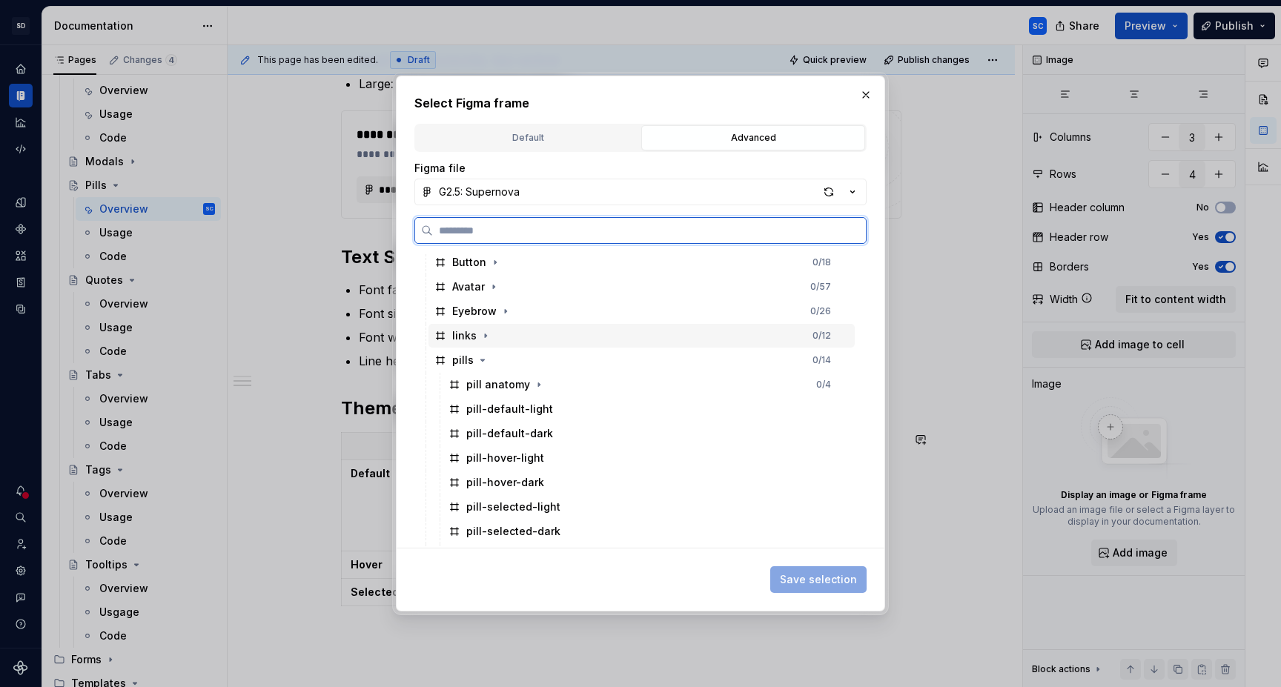
scroll to position [218, 0]
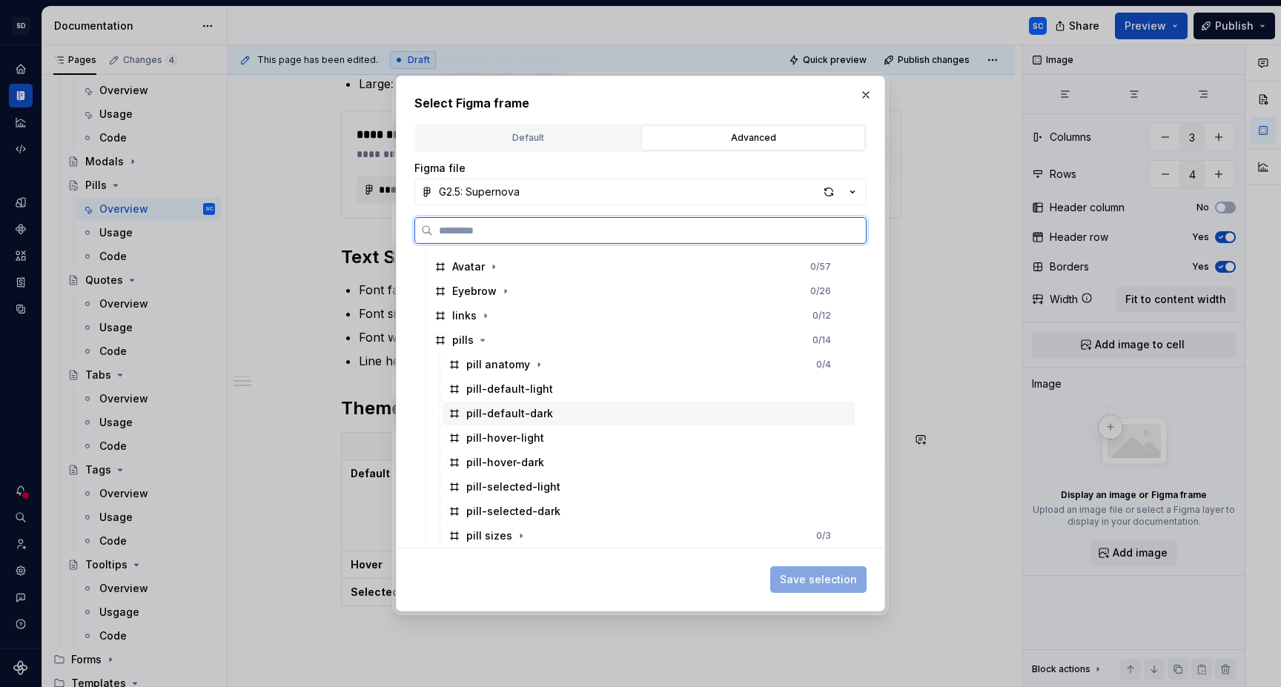
click at [561, 419] on div "pill-default-dark" at bounding box center [649, 414] width 412 height 24
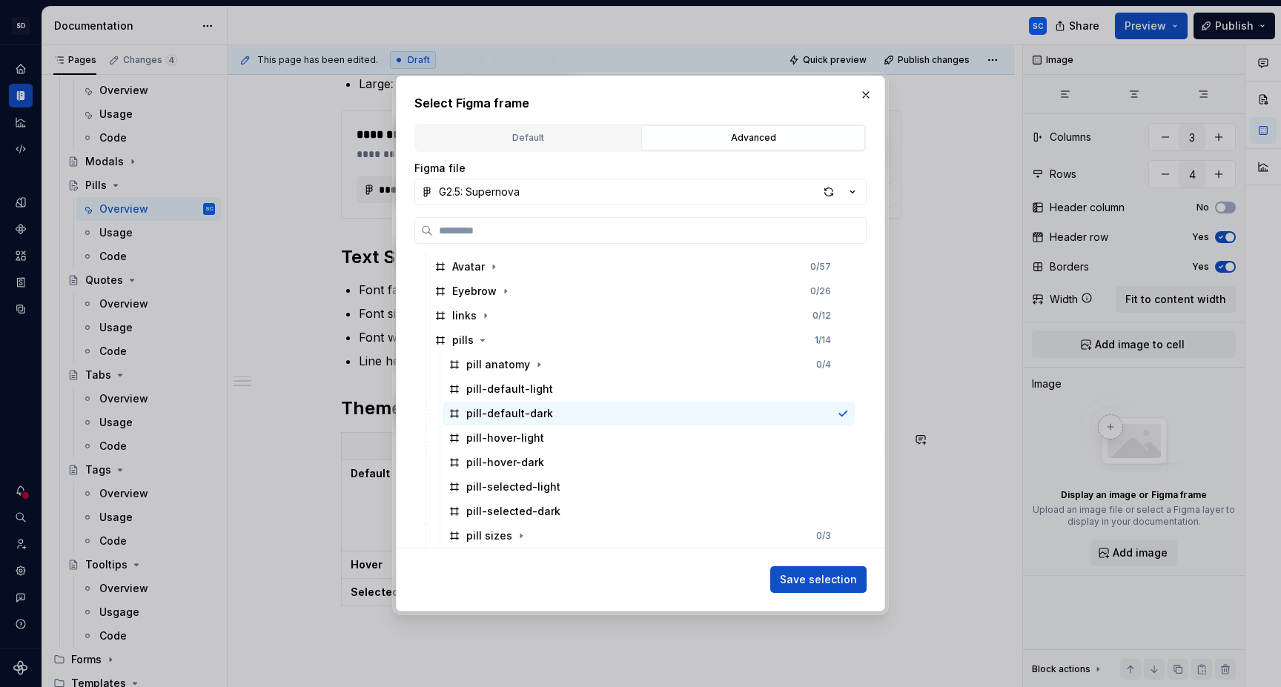
click at [835, 579] on span "Save selection" at bounding box center [818, 579] width 77 height 15
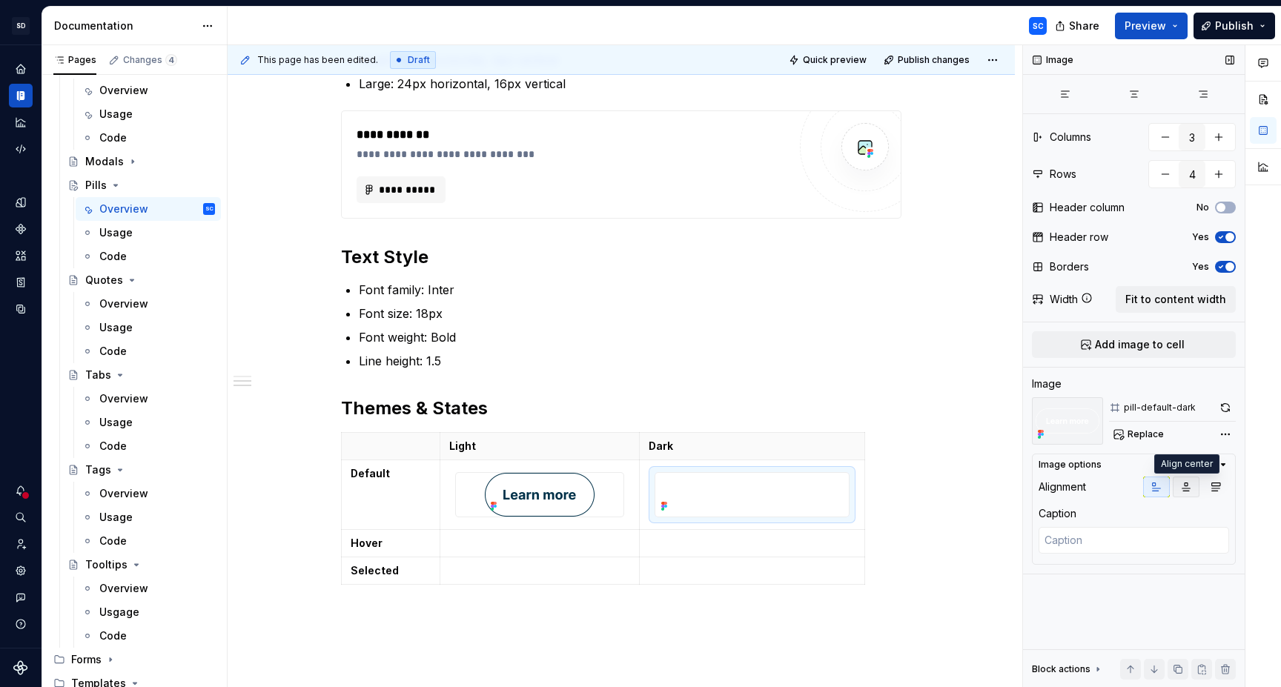
click at [1186, 483] on icon "button" at bounding box center [1186, 487] width 8 height 8
click at [1224, 466] on icon "button" at bounding box center [1223, 465] width 12 height 12
click at [816, 495] on div at bounding box center [751, 495] width 193 height 44
click at [862, 495] on html "SD Galileo SC Design system data Documentation SC Share Preview Publish Pages C…" at bounding box center [640, 343] width 1281 height 687
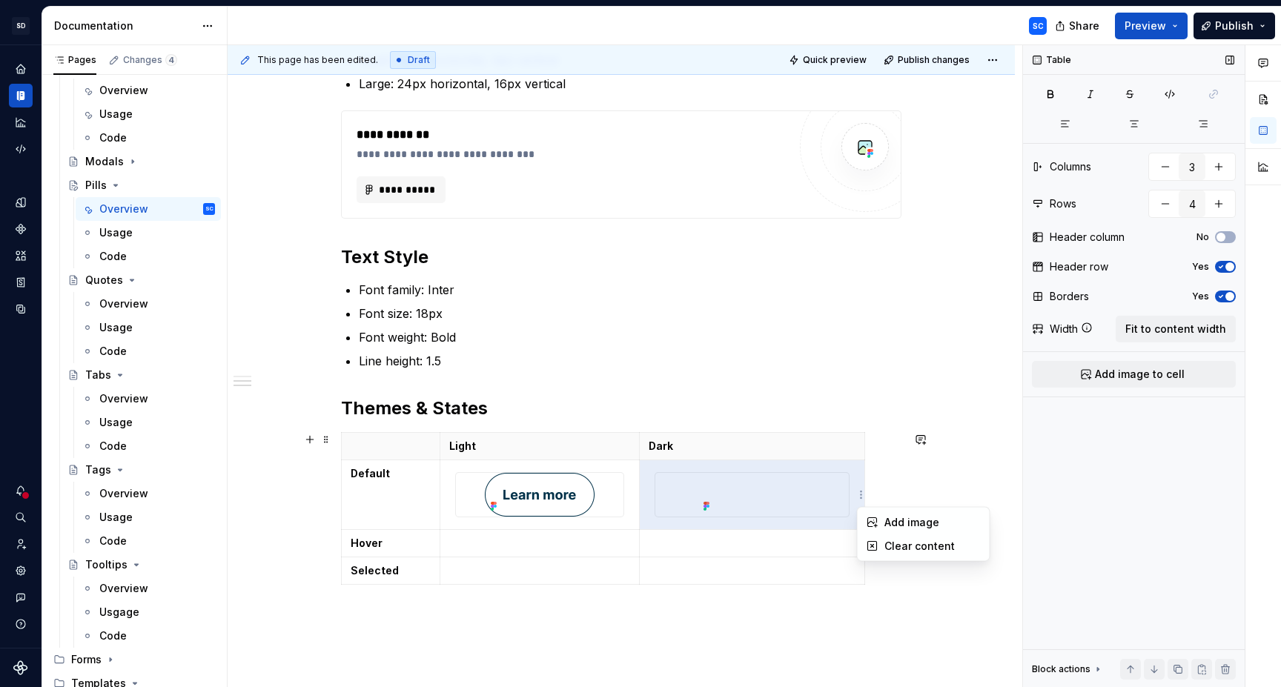
click at [946, 485] on html "SD Galileo SC Design system data Documentation SC Share Preview Publish Pages C…" at bounding box center [640, 343] width 1281 height 687
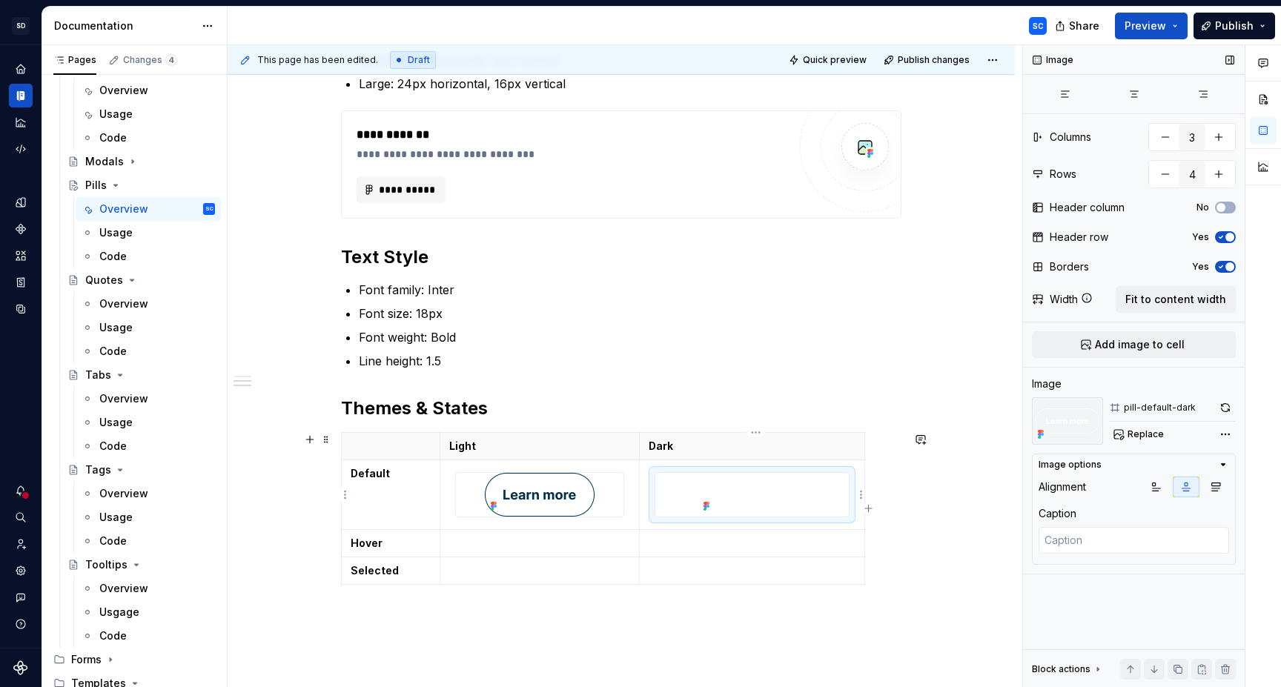
click at [816, 500] on div at bounding box center [751, 495] width 193 height 44
click at [774, 501] on img at bounding box center [753, 495] width 110 height 44
click at [758, 497] on img at bounding box center [753, 495] width 110 height 44
click at [1222, 410] on button "button" at bounding box center [1225, 407] width 21 height 21
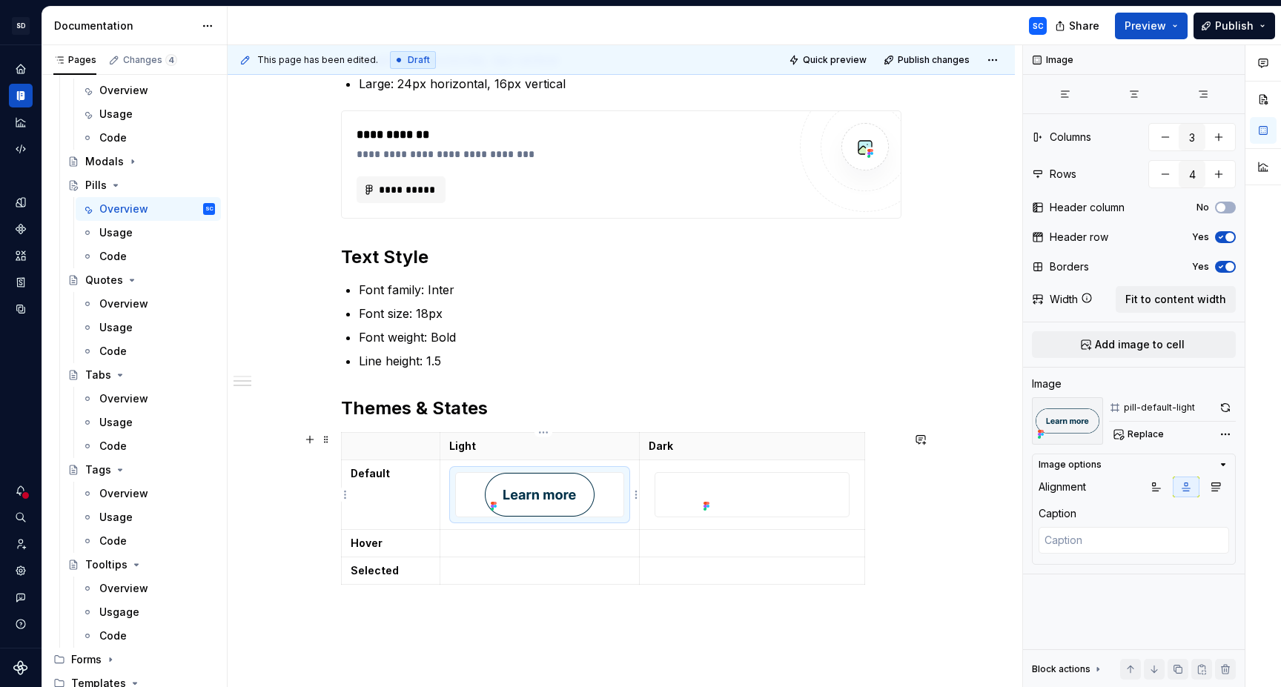
drag, startPoint x: 576, startPoint y: 497, endPoint x: 910, endPoint y: 449, distance: 337.8
click at [576, 497] on img at bounding box center [540, 495] width 110 height 44
click at [1225, 408] on button "button" at bounding box center [1225, 407] width 21 height 21
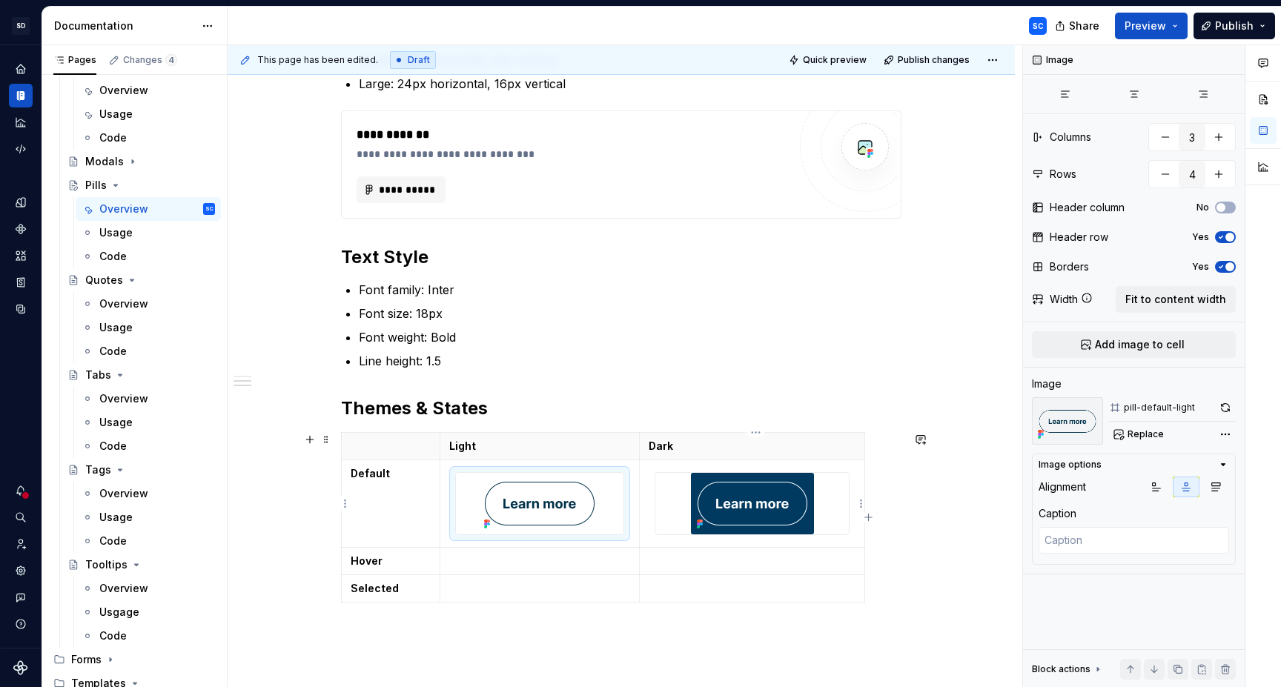
click at [838, 499] on div at bounding box center [751, 504] width 193 height 62
click at [832, 520] on div at bounding box center [751, 504] width 193 height 62
click at [1222, 408] on button "button" at bounding box center [1225, 407] width 21 height 21
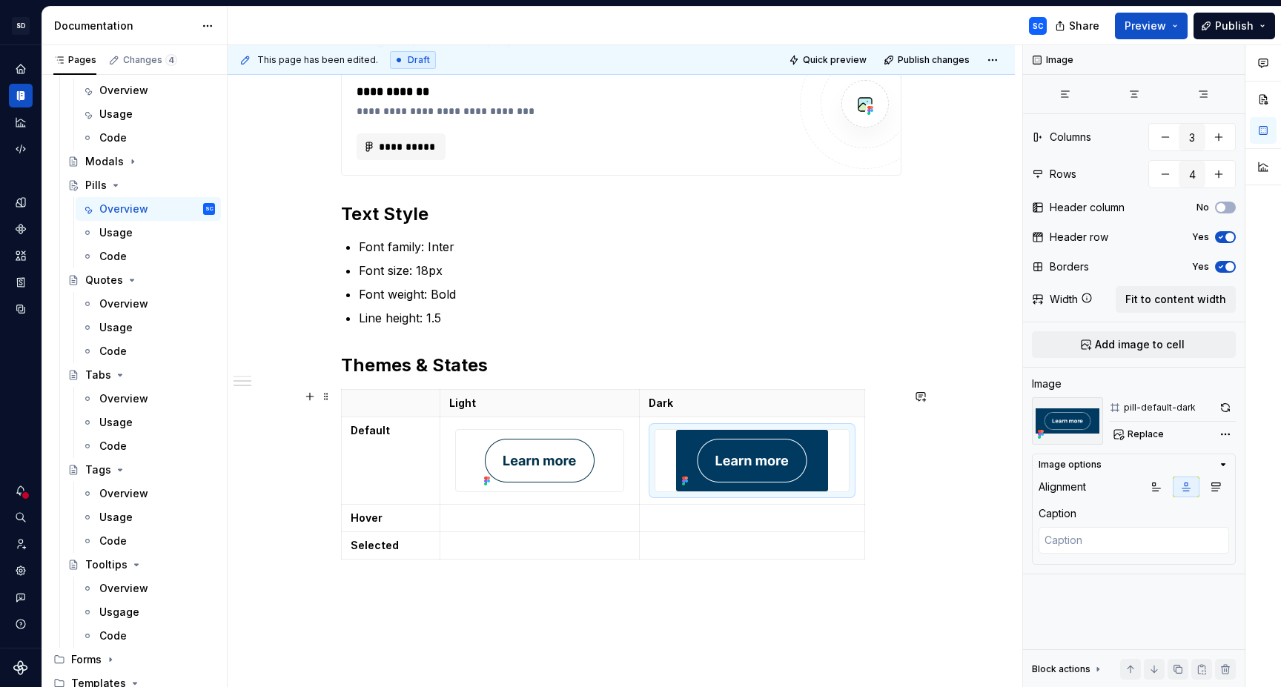
scroll to position [761, 0]
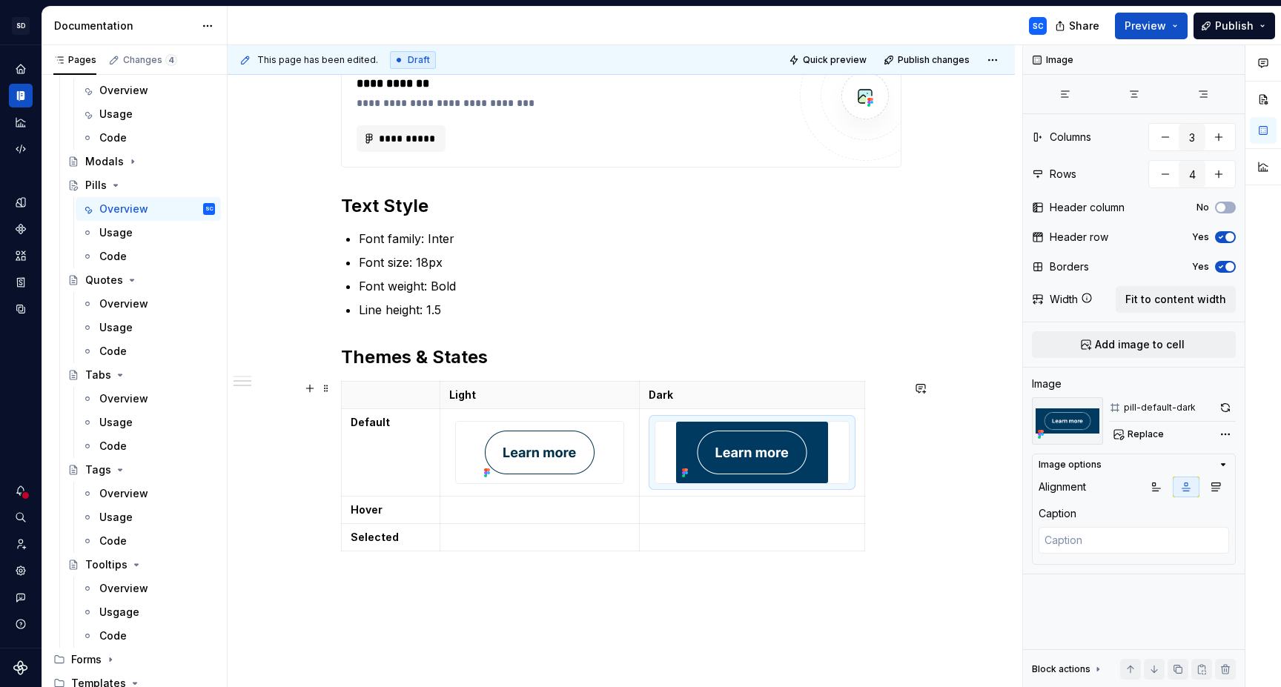
click at [946, 471] on div "**********" at bounding box center [621, 174] width 787 height 1285
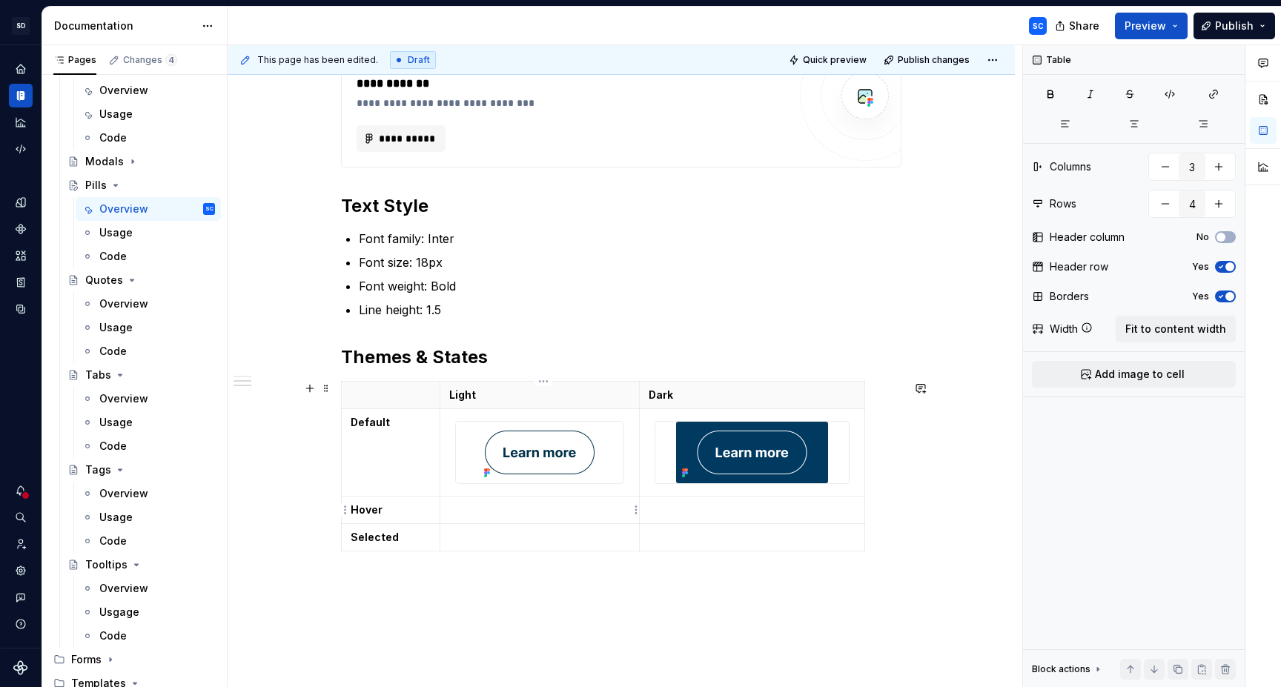
click at [572, 511] on p at bounding box center [540, 510] width 182 height 15
click at [639, 511] on html "SD Galileo SC Design system data Documentation SC Share Preview Publish Pages C…" at bounding box center [640, 343] width 1281 height 687
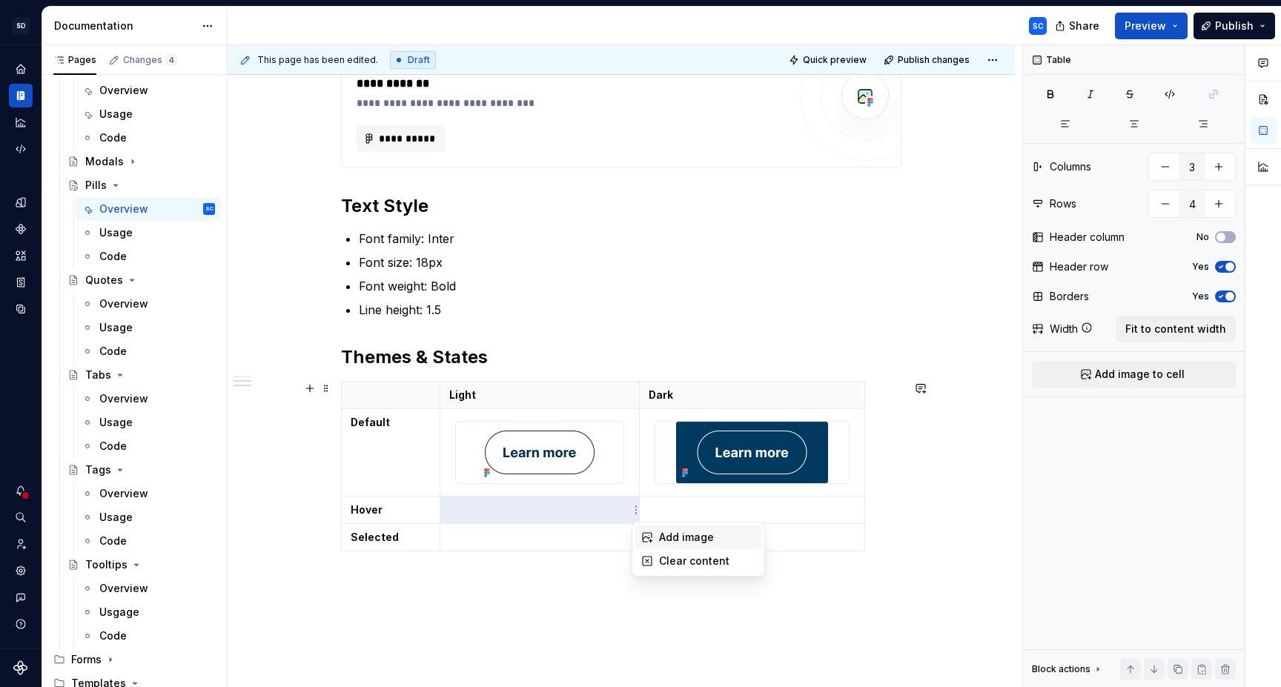
click at [677, 537] on div "Add image" at bounding box center [707, 537] width 96 height 15
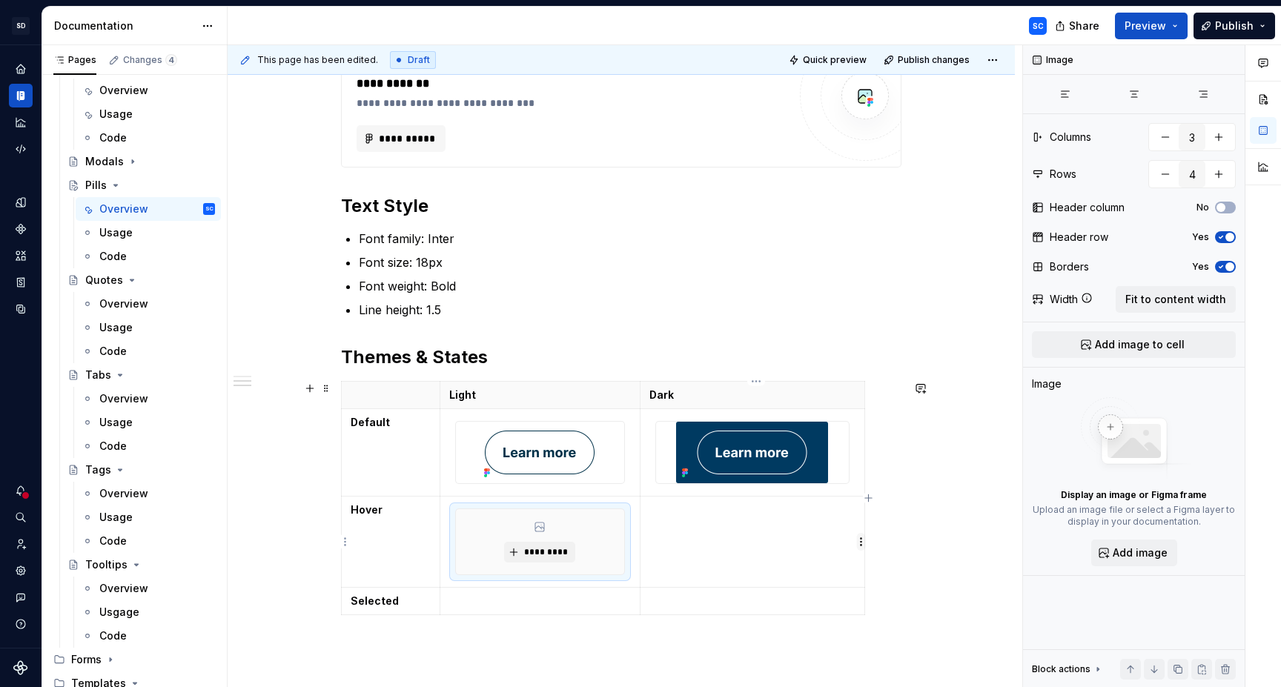
click at [863, 546] on html "SD Galileo SC Design system data Documentation SC Share Preview Publish Pages C…" at bounding box center [640, 343] width 1281 height 687
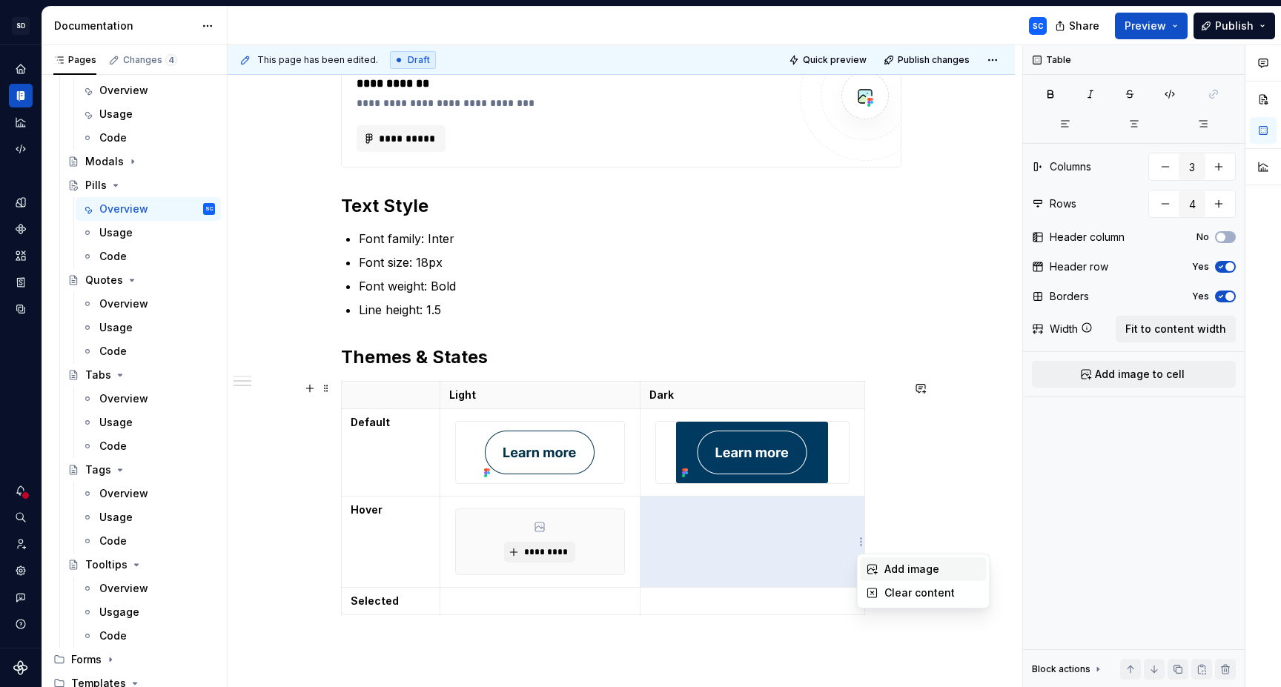
click at [896, 566] on div "Add image" at bounding box center [932, 569] width 96 height 15
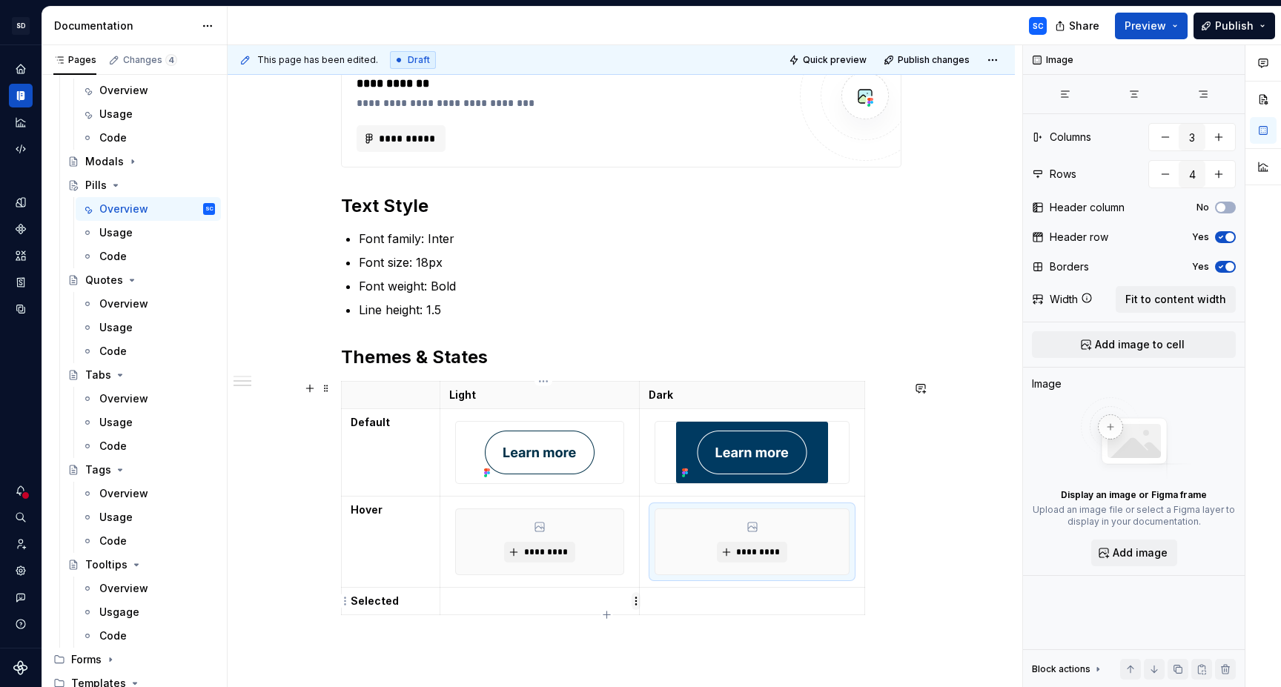
click at [635, 603] on html "SD Galileo SC Design system data Documentation SC Share Preview Publish Pages C…" at bounding box center [640, 343] width 1281 height 687
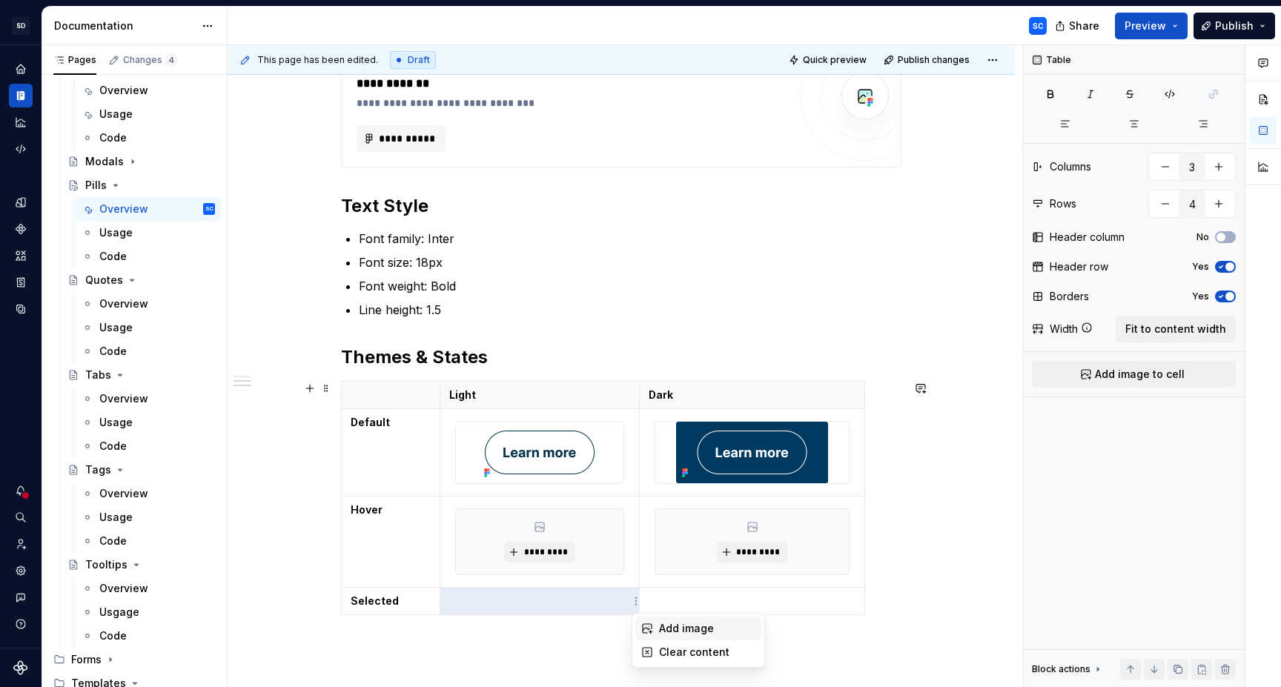
click at [680, 624] on div "Add image" at bounding box center [707, 628] width 96 height 15
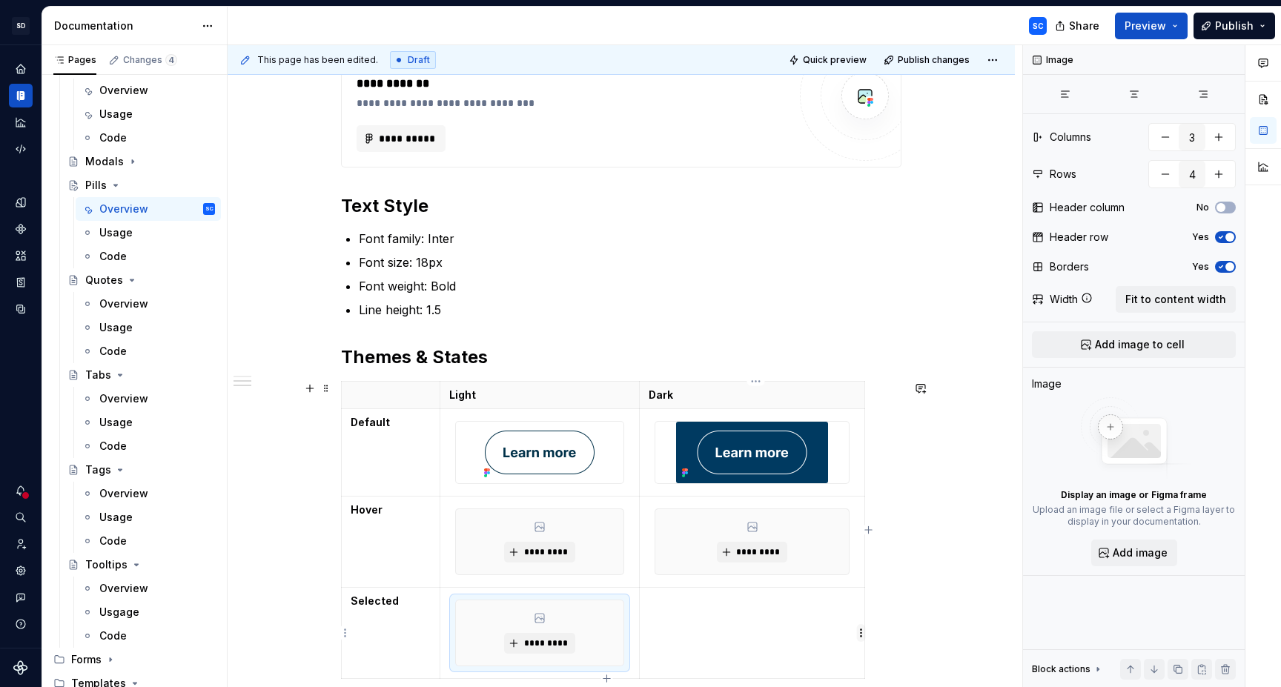
click at [863, 630] on html "SD Galileo SC Design system data Documentation SC Share Preview Publish Pages C…" at bounding box center [640, 343] width 1281 height 687
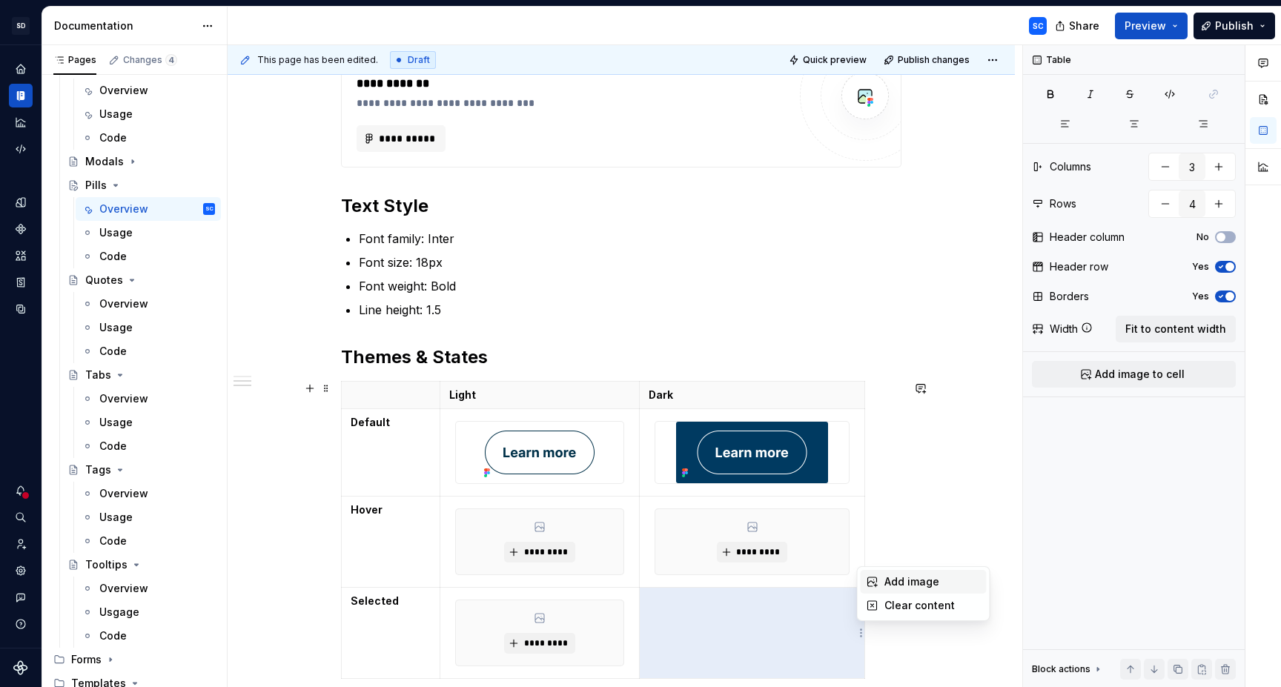
click at [893, 582] on div "Add image" at bounding box center [932, 581] width 96 height 15
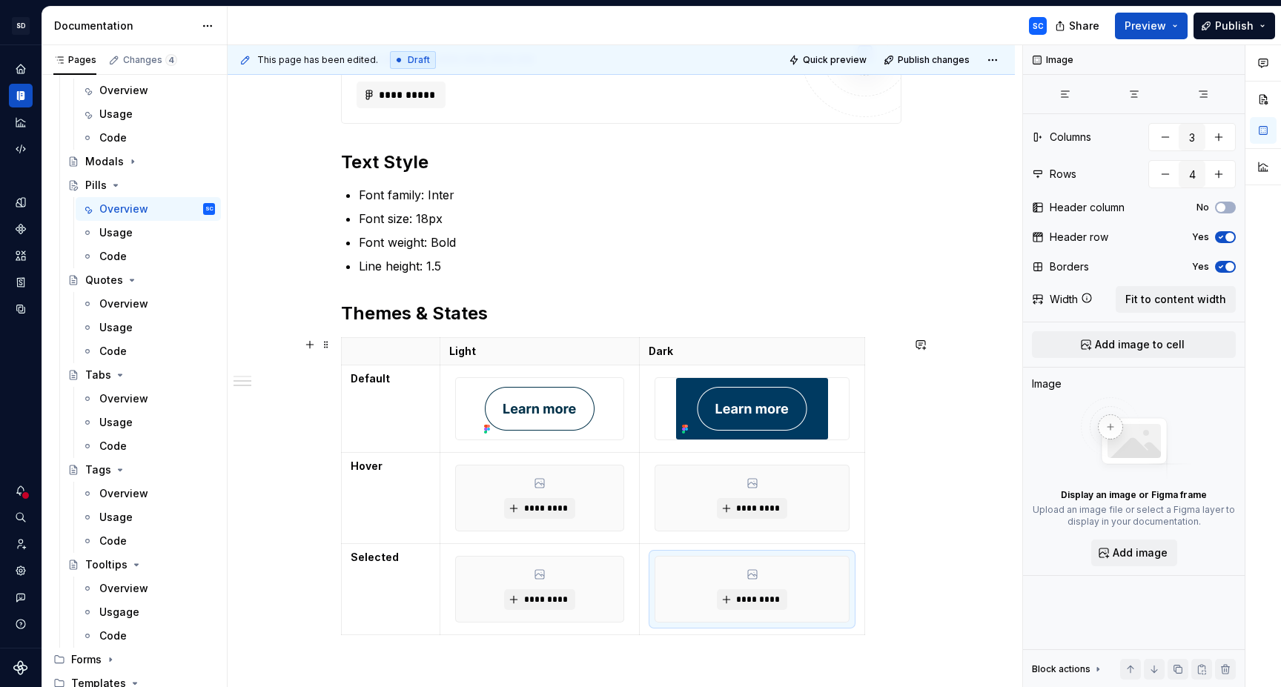
scroll to position [812, 0]
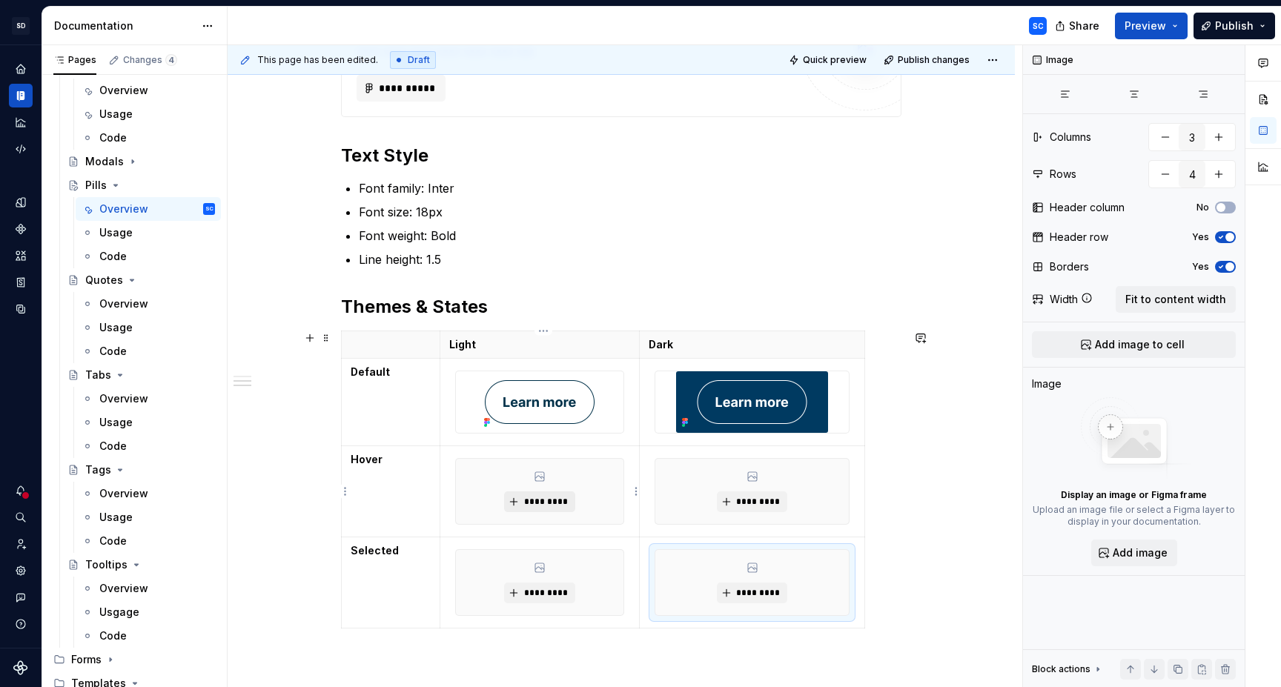
click at [554, 499] on span "*********" at bounding box center [545, 502] width 45 height 12
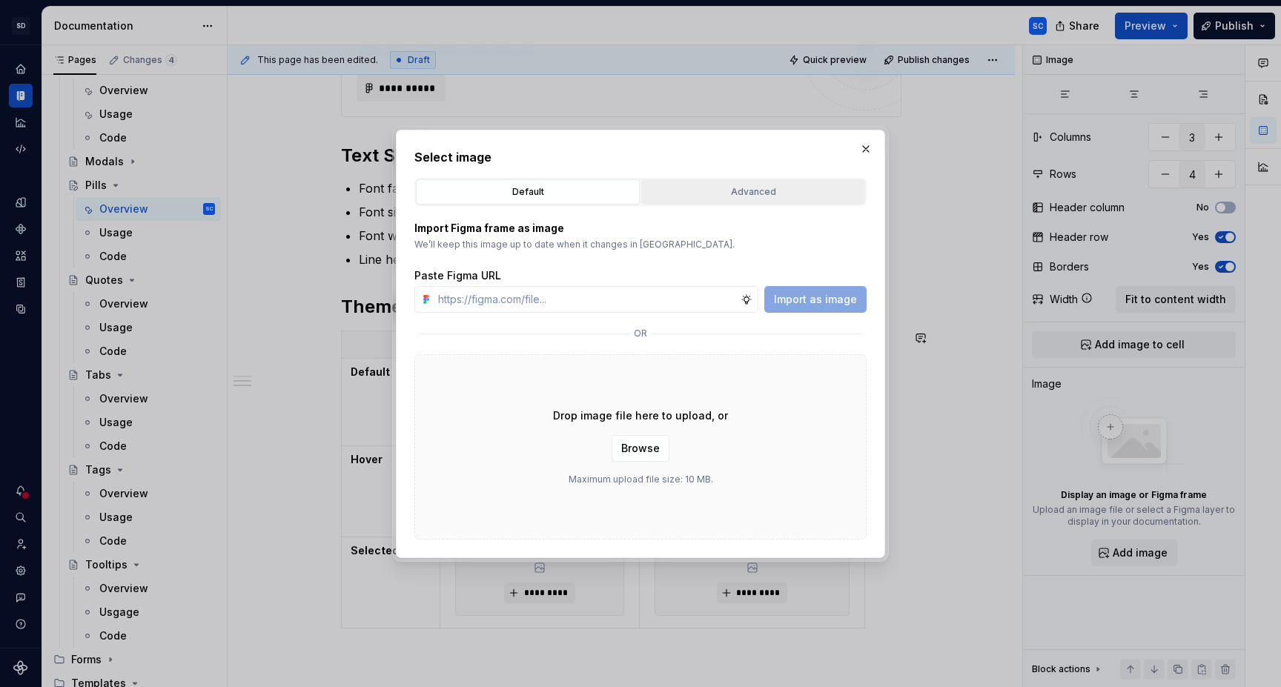
click at [766, 196] on div "Advanced" at bounding box center [752, 192] width 213 height 15
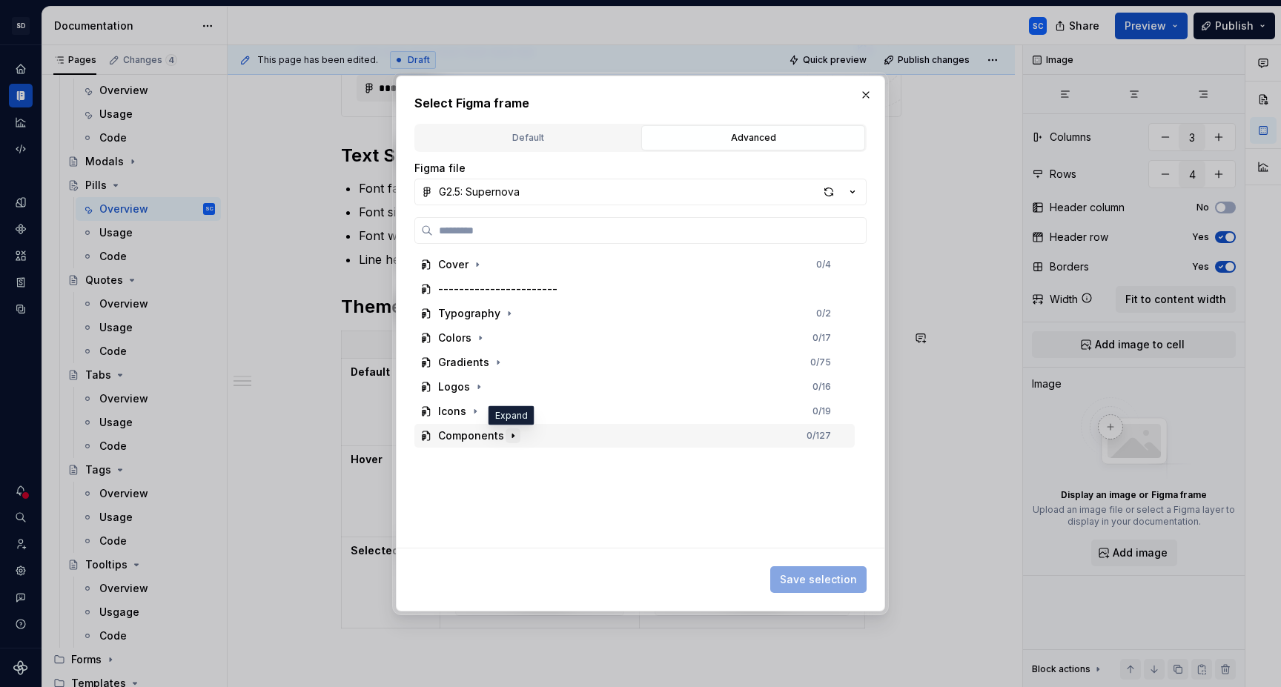
click at [512, 437] on icon "button" at bounding box center [512, 436] width 1 height 4
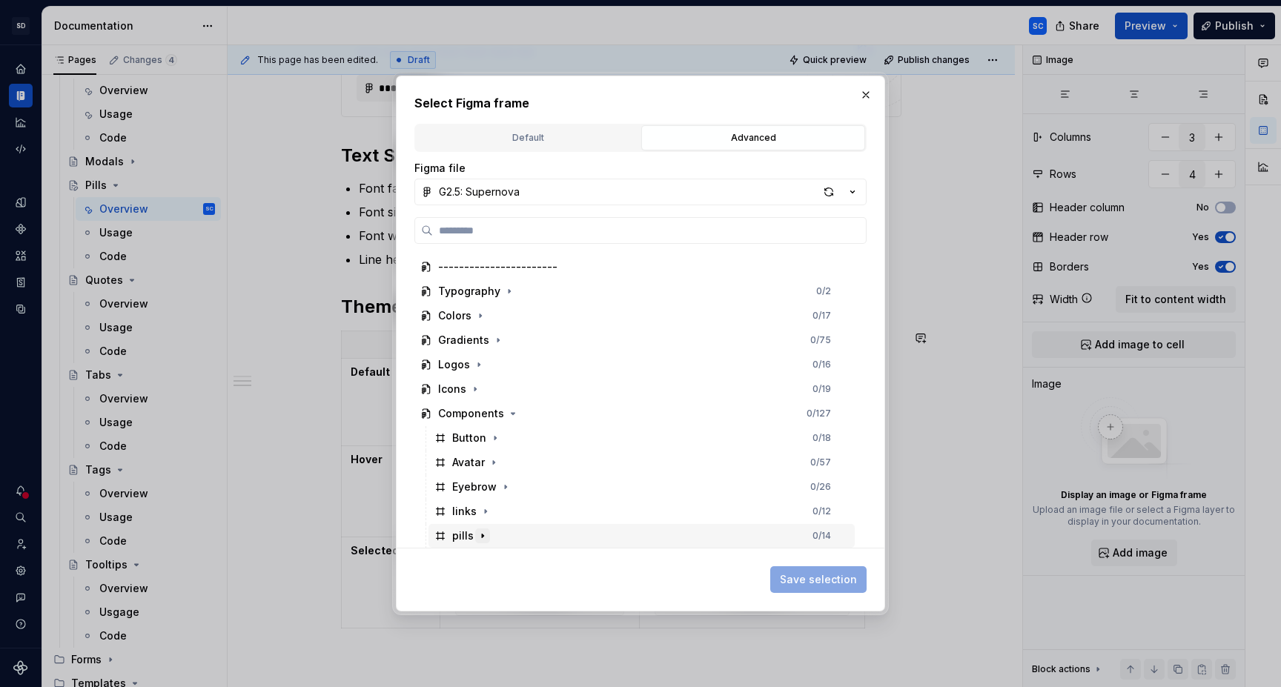
click at [486, 535] on icon "button" at bounding box center [483, 536] width 12 height 12
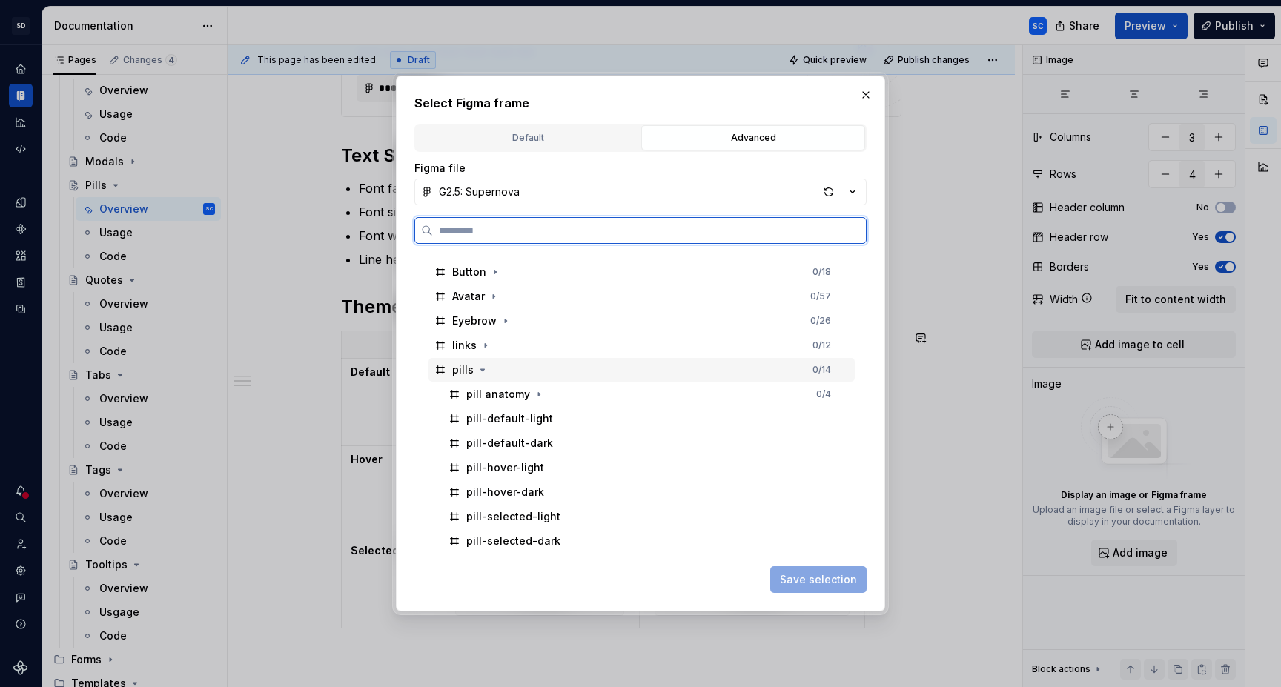
scroll to position [218, 0]
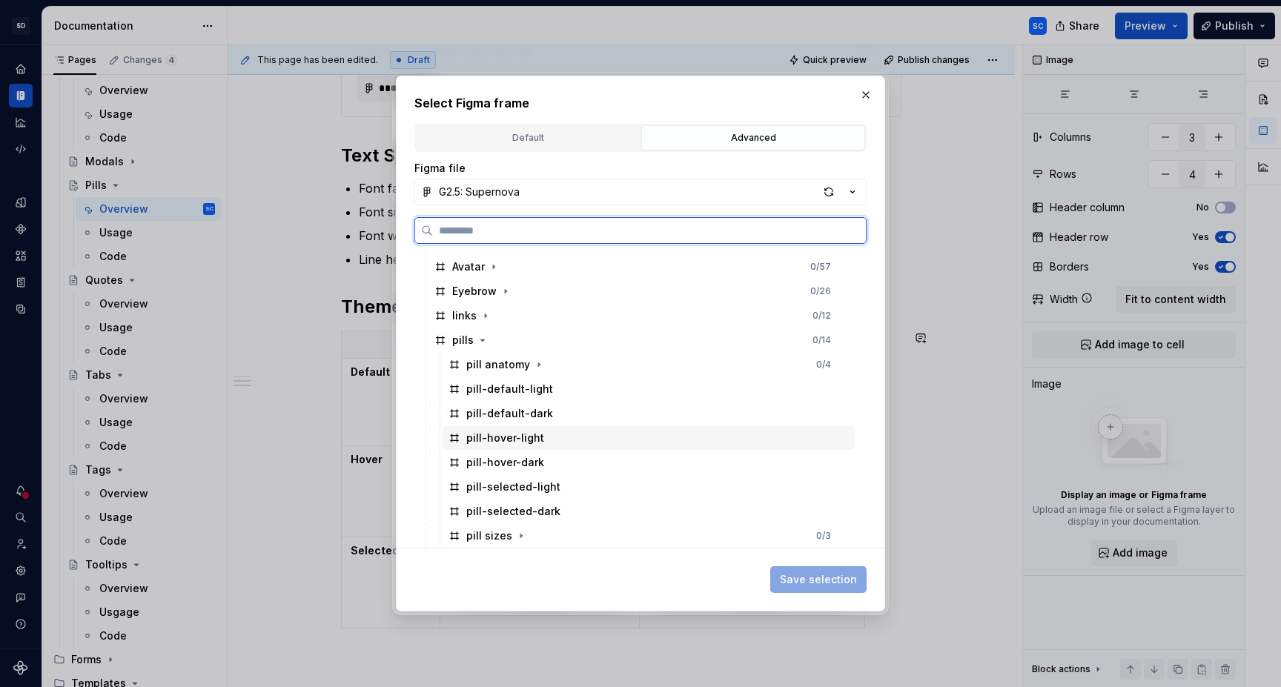
click at [549, 439] on div "pill-hover-light" at bounding box center [649, 438] width 412 height 24
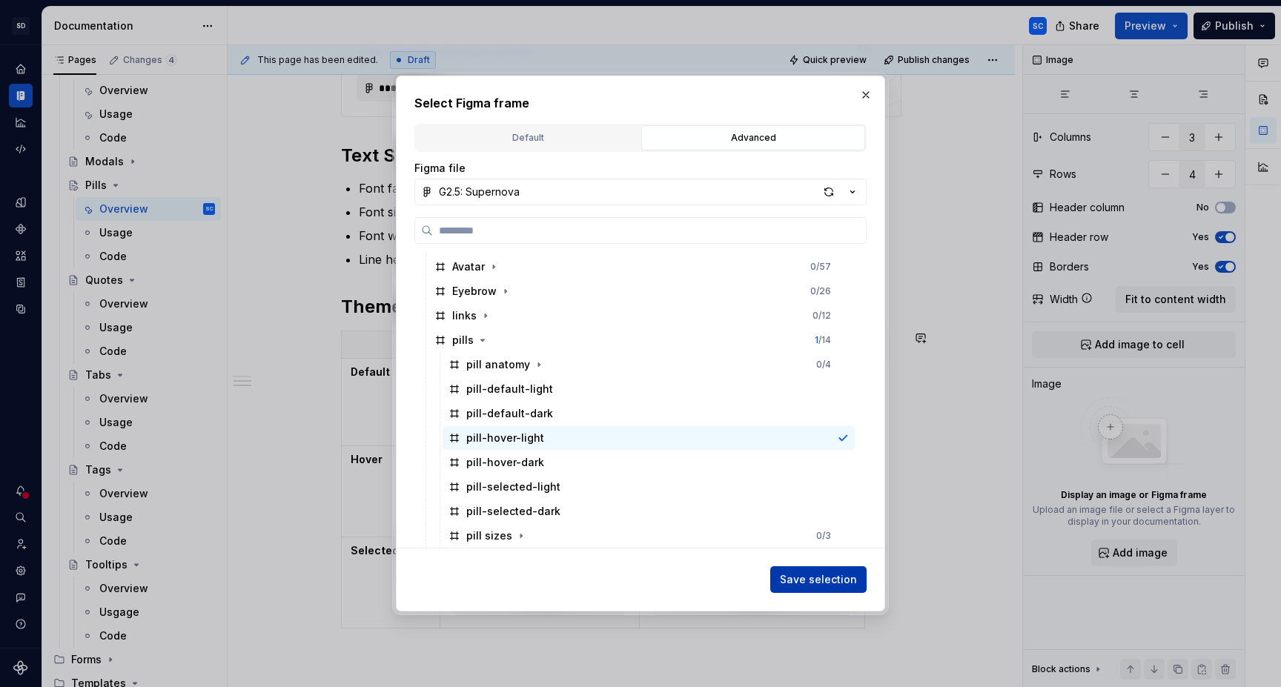
click at [799, 586] on span "Save selection" at bounding box center [818, 579] width 77 height 15
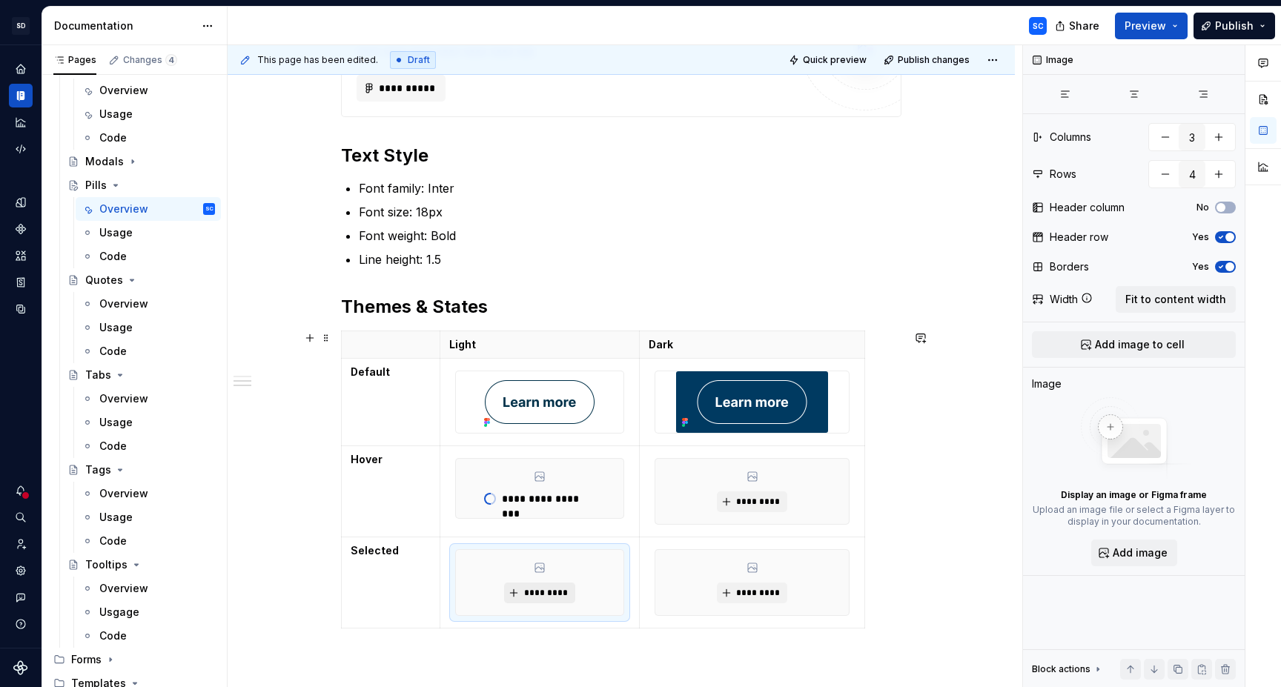
click at [554, 592] on span "*********" at bounding box center [545, 593] width 45 height 12
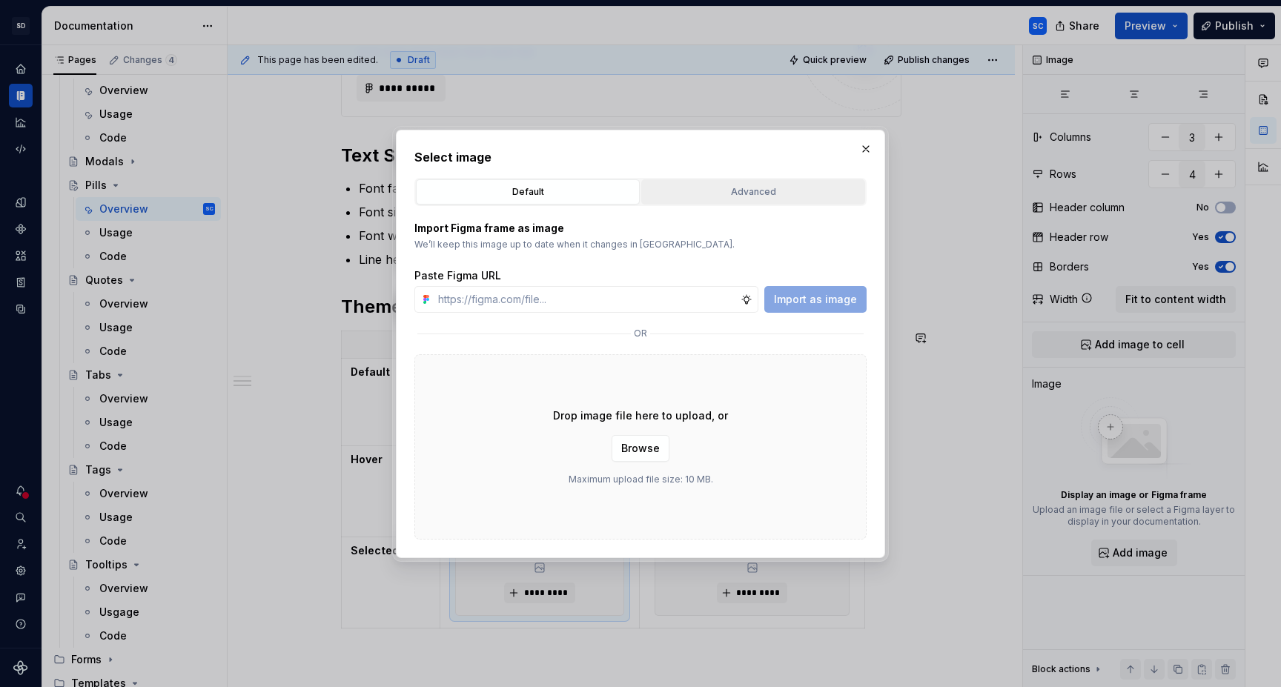
click at [740, 193] on div "Advanced" at bounding box center [752, 192] width 213 height 15
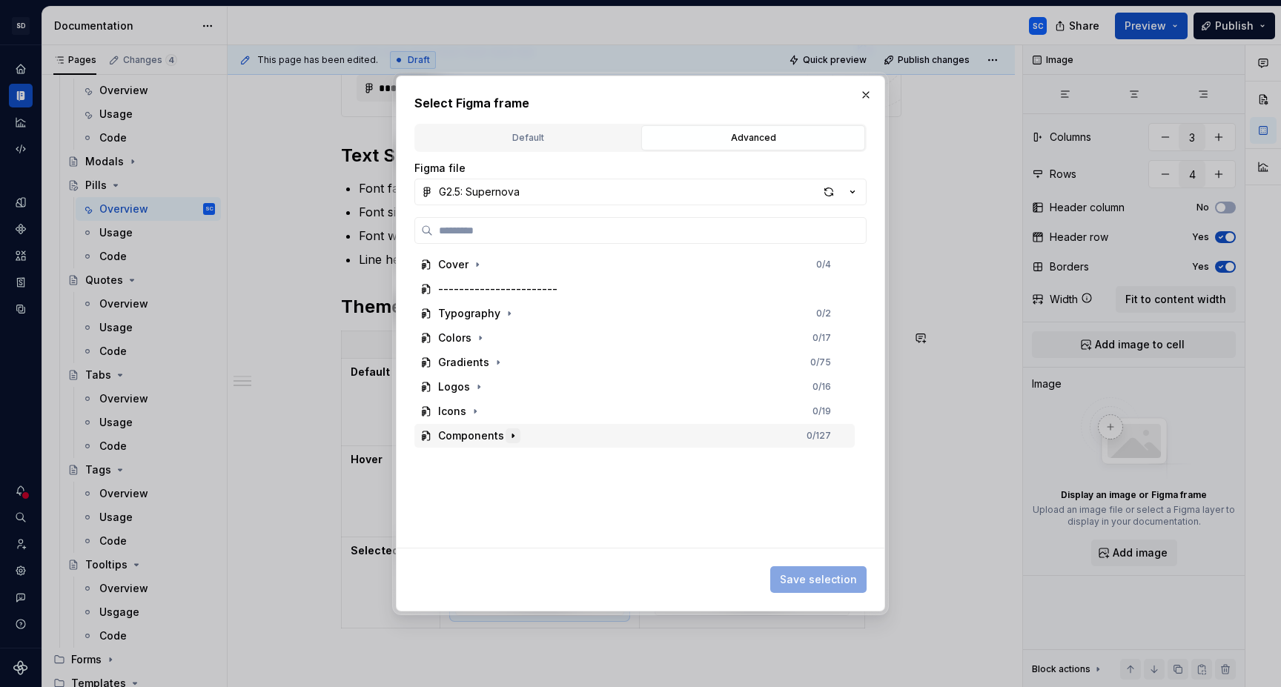
click at [512, 437] on icon "button" at bounding box center [513, 436] width 12 height 12
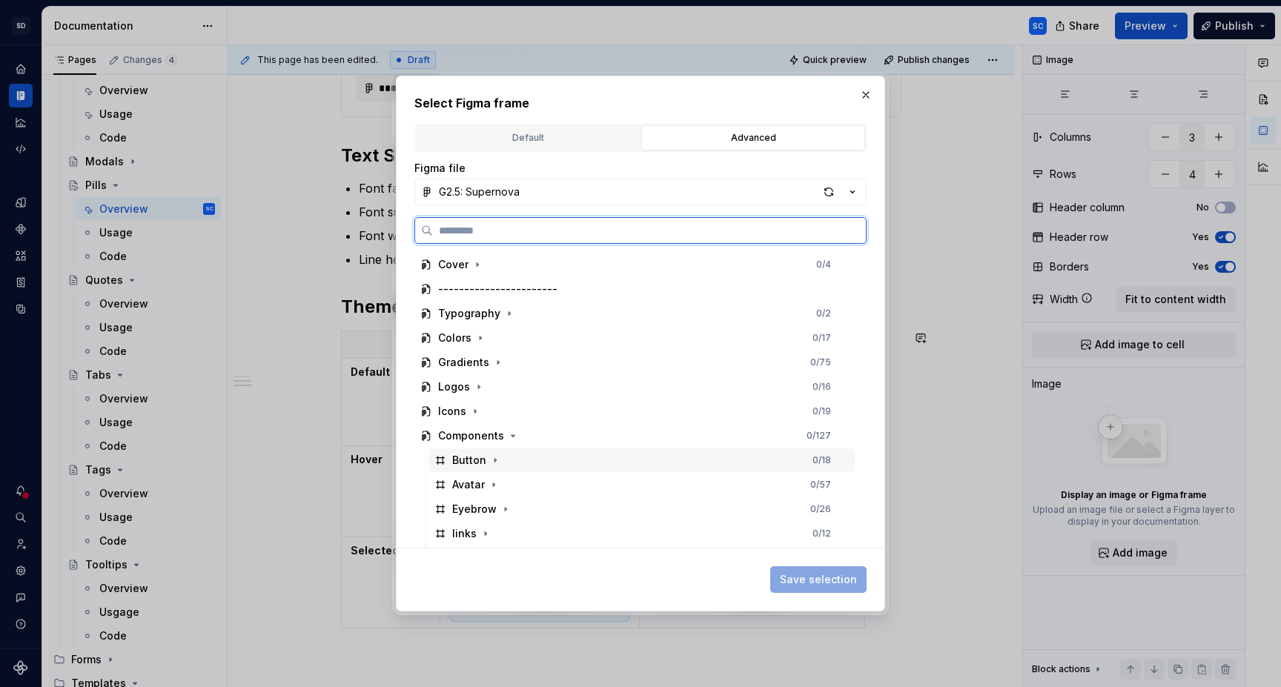
scroll to position [22, 0]
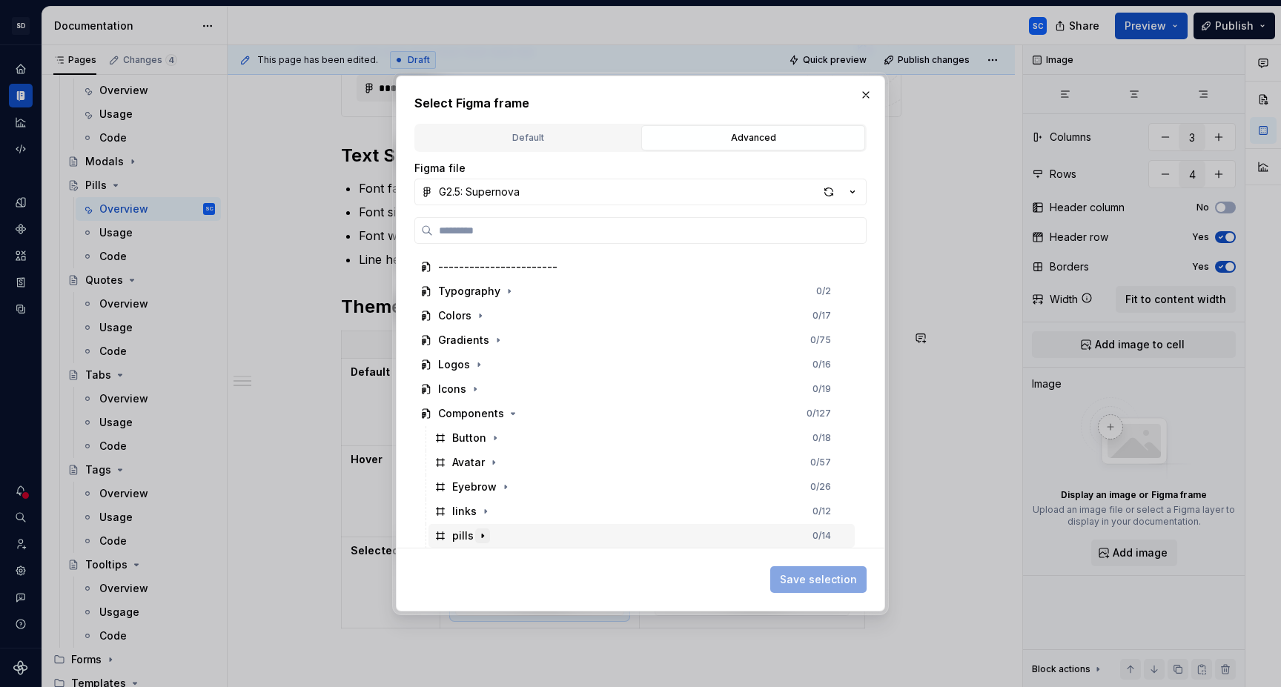
click at [482, 535] on icon "button" at bounding box center [482, 536] width 1 height 4
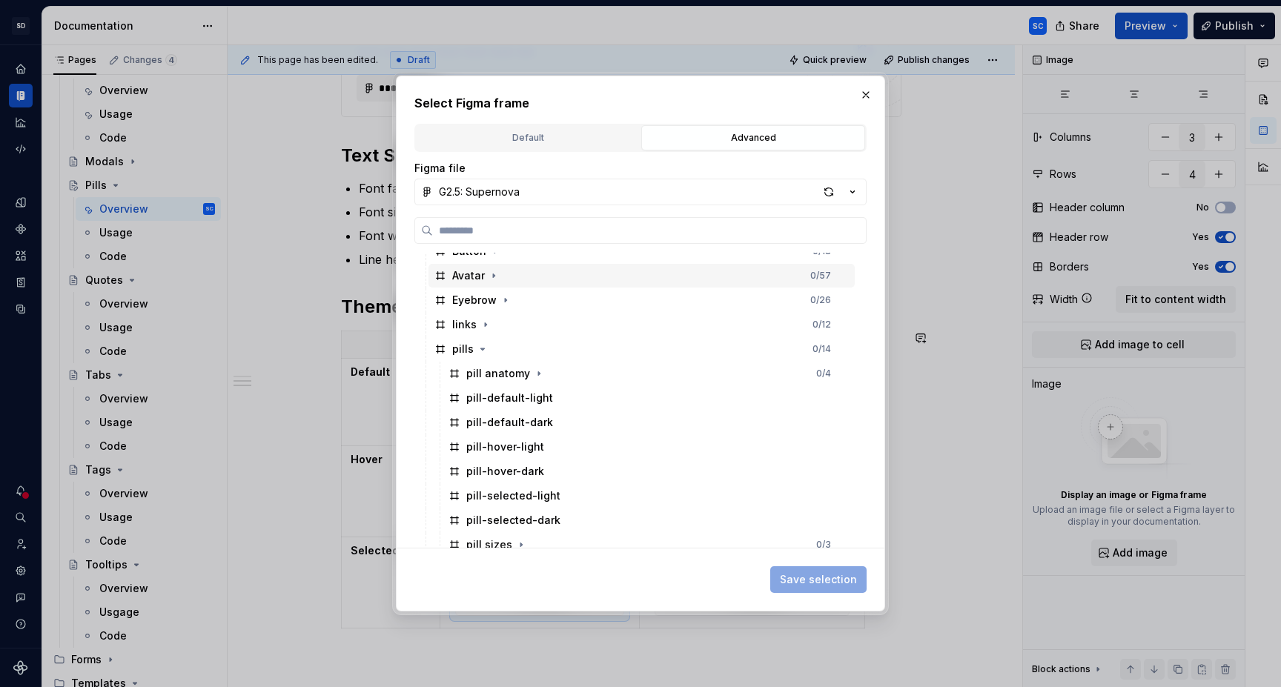
scroll to position [218, 0]
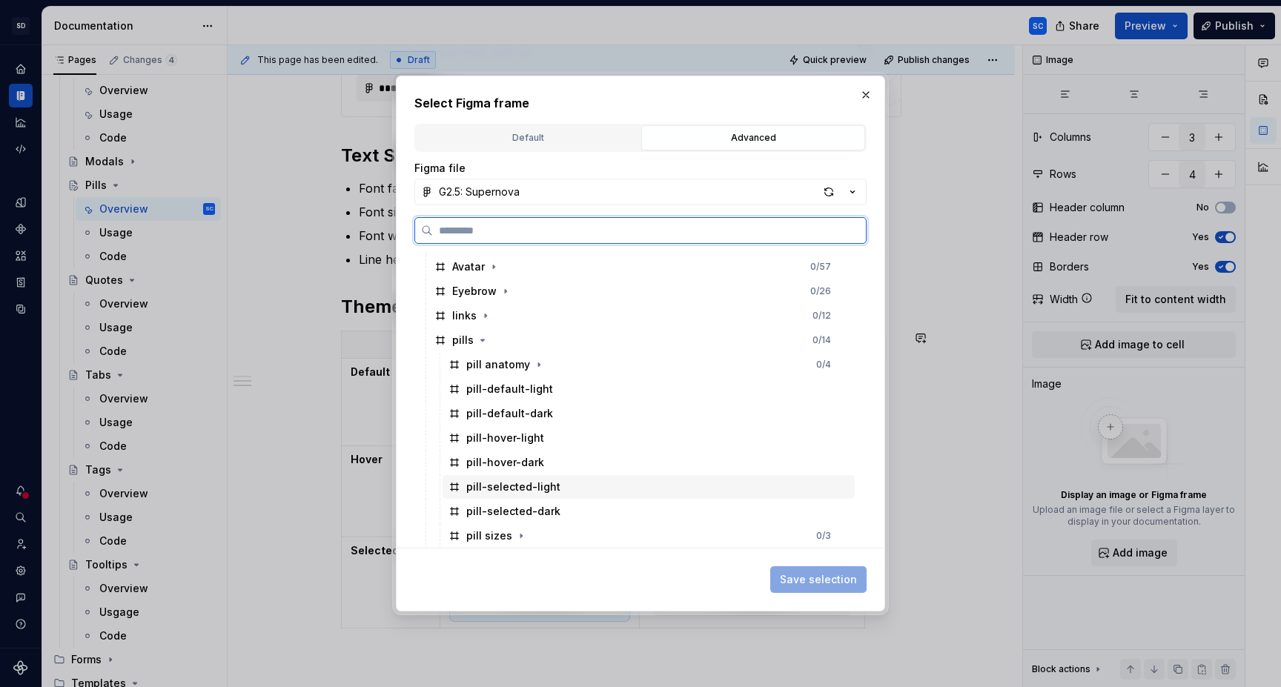
click at [543, 487] on div "pill-selected-light" at bounding box center [513, 487] width 94 height 15
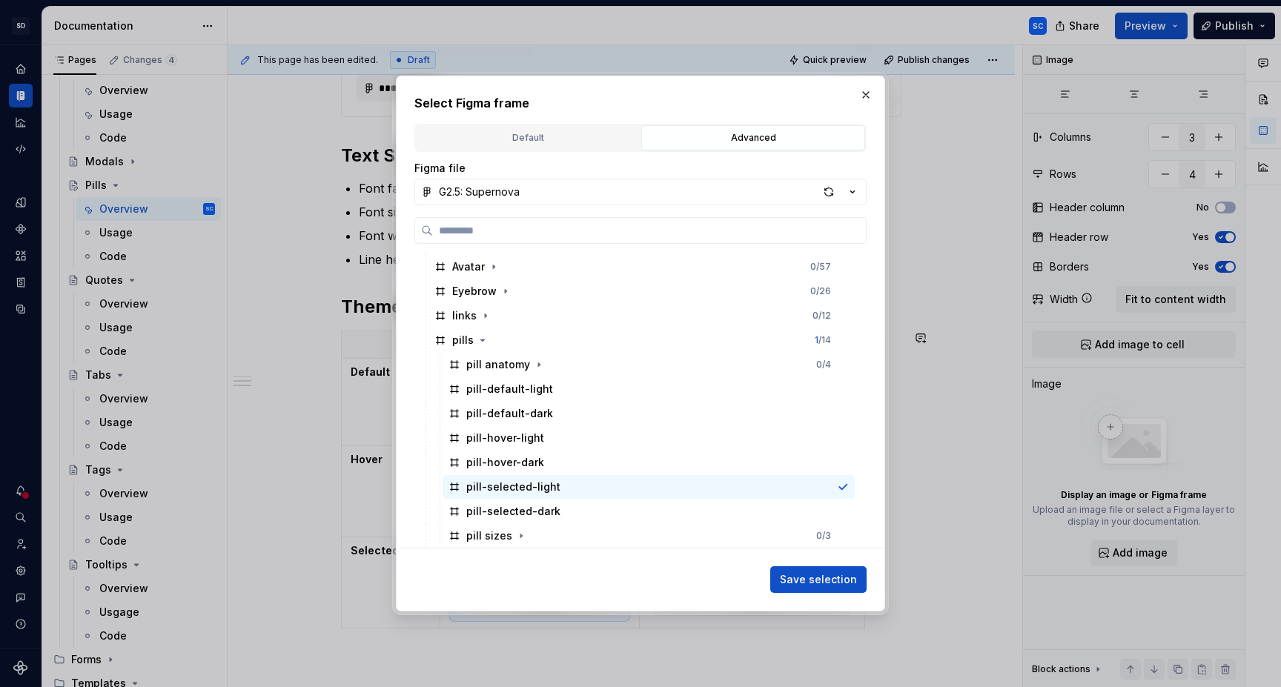
click at [817, 577] on span "Save selection" at bounding box center [818, 579] width 77 height 15
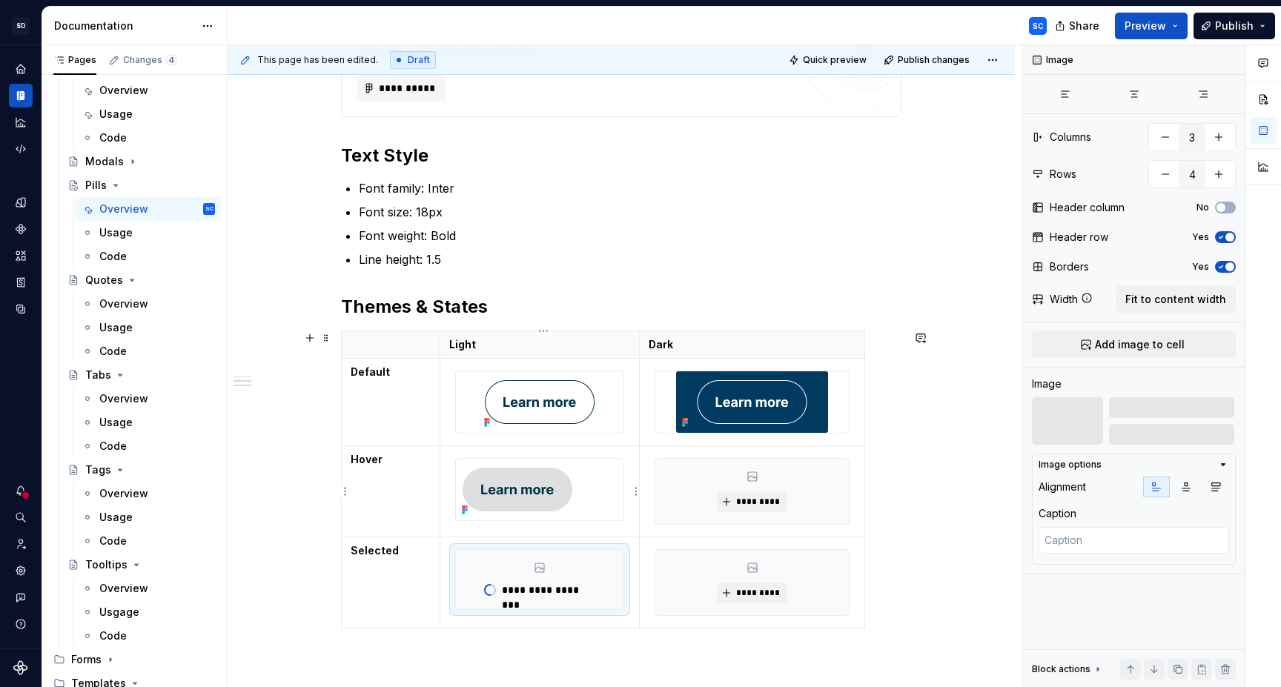
click at [617, 474] on div at bounding box center [540, 490] width 168 height 62
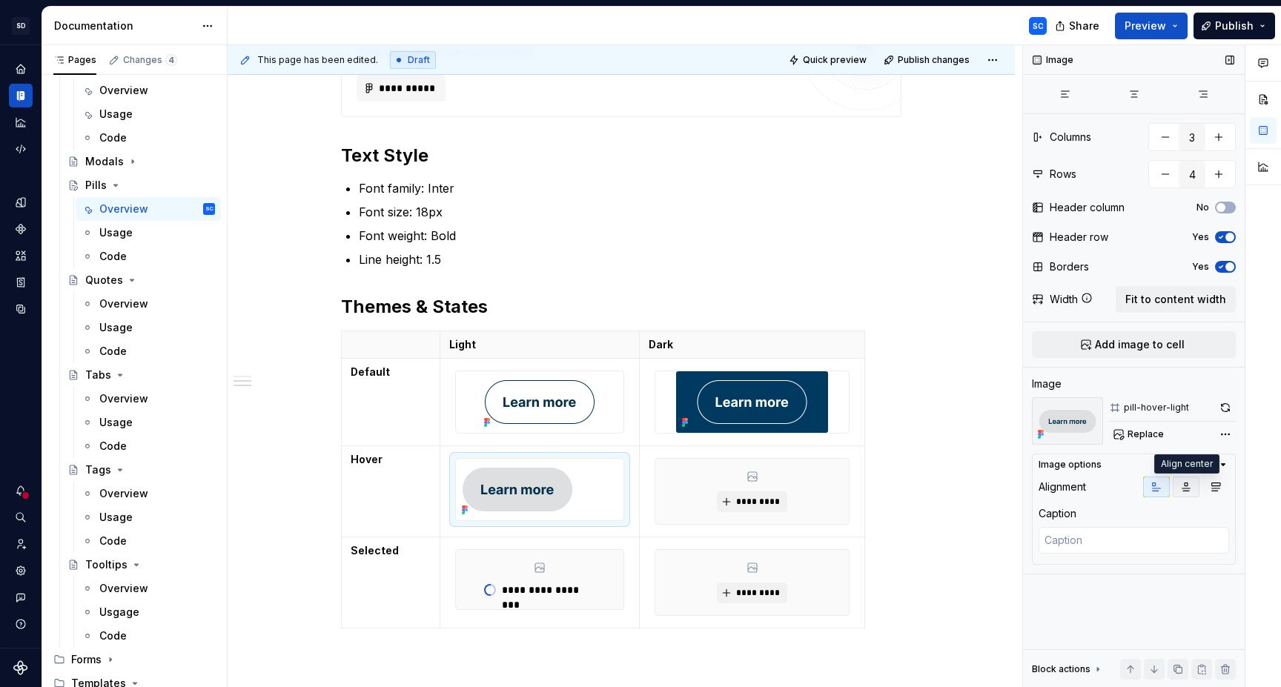
click at [1190, 488] on icon "button" at bounding box center [1186, 487] width 8 height 8
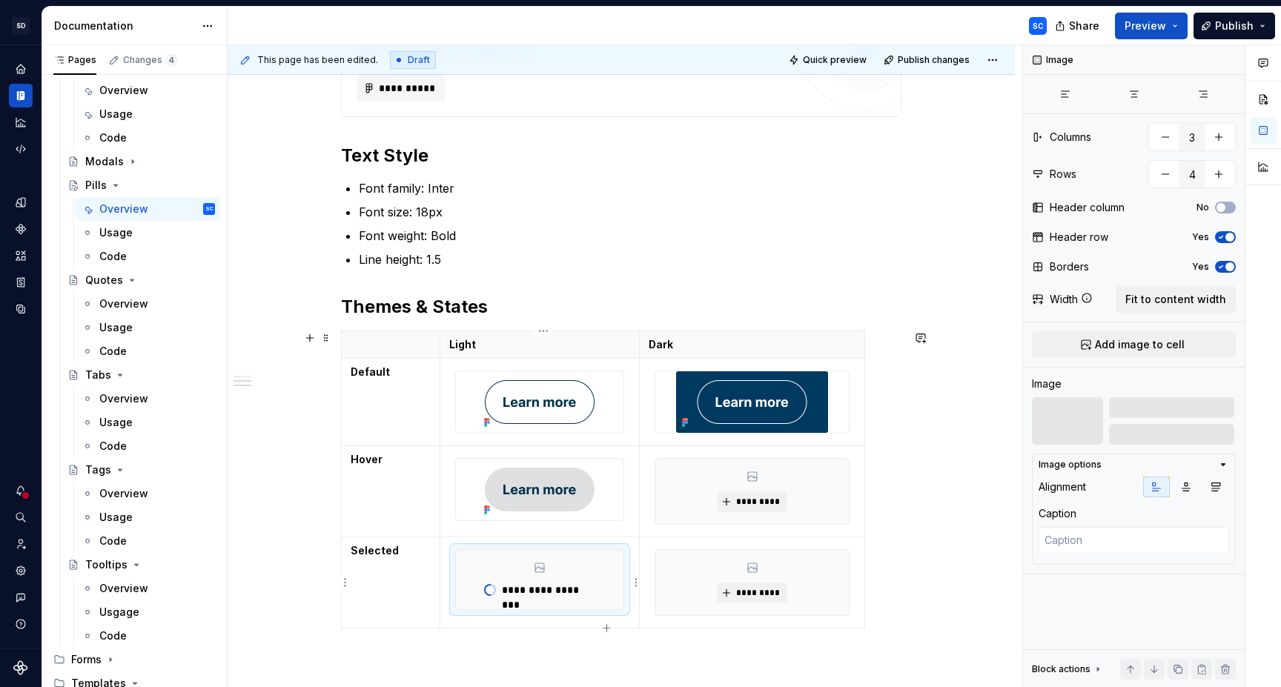
click at [615, 592] on div "**********" at bounding box center [540, 579] width 168 height 59
click at [1187, 487] on icon "button" at bounding box center [1186, 487] width 12 height 12
click at [765, 500] on span "*********" at bounding box center [757, 502] width 45 height 12
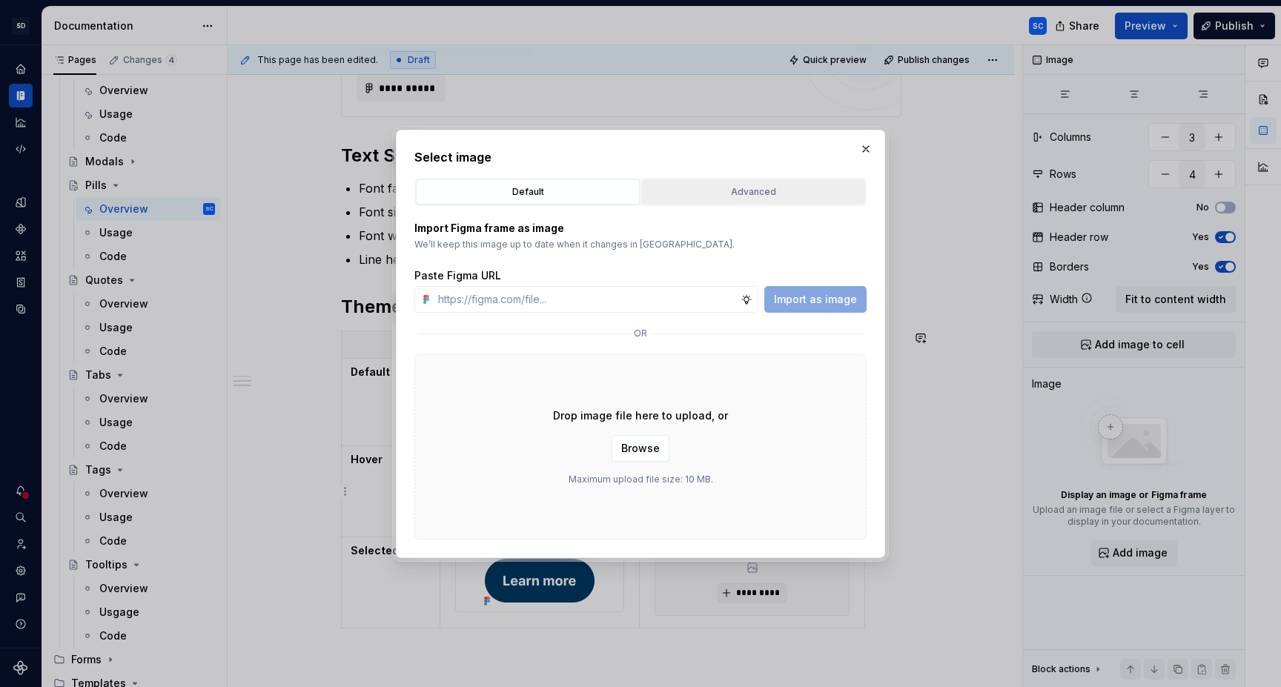
click at [764, 188] on div "Advanced" at bounding box center [752, 192] width 213 height 15
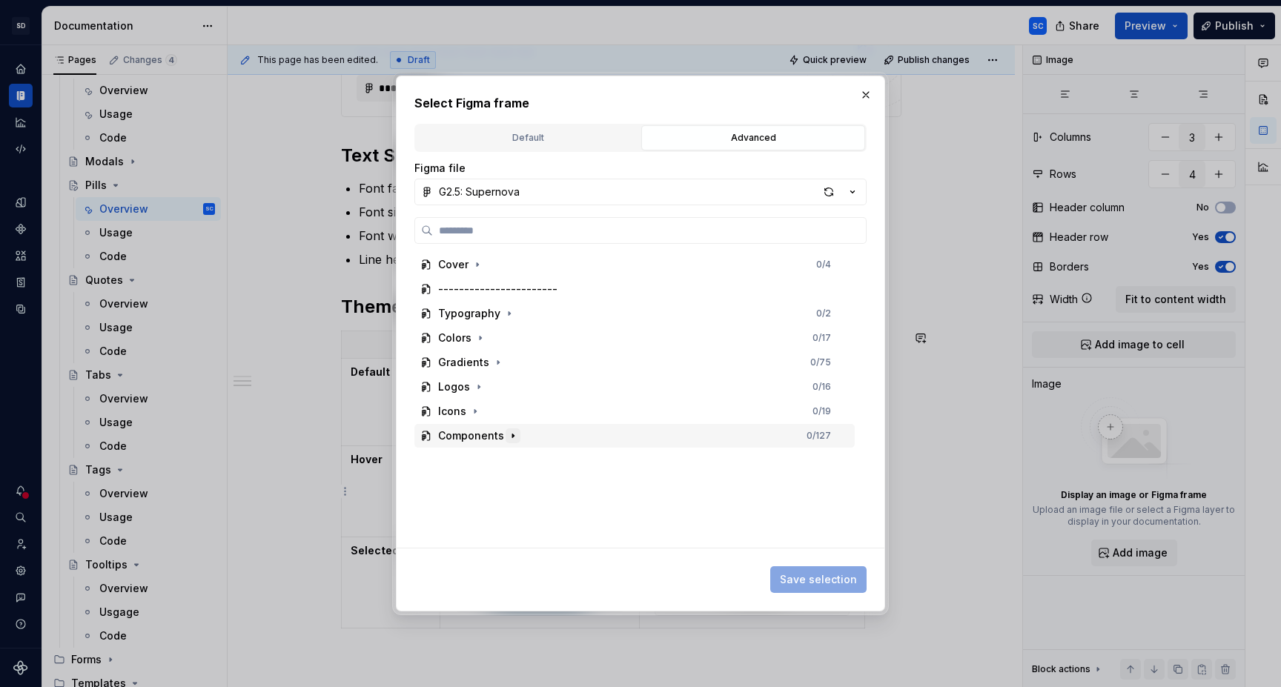
click at [514, 439] on icon "button" at bounding box center [513, 436] width 12 height 12
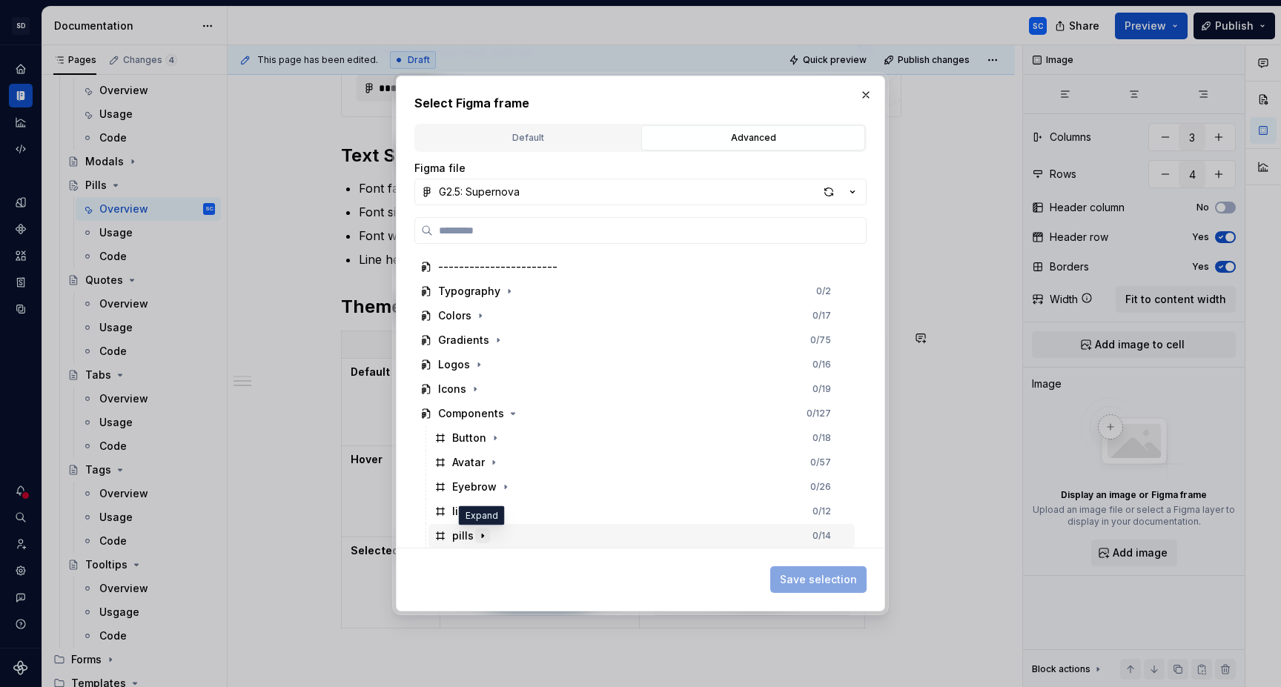
click at [484, 534] on icon "button" at bounding box center [483, 536] width 12 height 12
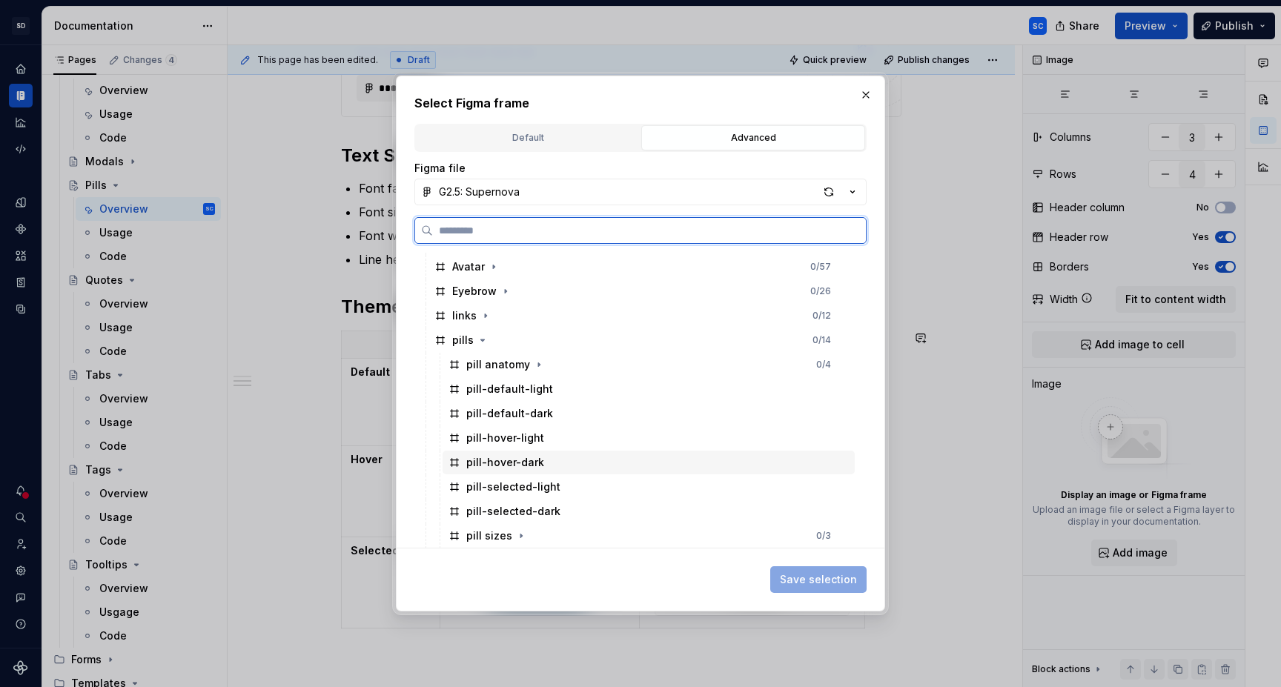
click at [550, 467] on div "pill-hover-dark" at bounding box center [649, 463] width 412 height 24
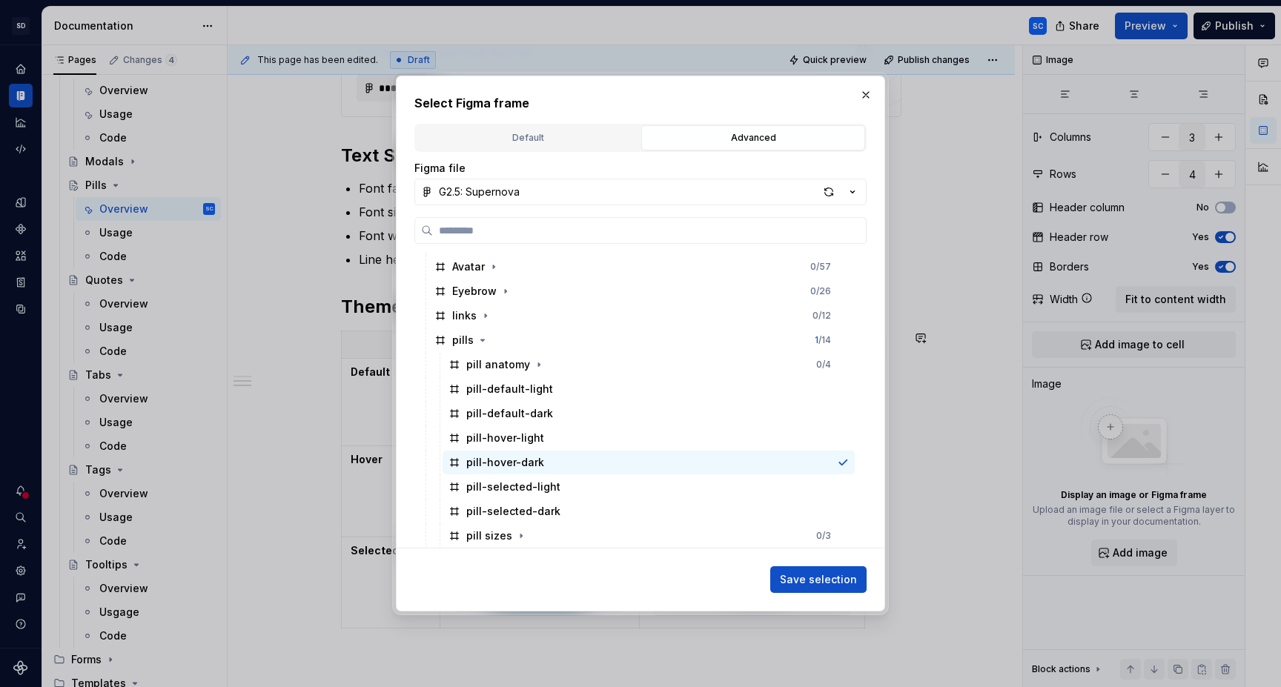
click at [805, 580] on span "Save selection" at bounding box center [818, 579] width 77 height 15
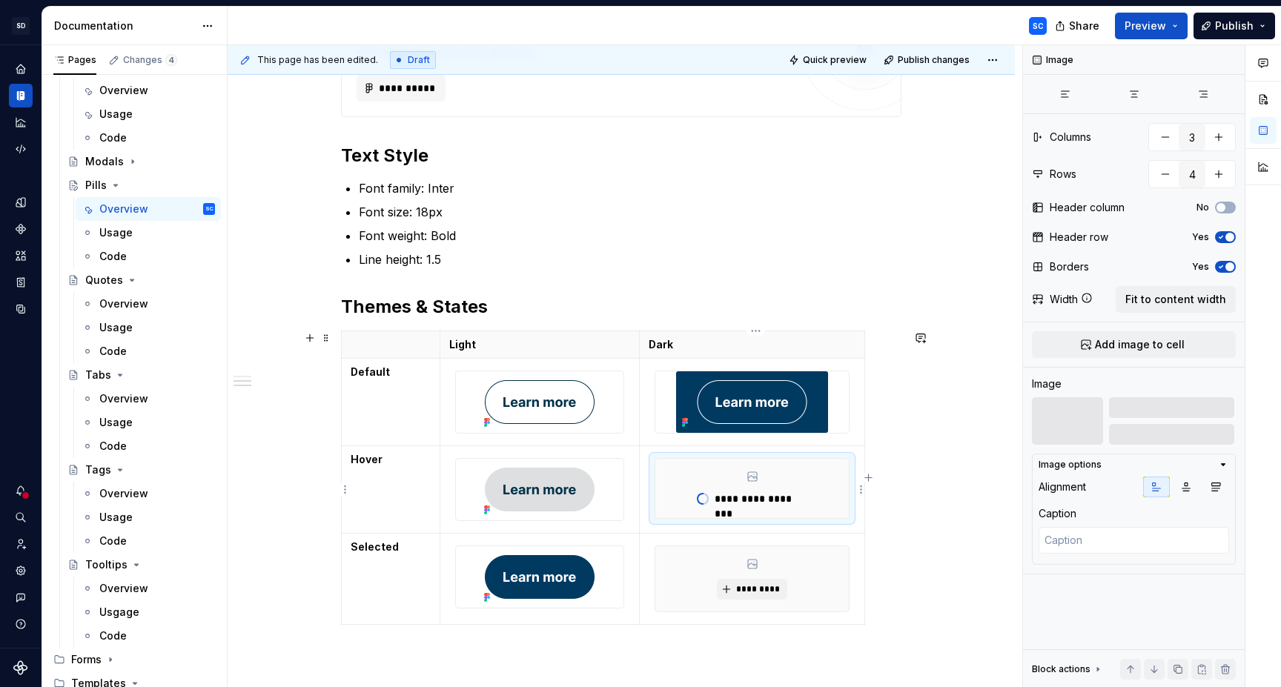
click at [828, 497] on div "**********" at bounding box center [751, 488] width 193 height 59
click at [1185, 490] on icon "button" at bounding box center [1186, 487] width 12 height 12
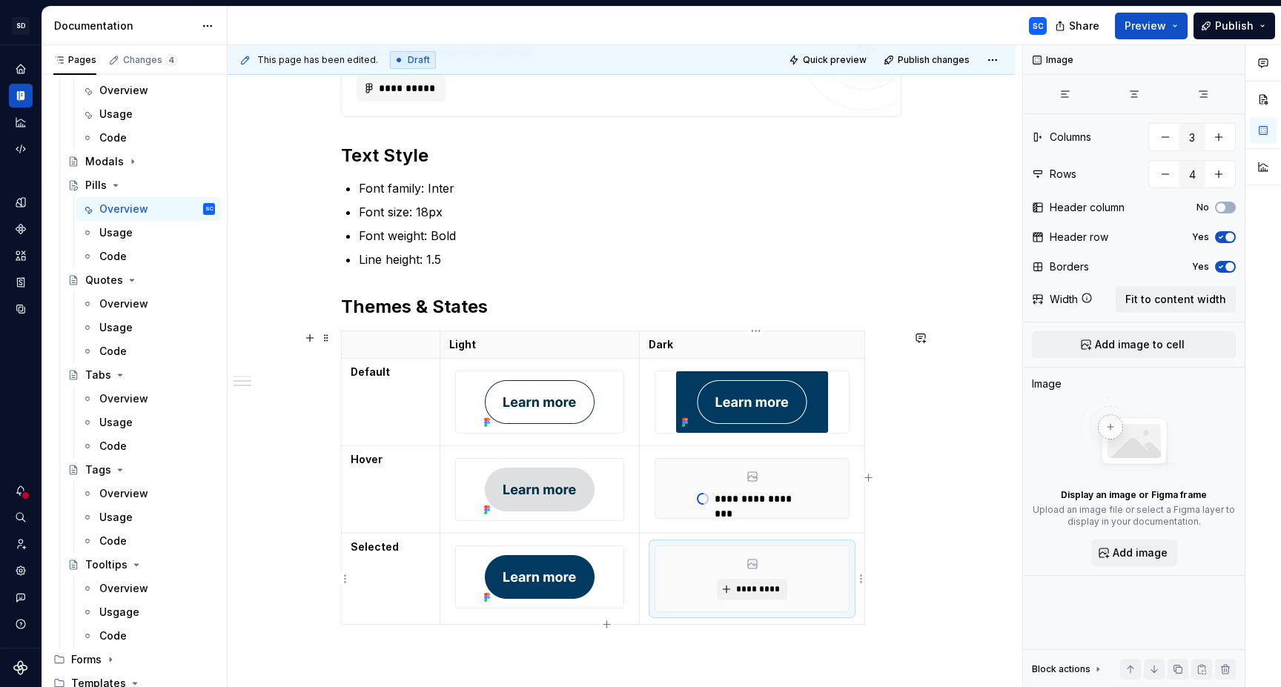
click at [836, 583] on div "*********" at bounding box center [751, 578] width 193 height 65
click at [745, 585] on span "*********" at bounding box center [757, 589] width 45 height 12
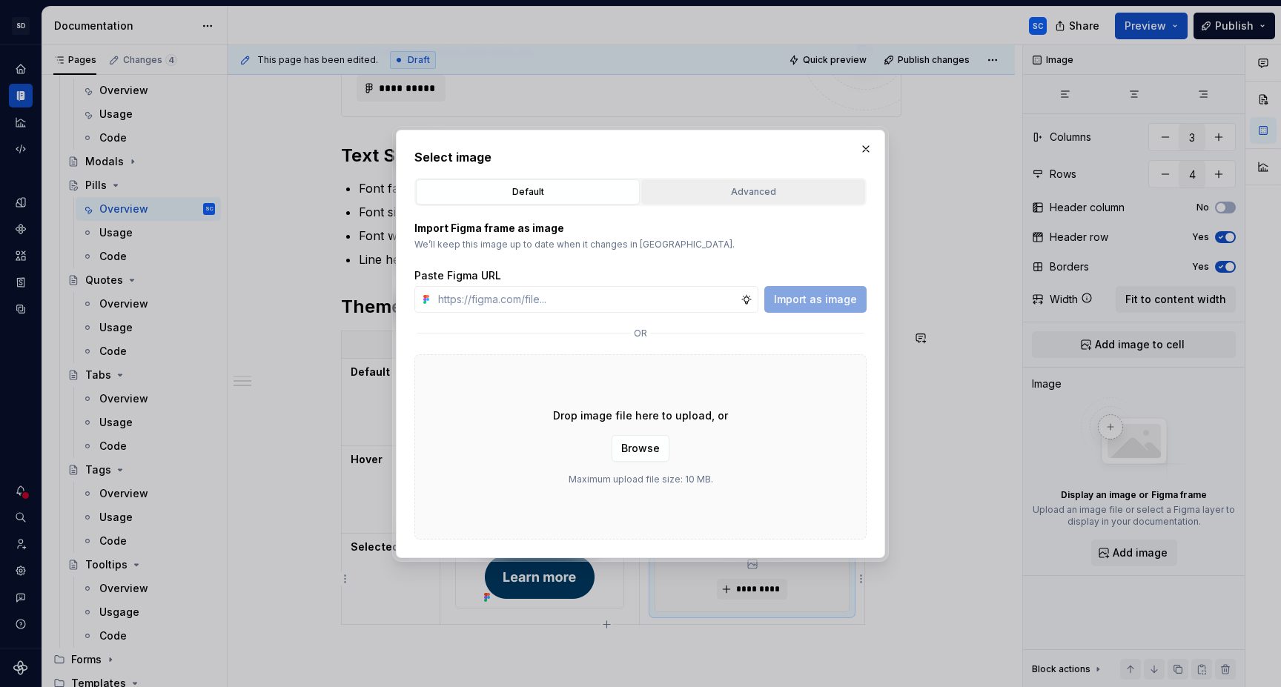
click at [752, 194] on div "Advanced" at bounding box center [752, 192] width 213 height 15
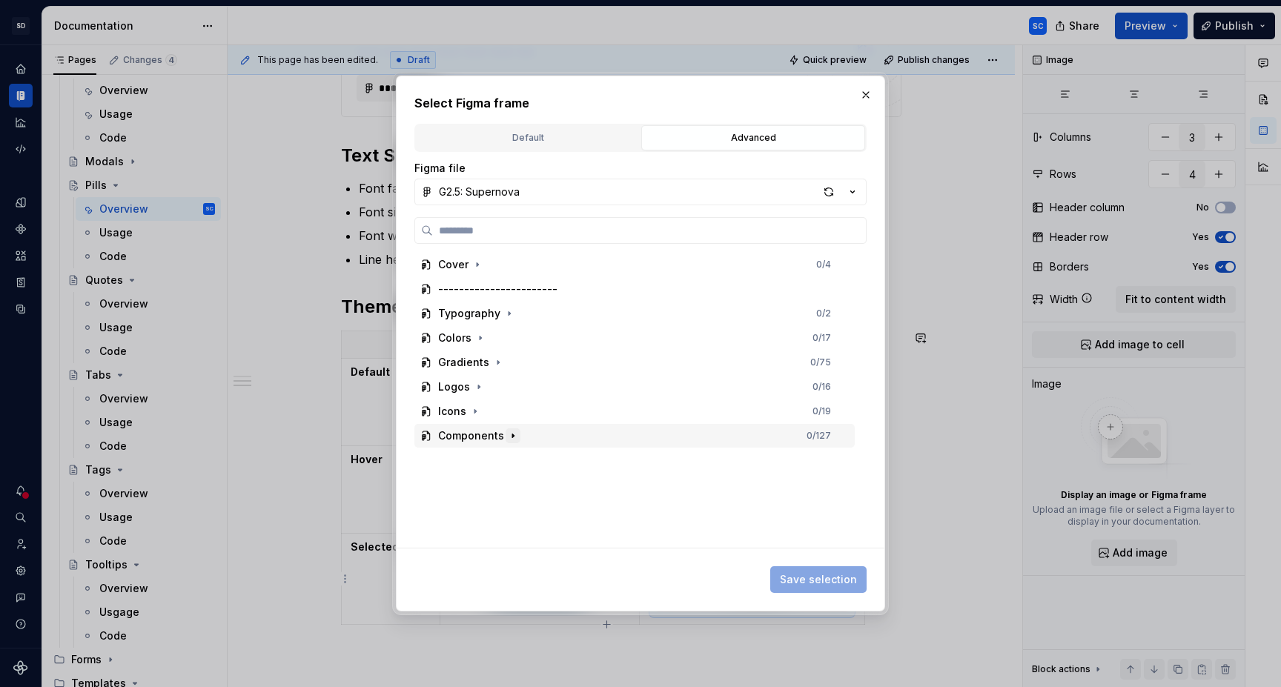
click at [514, 438] on icon "button" at bounding box center [513, 436] width 12 height 12
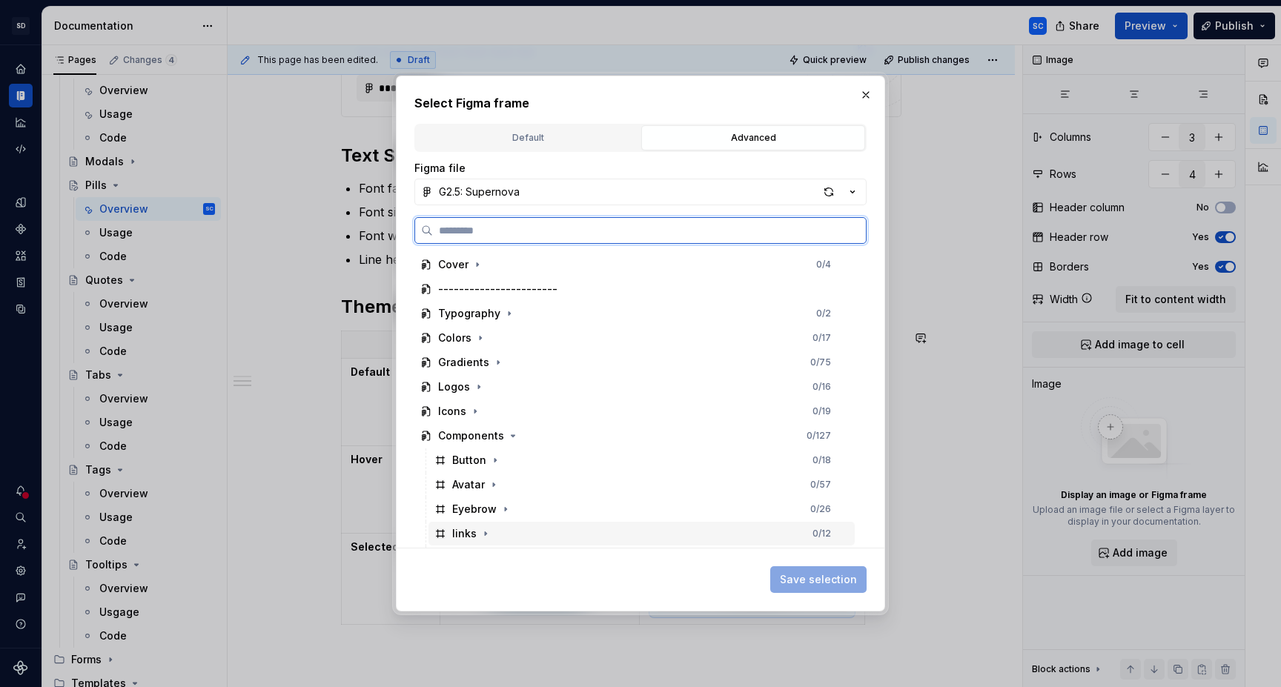
scroll to position [22, 0]
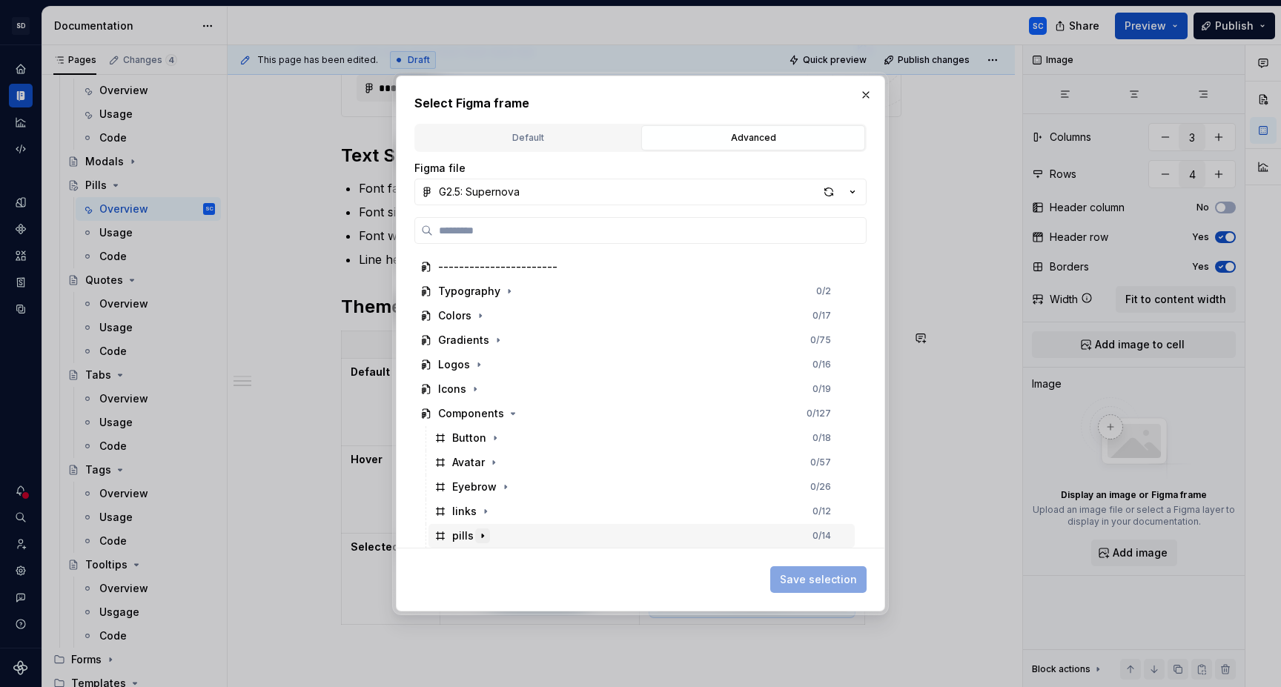
click at [483, 536] on icon "button" at bounding box center [483, 536] width 12 height 12
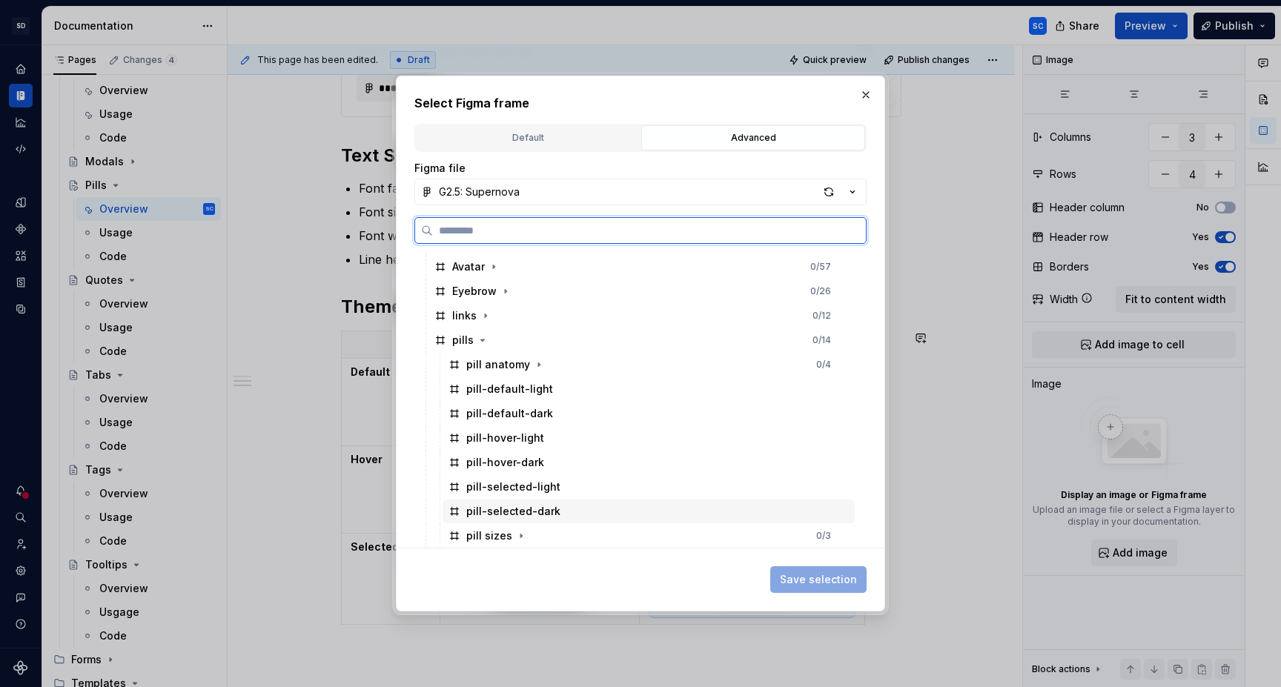
click at [572, 509] on div "pill-selected-dark" at bounding box center [649, 512] width 412 height 24
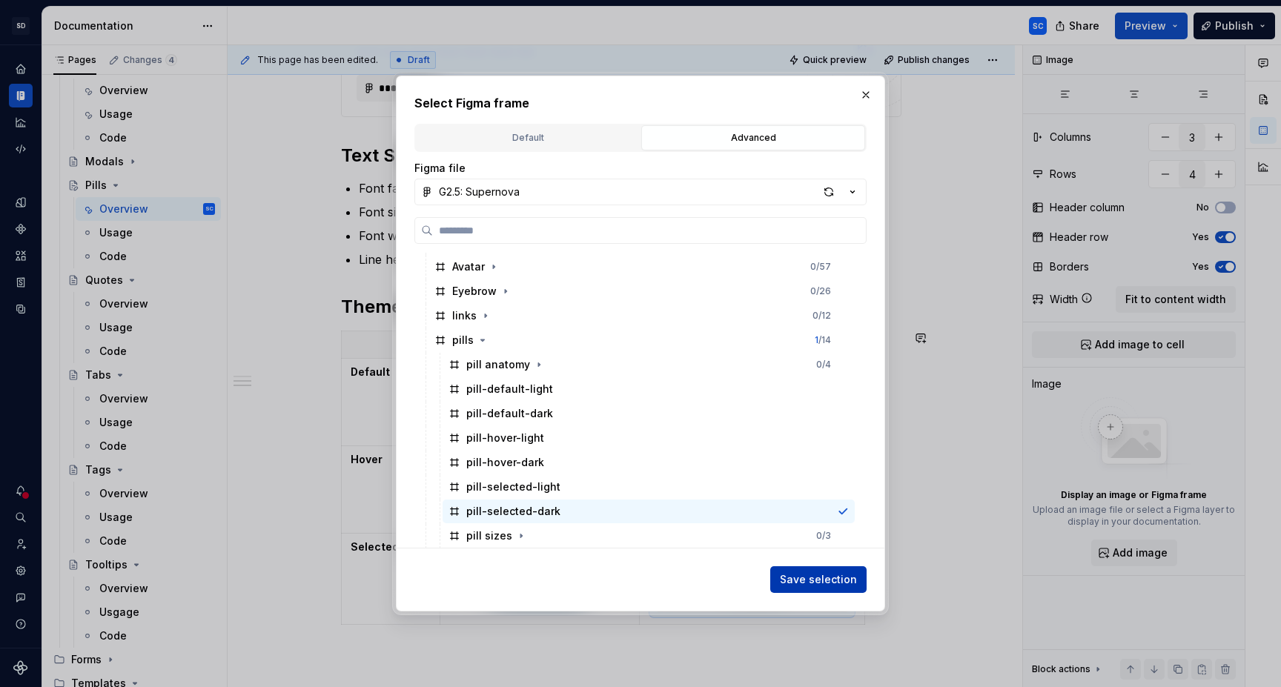
click at [821, 584] on span "Save selection" at bounding box center [818, 579] width 77 height 15
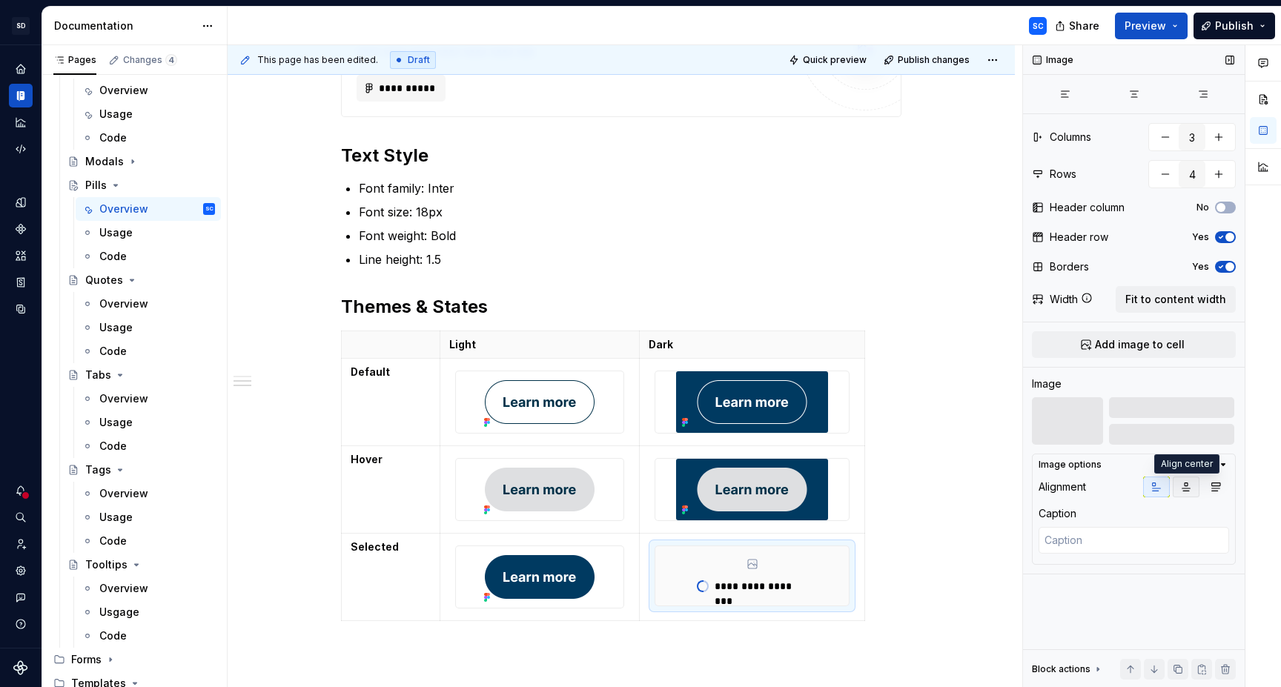
click at [1187, 482] on icon "button" at bounding box center [1186, 487] width 12 height 12
click at [997, 435] on div "**********" at bounding box center [621, 183] width 787 height 1405
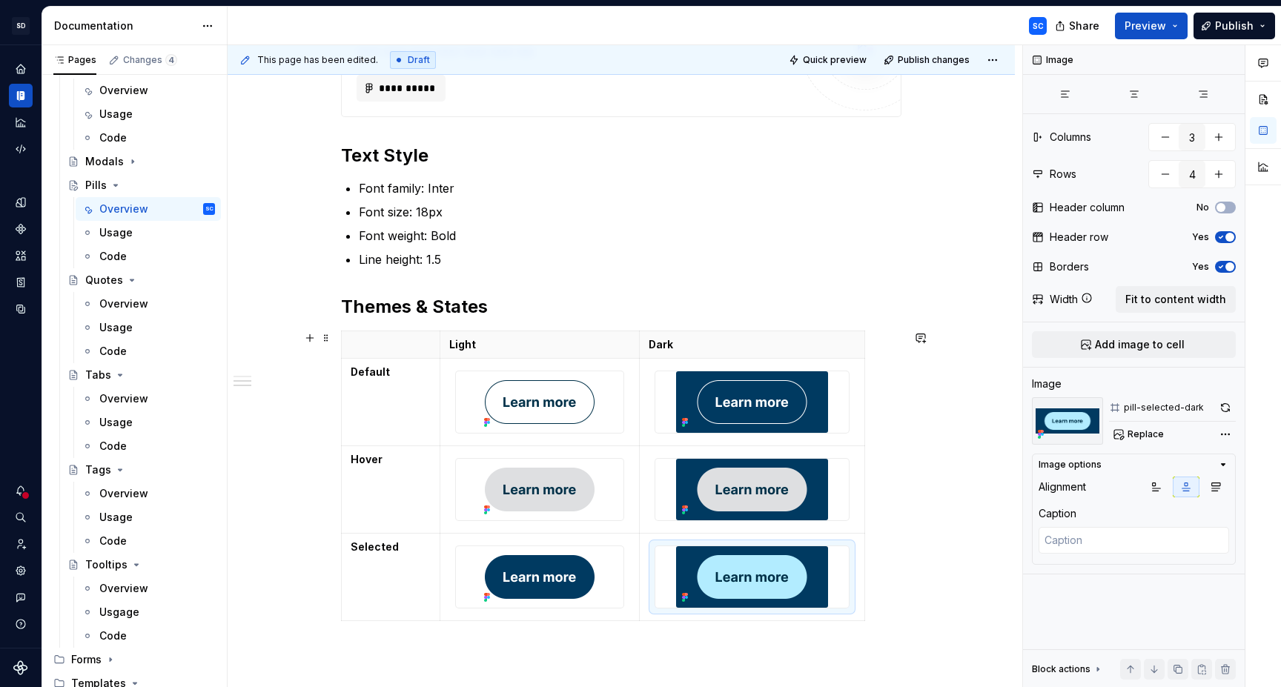
click at [936, 430] on div "**********" at bounding box center [621, 183] width 787 height 1405
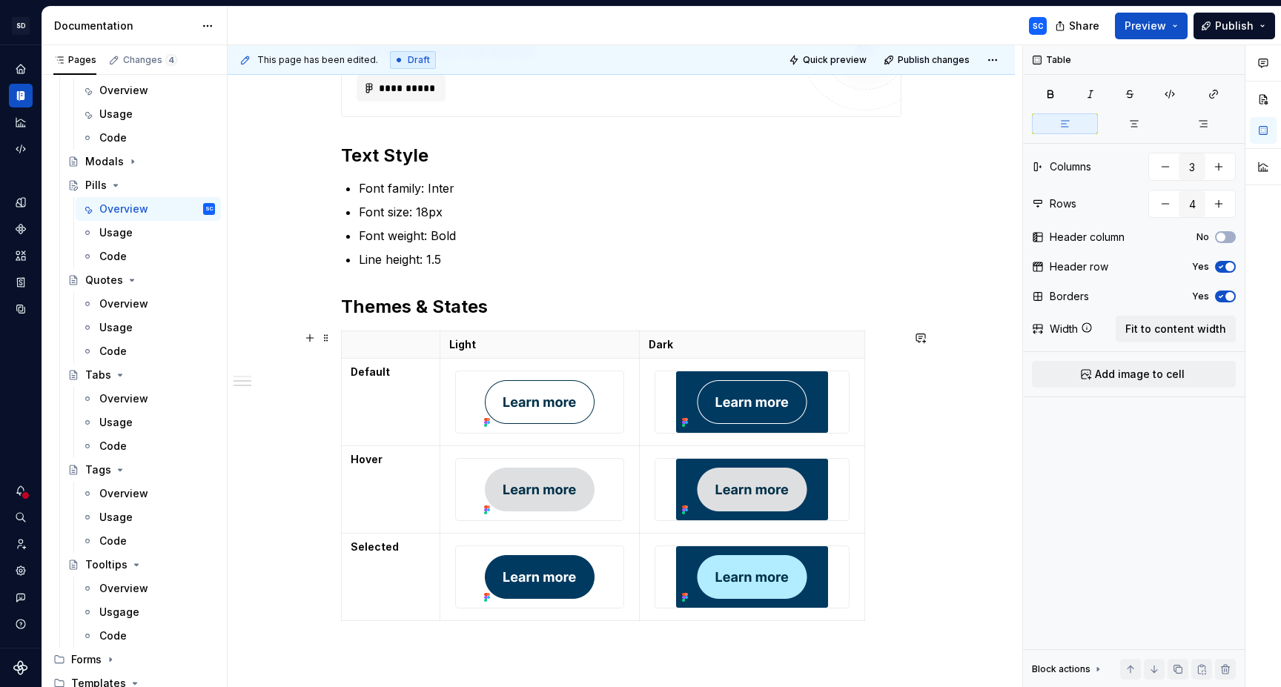
scroll to position [893, 0]
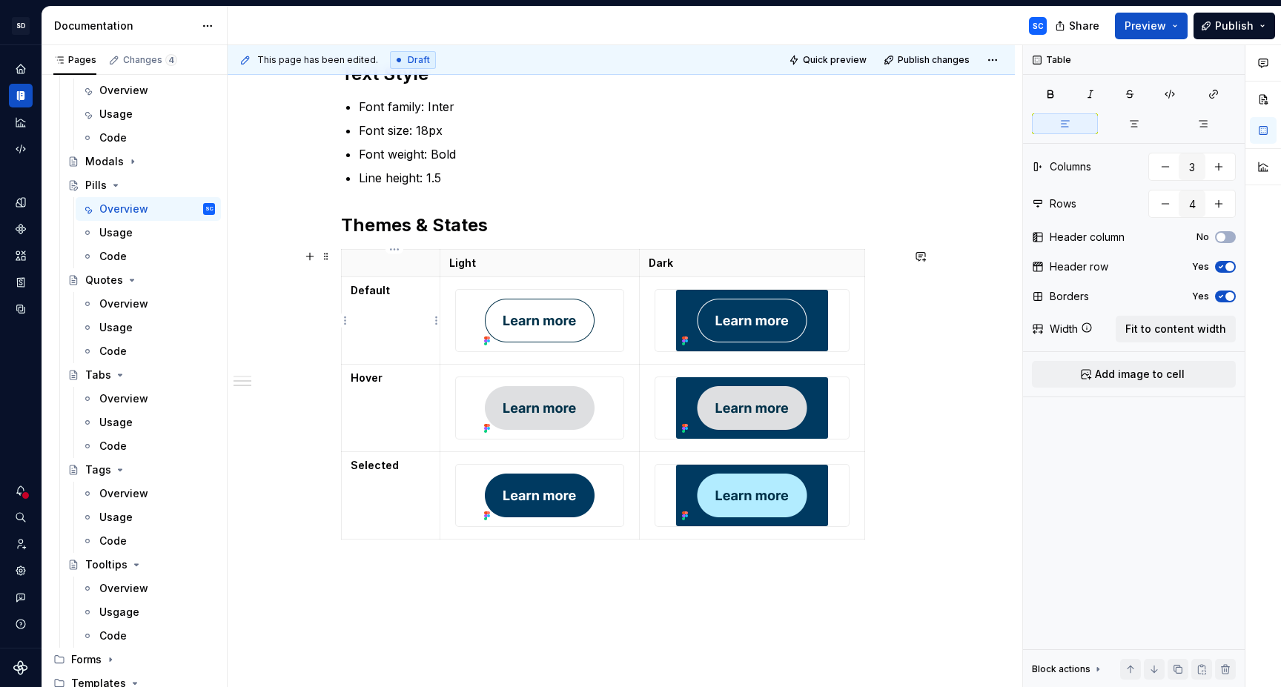
click at [409, 333] on td "Default" at bounding box center [391, 320] width 99 height 87
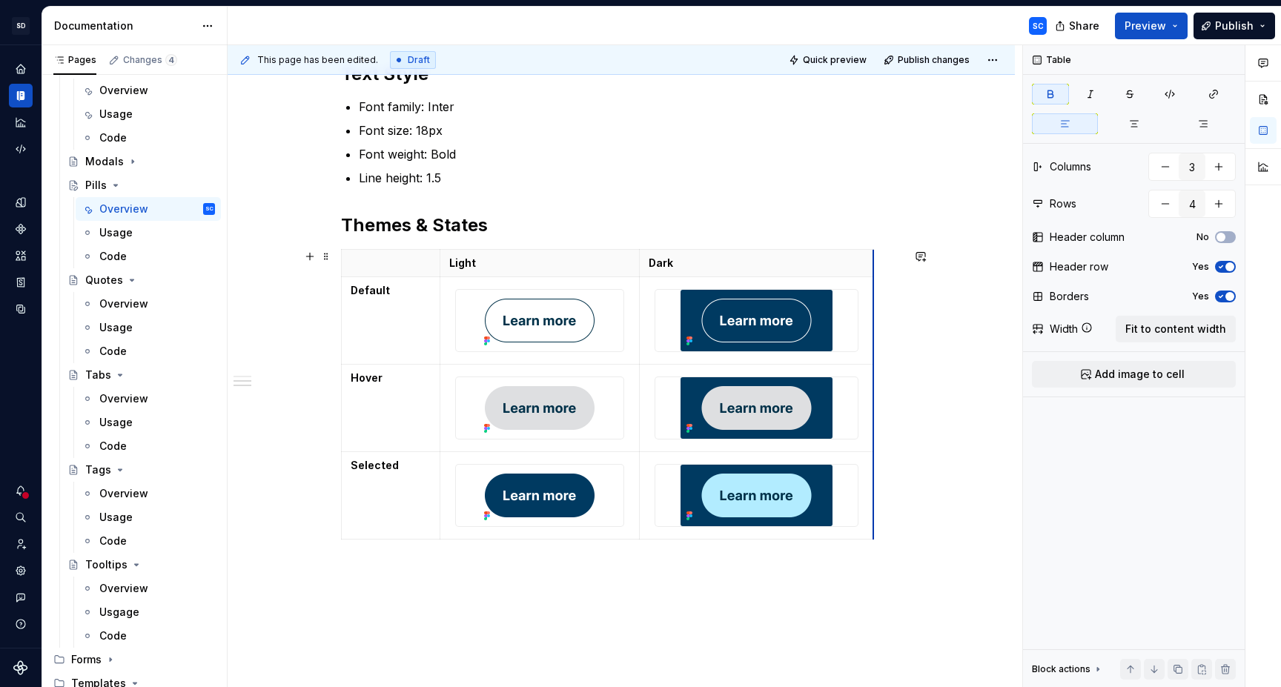
drag, startPoint x: 867, startPoint y: 357, endPoint x: 876, endPoint y: 355, distance: 9.0
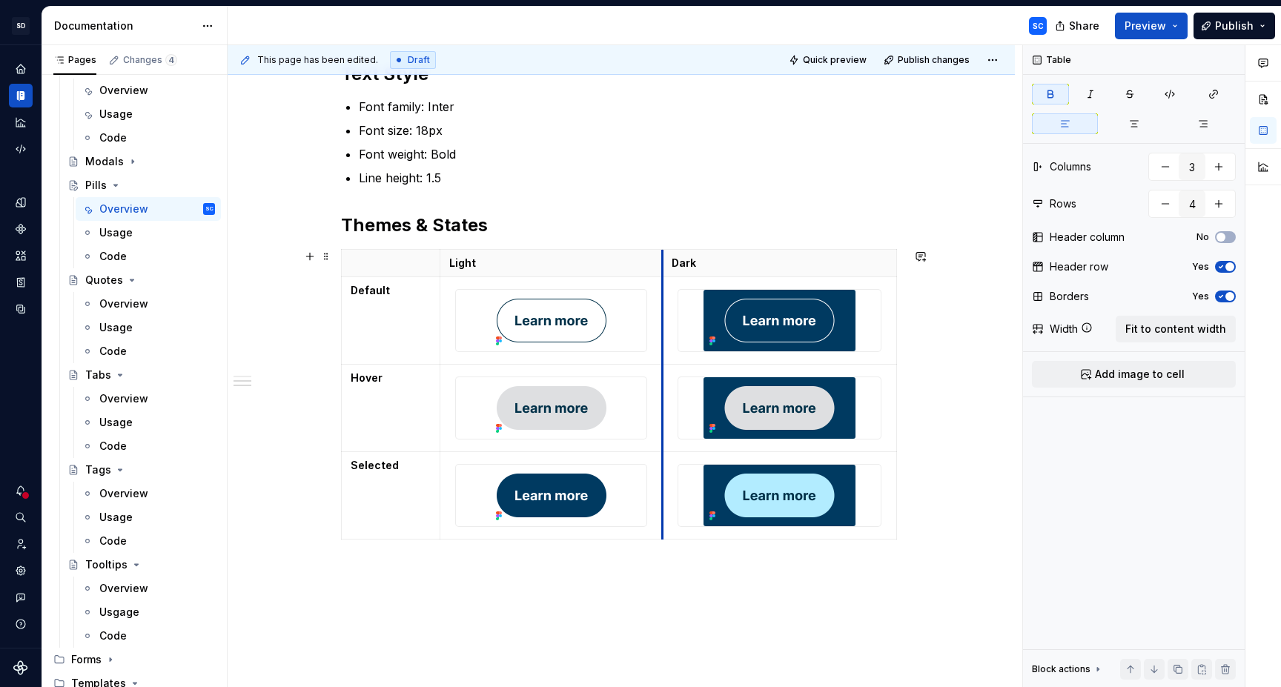
drag, startPoint x: 643, startPoint y: 339, endPoint x: 666, endPoint y: 339, distance: 23.0
click at [666, 339] on td at bounding box center [780, 320] width 234 height 87
click at [511, 604] on div "**********" at bounding box center [625, 366] width 795 height 643
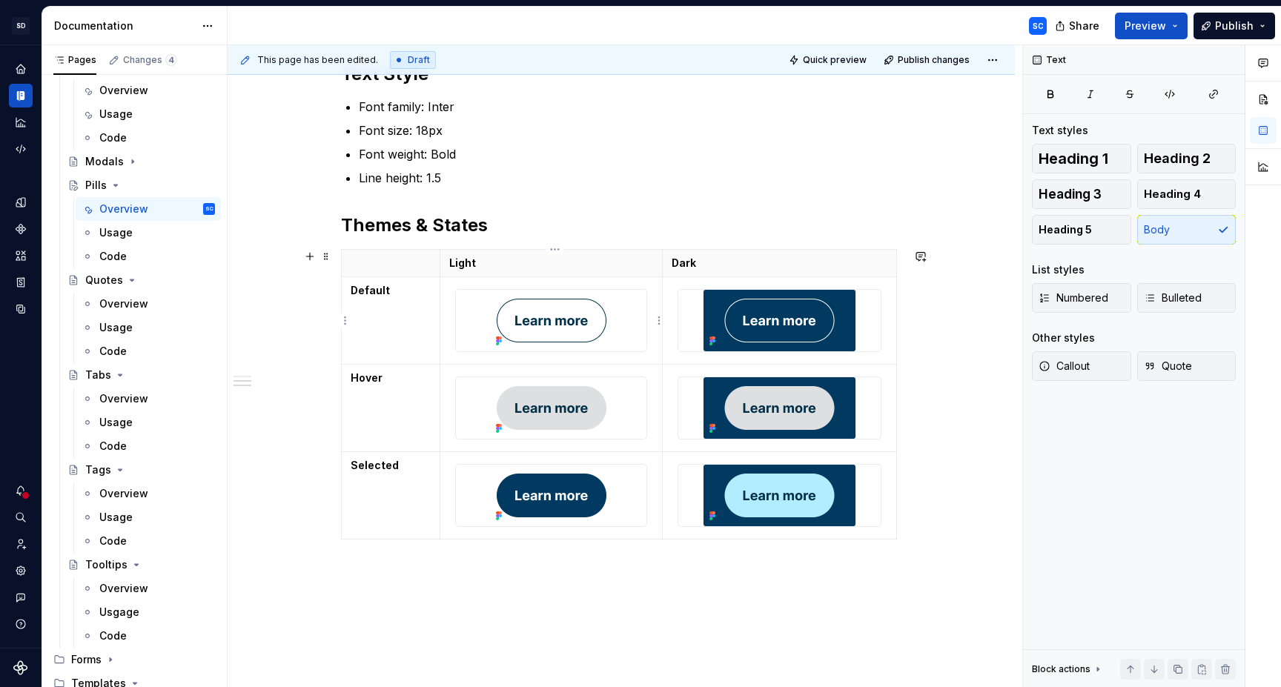
click at [491, 360] on td at bounding box center [551, 320] width 223 height 87
click at [639, 339] on div at bounding box center [551, 321] width 191 height 62
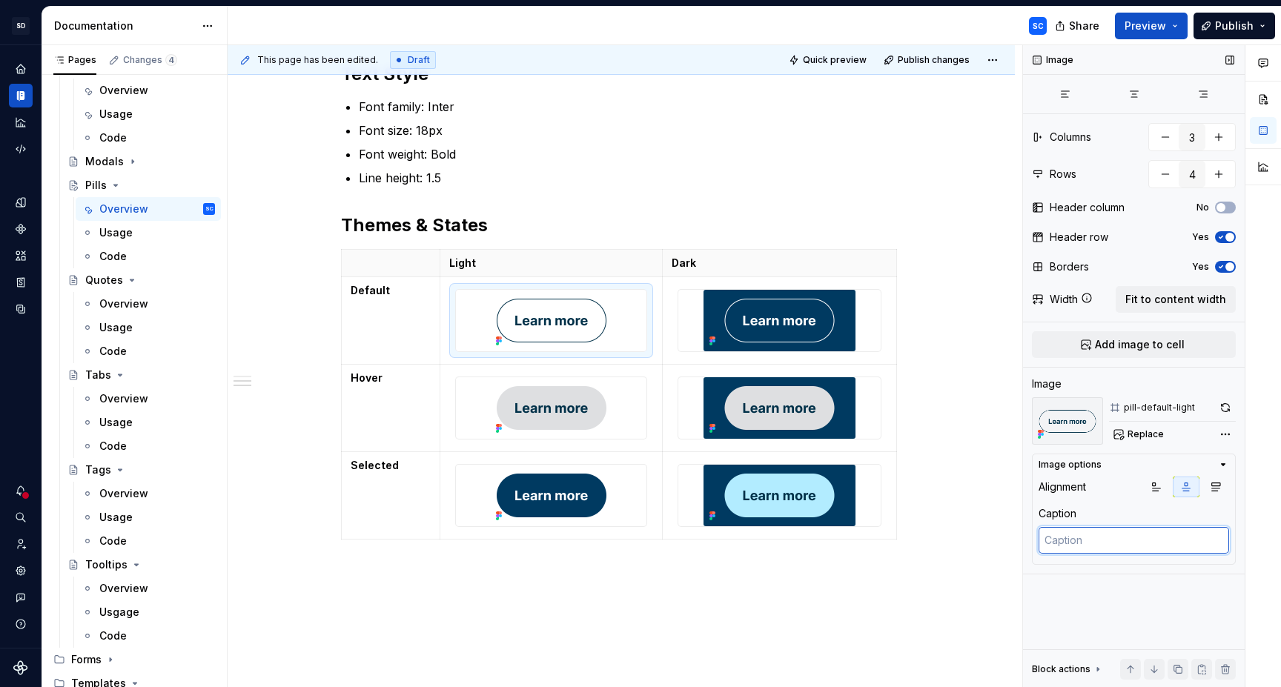
click at [1118, 540] on textarea at bounding box center [1134, 540] width 191 height 27
type textarea "*"
type textarea "N"
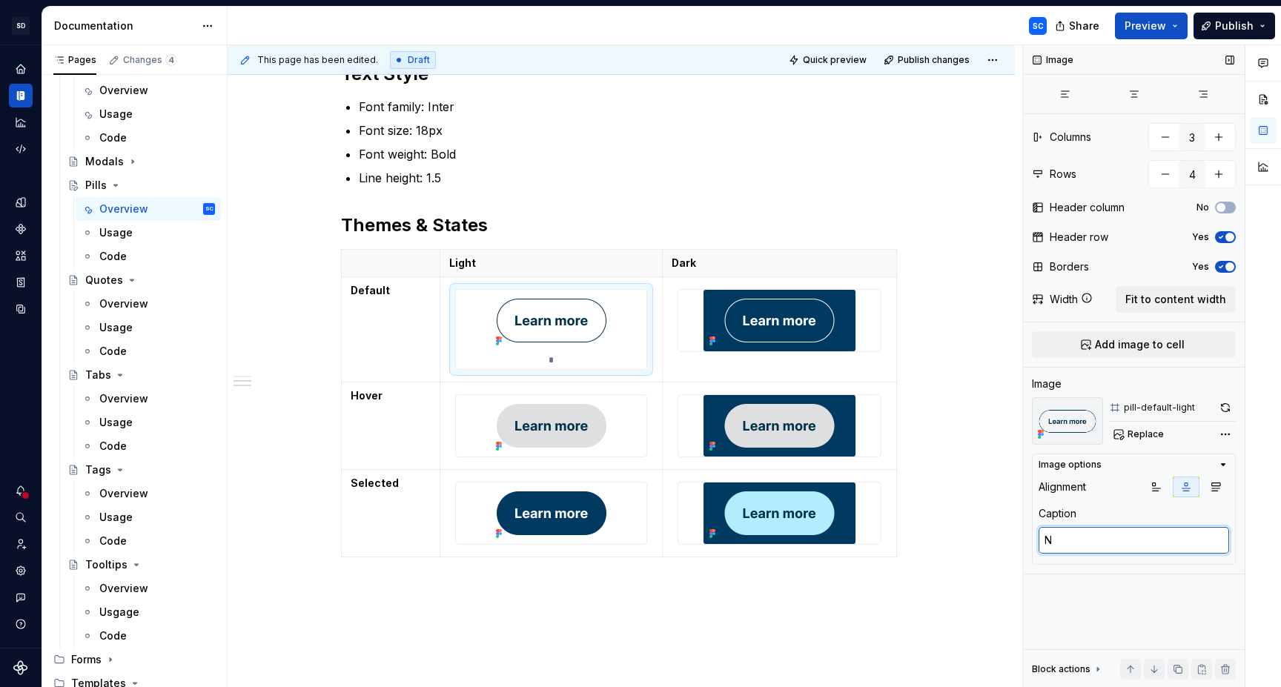
type textarea "*"
type textarea "No"
type textarea "*"
type textarea "No"
type textarea "*"
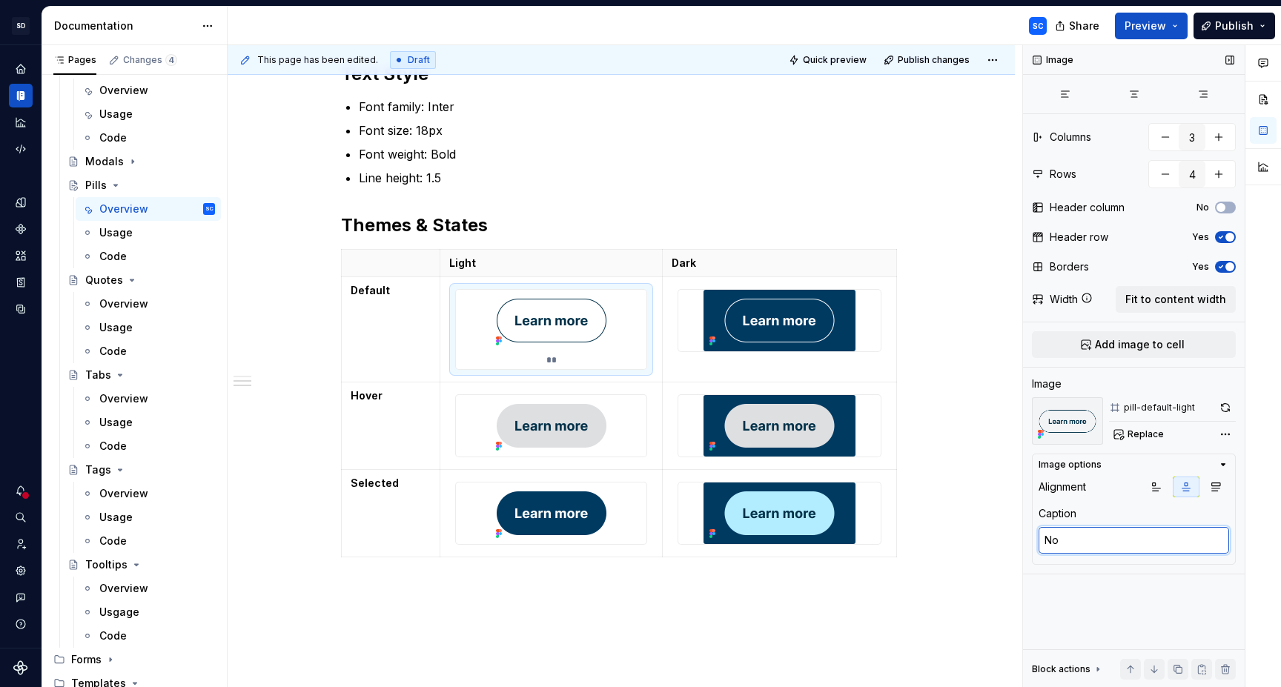
type textarea "No f"
type textarea "*"
type textarea "No fi"
type textarea "*"
type textarea "No fil"
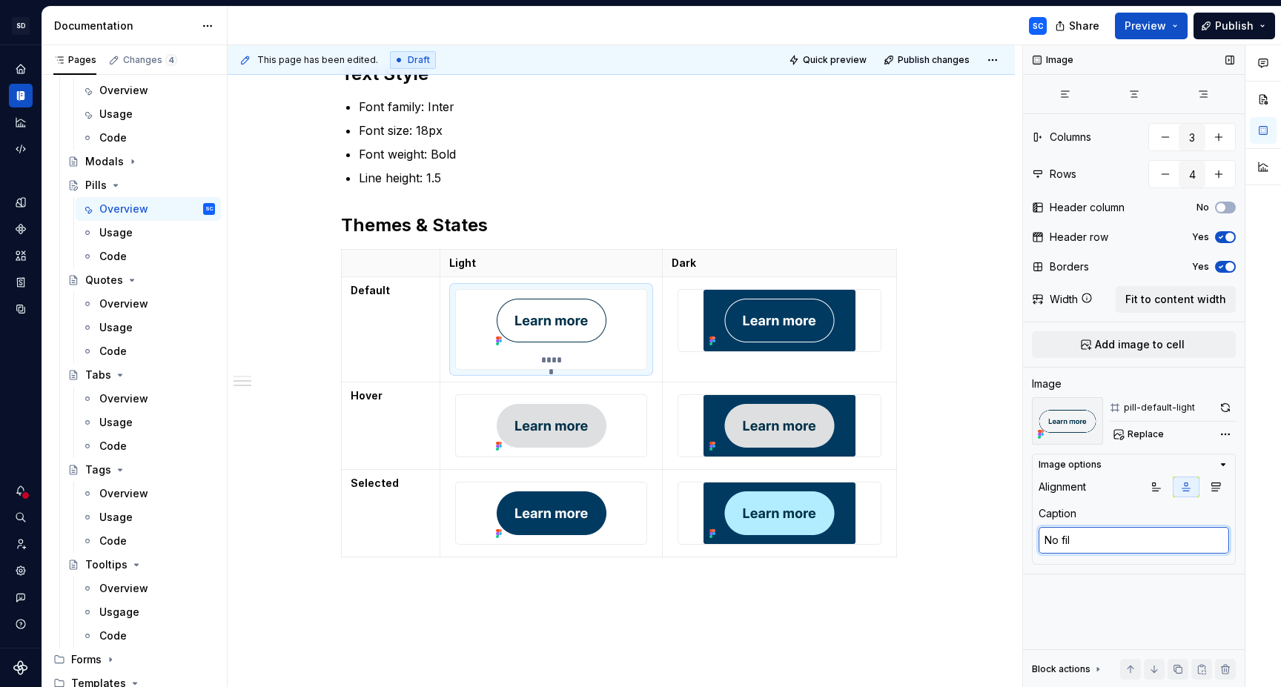
type textarea "*"
type textarea "No fill"
type textarea "*"
type textarea "No fill,"
type textarea "*"
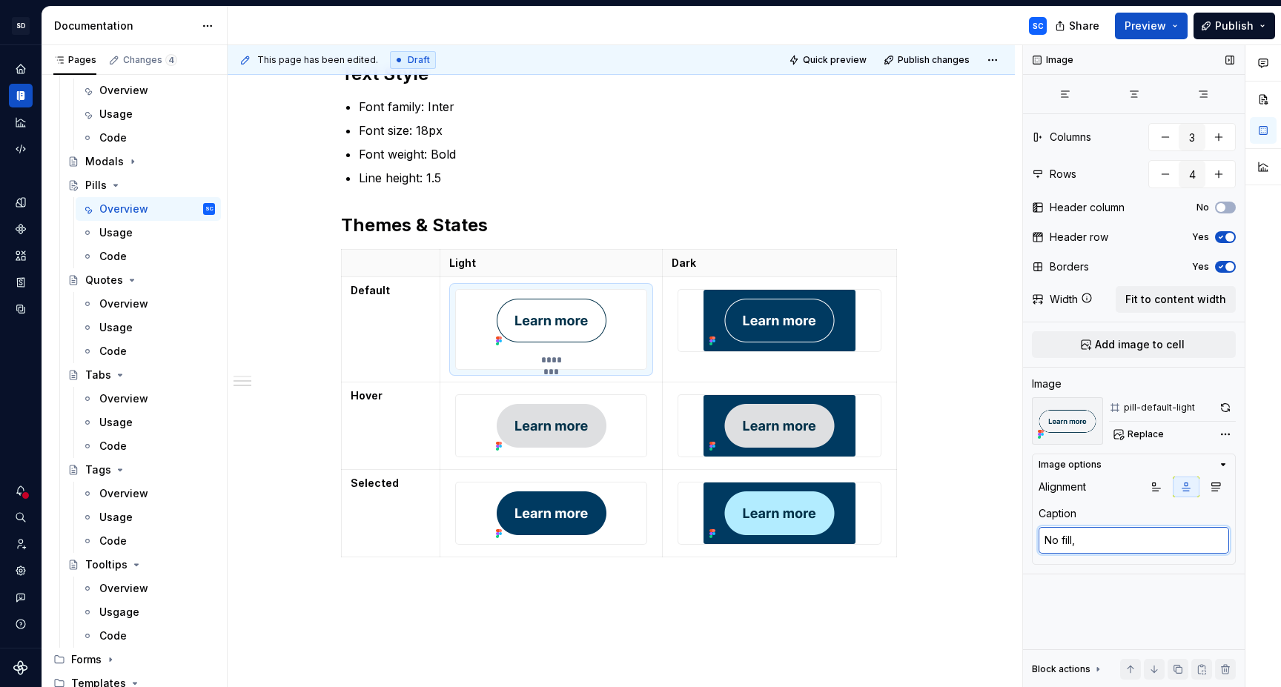
type textarea "No fill,"
type textarea "*"
type textarea "No fill, N"
type textarea "*"
type textarea "No fill, Na"
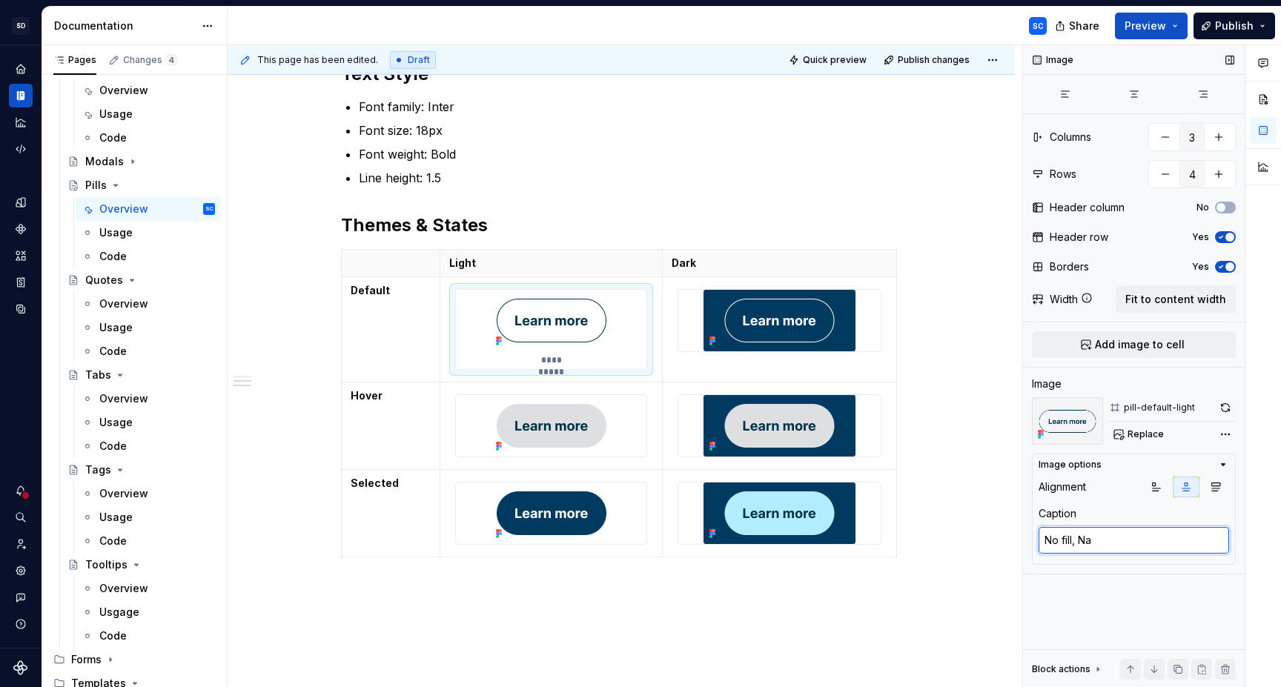
type textarea "*"
type textarea "No fill, Nav"
type textarea "*"
type textarea "No fill, Navy"
type textarea "*"
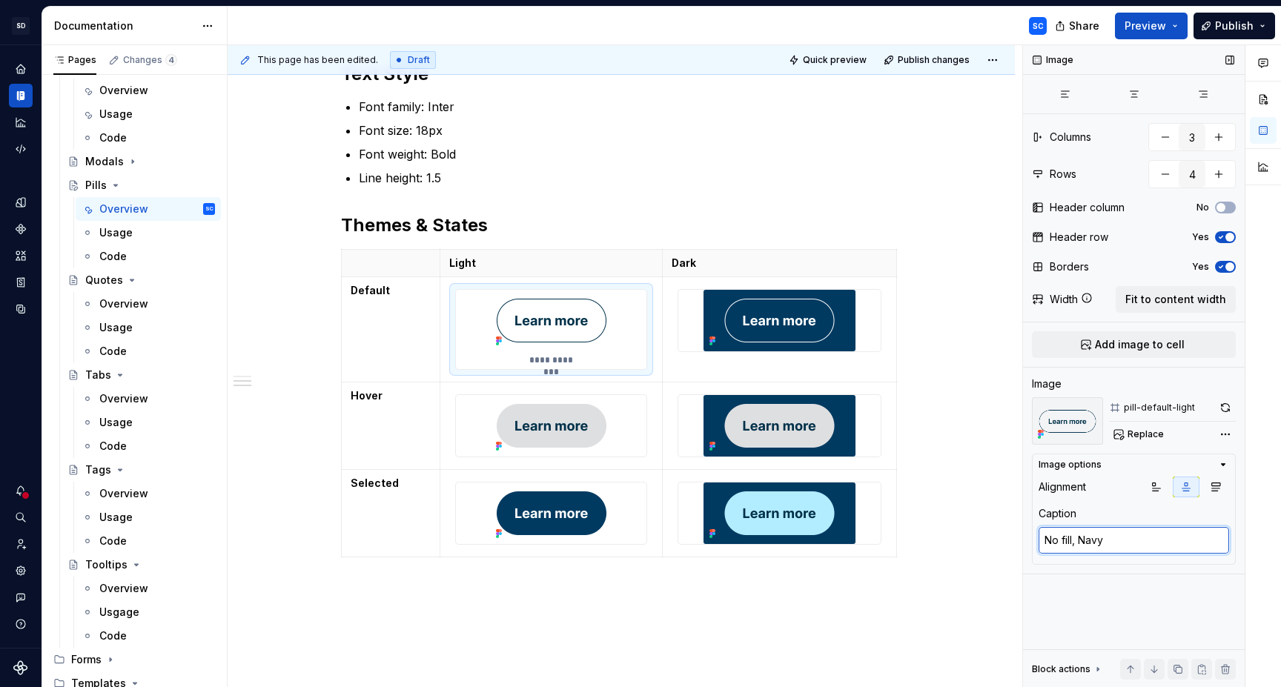
type textarea "No fill, Navy"
type textarea "*"
type textarea "No fill, Navy o"
type textarea "*"
type textarea "No fill, Navy out"
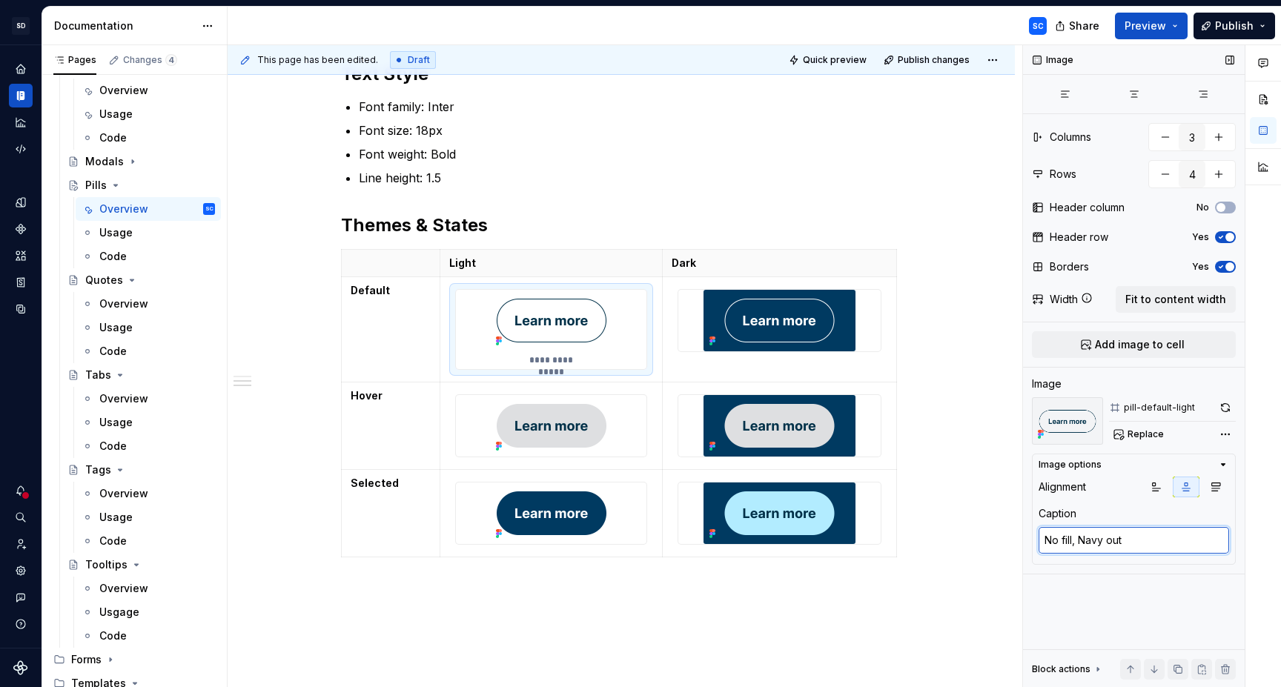
type textarea "*"
type textarea "No fill, Navy outl"
type textarea "*"
type textarea "No fill, Navy outli"
type textarea "*"
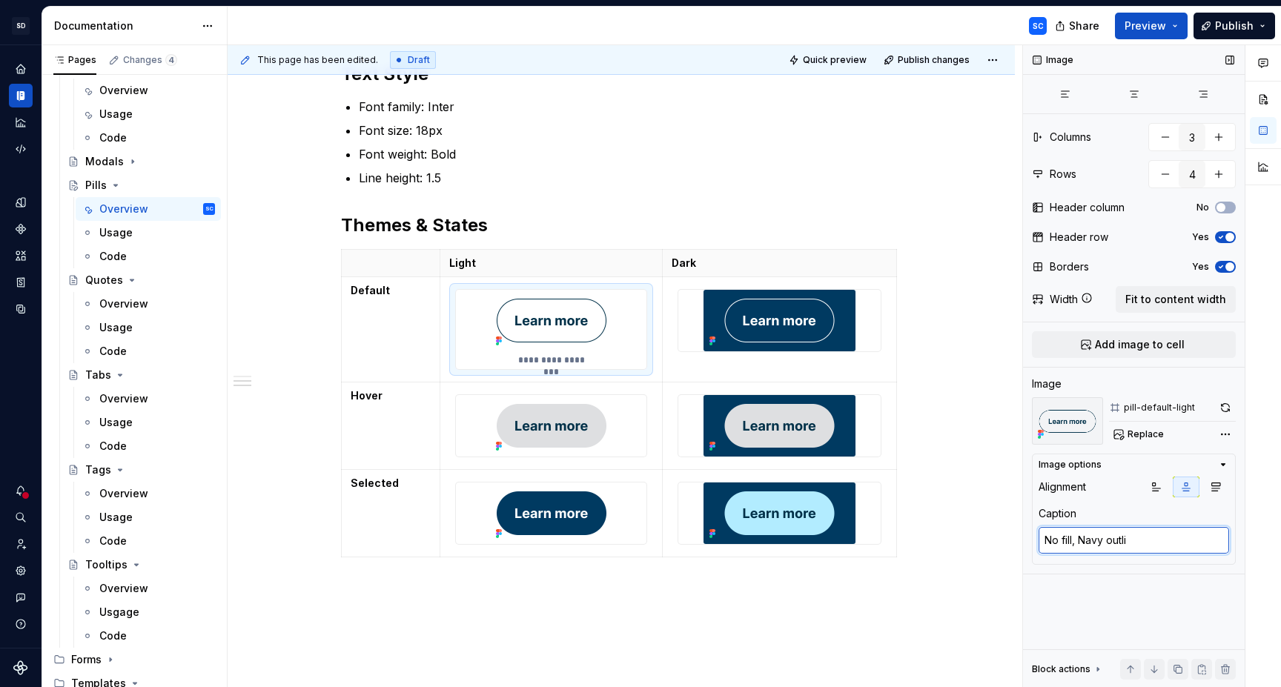
type textarea "No fill, Navy outlin"
type textarea "*"
type textarea "No fill, Navy outline"
type textarea "*"
type textarea "No fill, Navy outline"
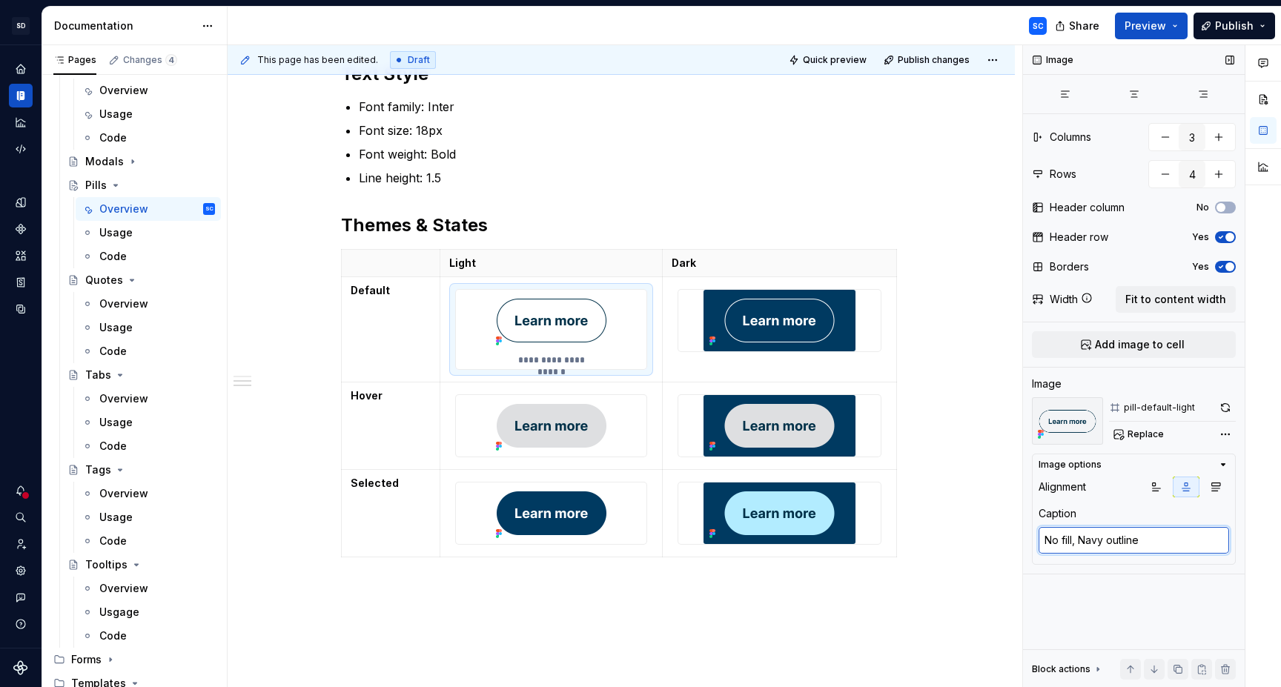
type textarea "*"
type textarea "No fill, Navy outline &"
type textarea "*"
type textarea "No fill, Navy outline &"
type textarea "*"
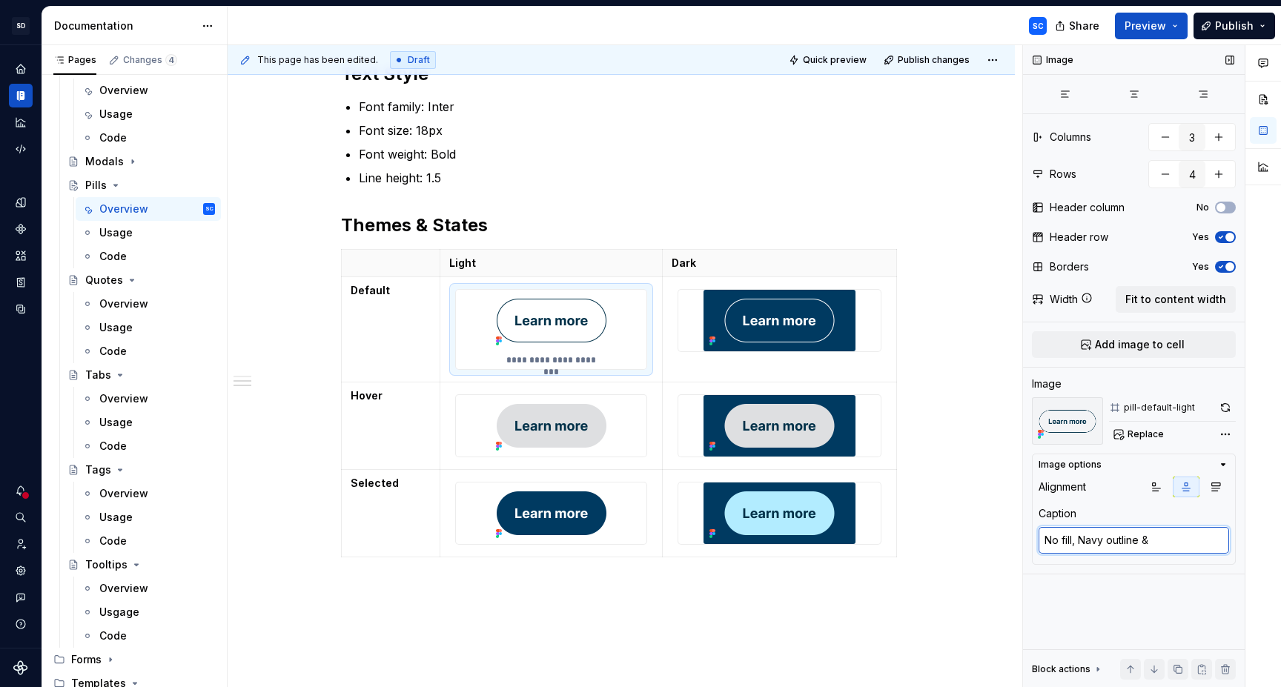
type textarea "No fill, Navy outline & N"
type textarea "*"
type textarea "No fill, Navy outline & Na"
type textarea "*"
type textarea "No fill, Navy outline & Nav"
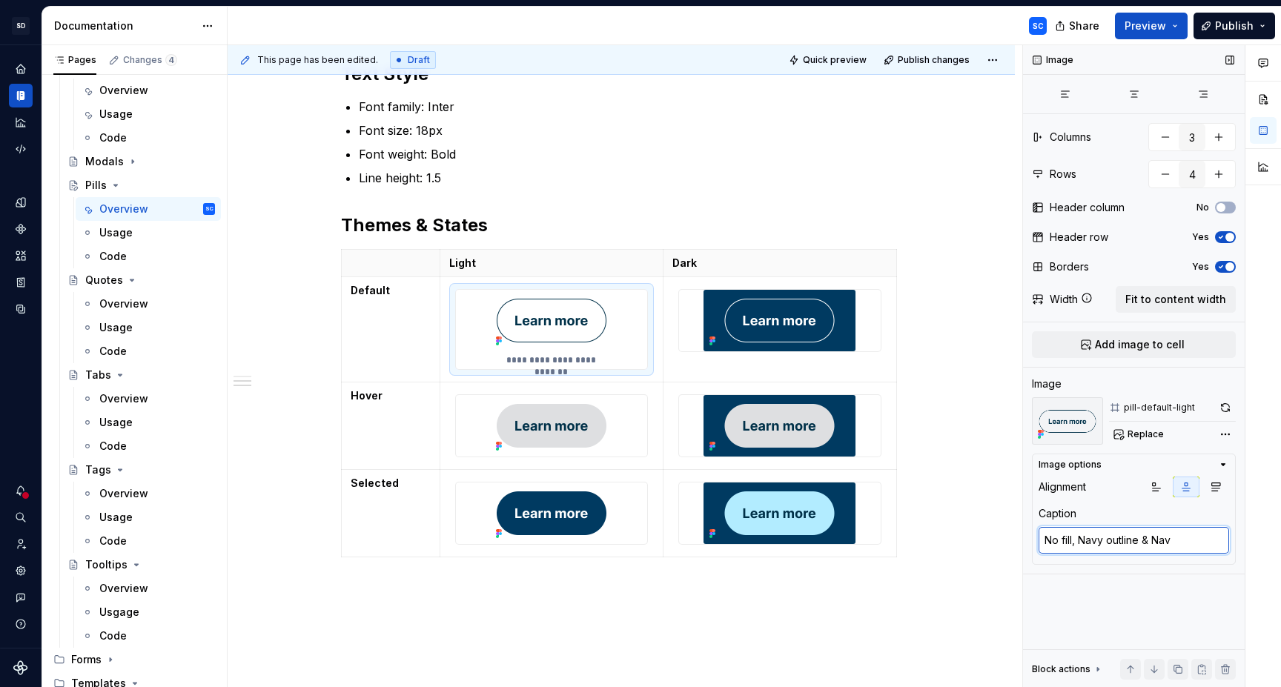
type textarea "*"
type textarea "No fill, Navy outline & Navt"
type textarea "*"
type textarea "No fill, Navy outline & Navt"
type textarea "*"
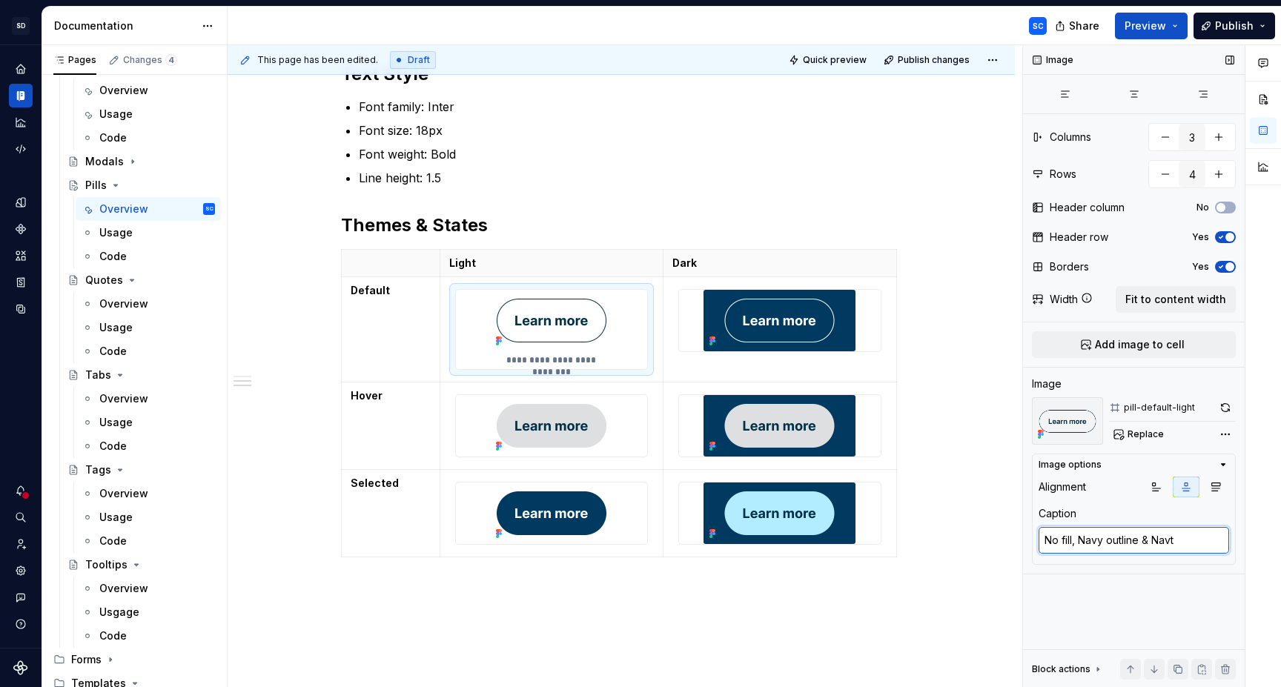
type textarea "No fill, Navy outline & Navt"
type textarea "*"
type textarea "No fill, Navy outline & Nav"
type textarea "*"
type textarea "No fill, Navy outline & Navy"
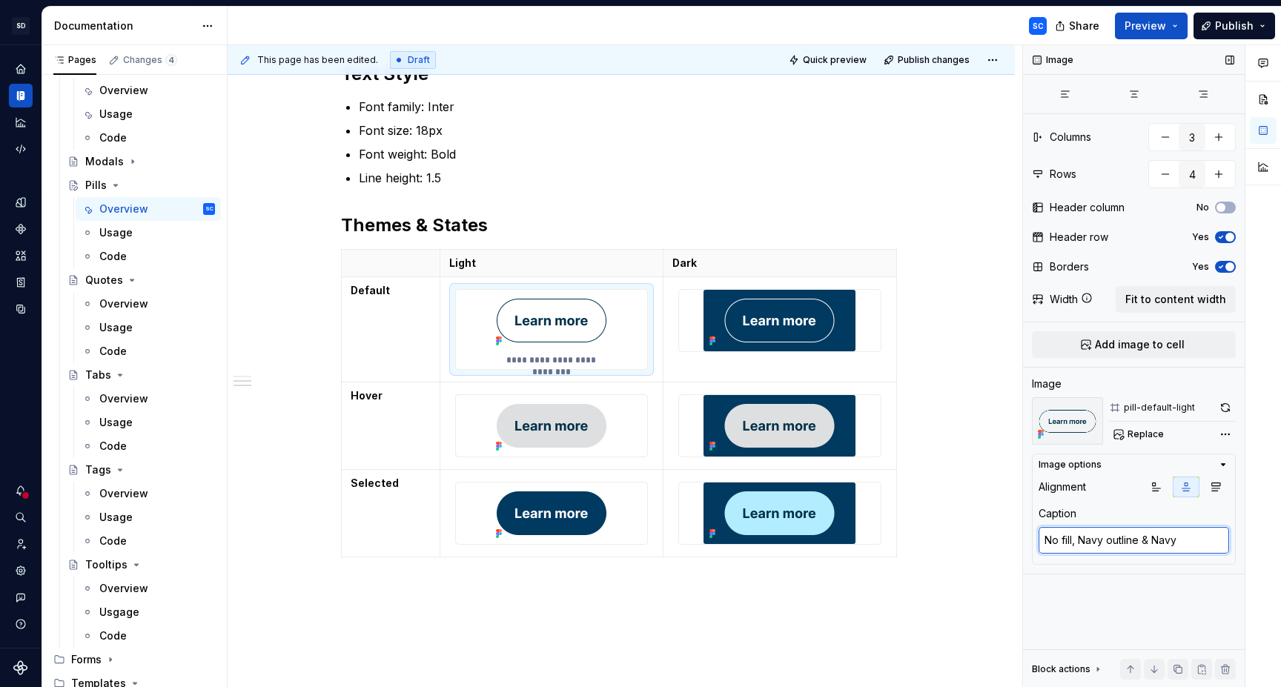
type textarea "*"
type textarea "No fill, Navy outline & Navy"
type textarea "*"
type textarea "No fill, Navy outline & Navy t"
type textarea "*"
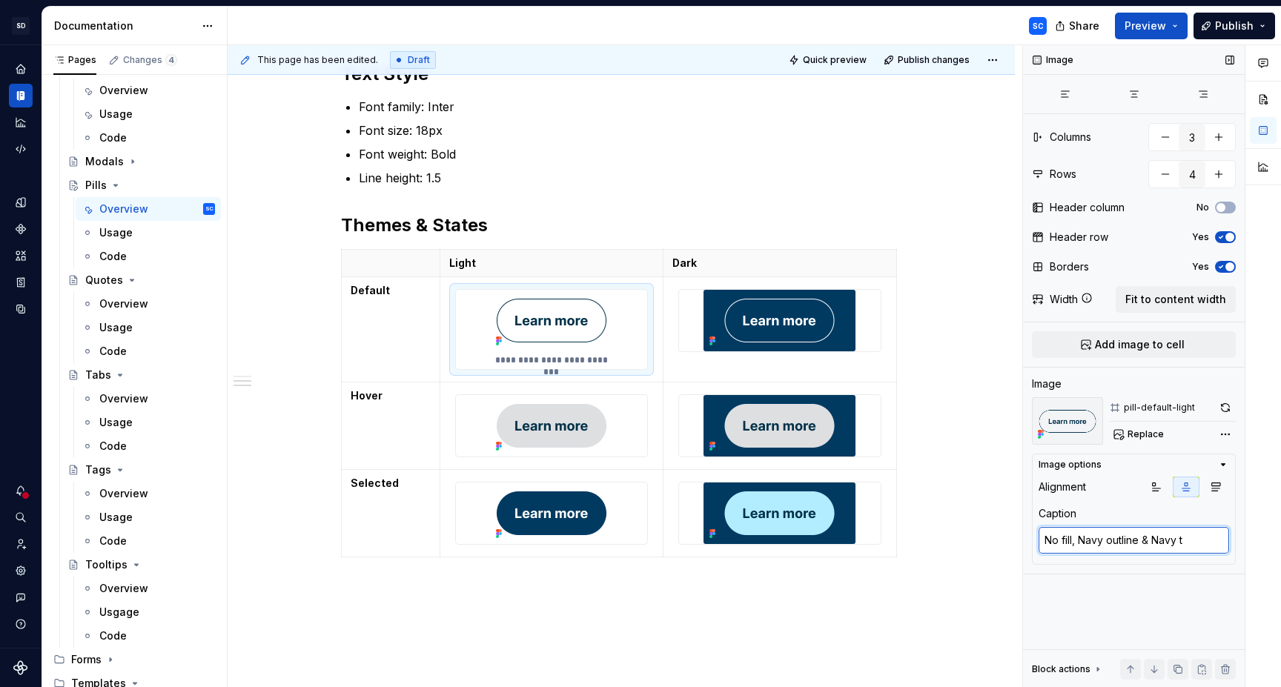
type textarea "No fill, Navy outline & Navy te"
type textarea "*"
type textarea "No fill, Navy outline & Navy tex"
type textarea "*"
type textarea "No fill, Navy outline & Navy text"
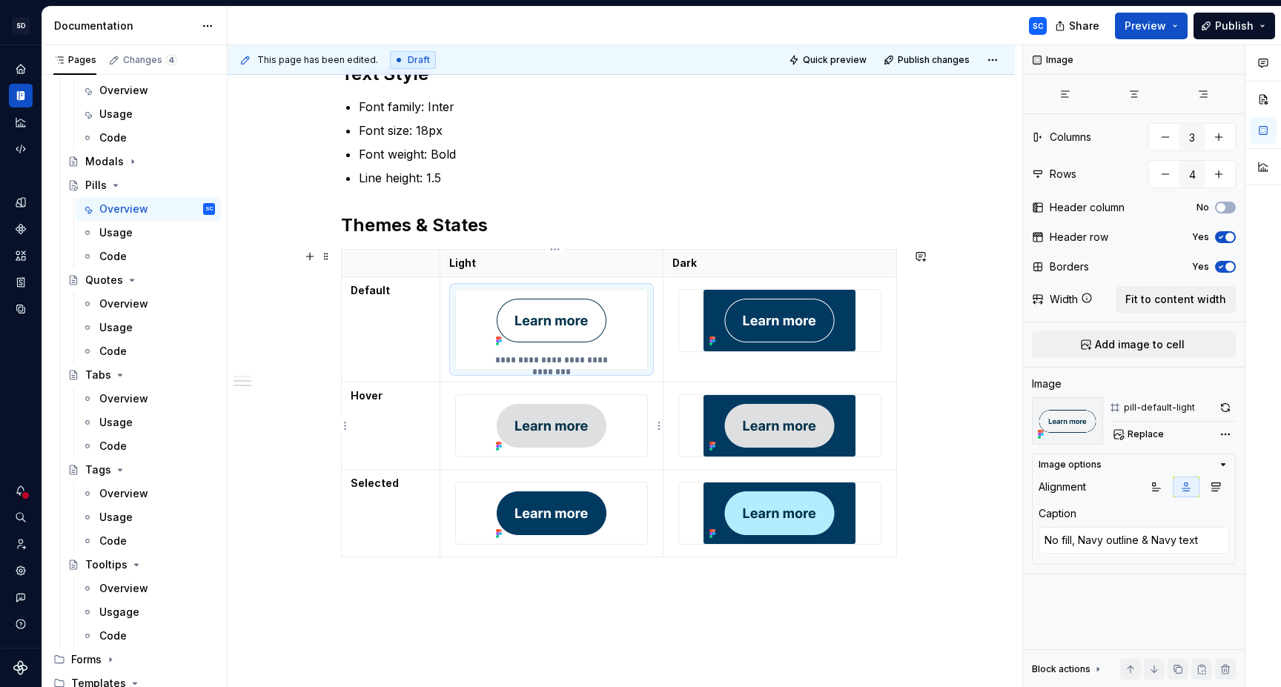
click at [608, 445] on img at bounding box center [551, 426] width 123 height 62
type textarea "*"
click at [1100, 540] on textarea at bounding box center [1134, 540] width 191 height 27
type textarea "*"
type textarea "W"
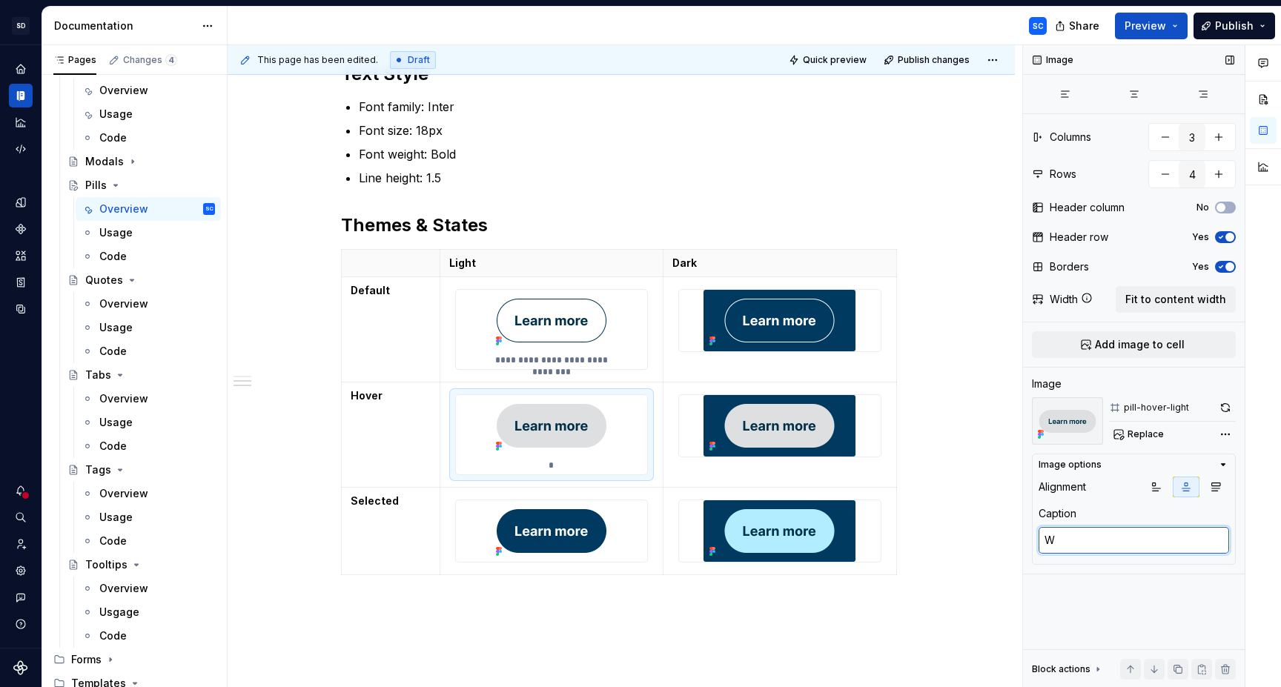
type textarea "*"
type textarea "Wh"
type textarea "*"
type textarea "Whi"
type textarea "*"
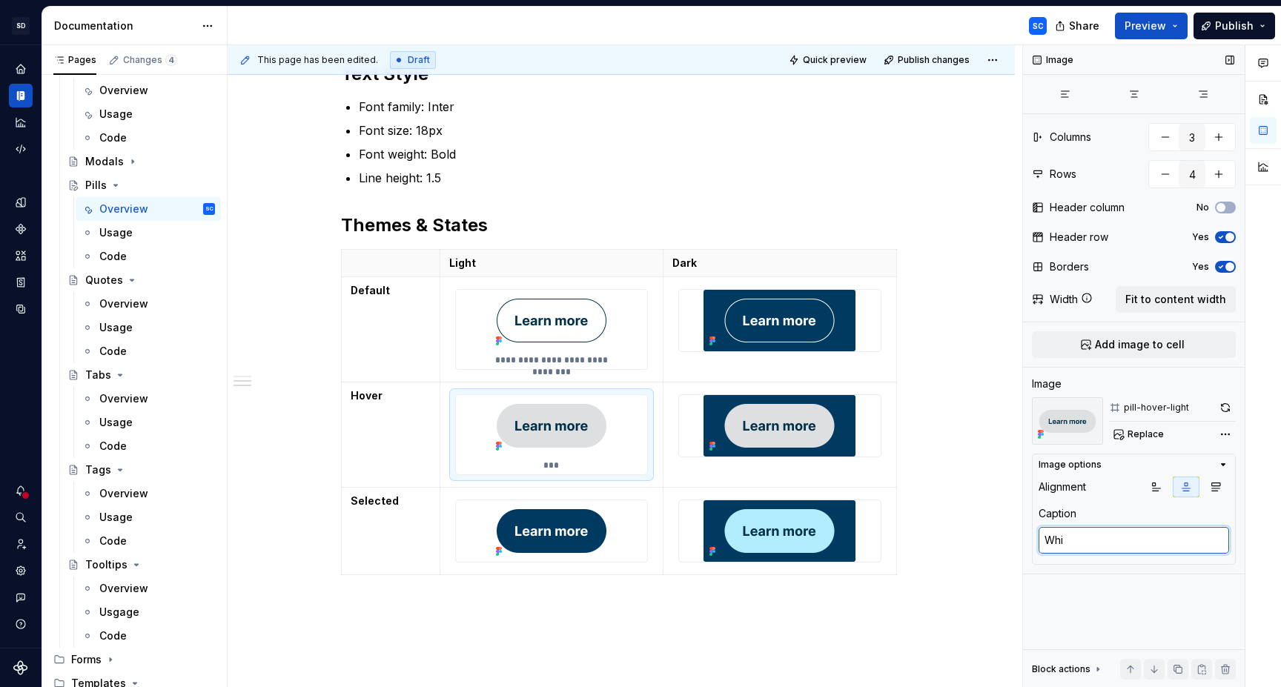
type textarea "Whit"
type textarea "*"
type textarea "White"
type textarea "*"
type textarea "White"
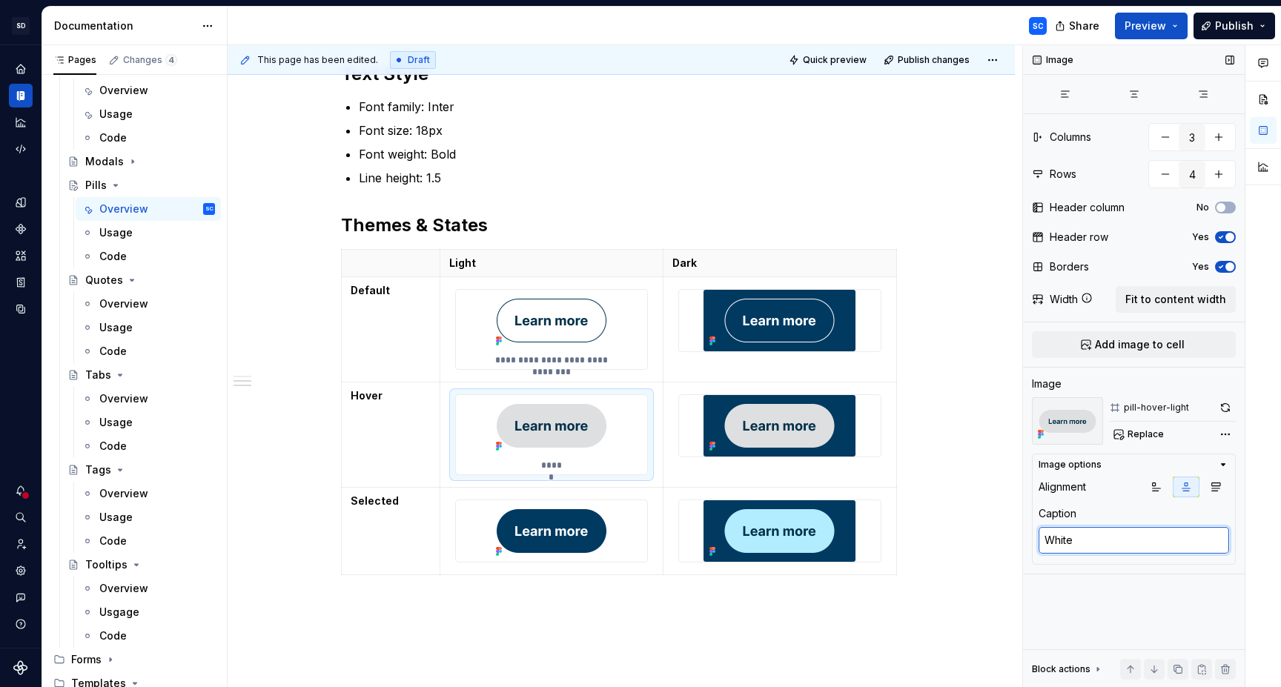
type textarea "*"
type textarea "White f"
type textarea "*"
type textarea "White fi"
type textarea "*"
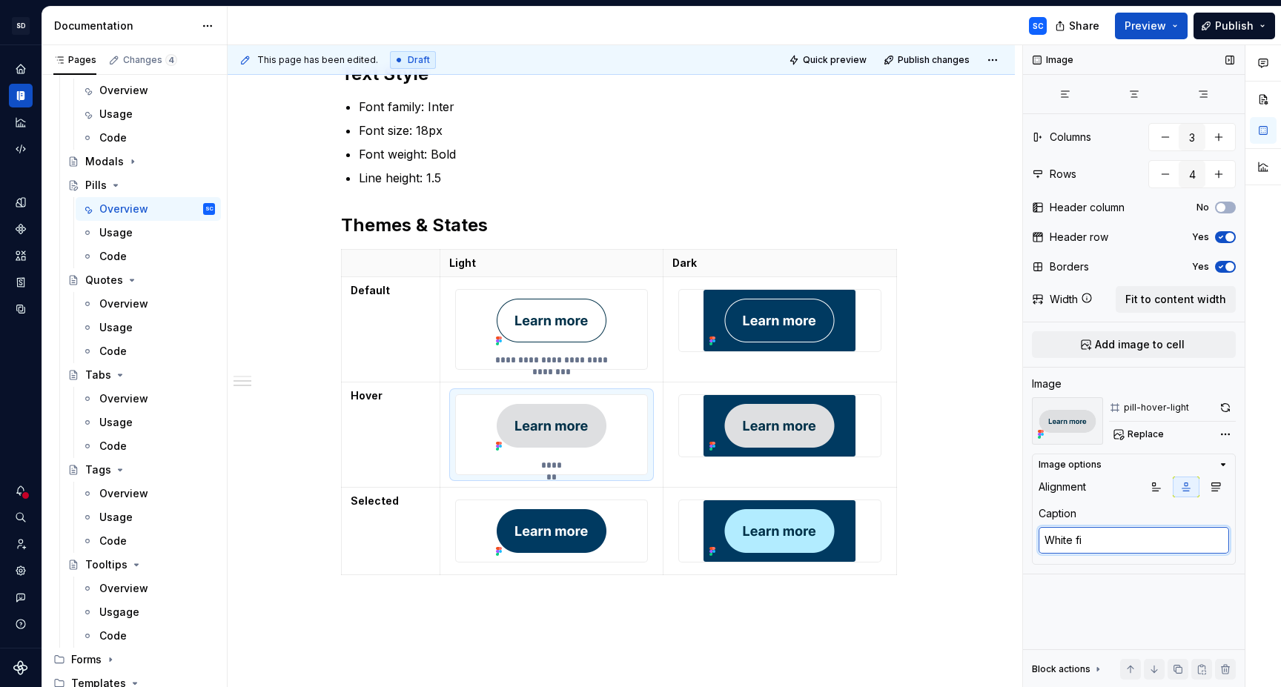
type textarea "White fil"
type textarea "*"
type textarea "White fill"
type textarea "*"
type textarea "White fill,"
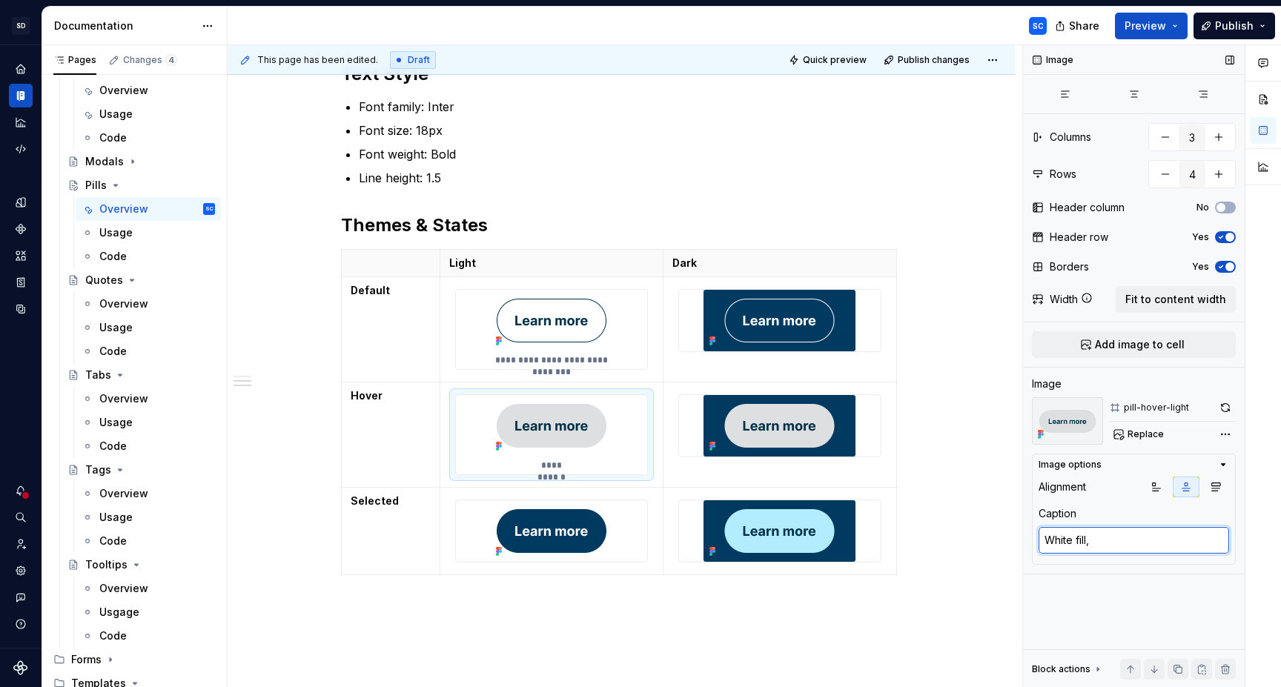
type textarea "*"
type textarea "White fill,"
type textarea "*"
type textarea "White fill, N"
type textarea "*"
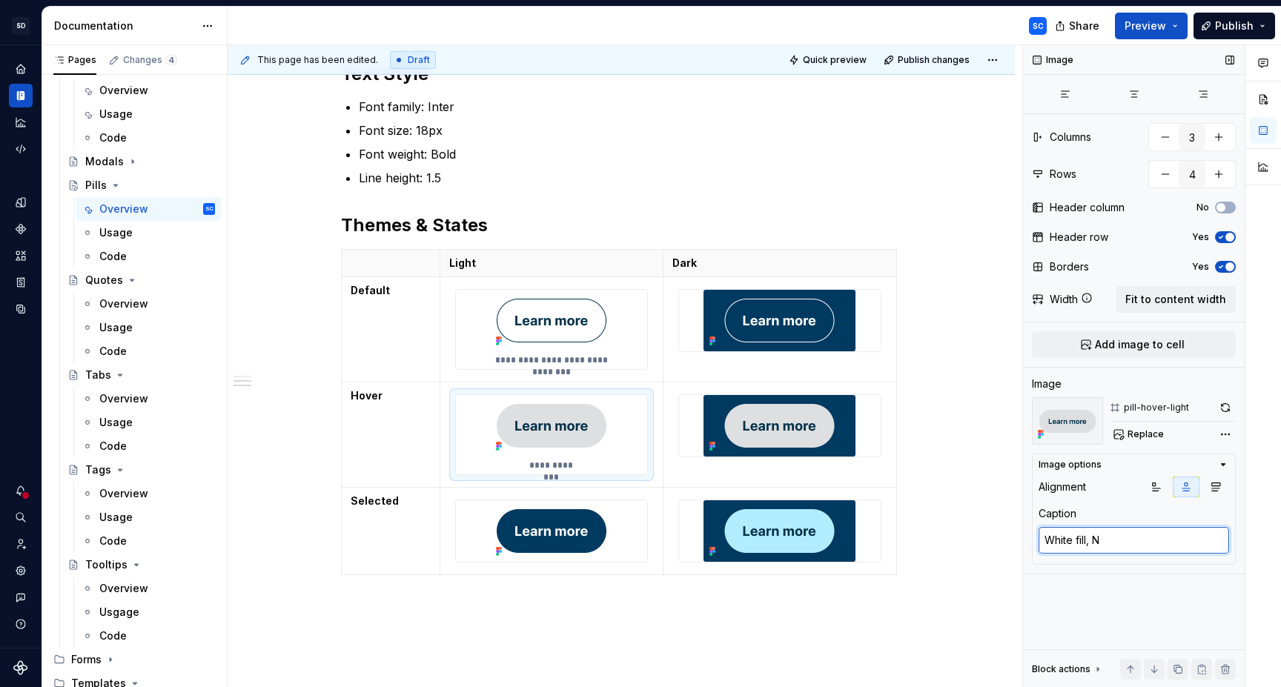
type textarea "White fill, No"
type textarea "*"
type textarea "White fill, No"
type textarea "*"
type textarea "White fill, No o"
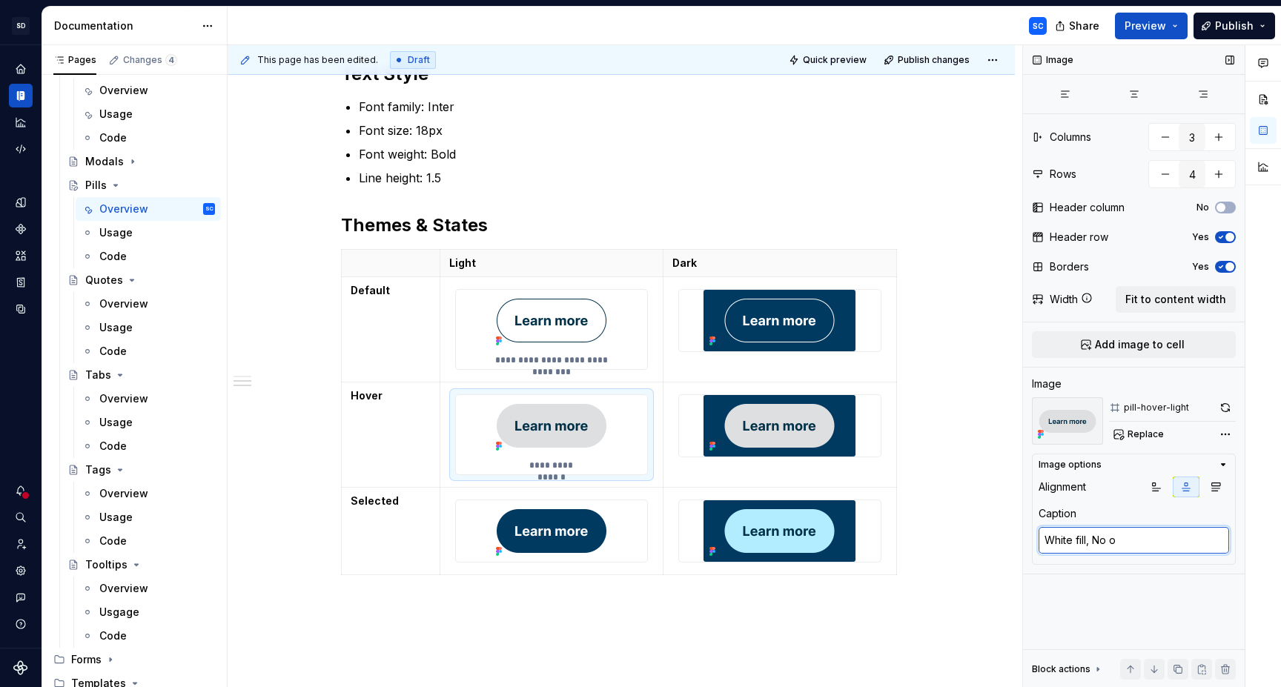
type textarea "*"
type textarea "White fill, No ou"
type textarea "*"
type textarea "White fill, No outl"
type textarea "*"
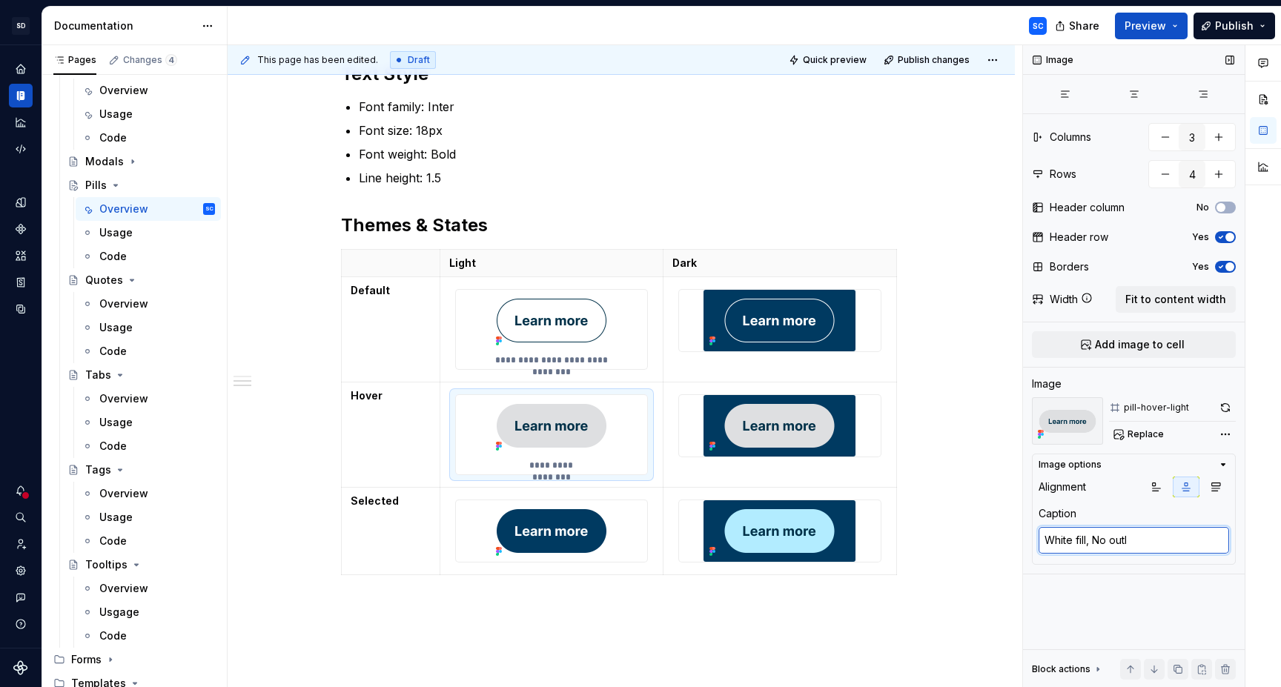
type textarea "White fill, No outli"
type textarea "*"
type textarea "White fill, No outlin"
type textarea "*"
type textarea "White fill, No outline"
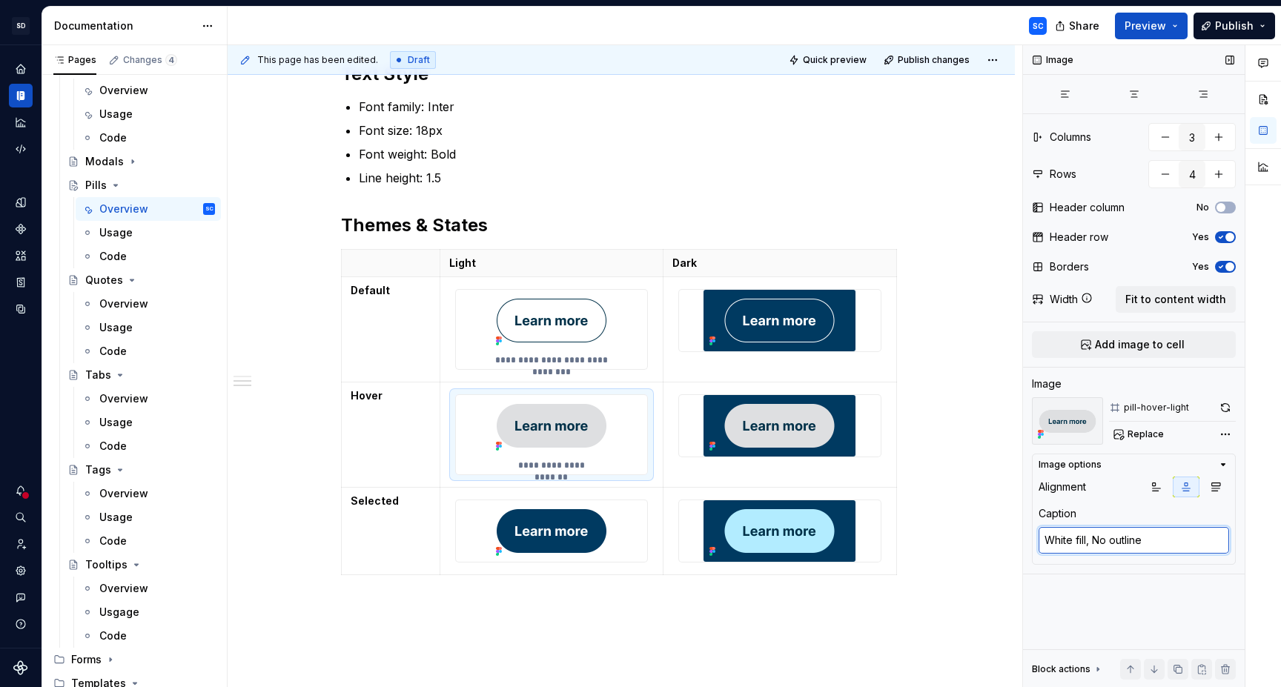
type textarea "*"
type textarea "White fill, No outline"
type textarea "*"
type textarea "White fill, No outline &"
type textarea "*"
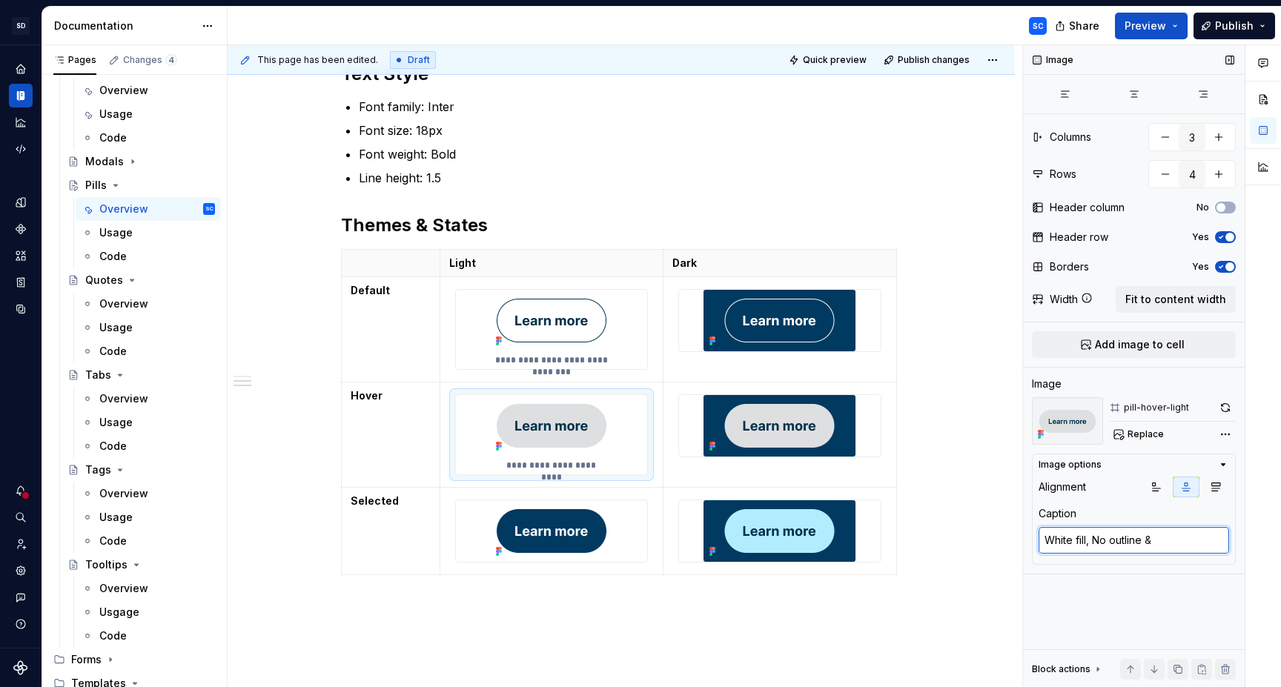
type textarea "White fill, No outline &"
type textarea "*"
type textarea "White fill, No outline & N"
type textarea "*"
type textarea "White fill, No outline & Na"
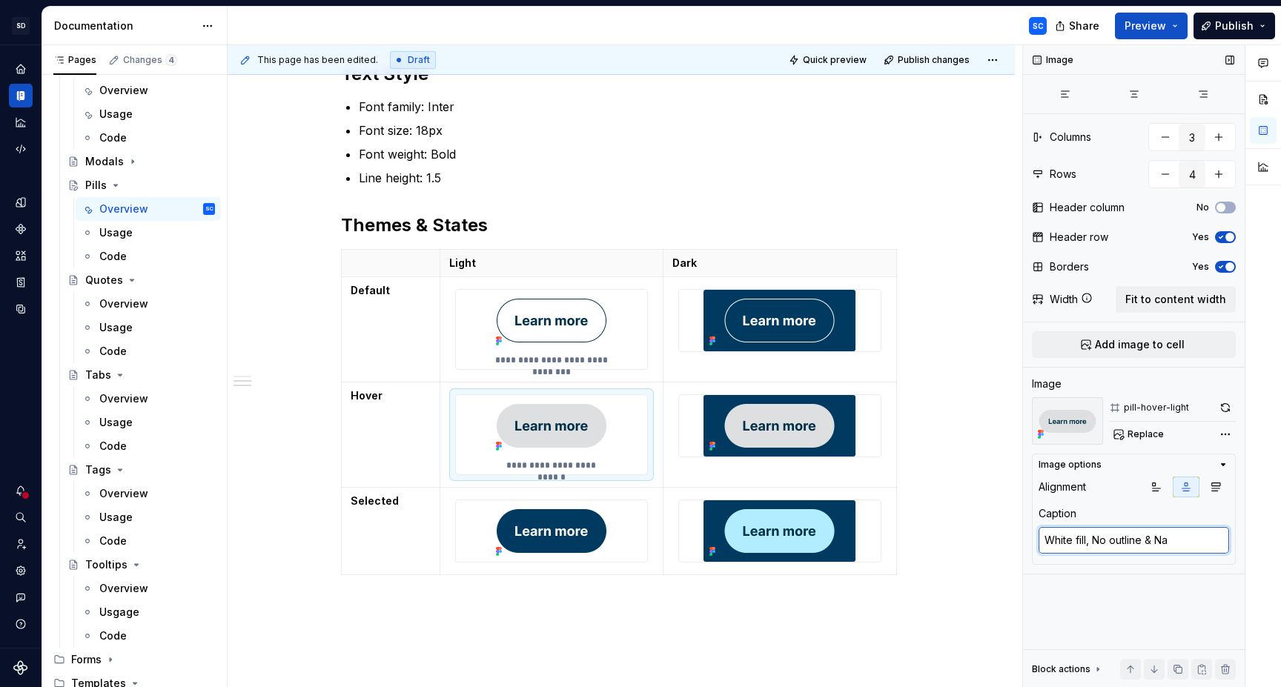
type textarea "*"
type textarea "White fill, No outline & Nav"
type textarea "*"
type textarea "White fill, No outline & Navy"
type textarea "*"
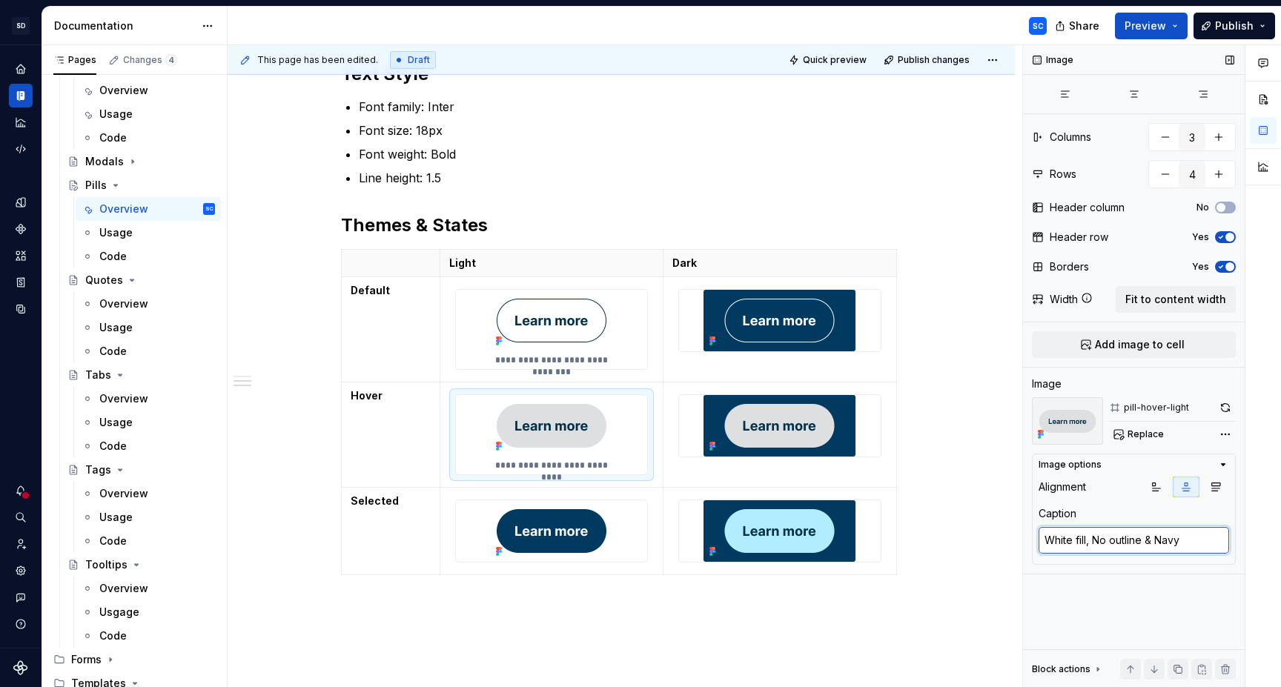
type textarea "White fill, No outline & Navy t"
type textarea "*"
type textarea "White fill, No outline & Navy te"
type textarea "*"
type textarea "White fill, No outline & Navy tex"
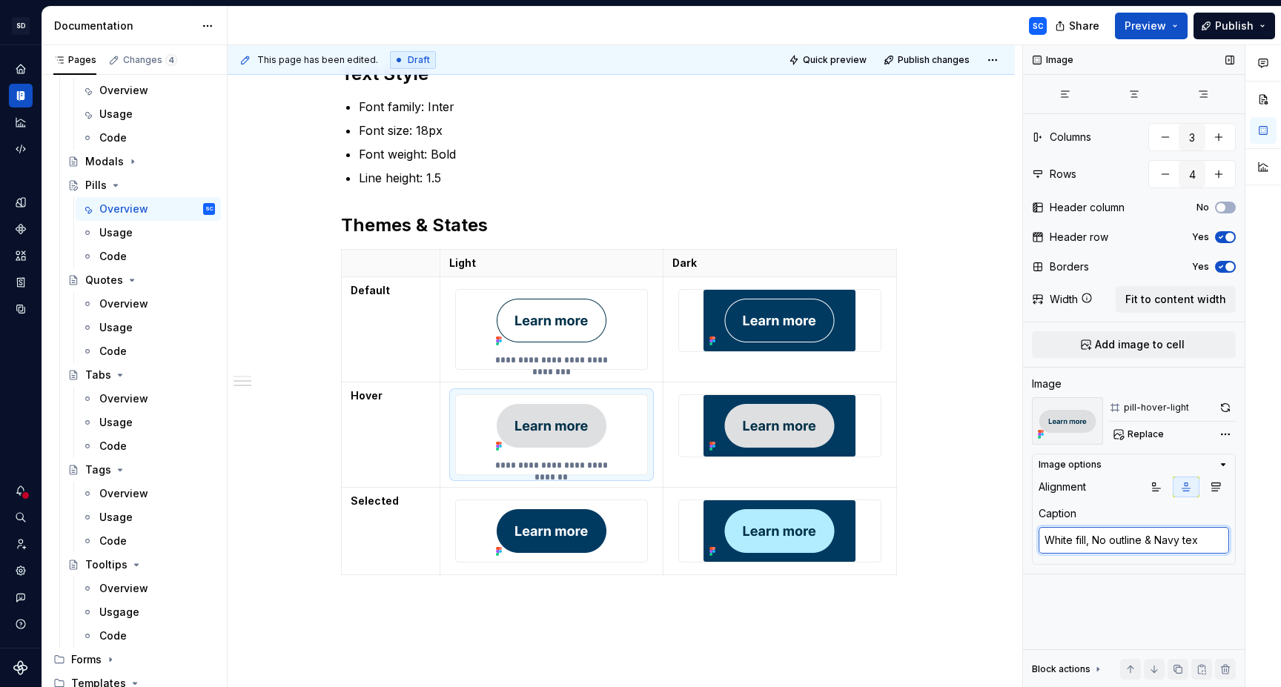
type textarea "*"
type textarea "White fill, No outline & Navy text"
type textarea "*"
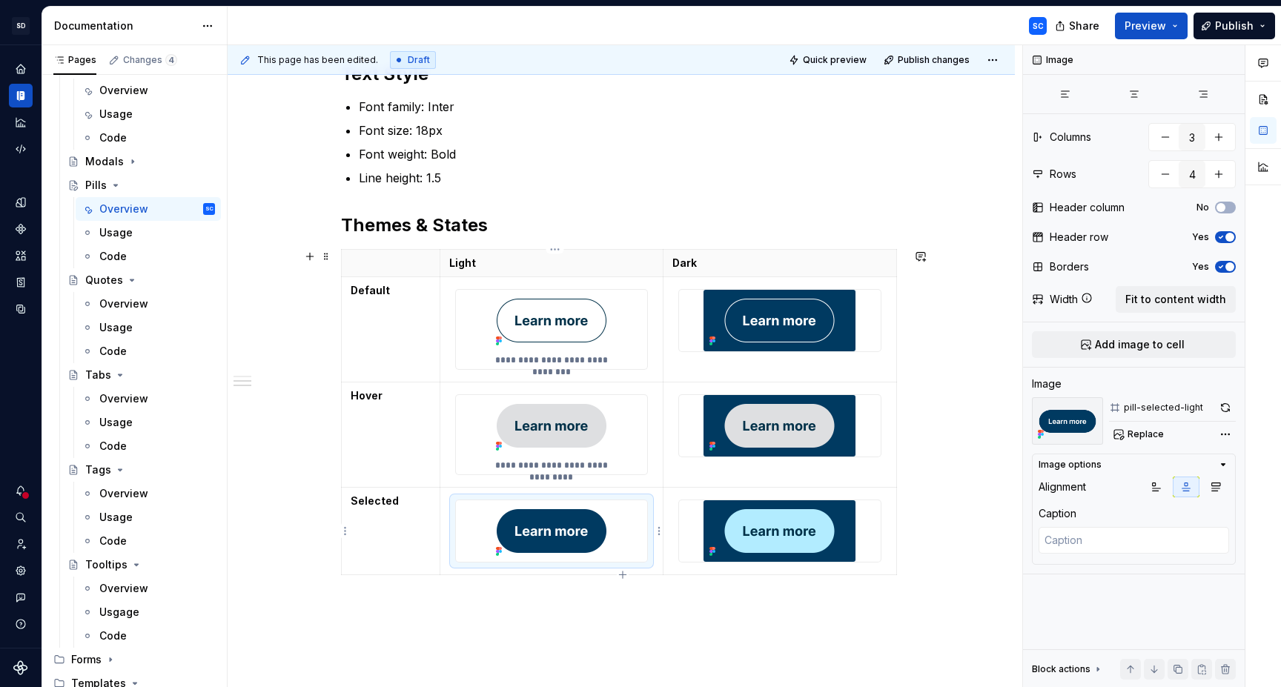
click at [625, 531] on div at bounding box center [551, 531] width 191 height 62
click at [1078, 540] on textarea at bounding box center [1134, 540] width 191 height 27
type textarea "*"
type textarea "N"
type textarea "*"
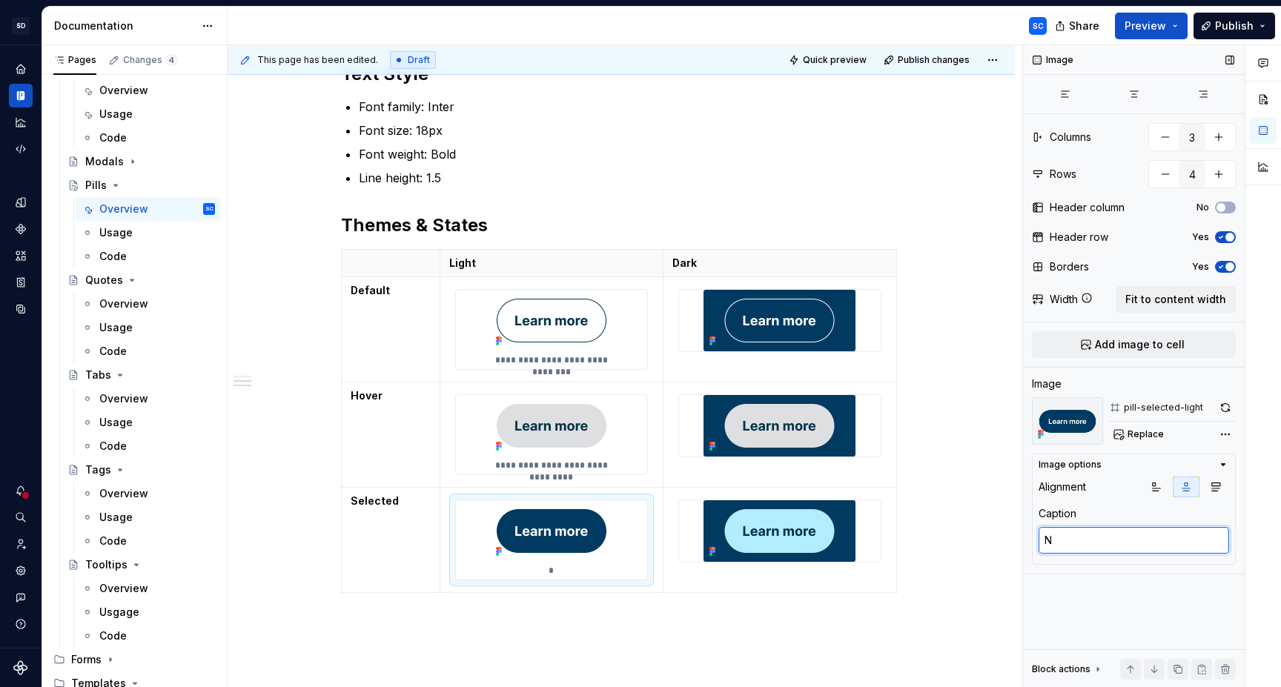
type textarea "Na"
type textarea "*"
type textarea "Nav"
type textarea "*"
type textarea "Navy"
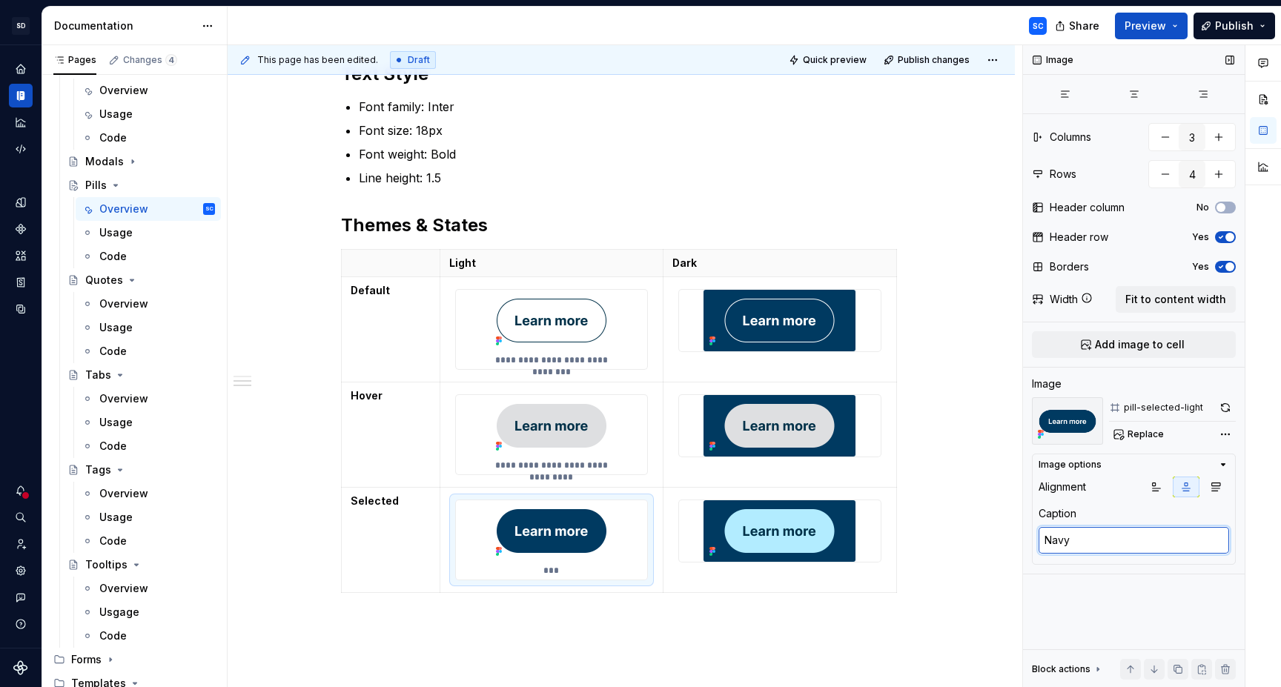
type textarea "*"
type textarea "Navy"
click at [832, 362] on td at bounding box center [779, 329] width 233 height 105
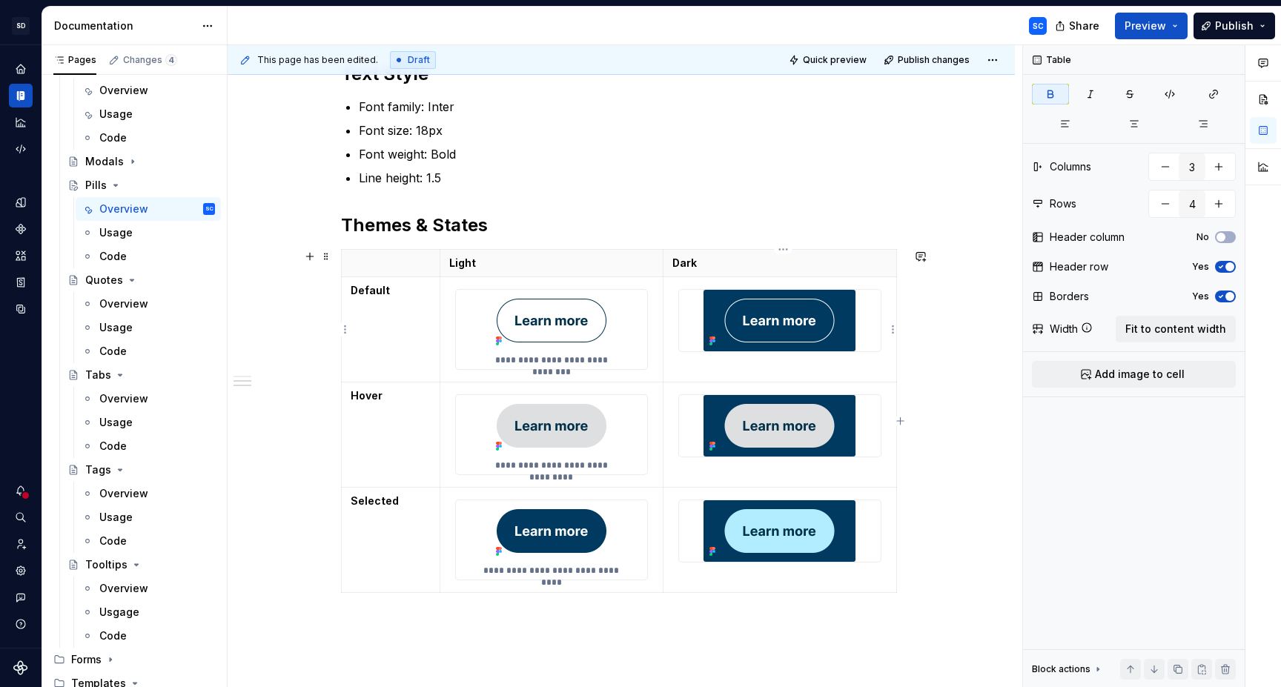
click at [801, 363] on td at bounding box center [779, 329] width 233 height 105
click at [832, 333] on img at bounding box center [779, 321] width 152 height 62
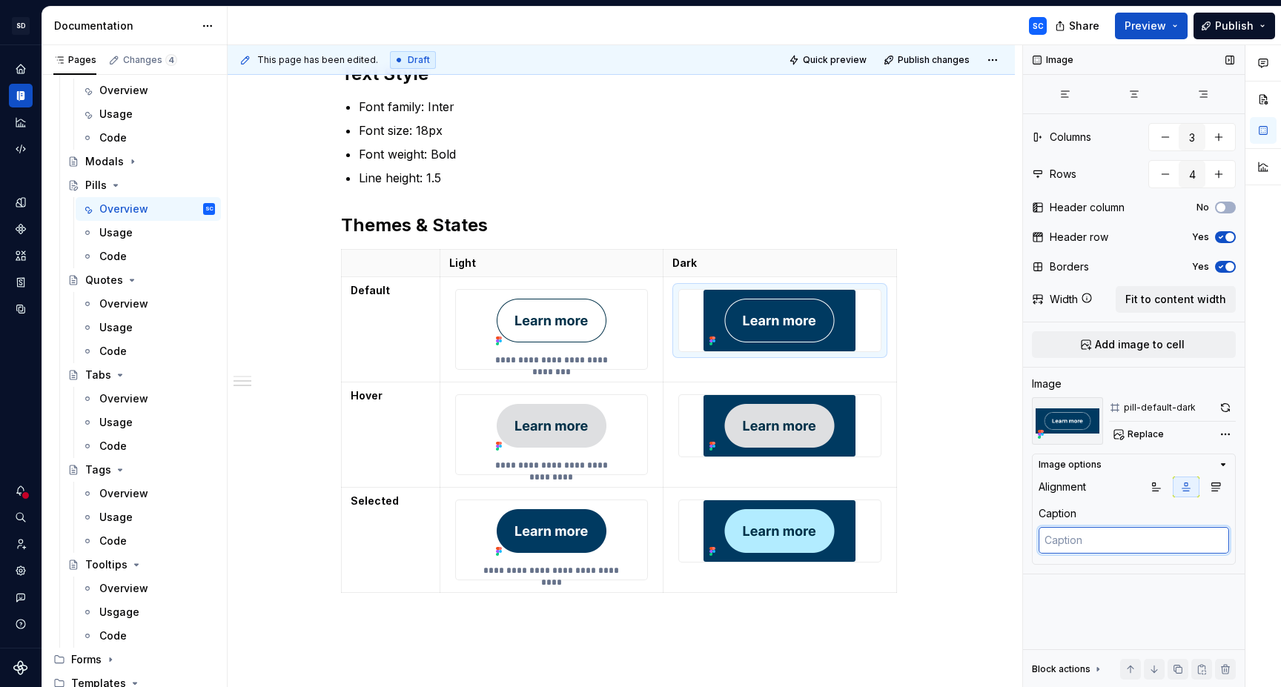
click at [1150, 543] on textarea at bounding box center [1134, 540] width 191 height 27
click at [876, 443] on div at bounding box center [779, 426] width 202 height 62
click at [1151, 545] on textarea at bounding box center [1134, 540] width 191 height 27
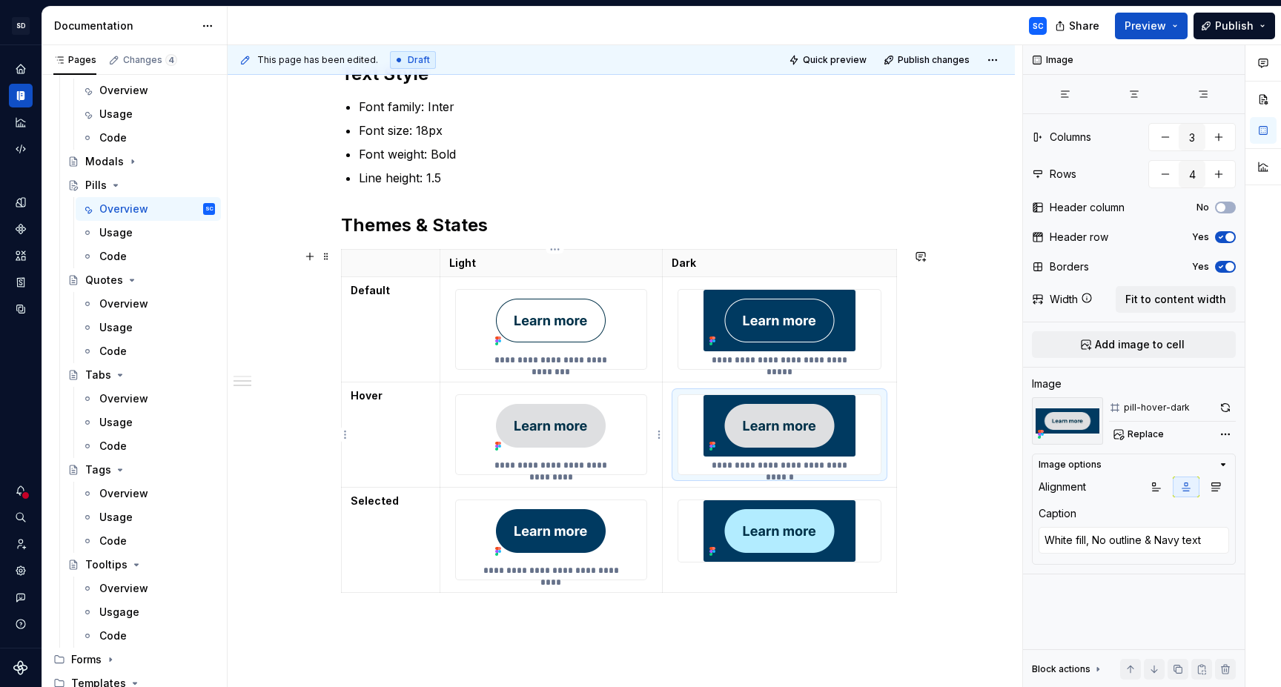
click at [566, 462] on p "**********" at bounding box center [551, 466] width 135 height 12
click at [1064, 540] on textarea "White fill, No outline & Navy text" at bounding box center [1134, 540] width 191 height 27
click at [1058, 544] on textarea "White fill, No outline & Navy text" at bounding box center [1134, 540] width 191 height 27
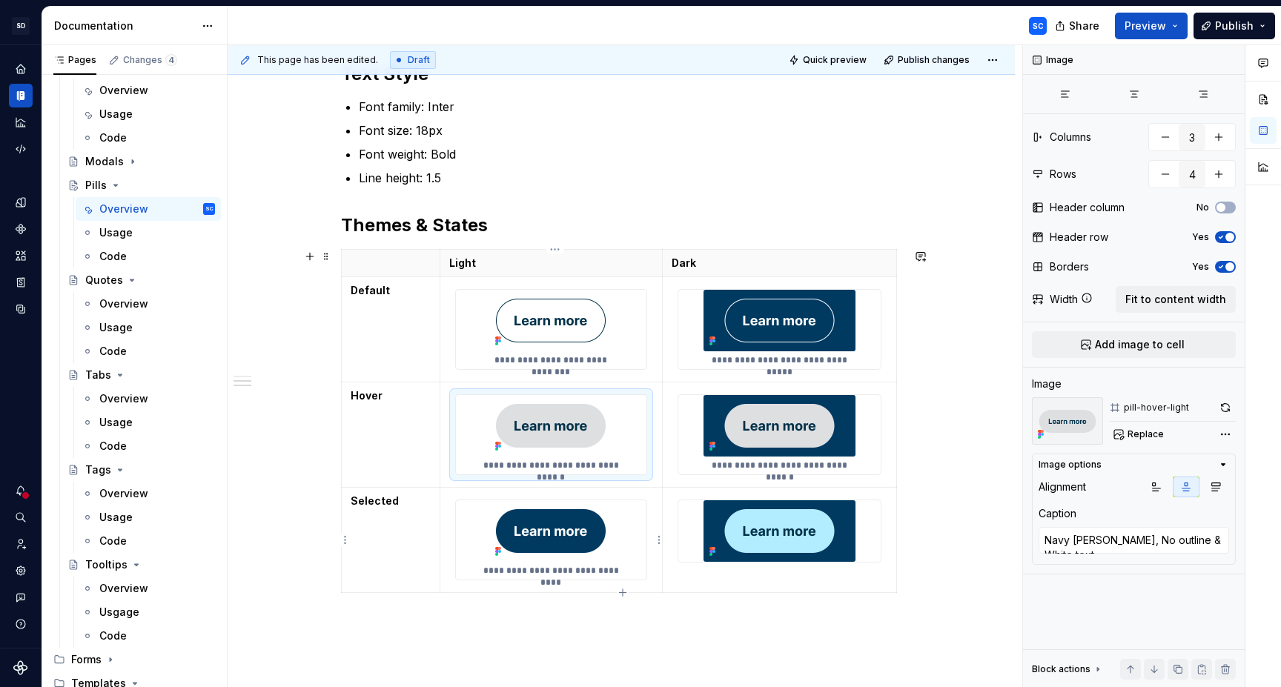
click at [506, 574] on p "**********" at bounding box center [551, 571] width 137 height 12
click at [1076, 544] on textarea "Navy [PERSON_NAME], No outline & White text" at bounding box center [1134, 540] width 191 height 27
click at [831, 572] on td at bounding box center [780, 540] width 234 height 105
click at [846, 561] on img at bounding box center [779, 531] width 152 height 62
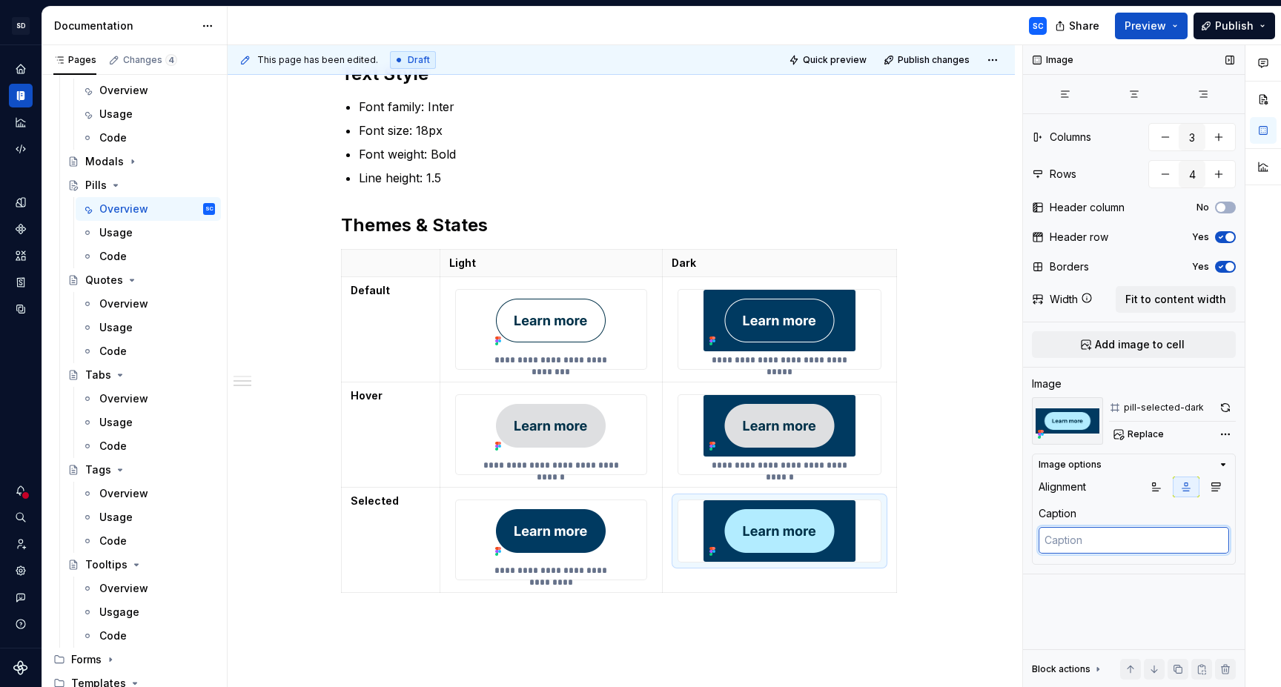
click at [1148, 537] on textarea at bounding box center [1134, 540] width 191 height 27
click at [963, 499] on div "**********" at bounding box center [621, 129] width 787 height 1459
